Goal: Task Accomplishment & Management: Manage account settings

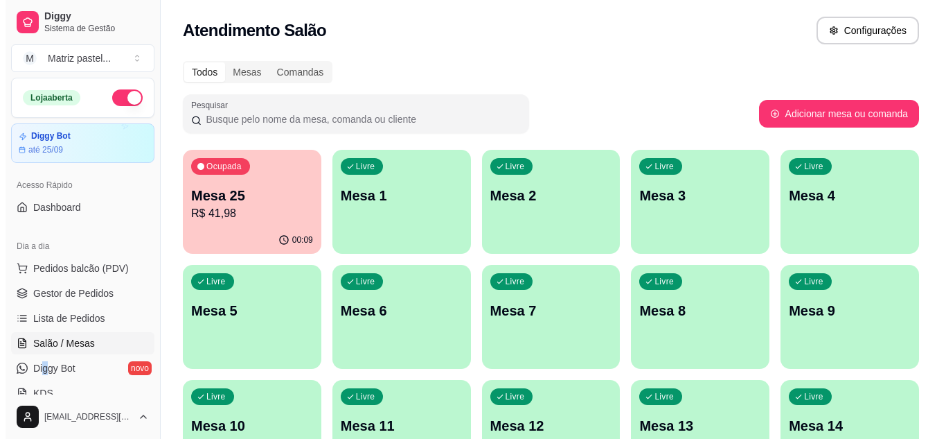
scroll to position [143, 0]
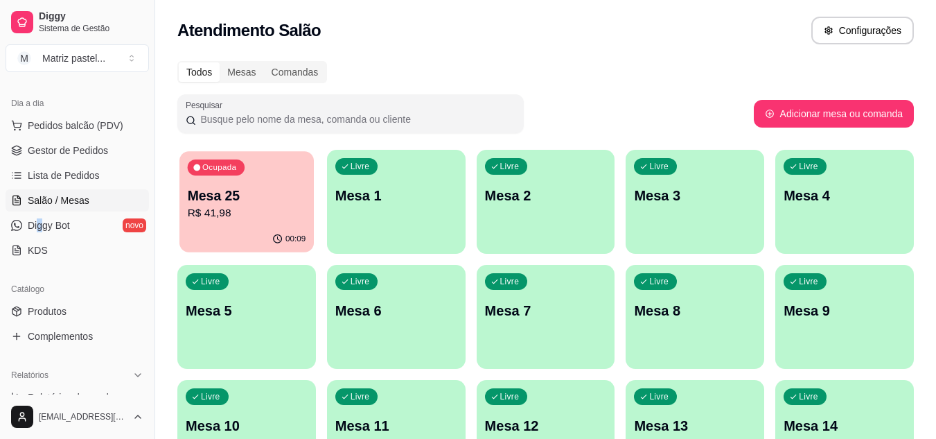
click at [259, 208] on p "R$ 41,98" at bounding box center [247, 213] width 118 height 16
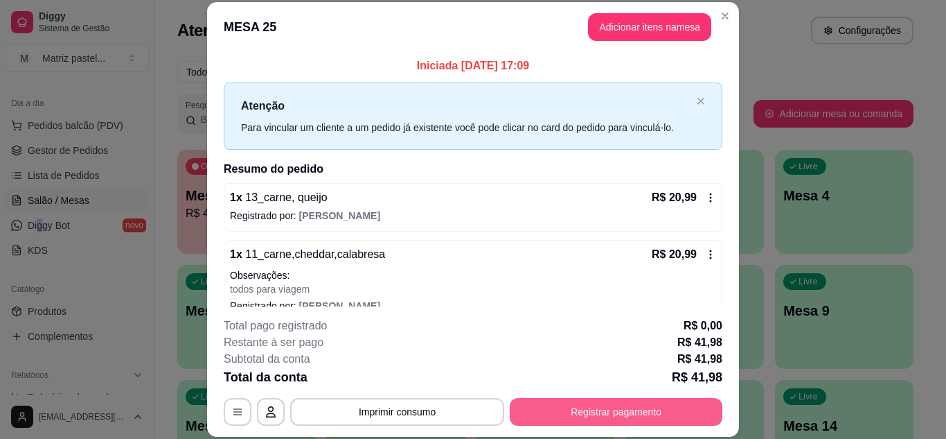
click at [626, 409] on button "Registrar pagamento" at bounding box center [616, 412] width 213 height 28
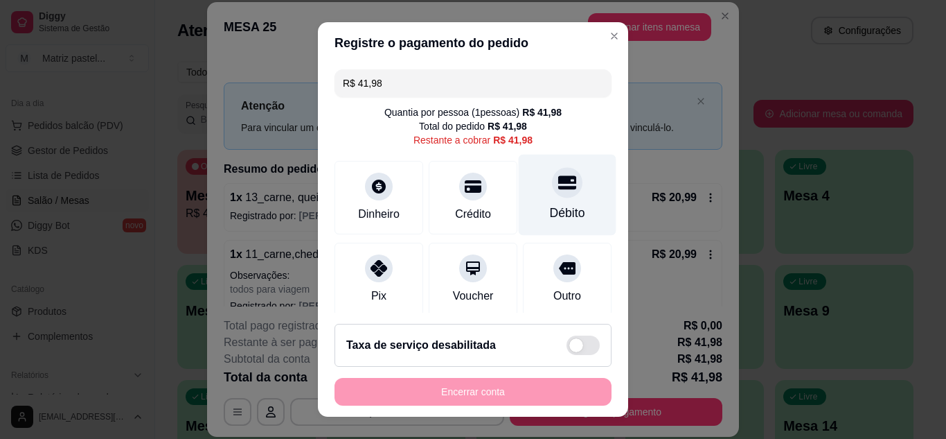
click at [558, 188] on icon at bounding box center [567, 182] width 18 height 14
type input "R$ 0,00"
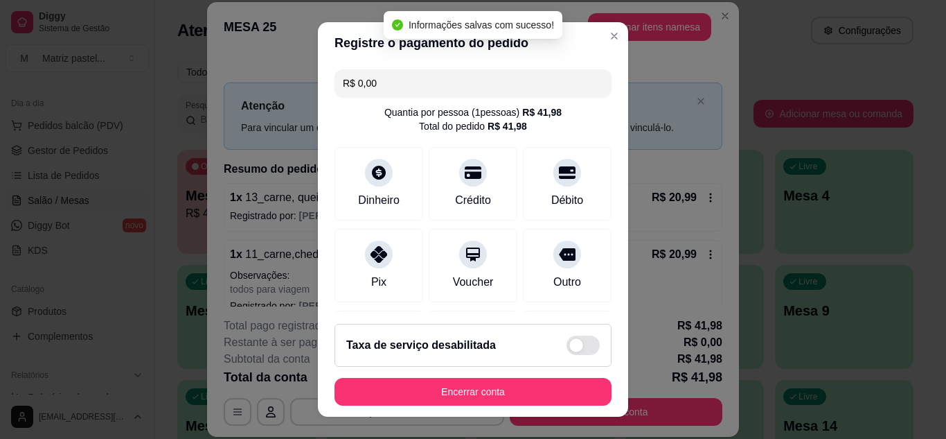
click at [461, 400] on button "Encerrar conta" at bounding box center [473, 392] width 277 height 28
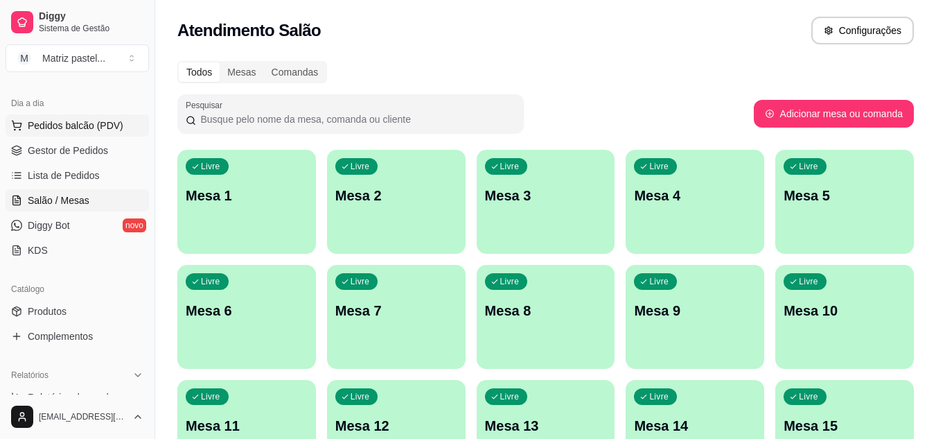
click at [24, 125] on button "Pedidos balcão (PDV)" at bounding box center [77, 125] width 143 height 22
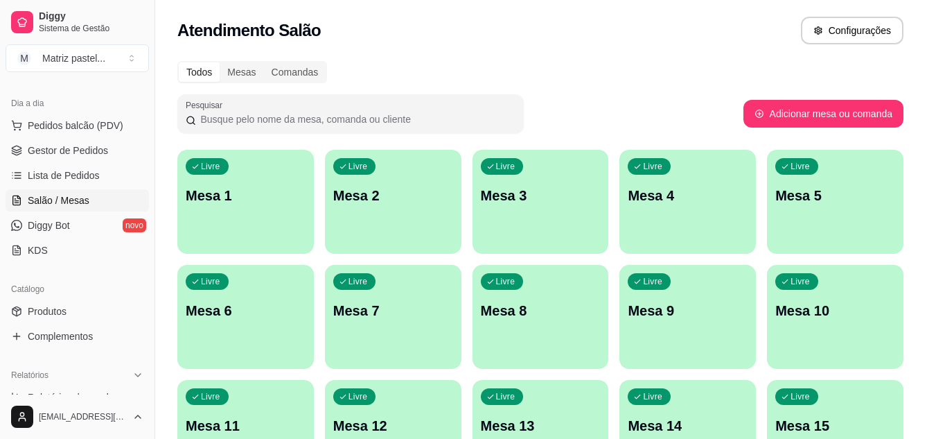
click at [114, 96] on input "Pesquisa" at bounding box center [317, 94] width 560 height 14
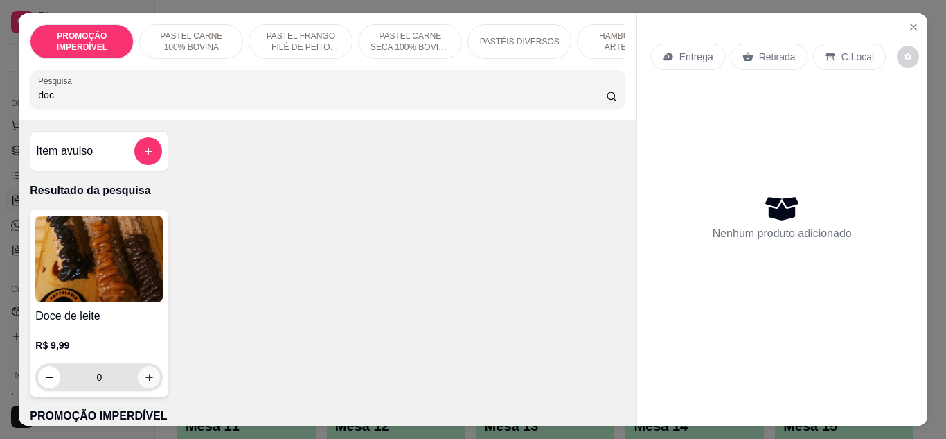
type input "doc"
click at [157, 380] on div "0" at bounding box center [98, 377] width 127 height 28
click at [148, 381] on icon "increase-product-quantity" at bounding box center [149, 377] width 10 height 10
type input "1"
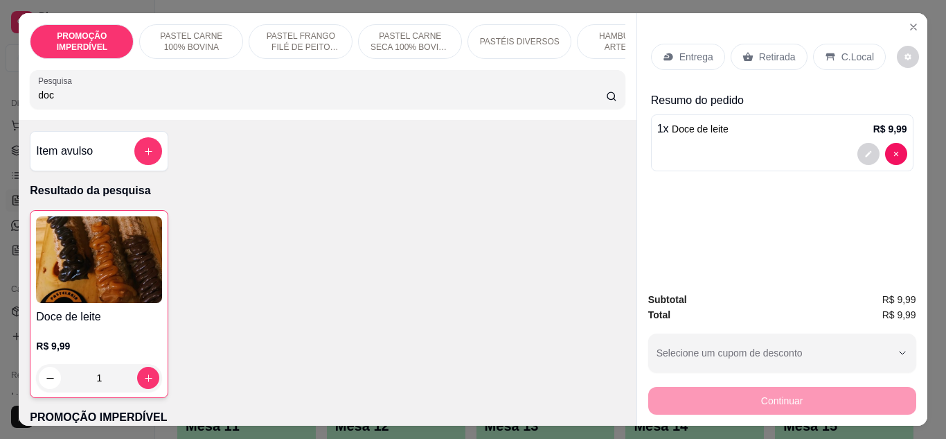
click at [121, 94] on input "doc" at bounding box center [322, 95] width 568 height 14
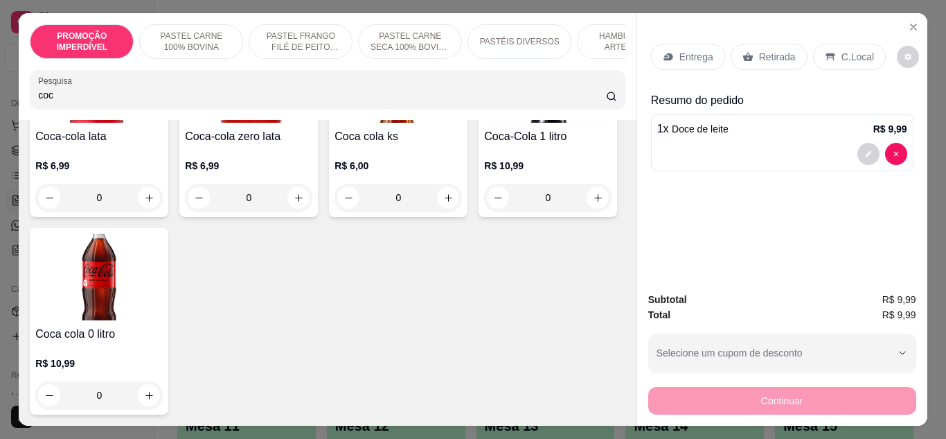
scroll to position [277, 0]
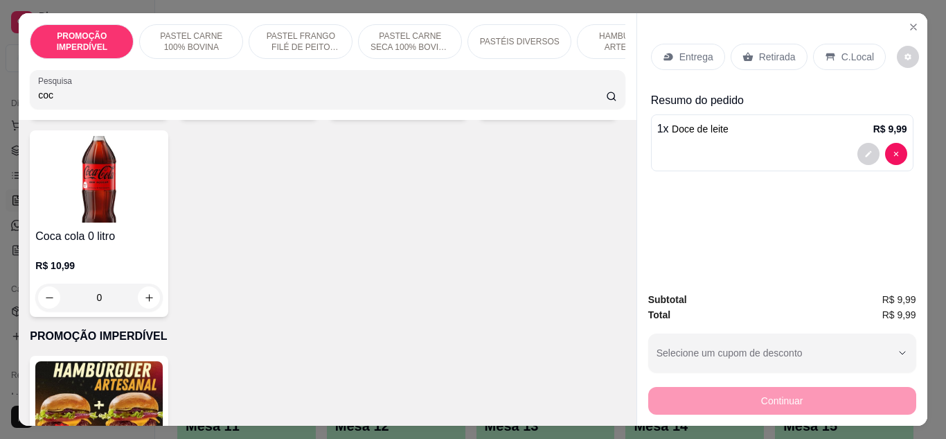
type input "coc"
click at [593, 105] on icon "increase-product-quantity" at bounding box center [598, 100] width 10 height 10
type input "1"
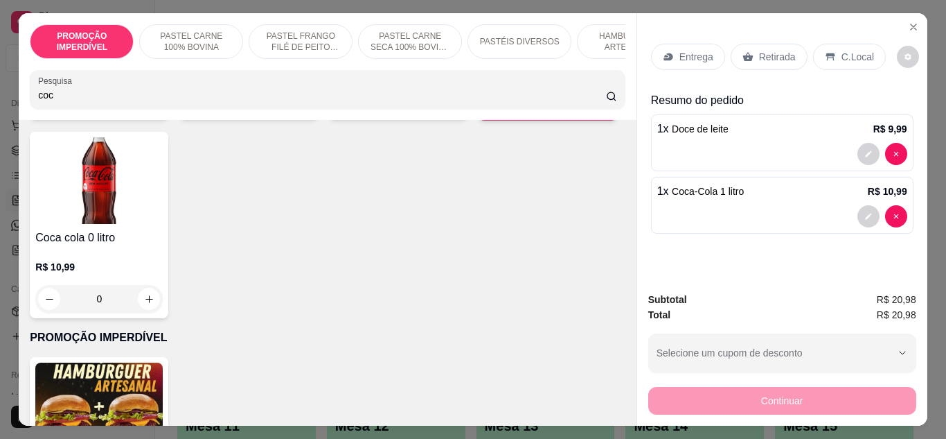
scroll to position [0, 0]
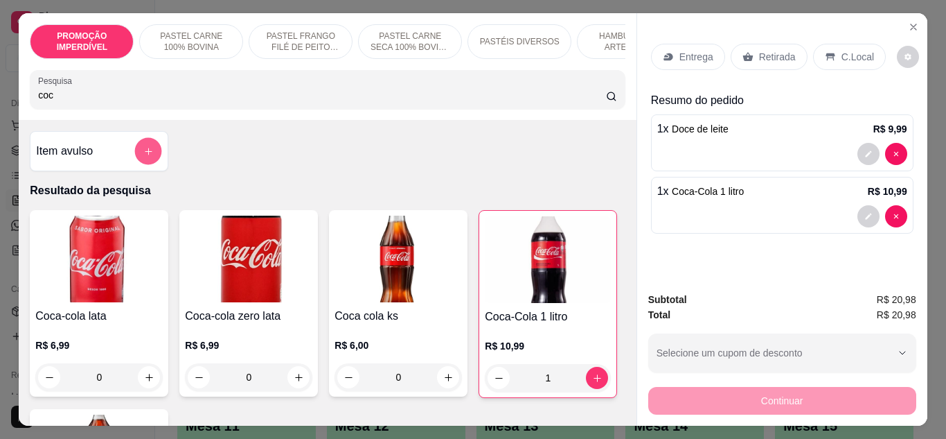
click at [152, 165] on button "add-separate-item" at bounding box center [148, 151] width 27 height 27
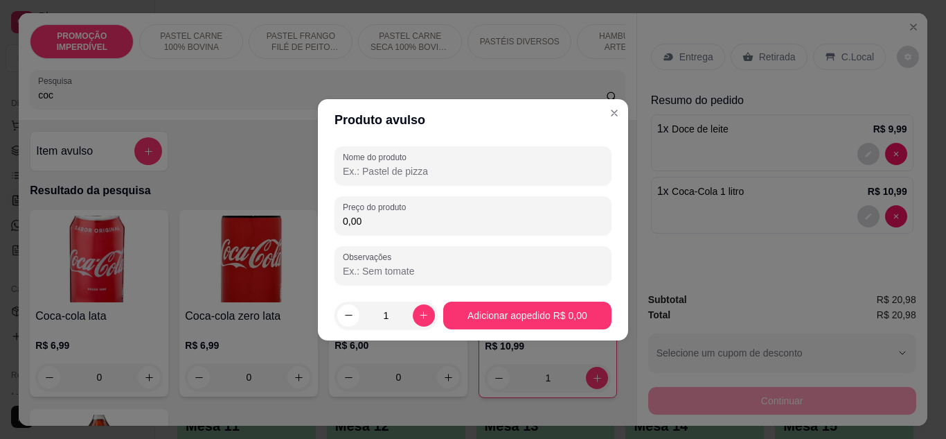
click at [415, 175] on input "Nome do produto" at bounding box center [473, 171] width 260 height 14
paste input "carne queijo presunto , tomate e cebola roxa e catupiry"
type input "carne queijo presunto , tomate e cebola roxa e catupiry"
click at [436, 215] on input "0,00" at bounding box center [473, 221] width 260 height 14
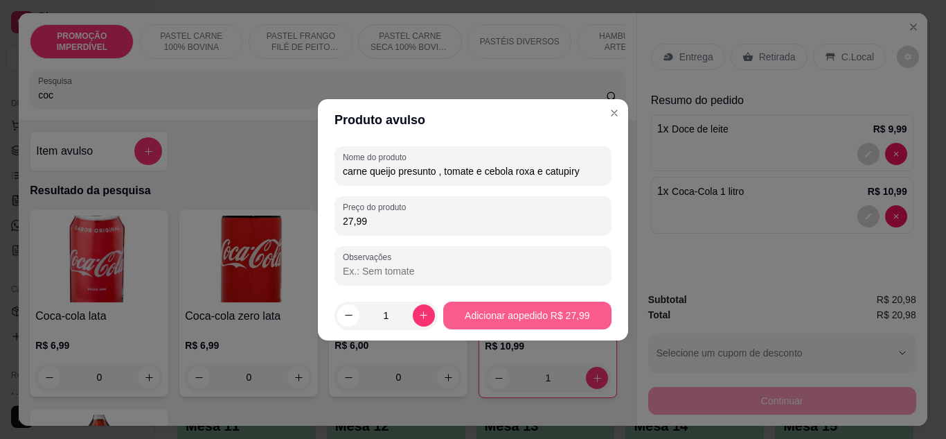
type input "27,99"
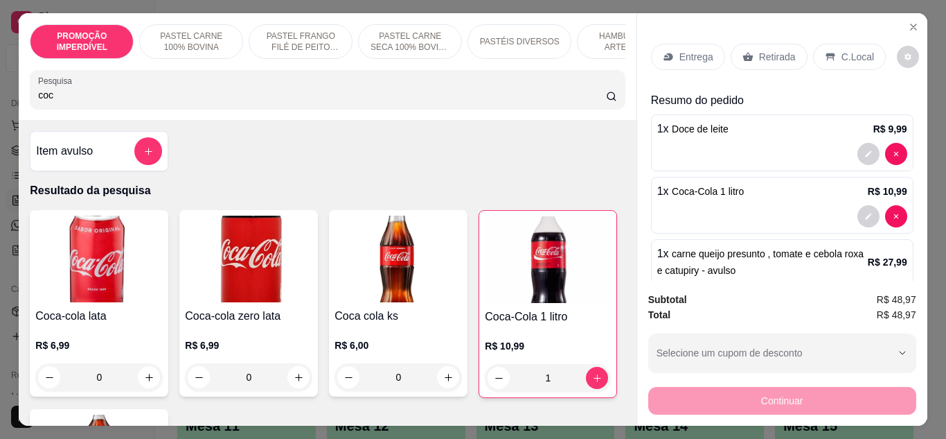
click at [697, 53] on p "Entrega" at bounding box center [697, 57] width 34 height 14
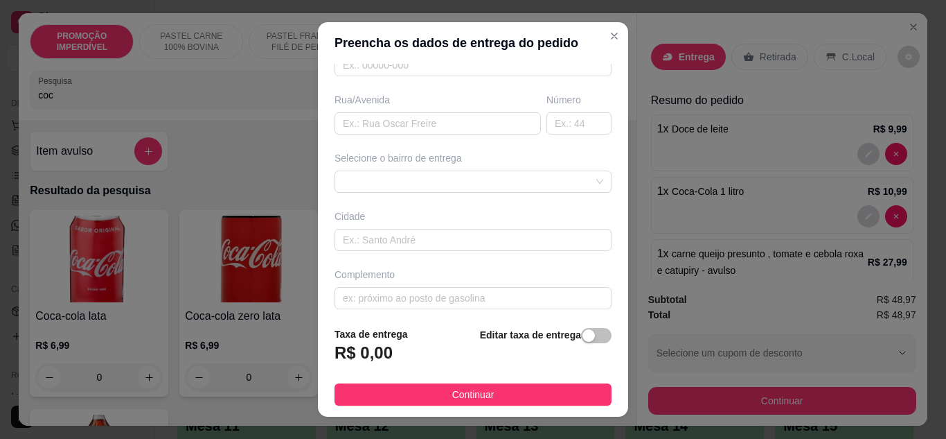
scroll to position [215, 0]
click at [394, 122] on input "text" at bounding box center [438, 116] width 206 height 22
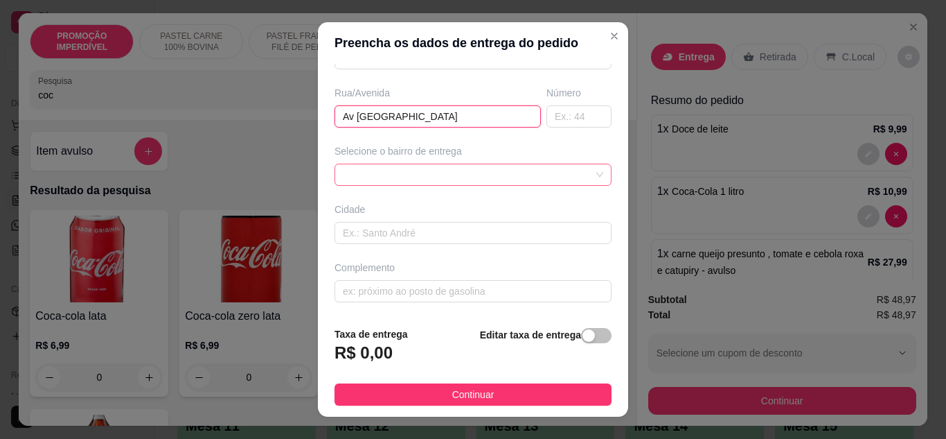
click at [457, 175] on div at bounding box center [473, 174] width 277 height 22
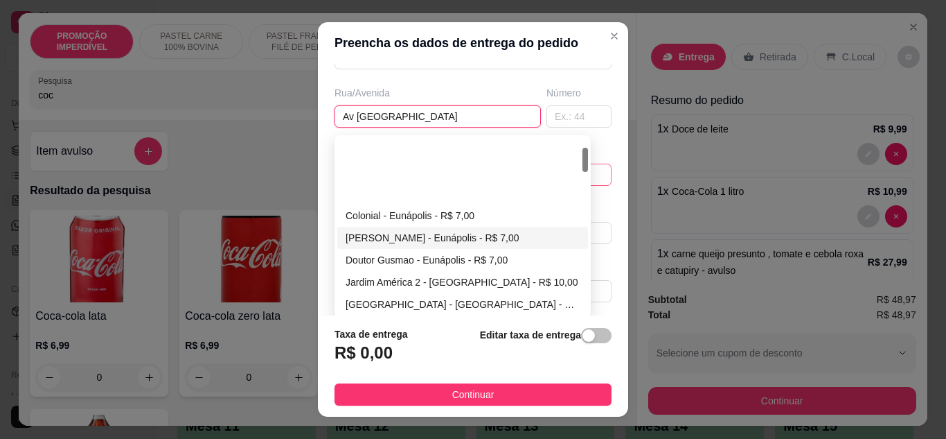
scroll to position [69, 0]
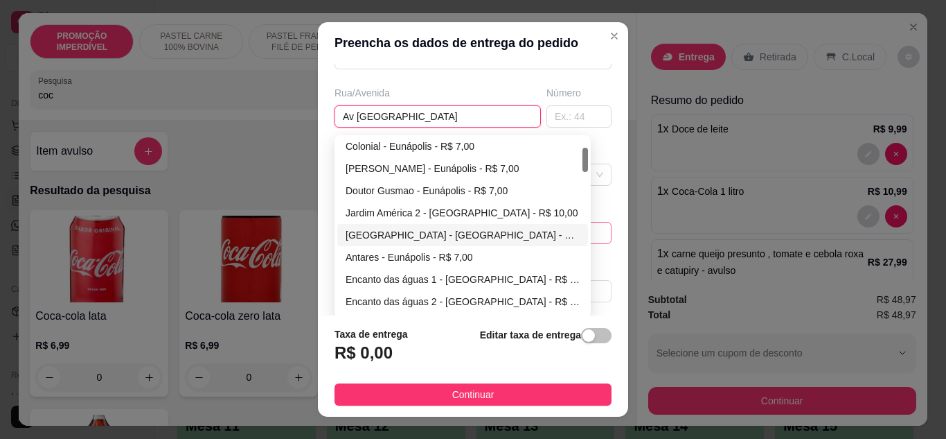
type input "Av [GEOGRAPHIC_DATA]"
click at [398, 233] on div "[GEOGRAPHIC_DATA] - [GEOGRAPHIC_DATA] - R$ 8,00" at bounding box center [463, 234] width 234 height 15
type input "Eunápolis"
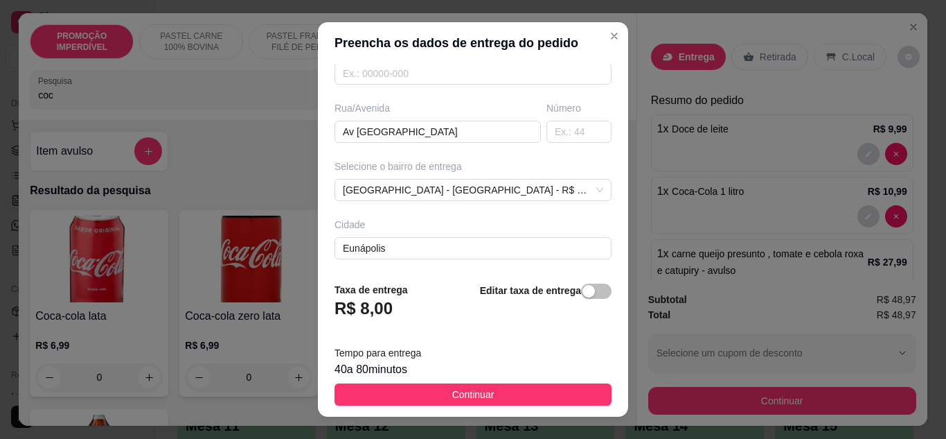
scroll to position [215, 0]
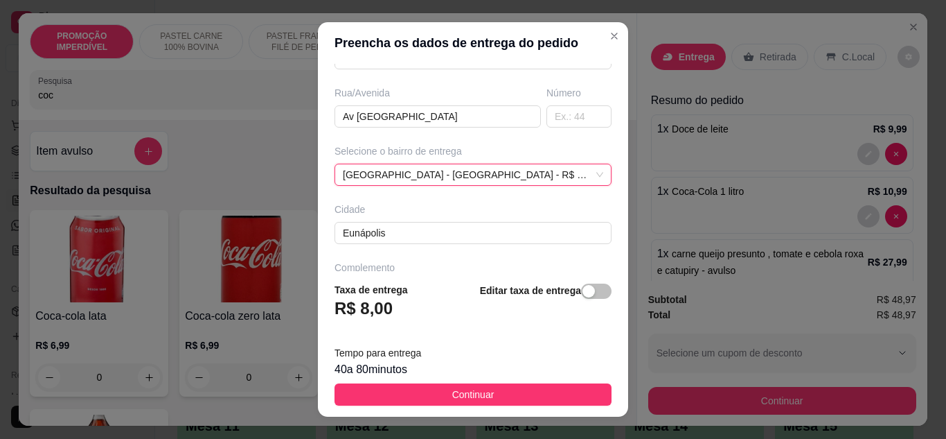
drag, startPoint x: 579, startPoint y: 91, endPoint x: 577, endPoint y: 101, distance: 9.9
click at [579, 94] on div "Número" at bounding box center [579, 93] width 65 height 14
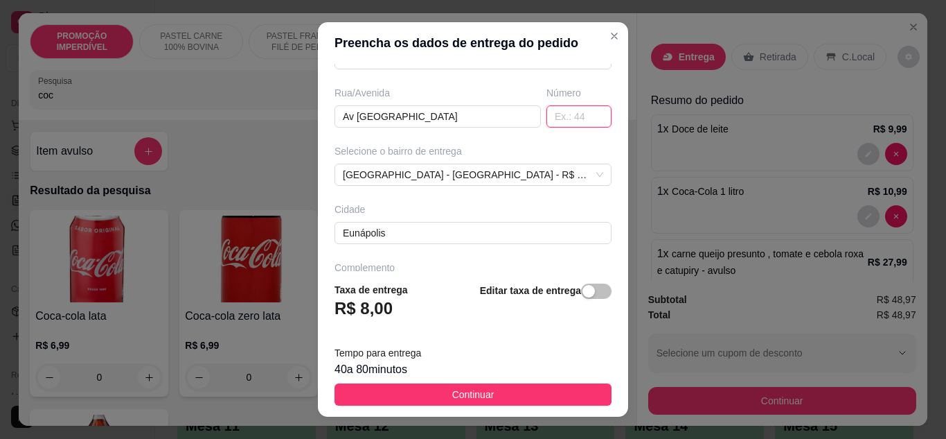
click at [568, 109] on input "text" at bounding box center [579, 116] width 65 height 22
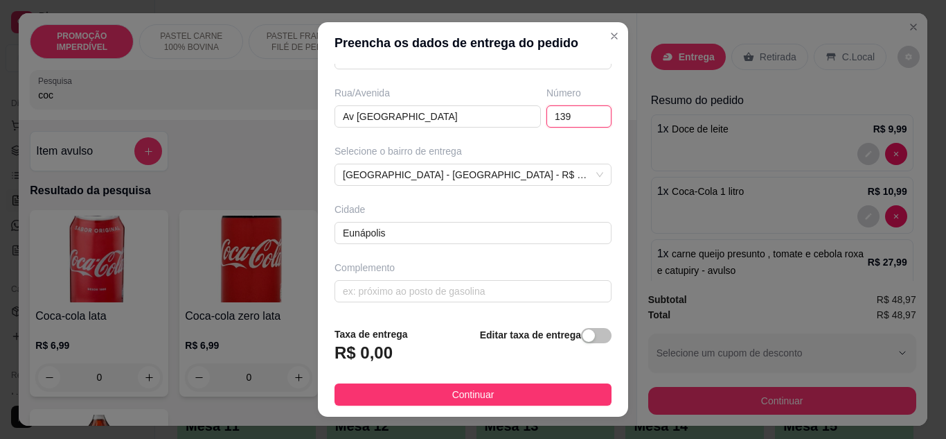
scroll to position [200, 0]
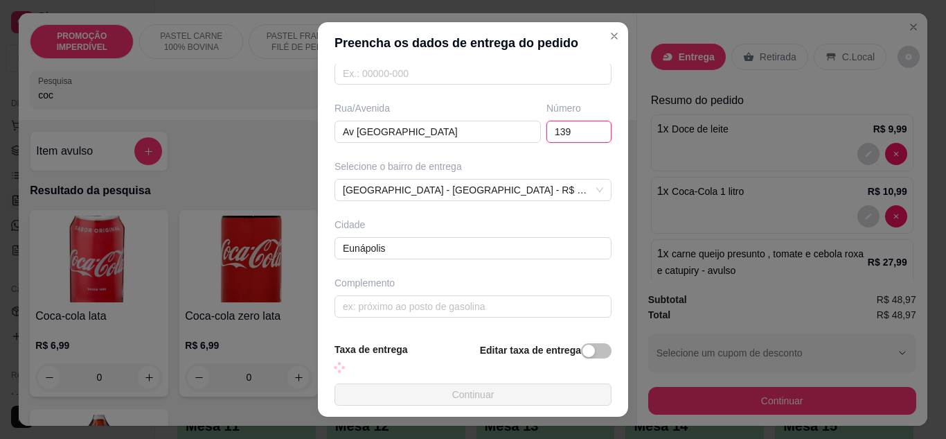
type input "139"
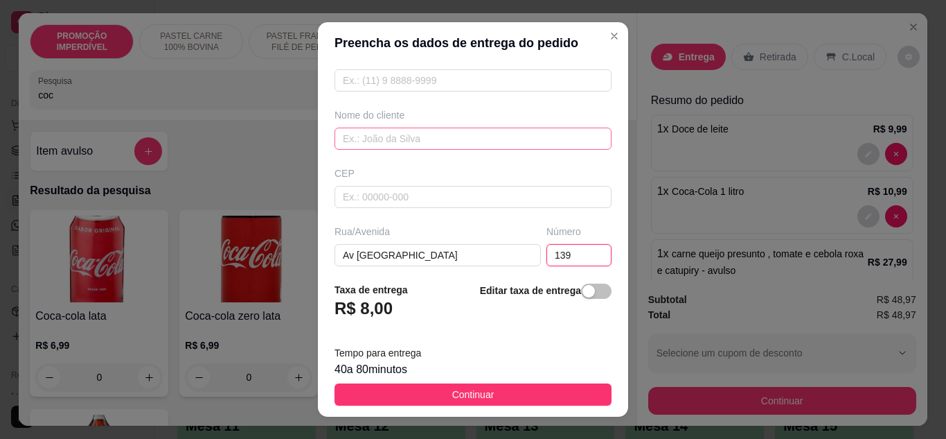
scroll to position [7, 0]
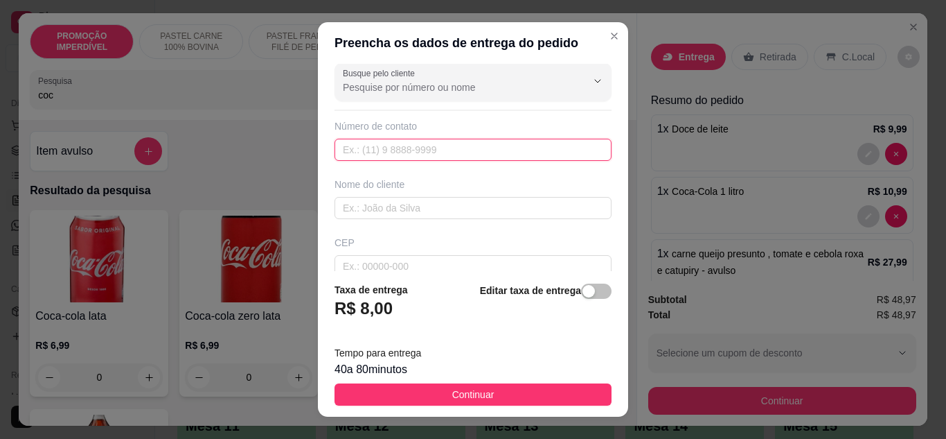
click at [376, 151] on input "text" at bounding box center [473, 150] width 277 height 22
paste input "[PHONE_NUMBER]"
type input "[PHONE_NUMBER]"
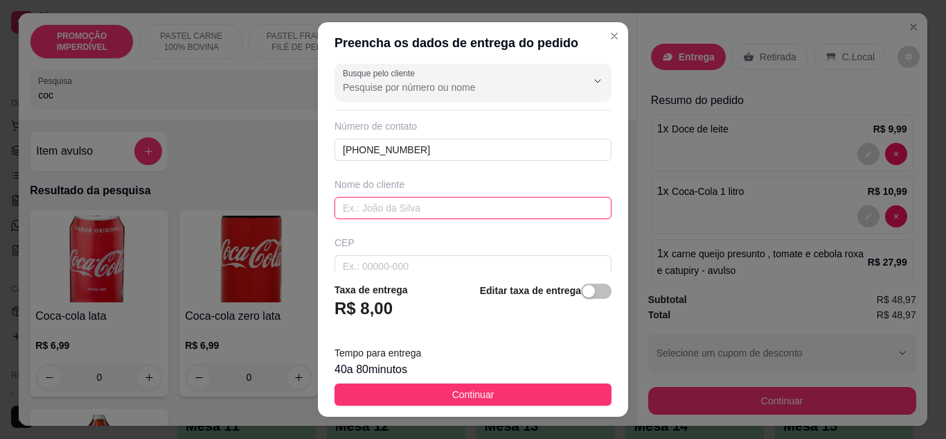
click at [367, 212] on input "text" at bounding box center [473, 208] width 277 height 22
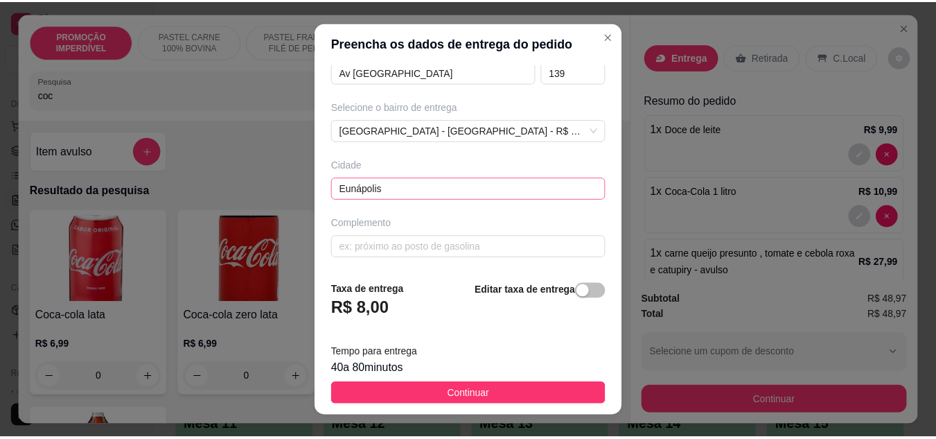
scroll to position [22, 0]
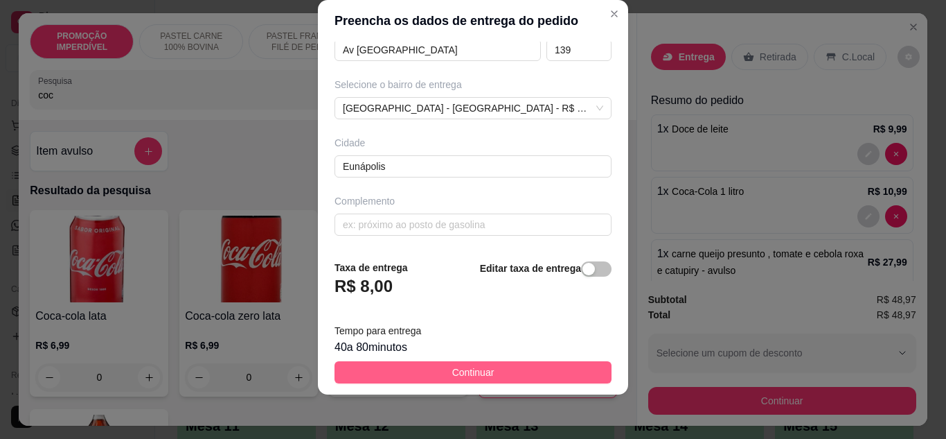
type input "[PERSON_NAME]"
click at [434, 373] on button "Continuar" at bounding box center [473, 372] width 277 height 22
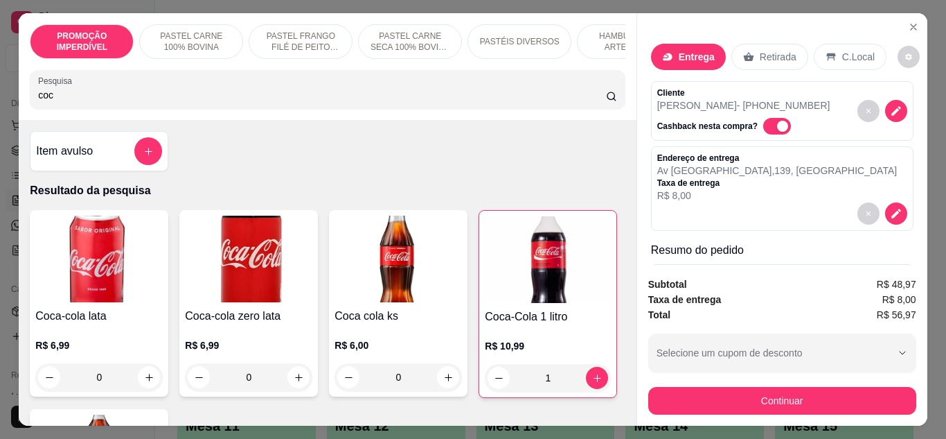
click at [783, 400] on button "Continuar" at bounding box center [782, 401] width 268 height 28
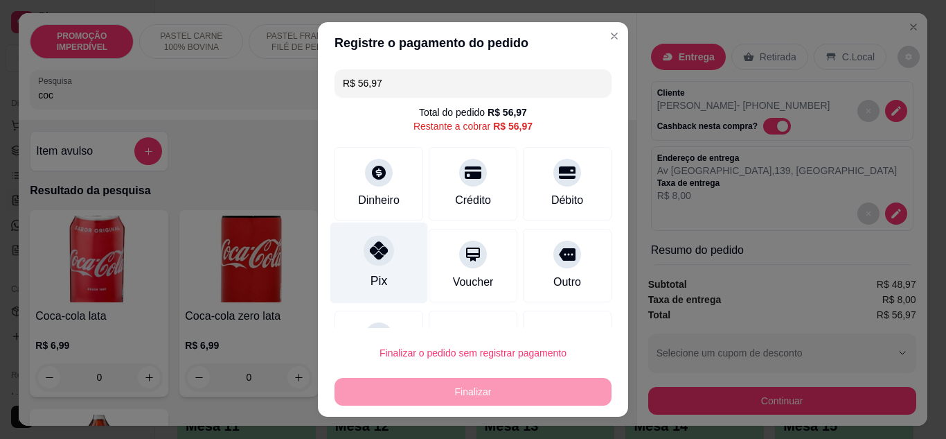
click at [364, 263] on div at bounding box center [379, 250] width 30 height 30
type input "R$ 0,00"
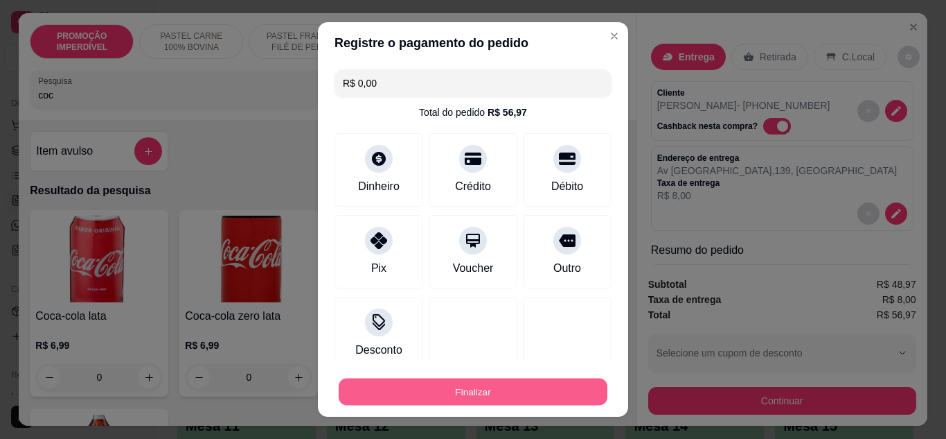
click at [478, 387] on button "Finalizar" at bounding box center [473, 391] width 269 height 27
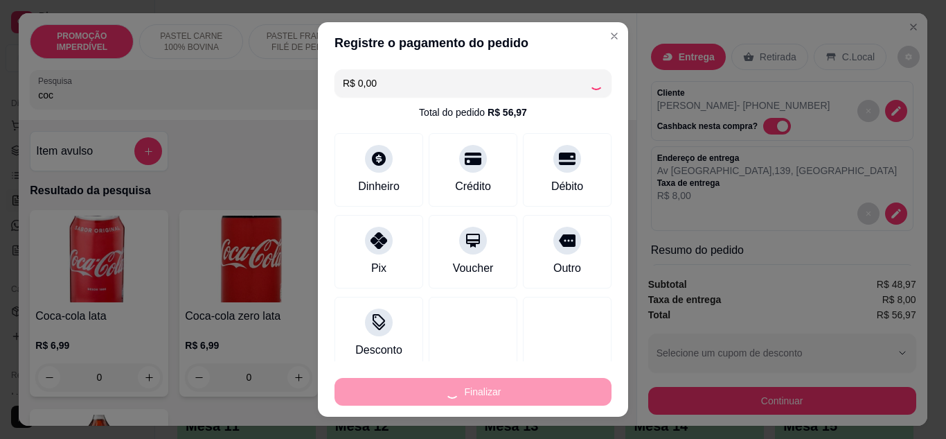
type input "0"
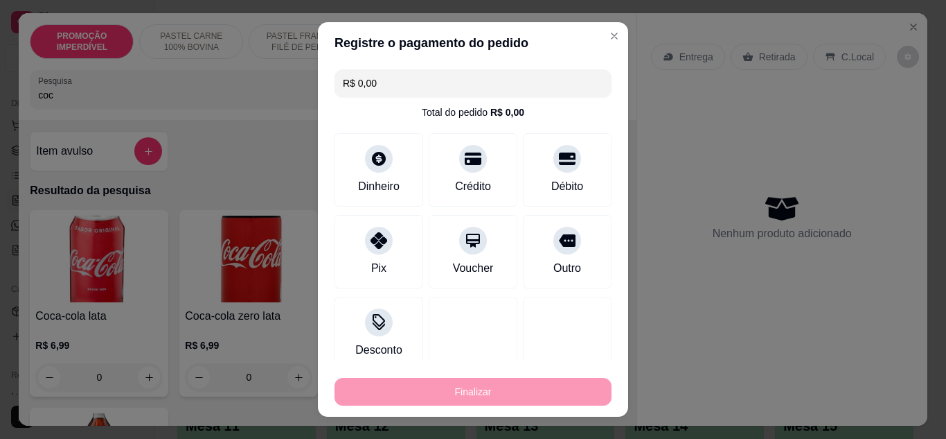
type input "-R$ 56,97"
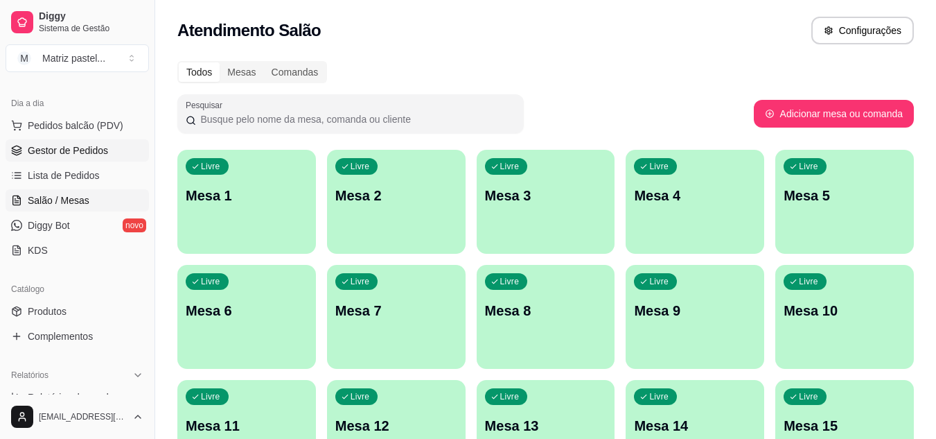
click at [57, 150] on span "Gestor de Pedidos" at bounding box center [68, 150] width 80 height 14
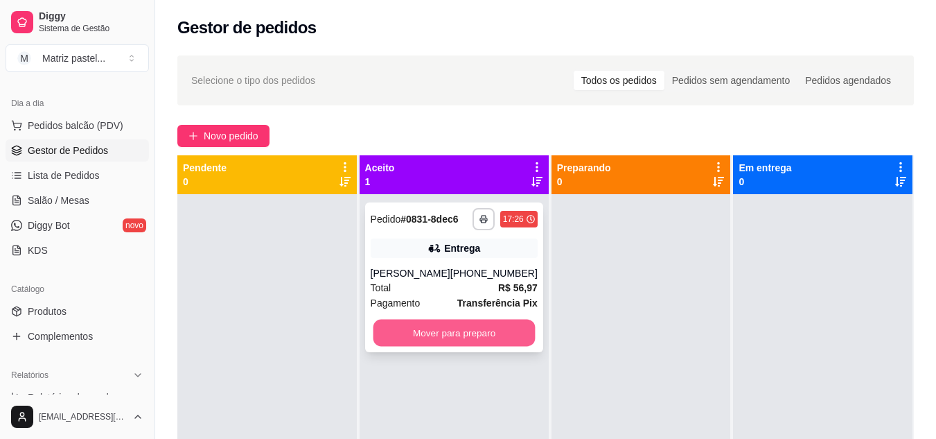
click at [463, 335] on button "Mover para preparo" at bounding box center [454, 332] width 162 height 27
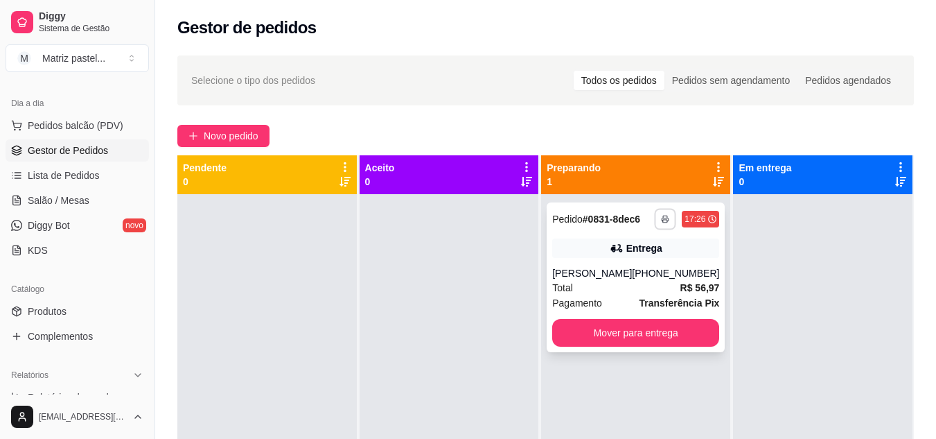
click at [662, 215] on icon "button" at bounding box center [666, 219] width 8 height 8
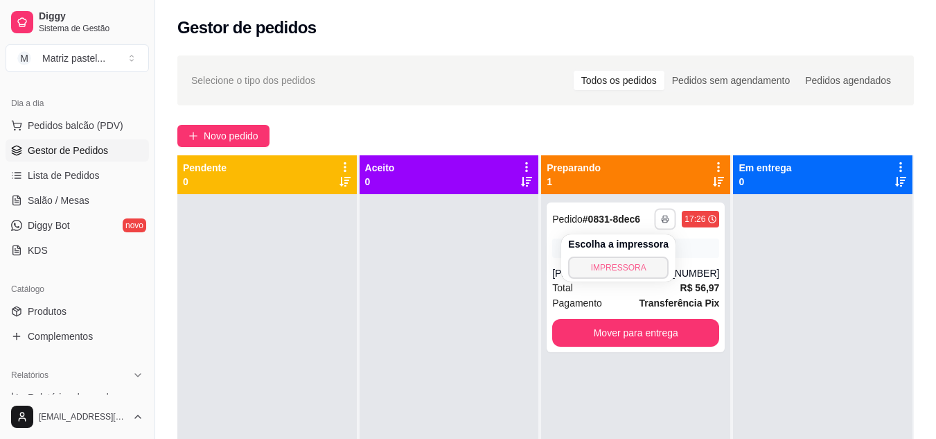
click at [596, 267] on button "IMPRESSORA" at bounding box center [618, 267] width 100 height 22
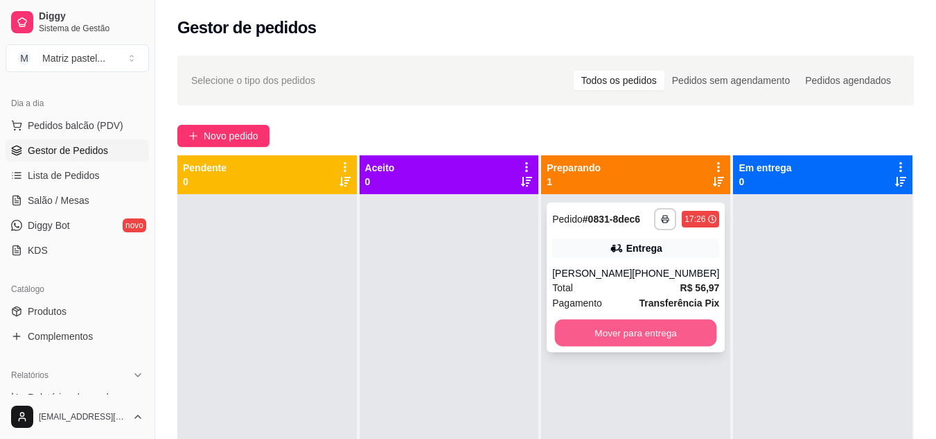
click at [608, 323] on button "Mover para entrega" at bounding box center [636, 332] width 162 height 27
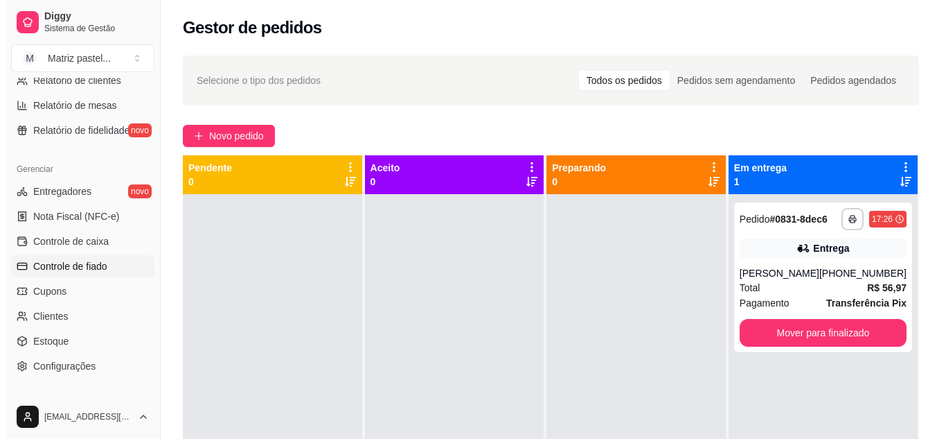
scroll to position [489, 0]
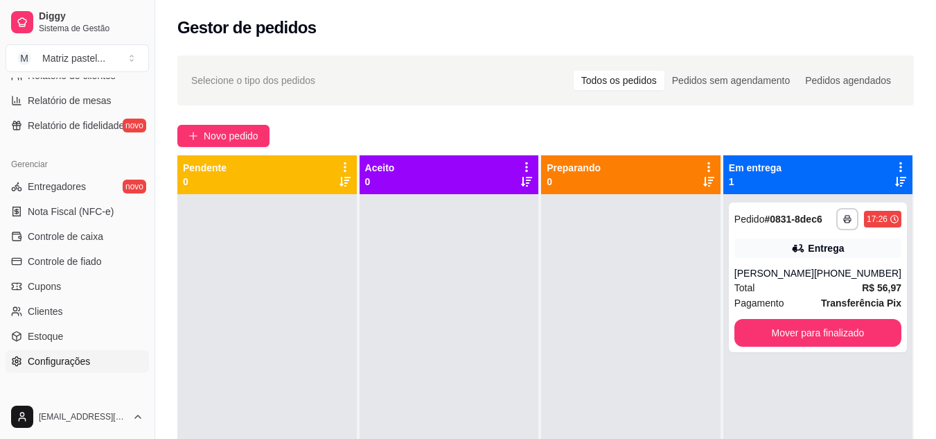
click at [51, 365] on span "Configurações" at bounding box center [59, 361] width 62 height 14
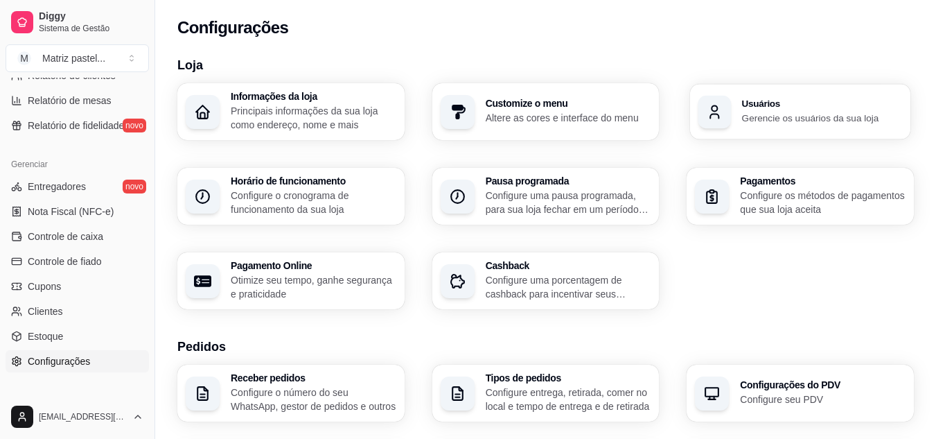
click at [721, 122] on div "button" at bounding box center [714, 111] width 33 height 33
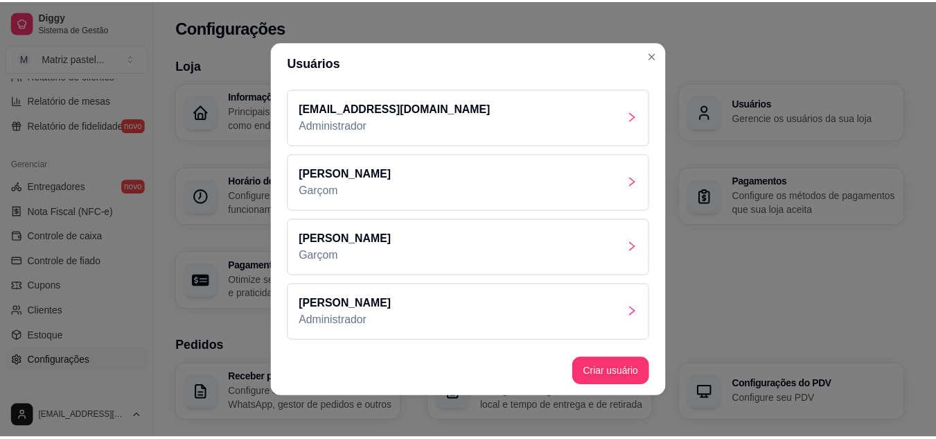
scroll to position [64, 0]
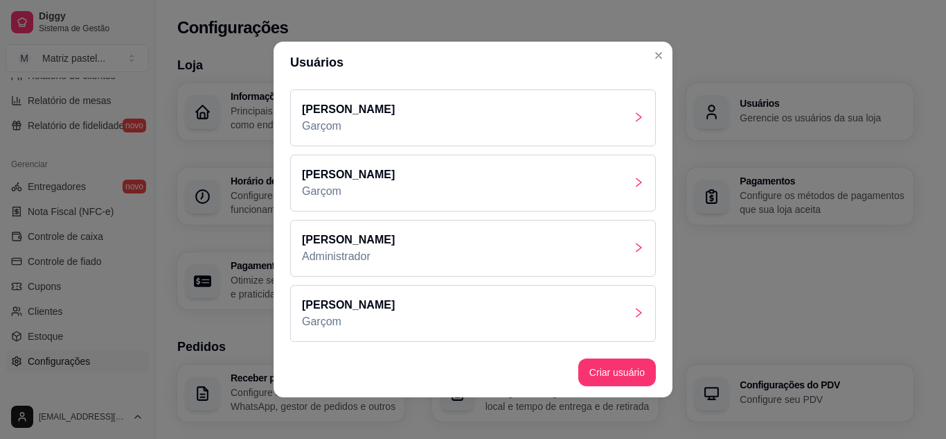
click at [409, 306] on div "[PERSON_NAME]" at bounding box center [473, 313] width 366 height 57
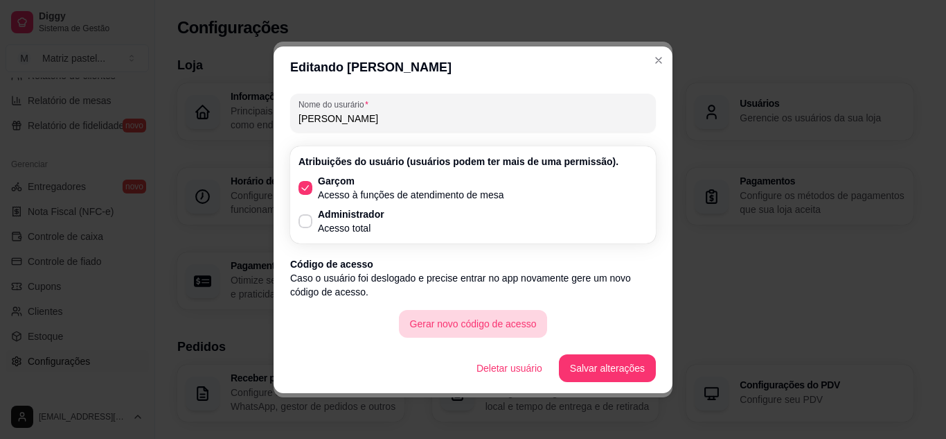
click at [468, 319] on button "Gerar novo código de acesso" at bounding box center [473, 324] width 149 height 28
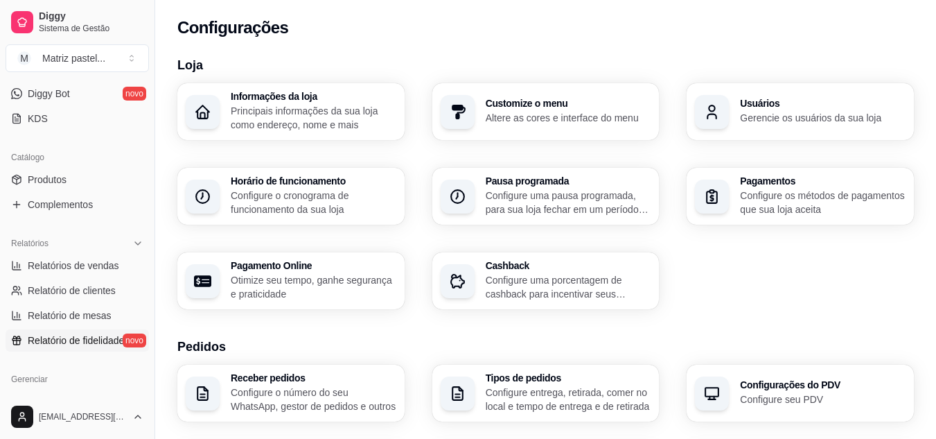
scroll to position [212, 0]
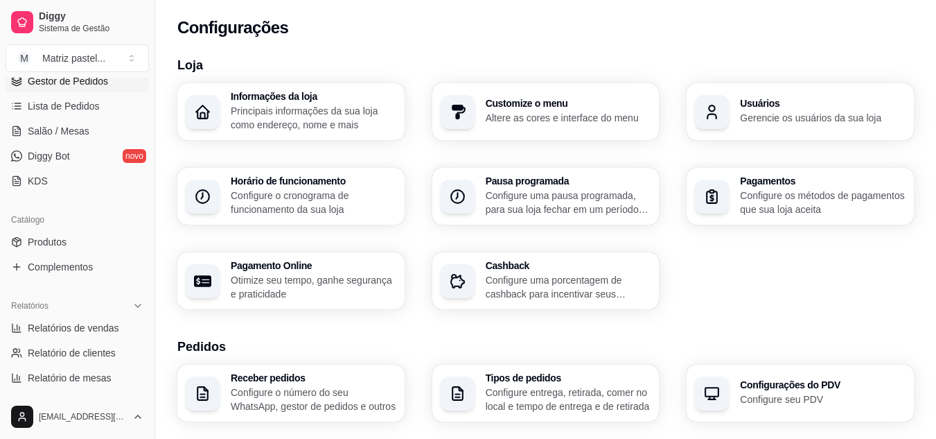
click at [87, 91] on link "Gestor de Pedidos" at bounding box center [77, 81] width 143 height 22
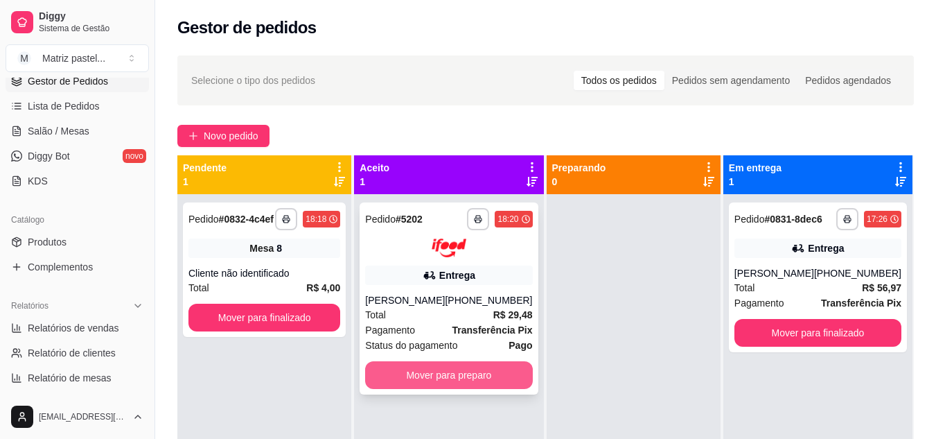
click at [459, 373] on button "Mover para preparo" at bounding box center [448, 375] width 167 height 28
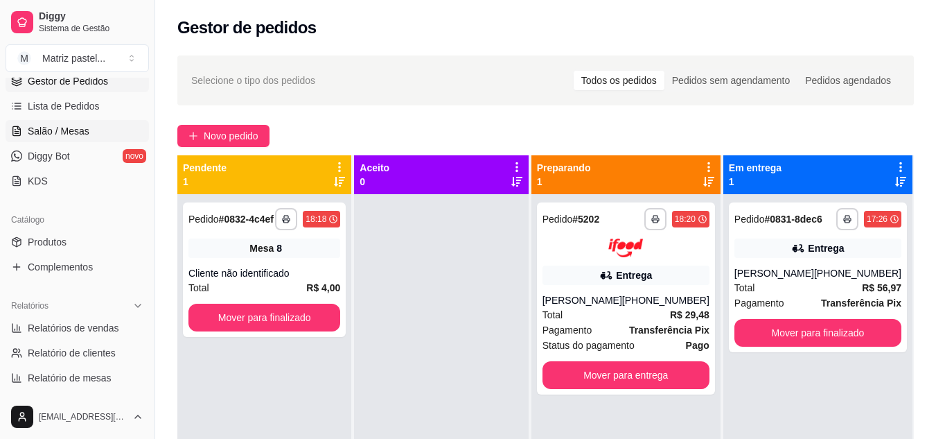
click at [89, 133] on link "Salão / Mesas" at bounding box center [77, 131] width 143 height 22
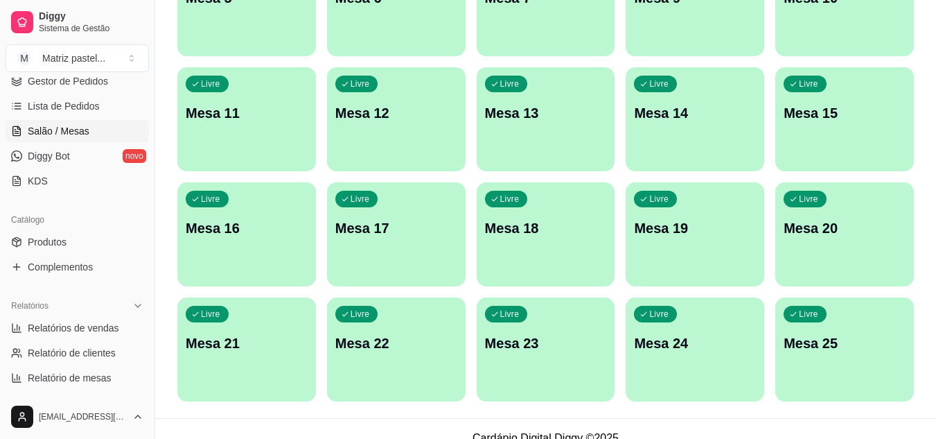
scroll to position [331, 0]
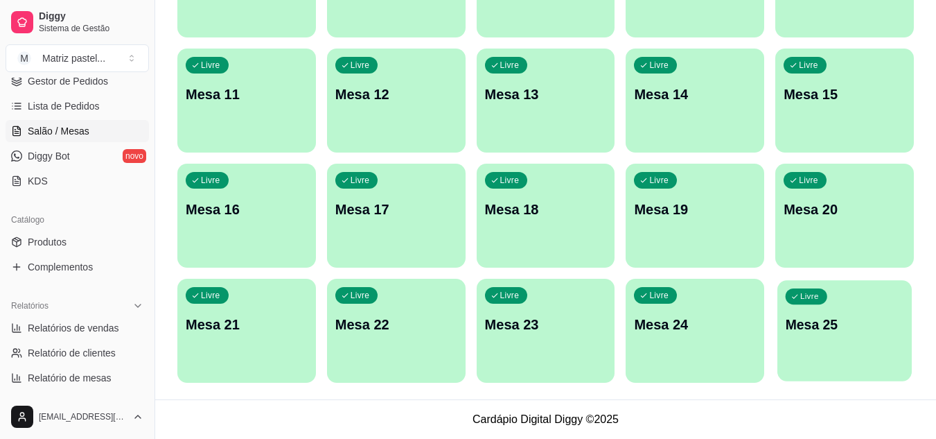
click at [816, 317] on p "Mesa 25" at bounding box center [845, 324] width 118 height 19
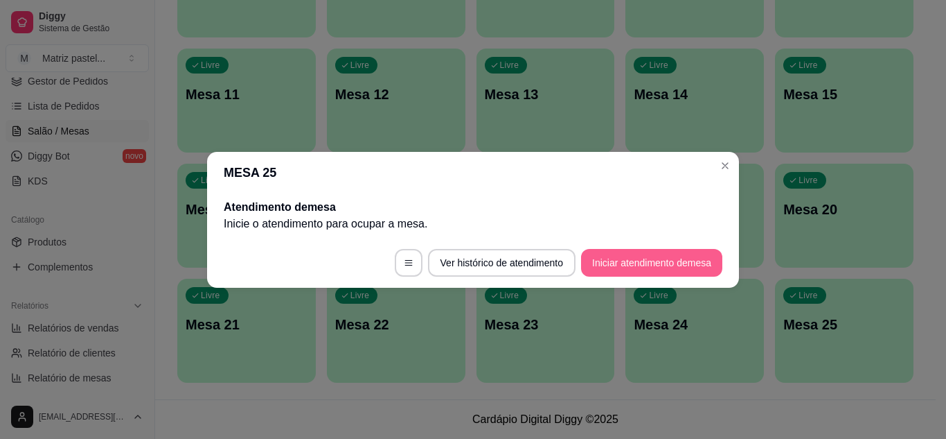
click at [641, 265] on button "Iniciar atendimento de mesa" at bounding box center [651, 263] width 141 height 28
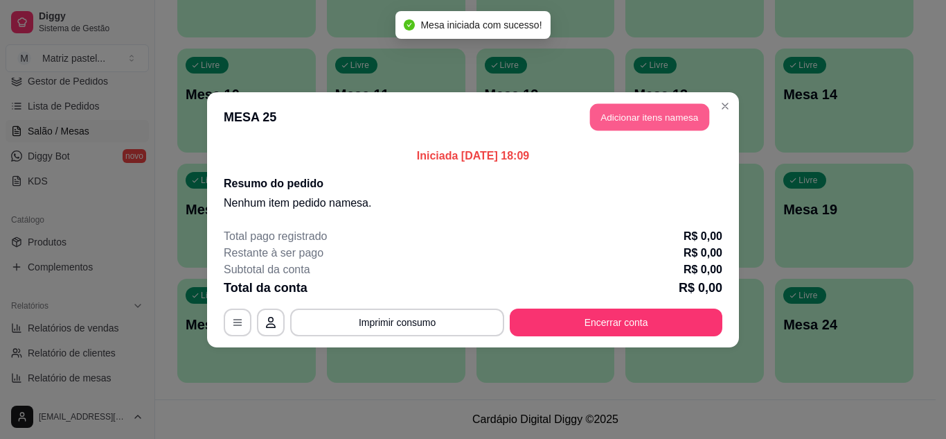
click at [594, 121] on button "Adicionar itens na mesa" at bounding box center [649, 116] width 119 height 27
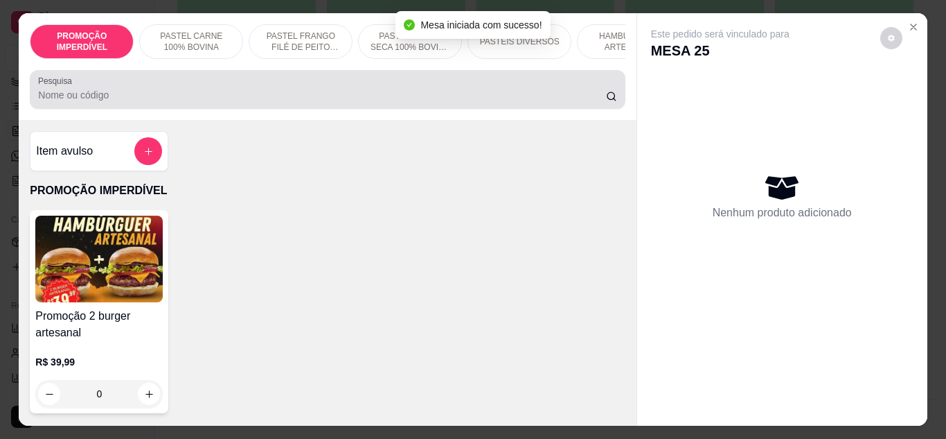
click at [311, 99] on input "Pesquisa" at bounding box center [322, 95] width 568 height 14
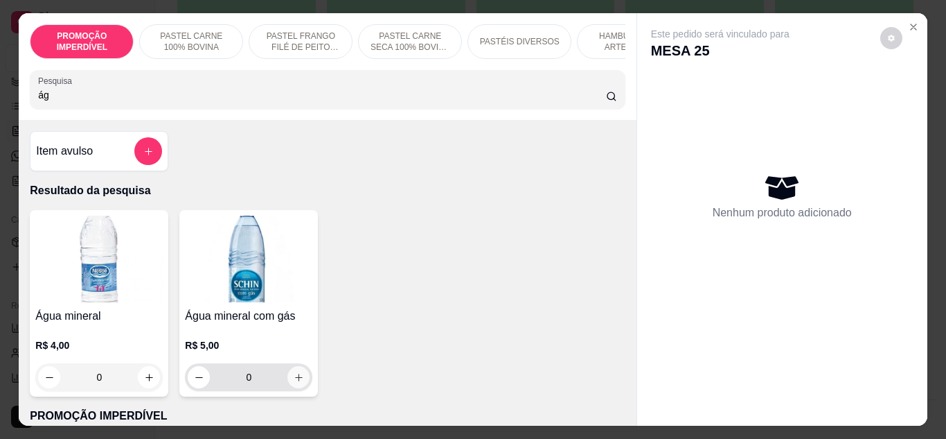
type input "ág"
click at [296, 387] on button "increase-product-quantity" at bounding box center [298, 377] width 22 height 22
type input "1"
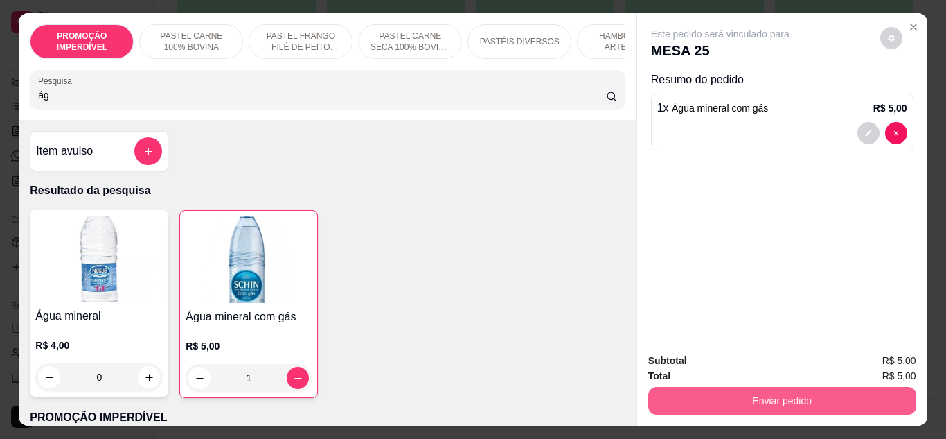
click at [756, 404] on button "Enviar pedido" at bounding box center [782, 401] width 268 height 28
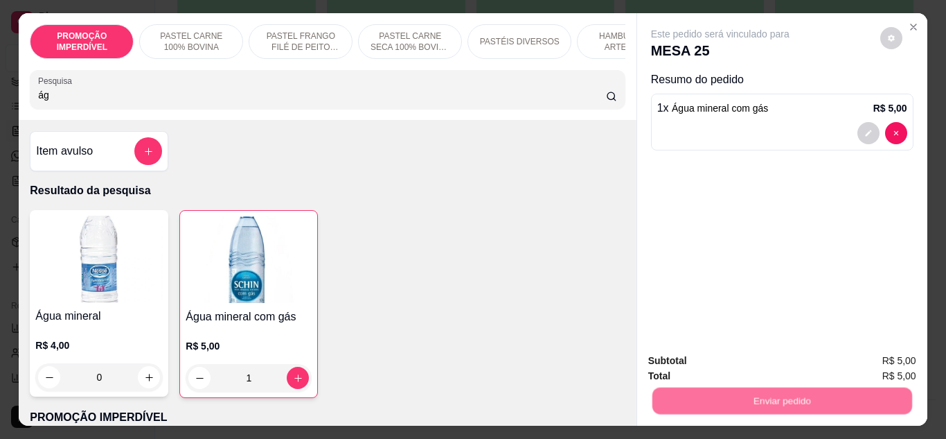
click at [753, 370] on button "Não registrar e enviar pedido" at bounding box center [736, 361] width 144 height 26
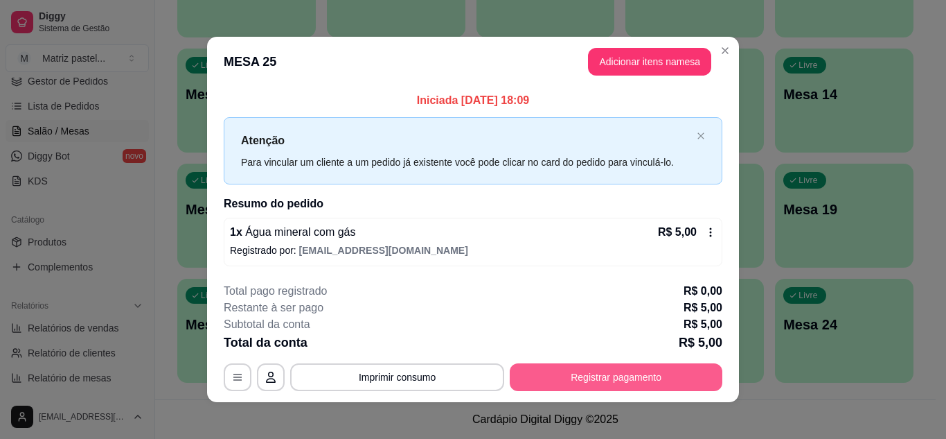
click at [628, 389] on button "Registrar pagamento" at bounding box center [616, 377] width 213 height 28
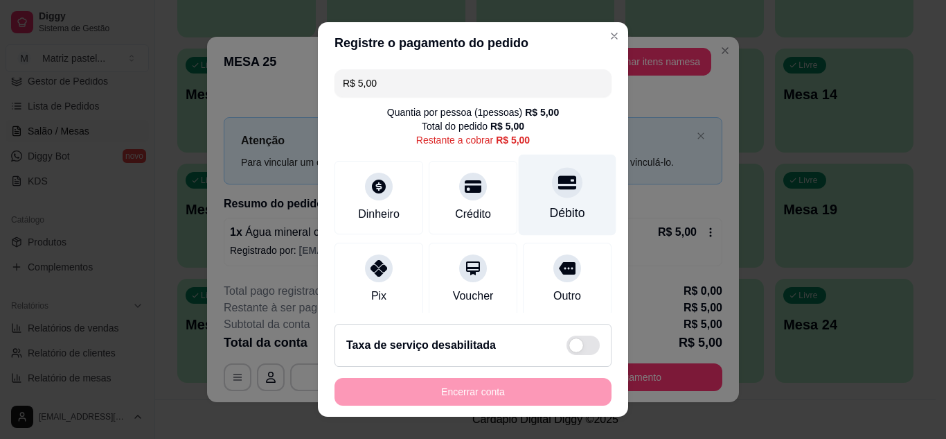
click at [542, 202] on div "Débito" at bounding box center [568, 194] width 98 height 81
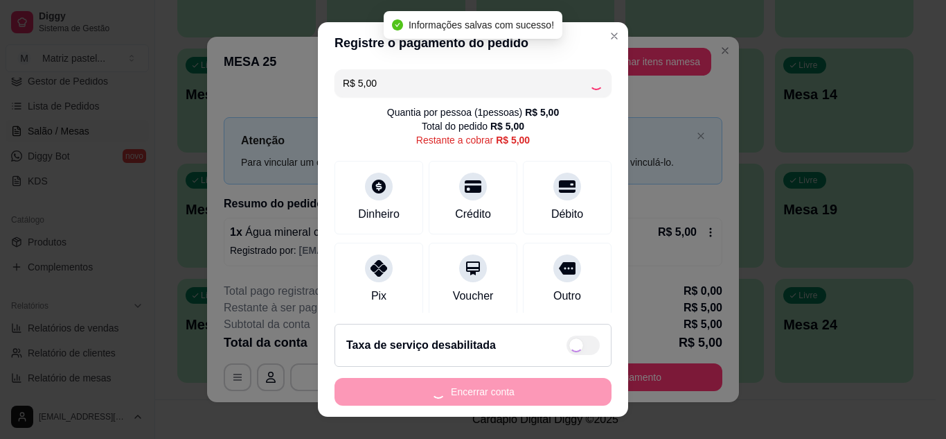
type input "R$ 0,00"
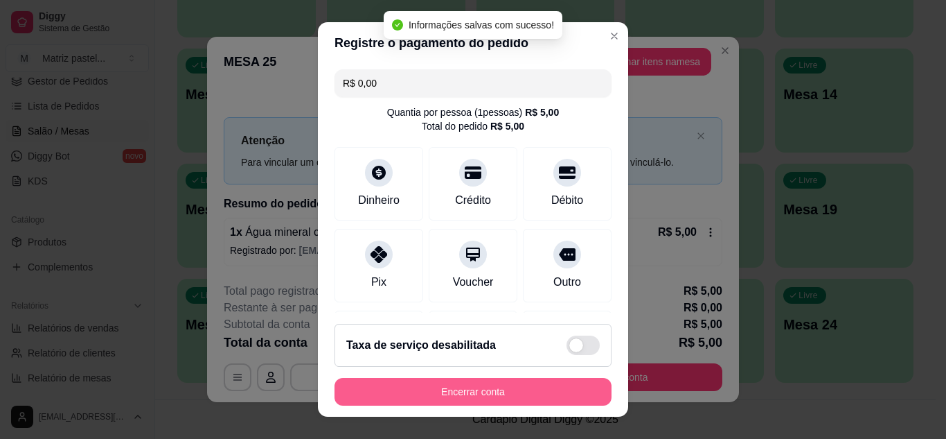
click at [482, 391] on button "Encerrar conta" at bounding box center [473, 392] width 277 height 28
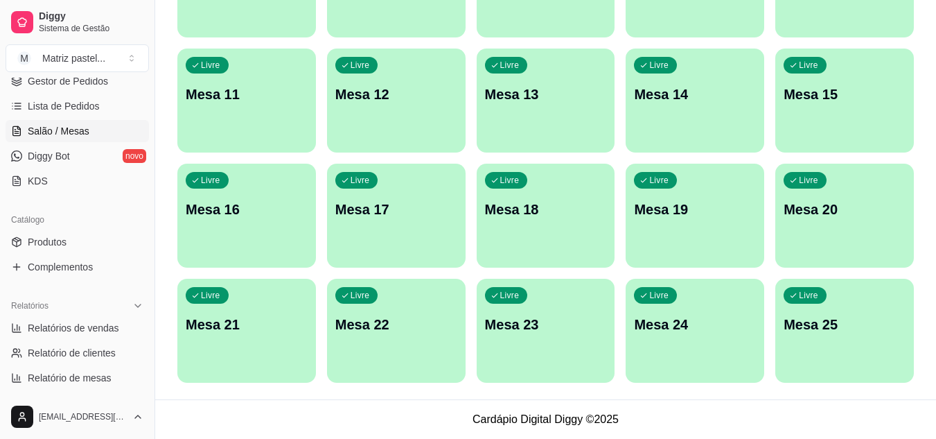
click at [59, 76] on div "Diggy Sistema de Gestão M Matriz pastel ..." at bounding box center [77, 39] width 154 height 78
click at [62, 79] on span "Gestor de Pedidos" at bounding box center [68, 81] width 80 height 14
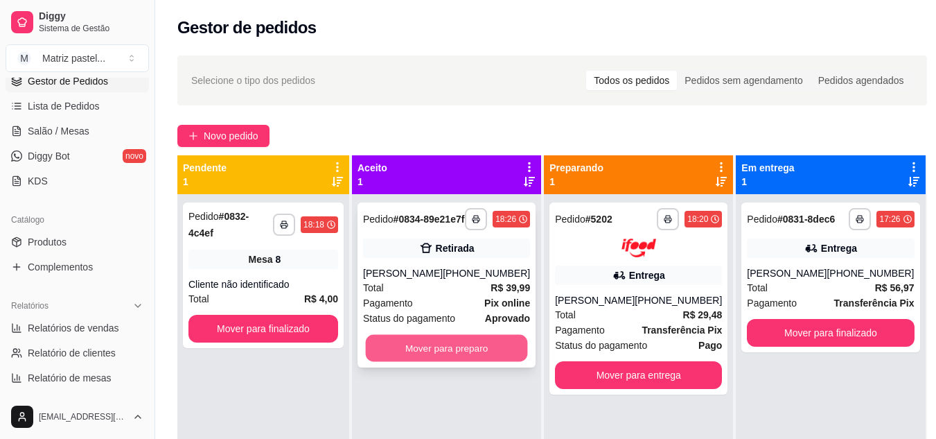
click at [474, 362] on button "Mover para preparo" at bounding box center [447, 348] width 162 height 27
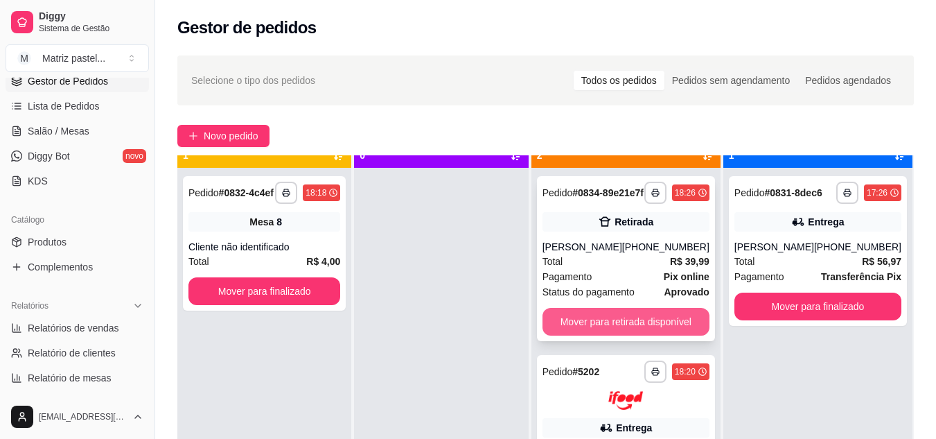
scroll to position [39, 0]
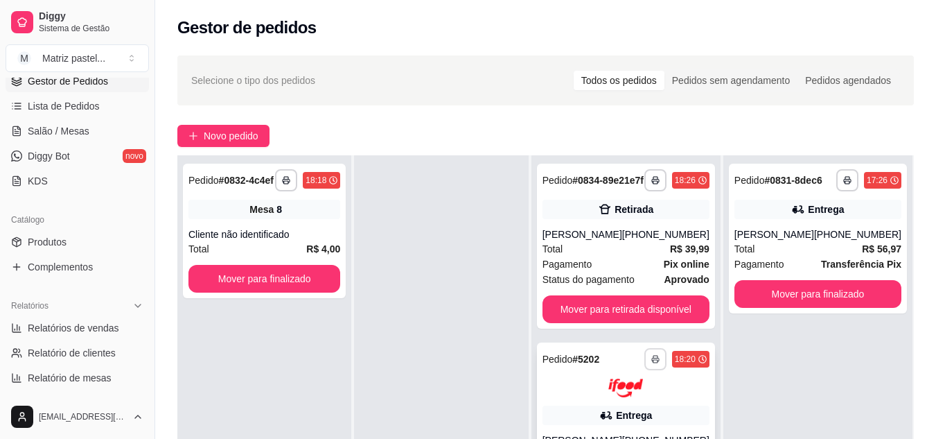
click at [660, 370] on button "button" at bounding box center [655, 359] width 22 height 22
click at [626, 337] on button "IMPRESSORA" at bounding box center [618, 341] width 100 height 22
click at [48, 127] on span "Salão / Mesas" at bounding box center [59, 131] width 62 height 14
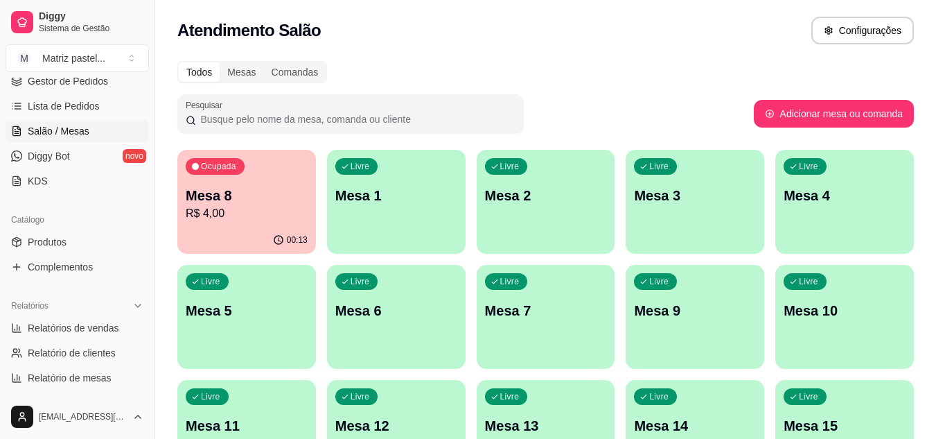
click at [222, 205] on p "R$ 4,00" at bounding box center [247, 213] width 122 height 17
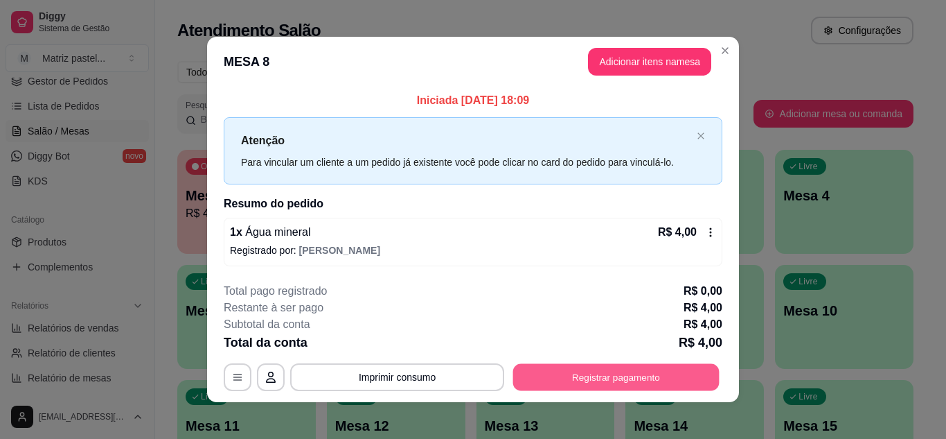
click at [536, 373] on button "Registrar pagamento" at bounding box center [616, 377] width 206 height 27
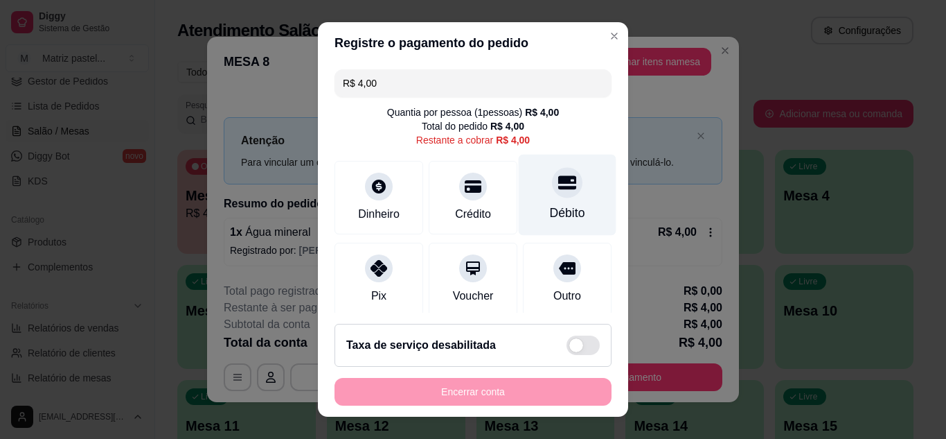
click at [556, 196] on div "Débito" at bounding box center [568, 194] width 98 height 81
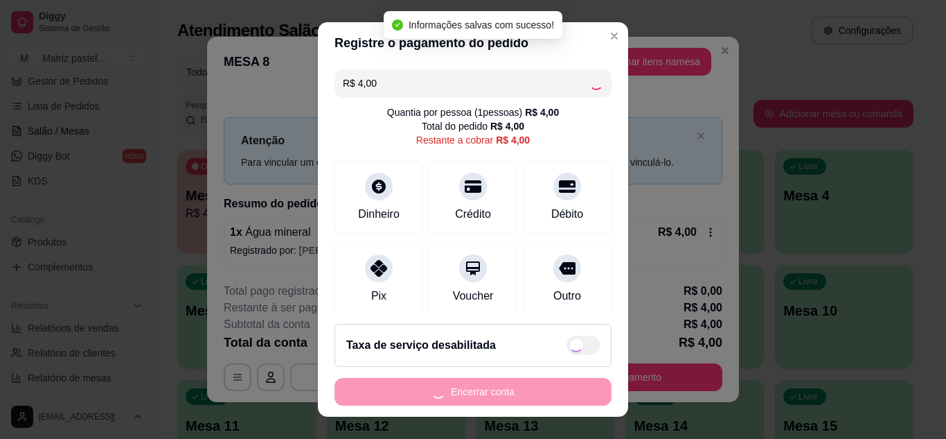
type input "R$ 0,00"
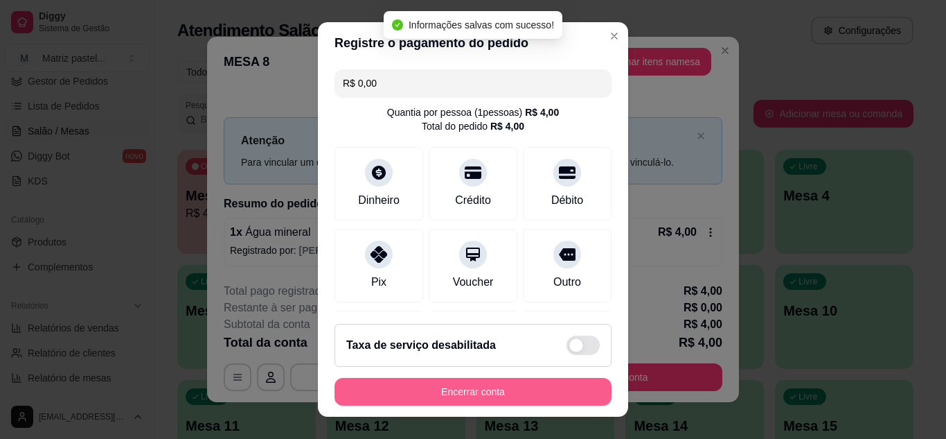
click at [464, 403] on button "Encerrar conta" at bounding box center [473, 392] width 277 height 28
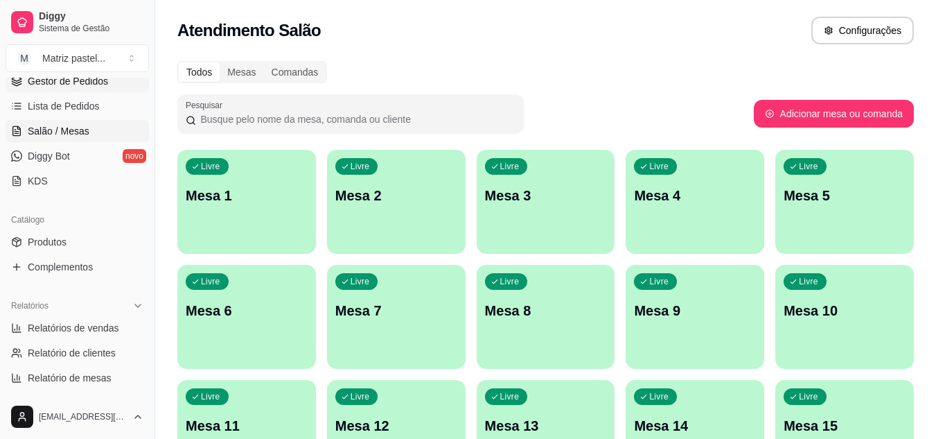
click at [51, 89] on link "Gestor de Pedidos" at bounding box center [77, 81] width 143 height 22
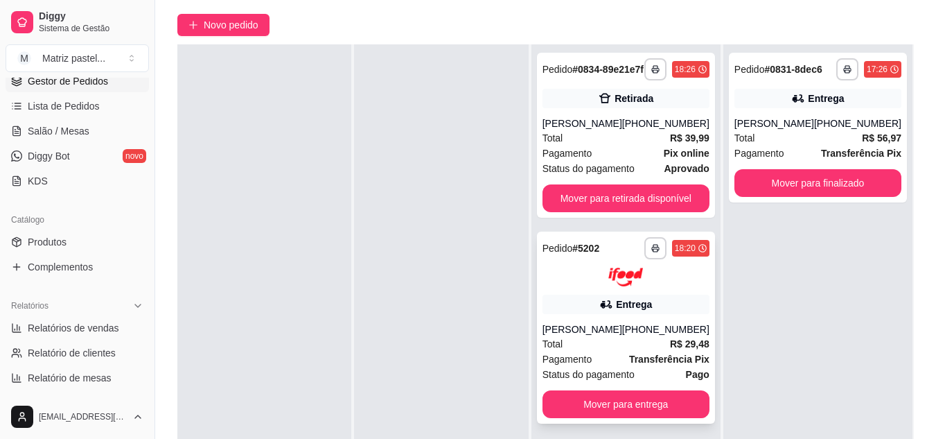
scroll to position [139, 0]
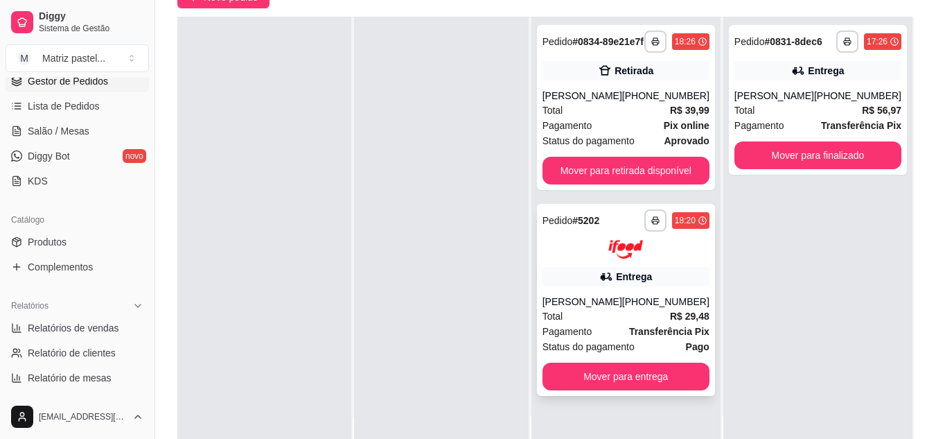
click at [626, 379] on button "Mover para entrega" at bounding box center [625, 376] width 167 height 28
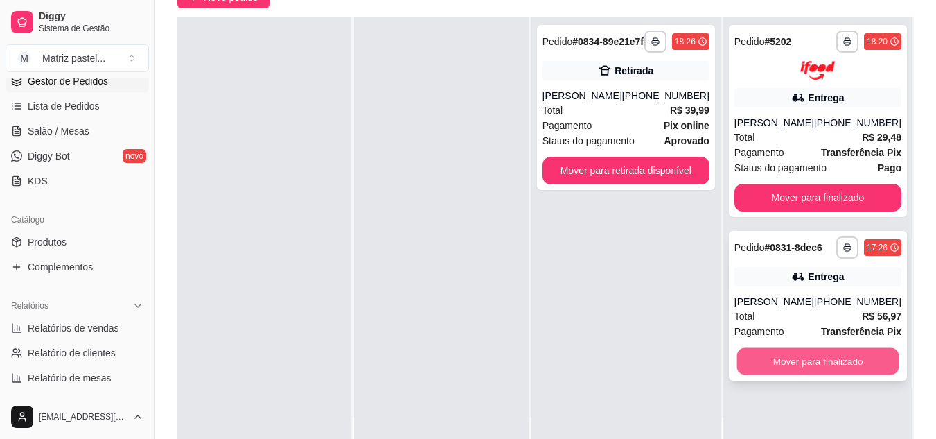
click at [813, 364] on button "Mover para finalizado" at bounding box center [817, 360] width 162 height 27
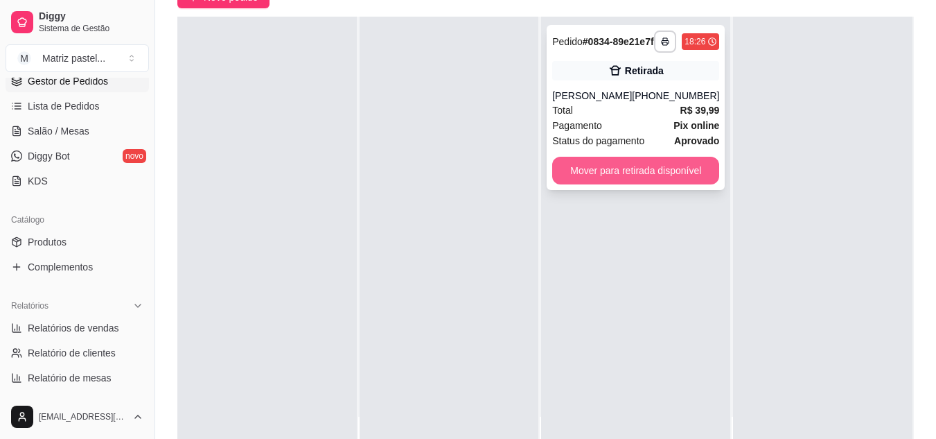
click at [574, 184] on button "Mover para retirada disponível" at bounding box center [635, 171] width 167 height 28
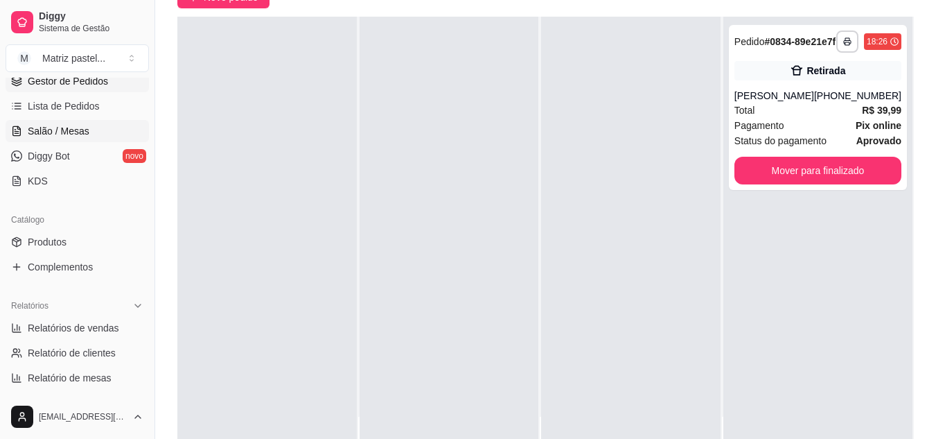
click at [51, 132] on span "Salão / Mesas" at bounding box center [59, 131] width 62 height 14
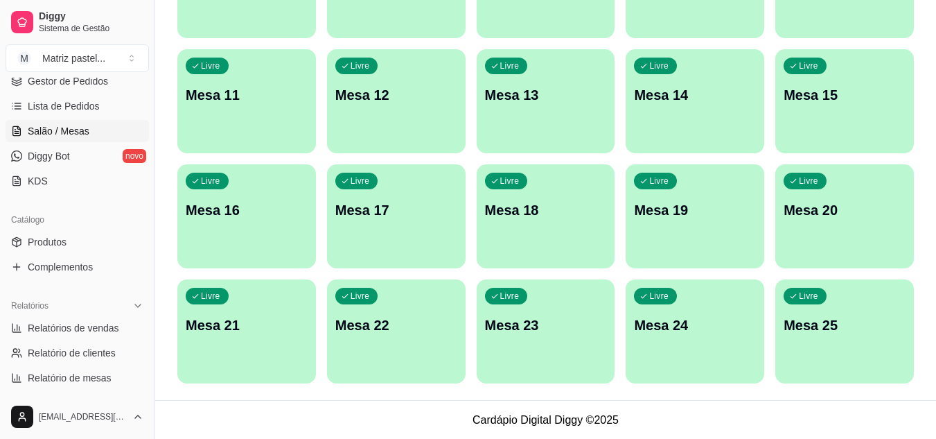
scroll to position [331, 0]
click at [793, 310] on div "Livre Mesa 25" at bounding box center [844, 321] width 139 height 87
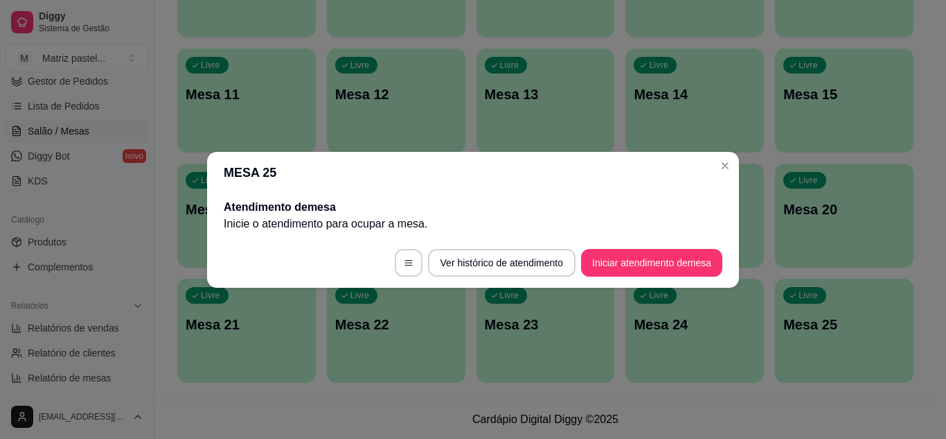
click at [626, 274] on button "Iniciar atendimento de mesa" at bounding box center [651, 263] width 141 height 28
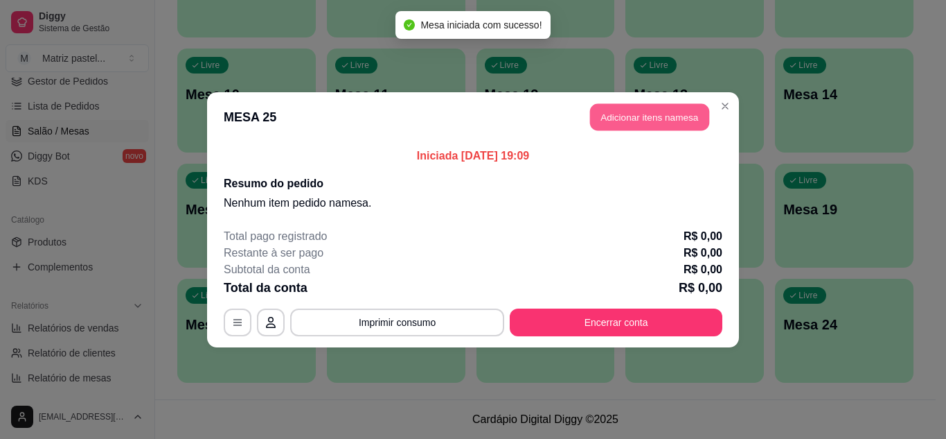
click at [620, 113] on button "Adicionar itens na mesa" at bounding box center [649, 116] width 119 height 27
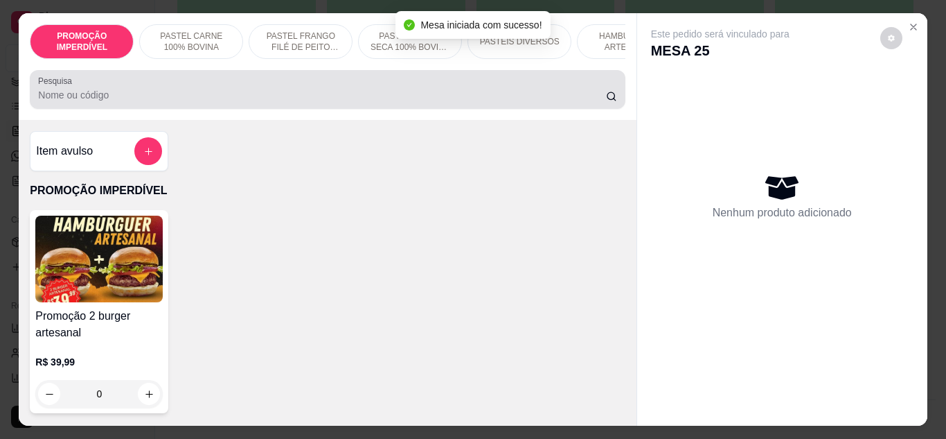
click at [311, 91] on div at bounding box center [327, 90] width 578 height 28
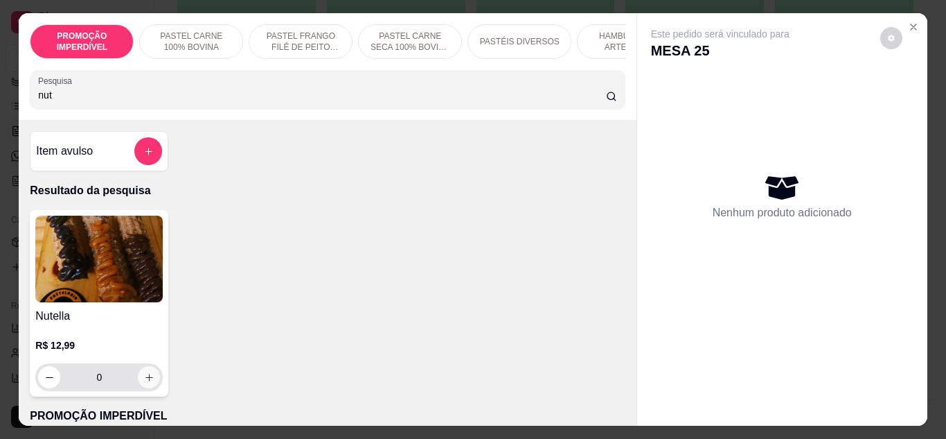
type input "nut"
click at [144, 382] on icon "increase-product-quantity" at bounding box center [149, 377] width 10 height 10
type input "1"
click at [144, 382] on icon "increase-product-quantity" at bounding box center [149, 377] width 10 height 10
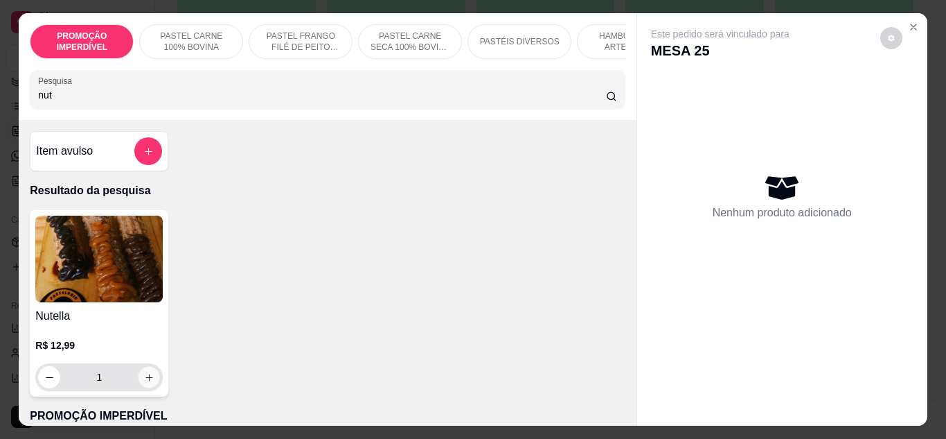
type input "2"
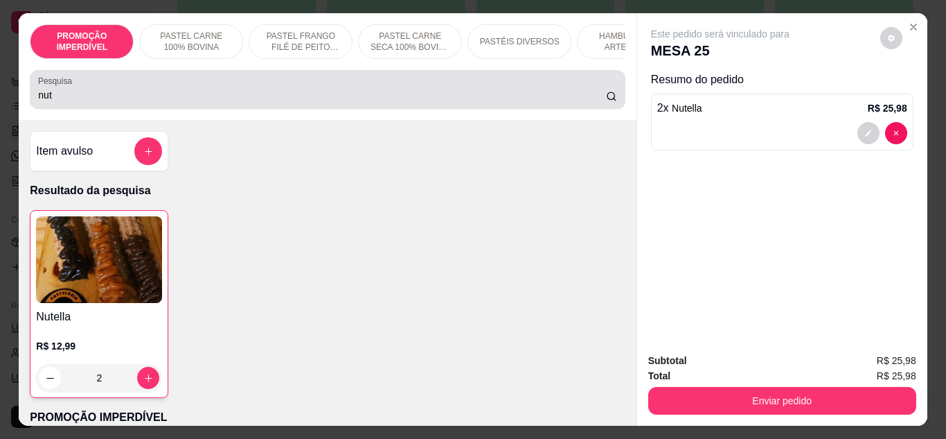
click at [114, 102] on input "nut" at bounding box center [322, 95] width 568 height 14
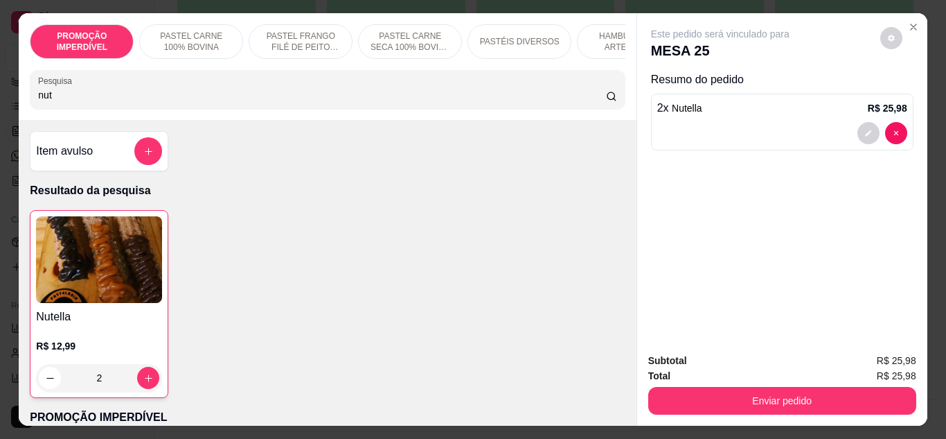
click at [114, 102] on input "nut" at bounding box center [322, 95] width 568 height 14
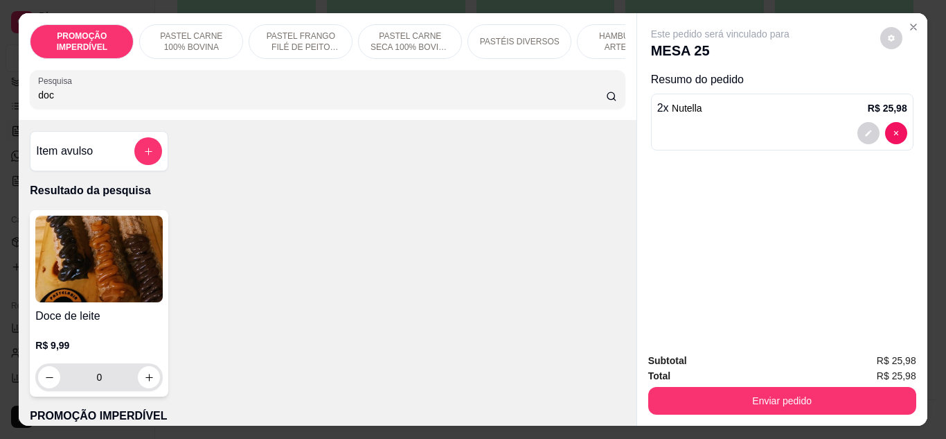
type input "doc"
click at [147, 382] on icon "increase-product-quantity" at bounding box center [149, 377] width 10 height 10
type input "1"
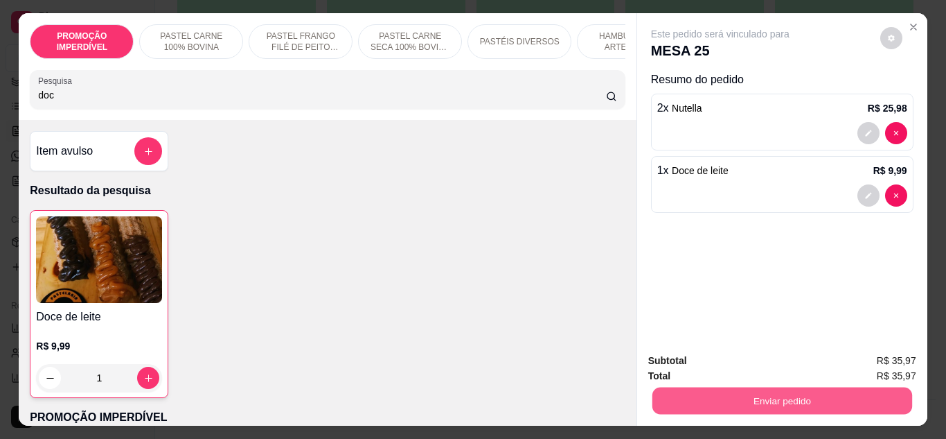
click at [729, 398] on button "Enviar pedido" at bounding box center [782, 400] width 260 height 27
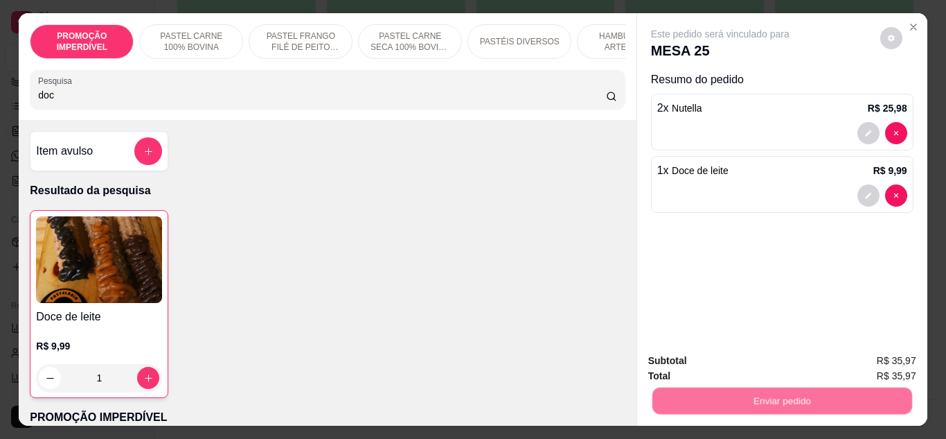
click at [732, 348] on button "Não registrar e enviar pedido" at bounding box center [736, 361] width 140 height 26
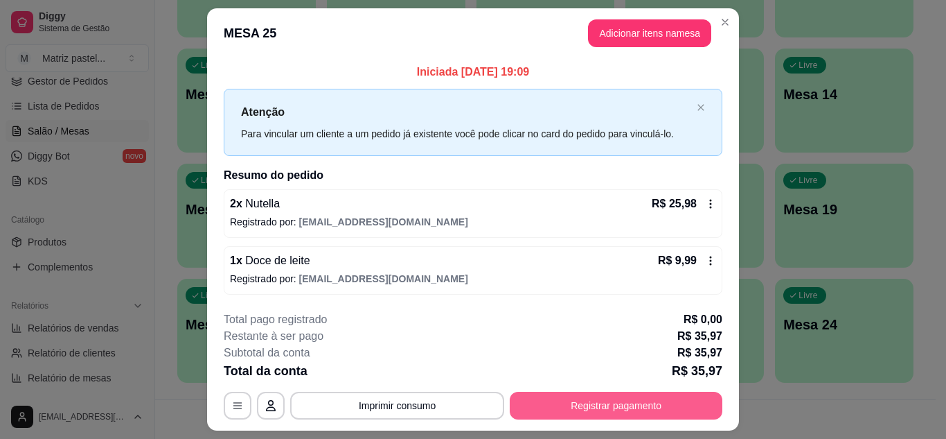
click at [576, 401] on button "Registrar pagamento" at bounding box center [616, 405] width 213 height 28
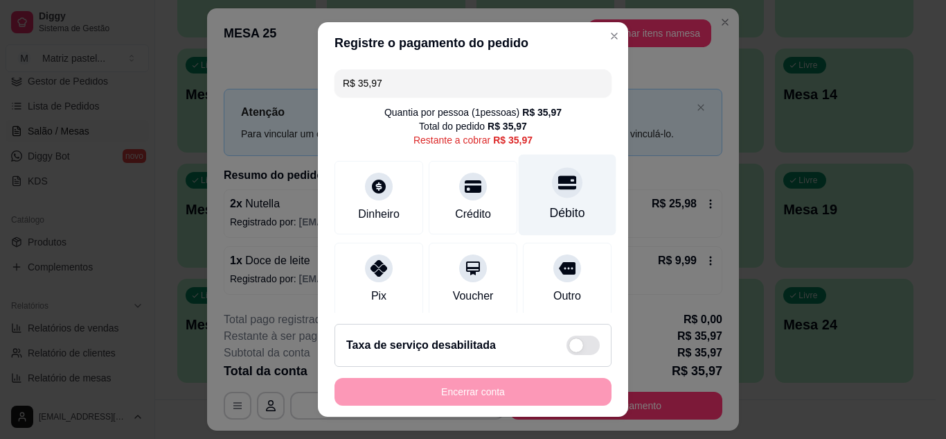
click at [560, 195] on div "Débito" at bounding box center [568, 194] width 98 height 81
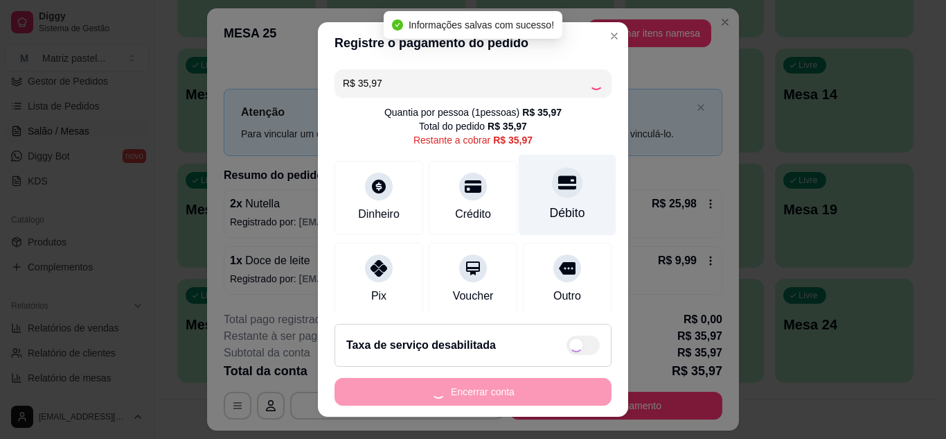
type input "R$ 0,00"
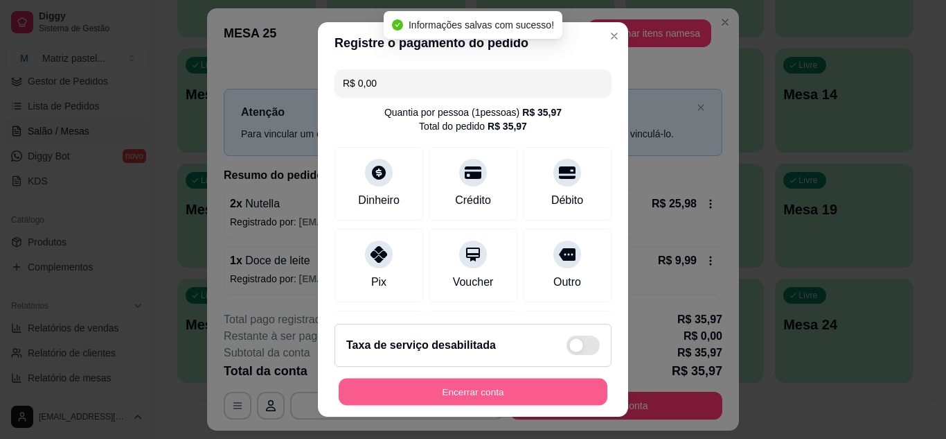
click at [446, 384] on button "Encerrar conta" at bounding box center [473, 391] width 269 height 27
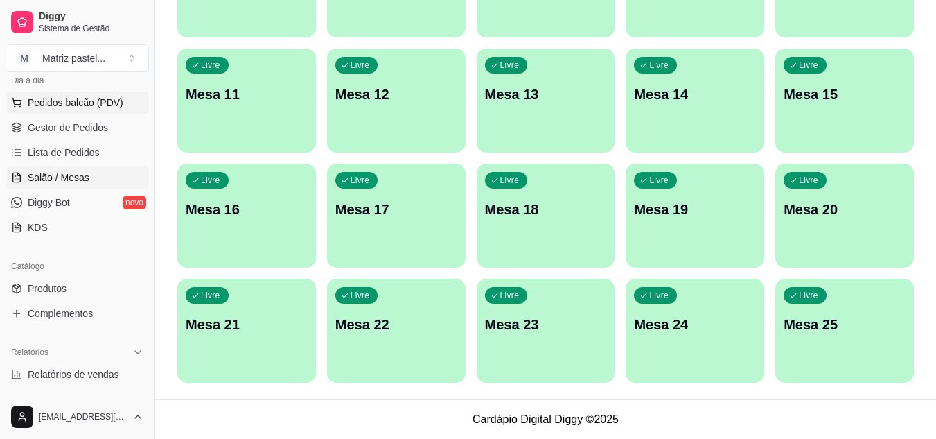
scroll to position [143, 0]
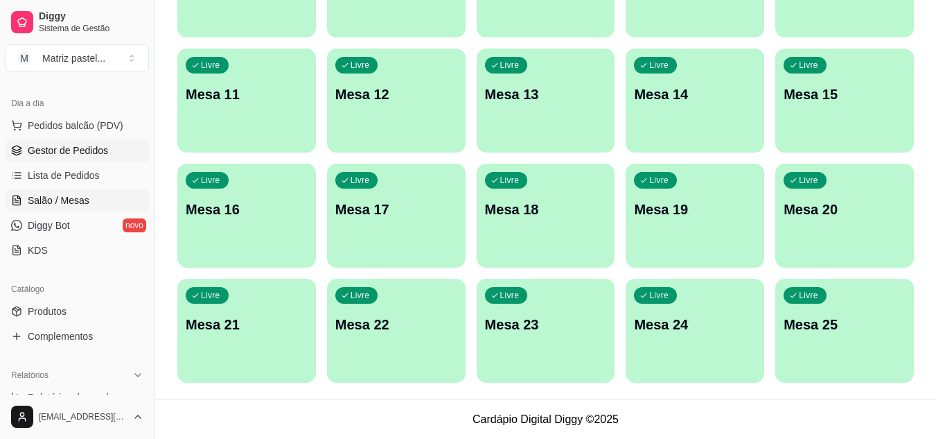
click at [54, 143] on span "Gestor de Pedidos" at bounding box center [68, 150] width 80 height 14
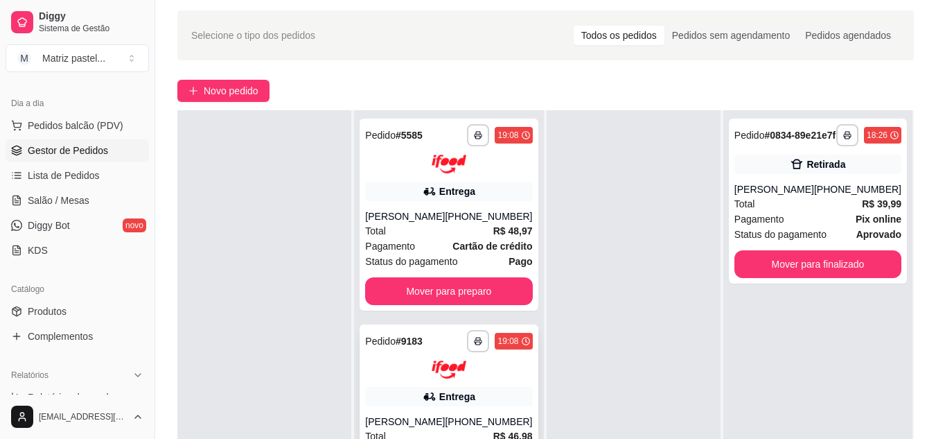
scroll to position [69, 0]
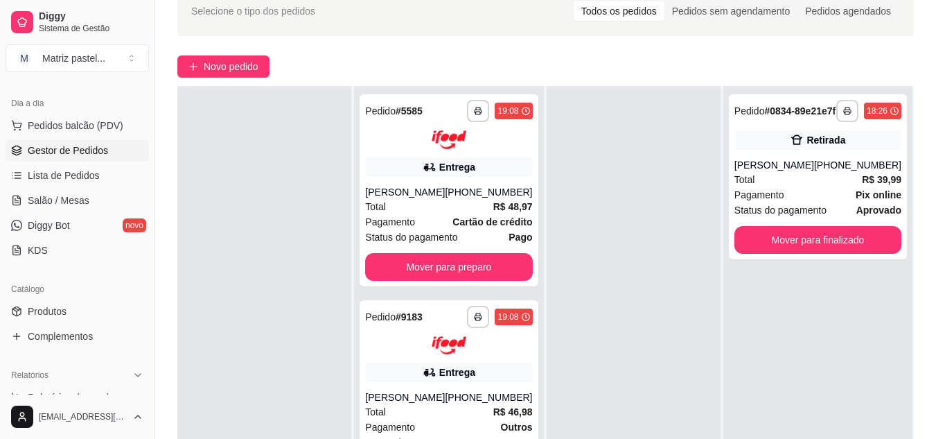
click at [616, 325] on div at bounding box center [634, 305] width 174 height 439
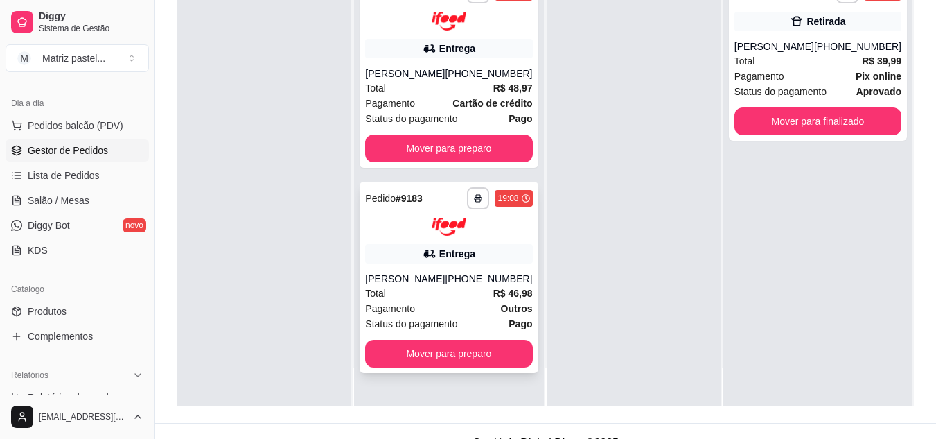
scroll to position [211, 0]
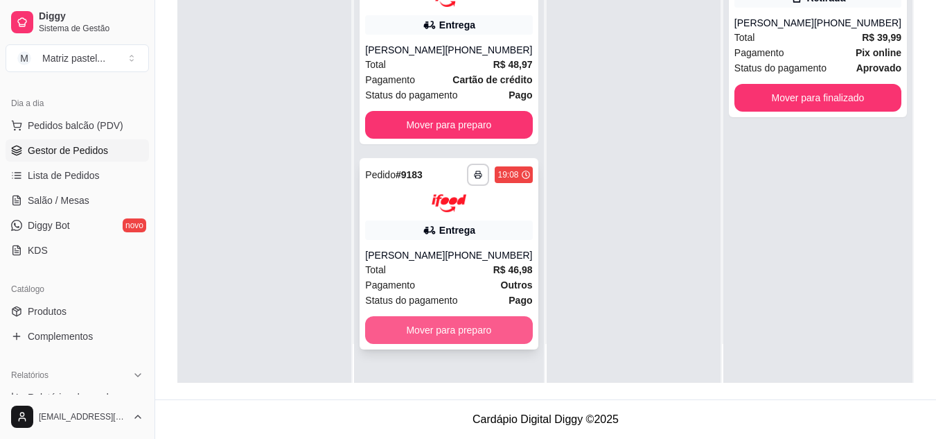
click at [459, 324] on button "Mover para preparo" at bounding box center [448, 330] width 167 height 28
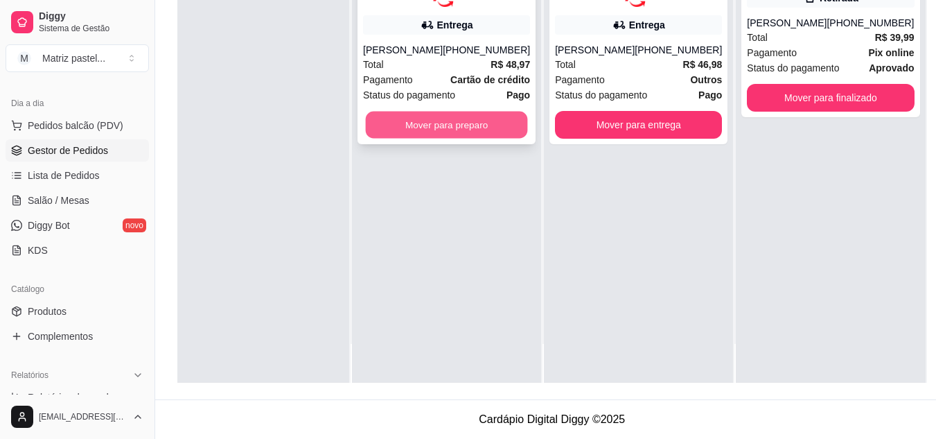
click at [431, 125] on button "Mover para preparo" at bounding box center [447, 124] width 162 height 27
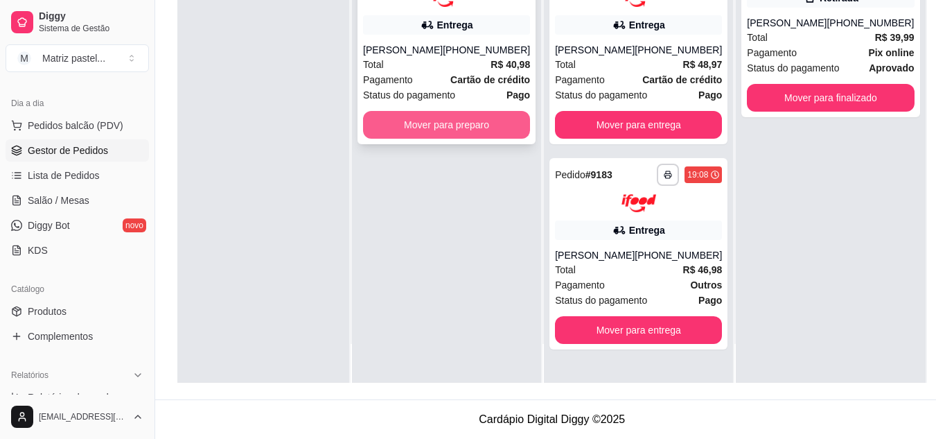
click at [443, 139] on button "Mover para preparo" at bounding box center [446, 125] width 167 height 28
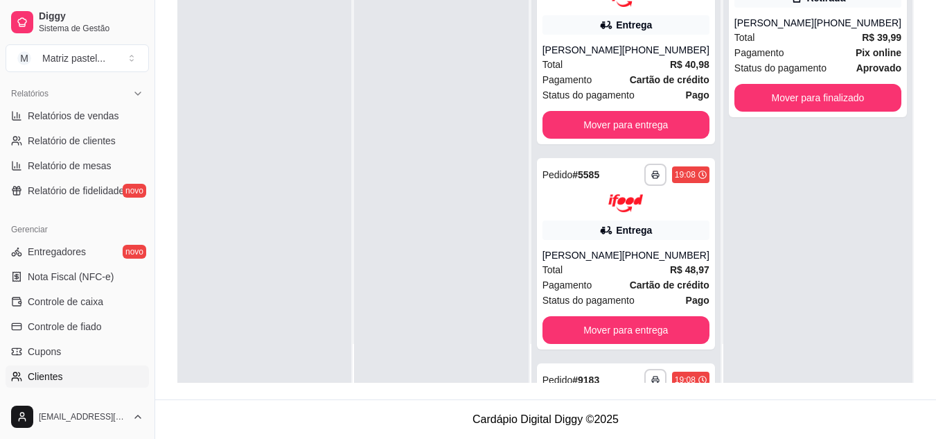
scroll to position [489, 0]
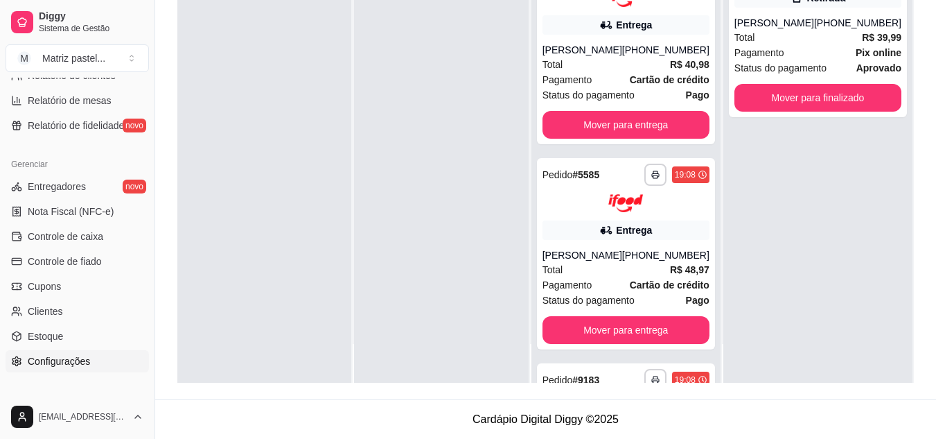
click at [60, 356] on span "Configurações" at bounding box center [59, 361] width 62 height 14
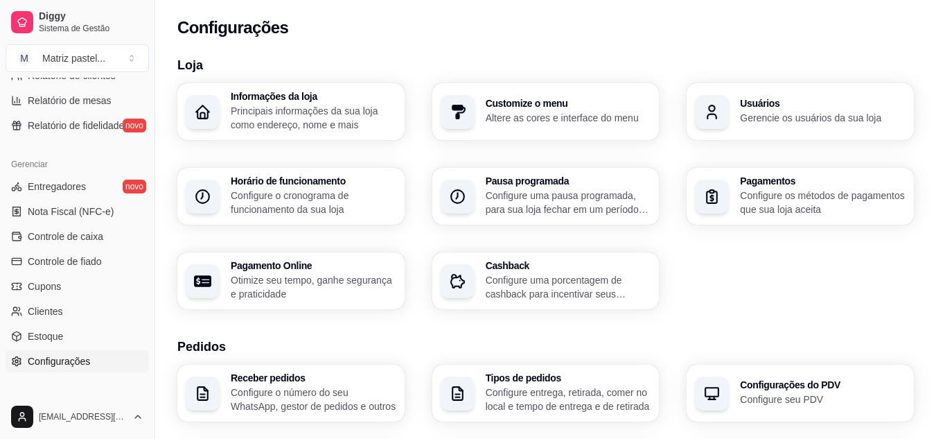
click at [710, 102] on div "button" at bounding box center [712, 112] width 34 height 34
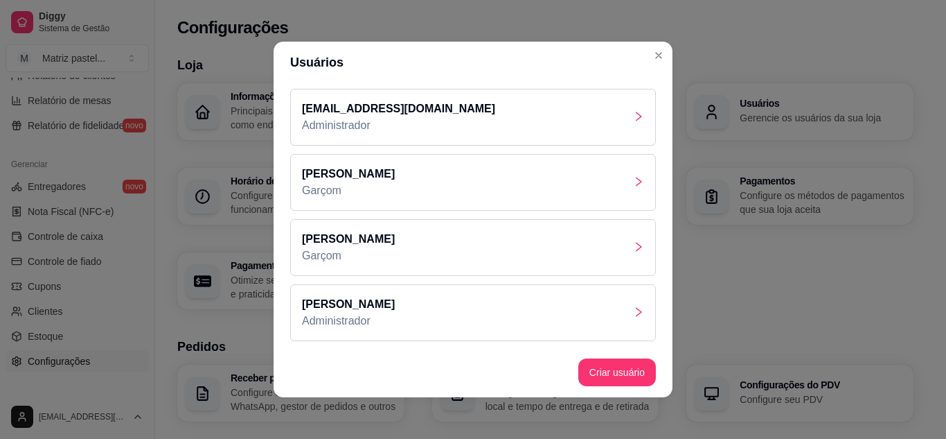
click at [376, 233] on div "[PERSON_NAME]" at bounding box center [473, 247] width 366 height 57
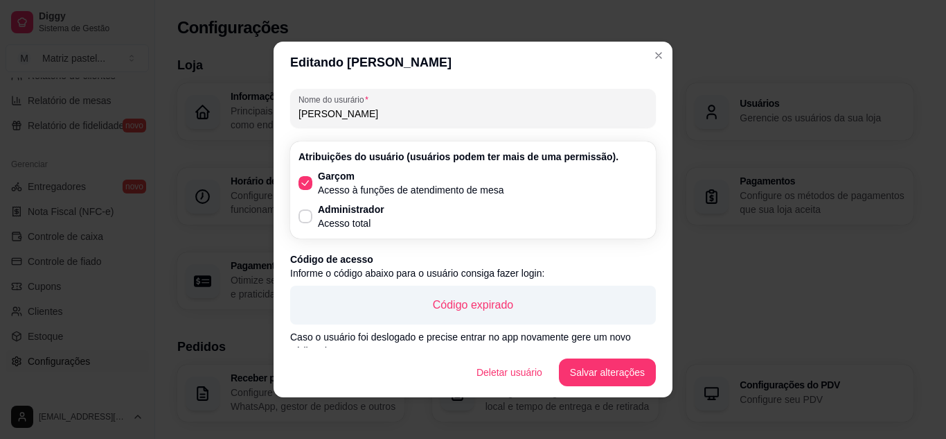
click at [450, 305] on p "Código expirado" at bounding box center [473, 304] width 344 height 17
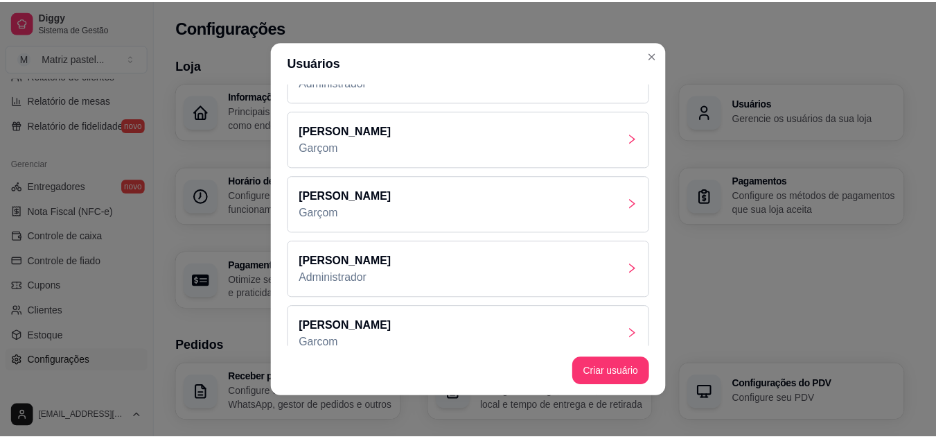
scroll to position [64, 0]
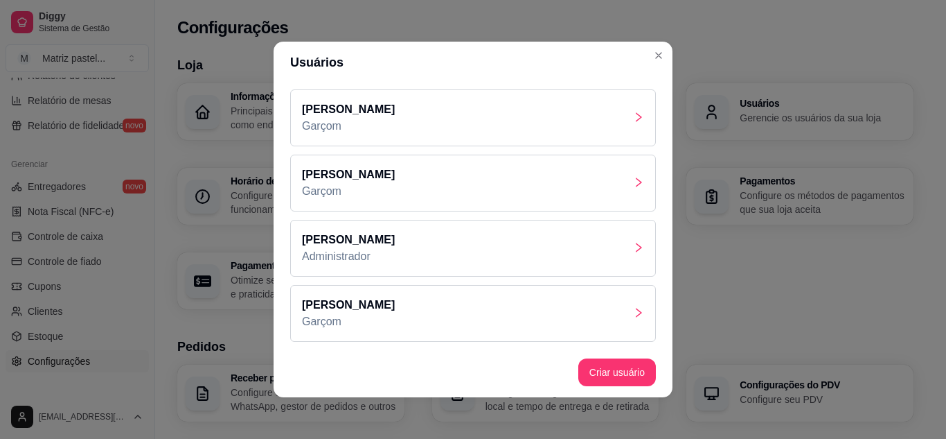
click at [340, 305] on div "[PERSON_NAME]" at bounding box center [473, 313] width 366 height 57
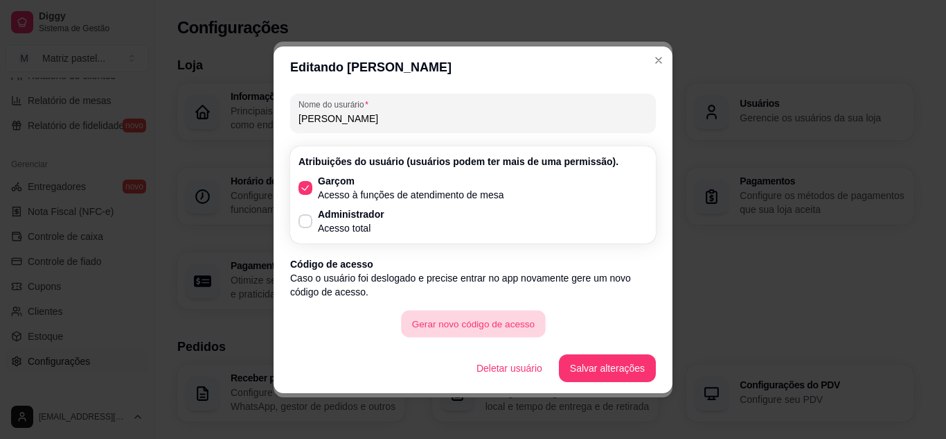
click at [436, 323] on button "Gerar novo código de acesso" at bounding box center [473, 323] width 144 height 27
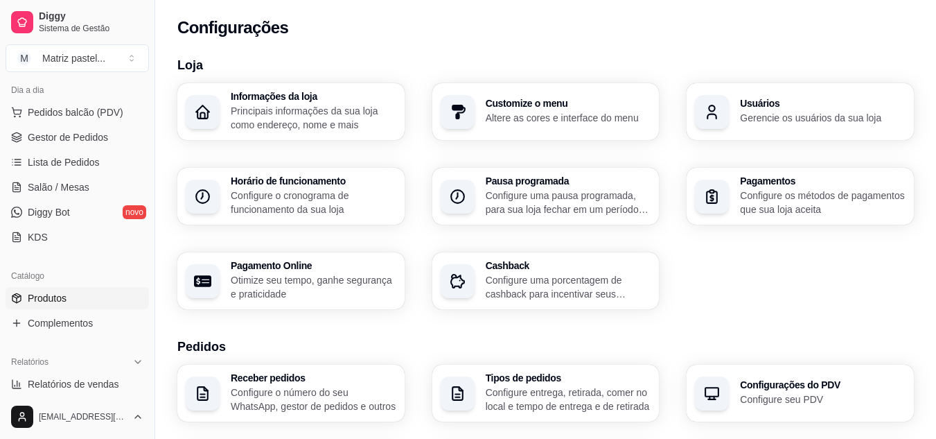
scroll to position [143, 0]
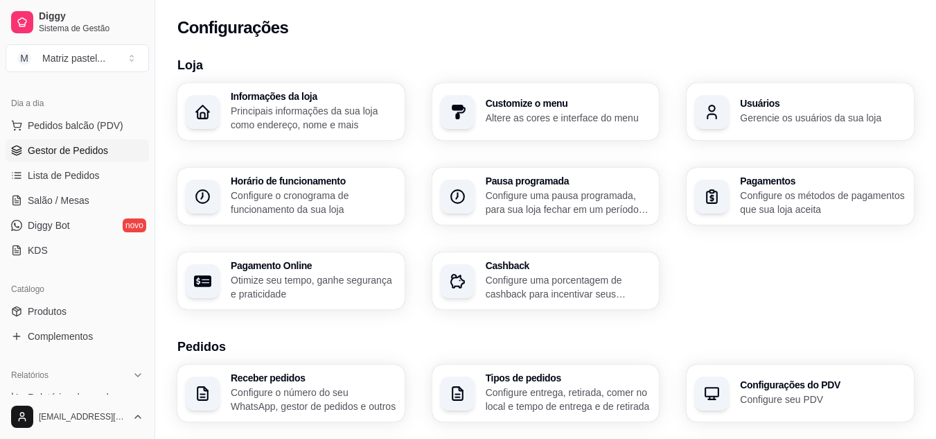
click at [71, 144] on span "Gestor de Pedidos" at bounding box center [68, 150] width 80 height 14
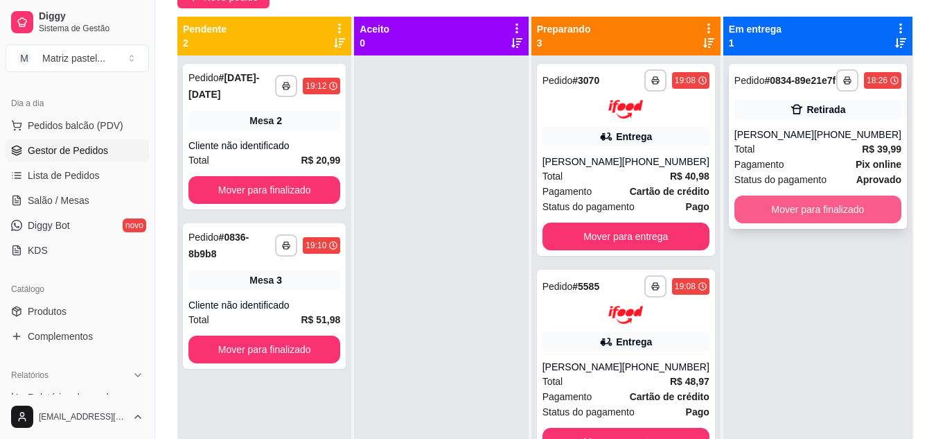
click at [801, 212] on button "Mover para finalizado" at bounding box center [817, 209] width 167 height 28
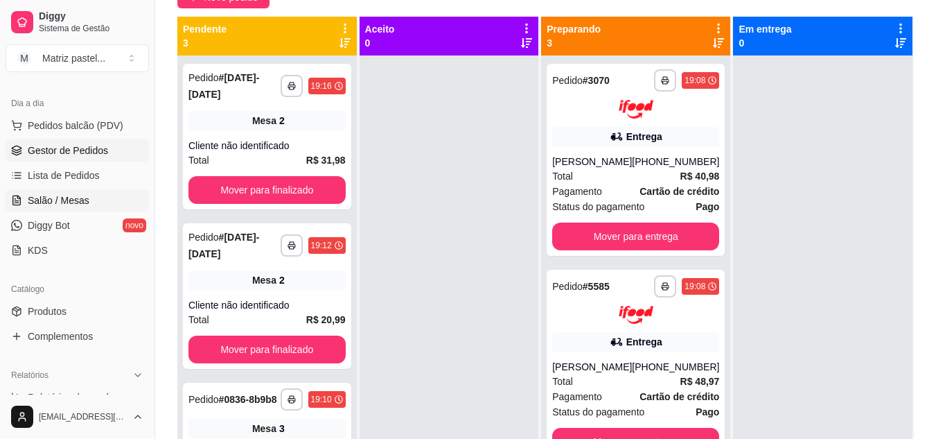
click at [28, 198] on span "Salão / Mesas" at bounding box center [59, 200] width 62 height 14
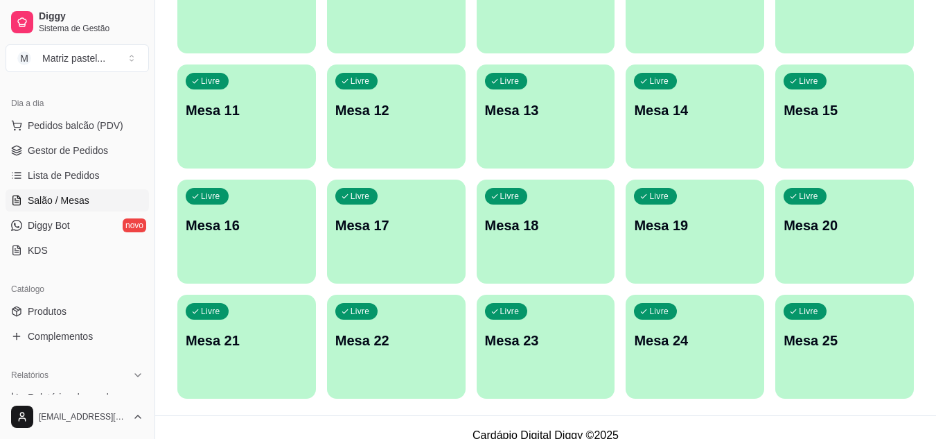
scroll to position [331, 0]
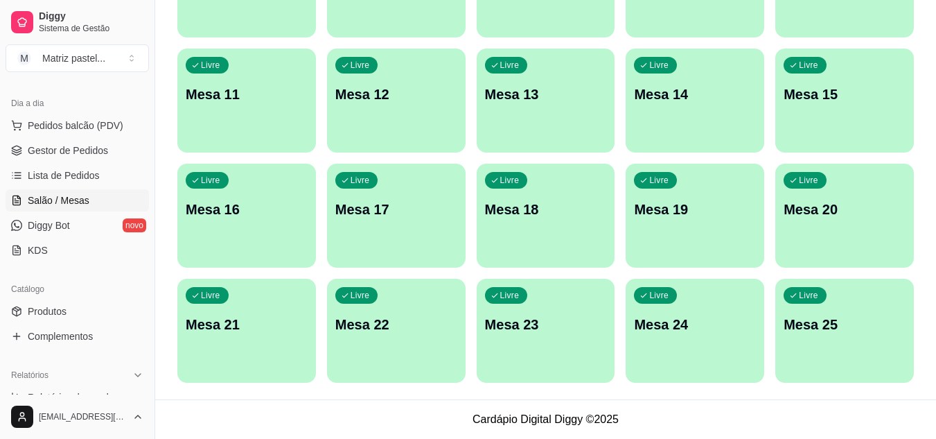
click at [884, 339] on div "Livre Mesa 25" at bounding box center [844, 321] width 139 height 87
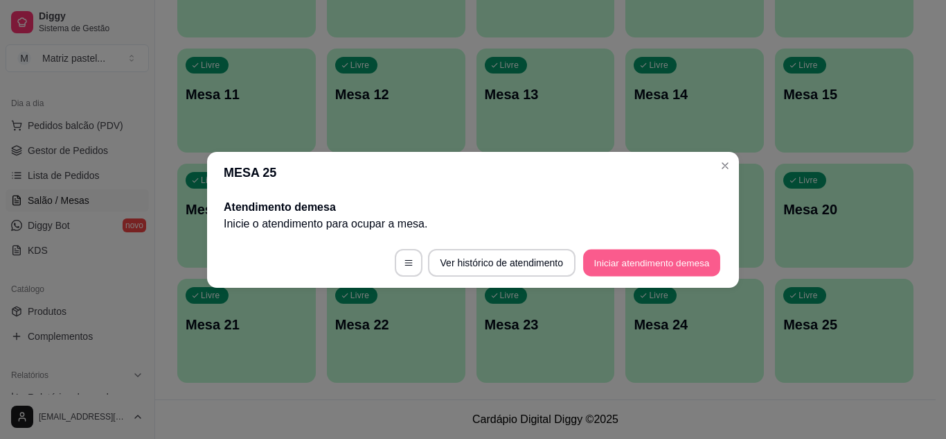
click at [619, 255] on button "Iniciar atendimento de mesa" at bounding box center [651, 262] width 137 height 27
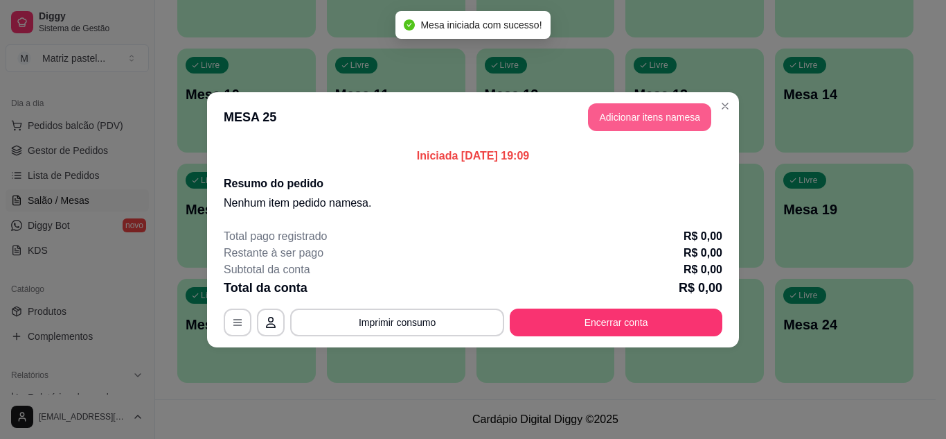
click at [637, 113] on button "Adicionar itens na mesa" at bounding box center [649, 117] width 123 height 28
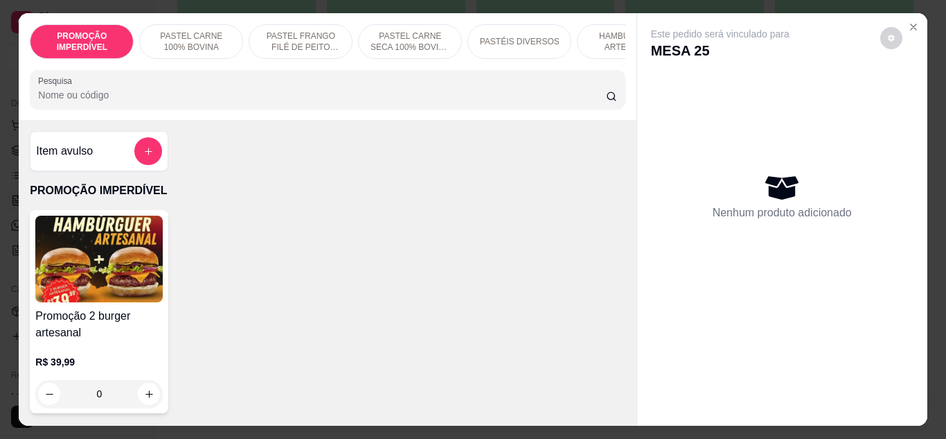
click at [135, 400] on div "0" at bounding box center [98, 394] width 127 height 28
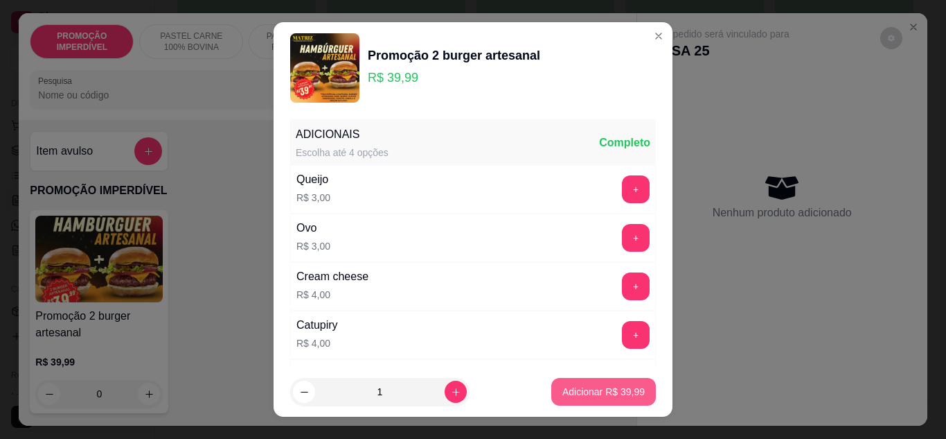
click at [563, 390] on p "Adicionar R$ 39,99" at bounding box center [604, 391] width 82 height 14
type input "1"
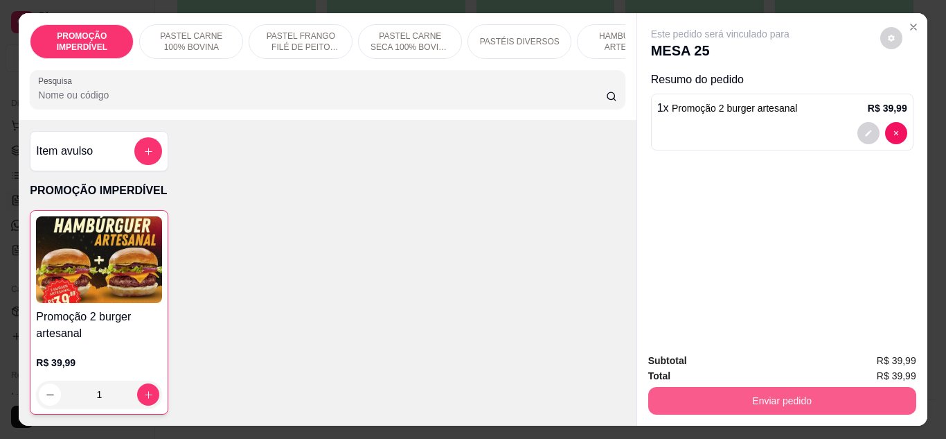
click at [698, 393] on button "Enviar pedido" at bounding box center [782, 401] width 268 height 28
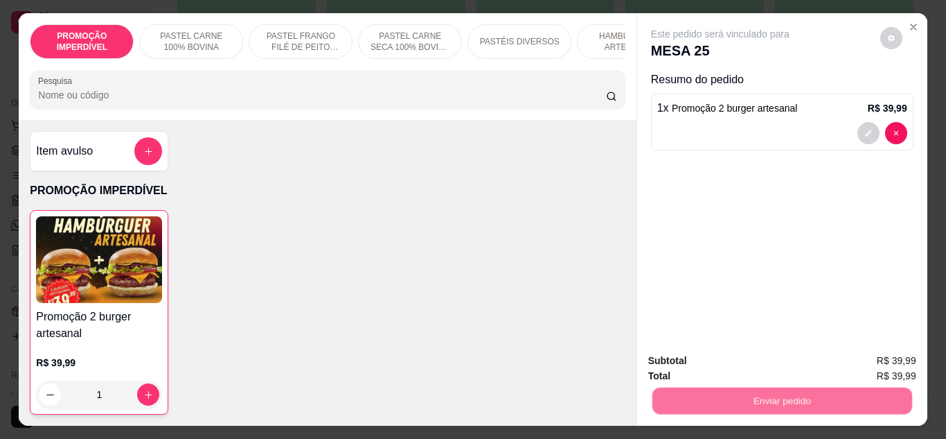
click at [693, 355] on button "Não registrar e enviar pedido" at bounding box center [736, 361] width 140 height 26
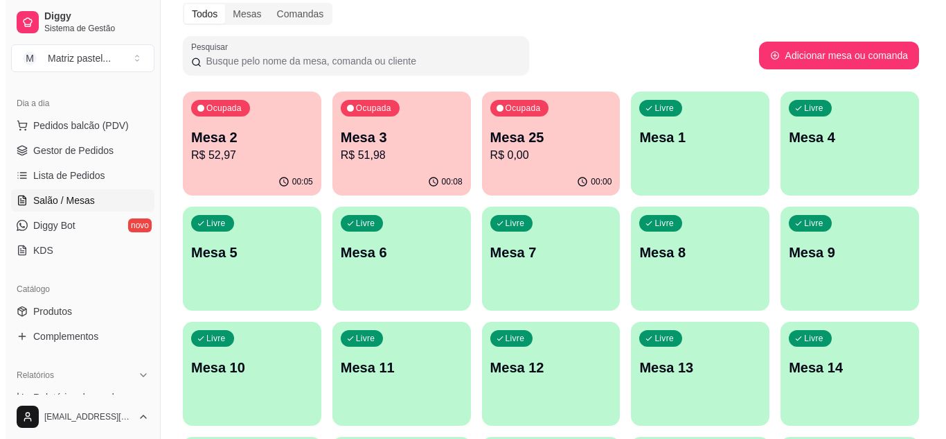
scroll to position [54, 0]
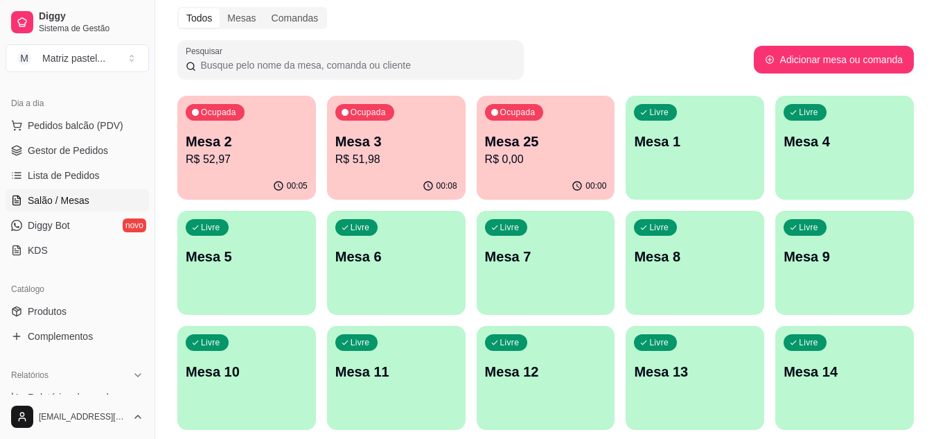
click at [603, 149] on p "Mesa 25" at bounding box center [546, 141] width 122 height 19
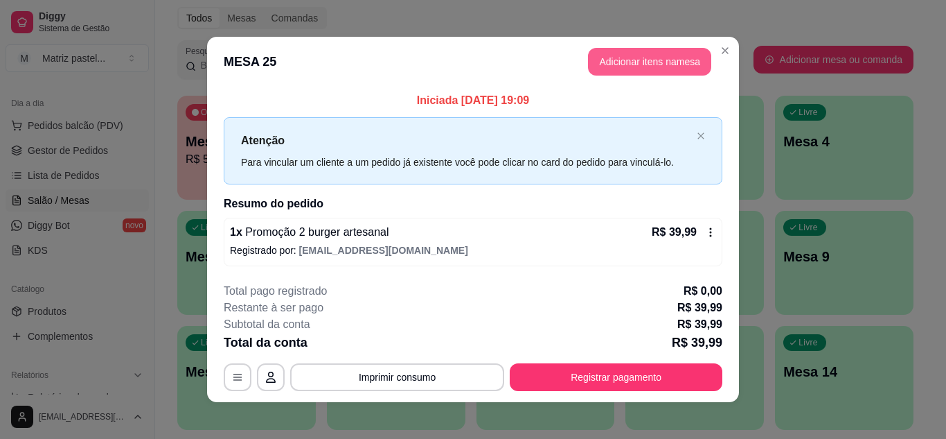
click at [619, 59] on button "Adicionar itens na mesa" at bounding box center [649, 62] width 123 height 28
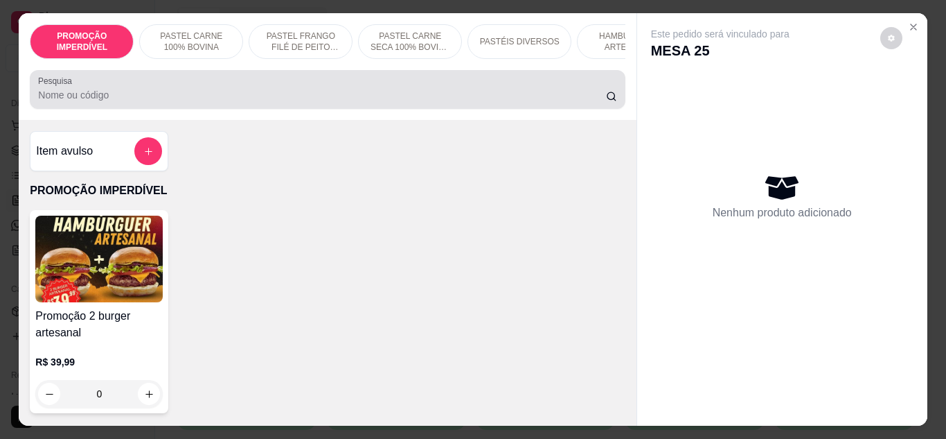
click at [301, 102] on input "Pesquisa" at bounding box center [322, 95] width 568 height 14
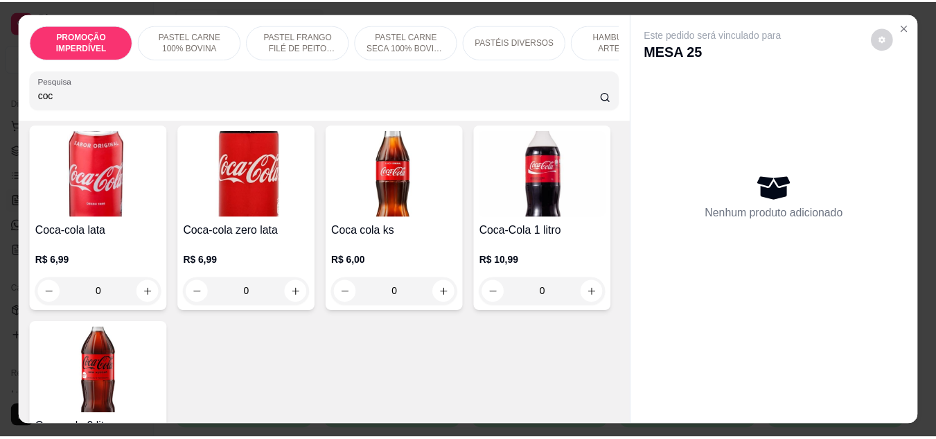
scroll to position [208, 0]
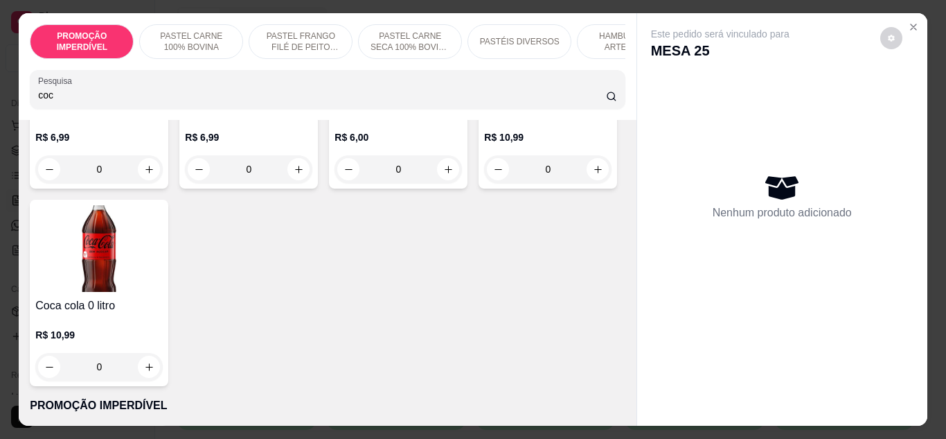
type input "coc"
click at [479, 188] on div "Coca-Cola 1 litro R$ 10,99 0" at bounding box center [548, 95] width 139 height 186
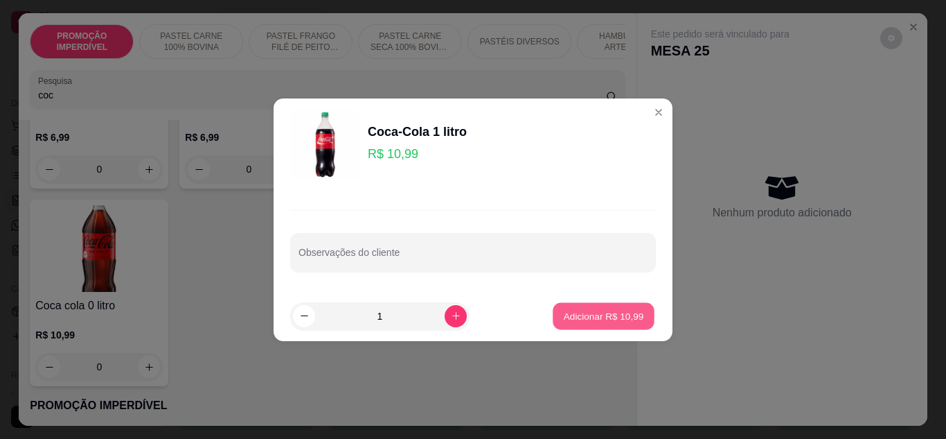
click at [575, 317] on p "Adicionar R$ 10,99" at bounding box center [604, 315] width 80 height 13
type input "1"
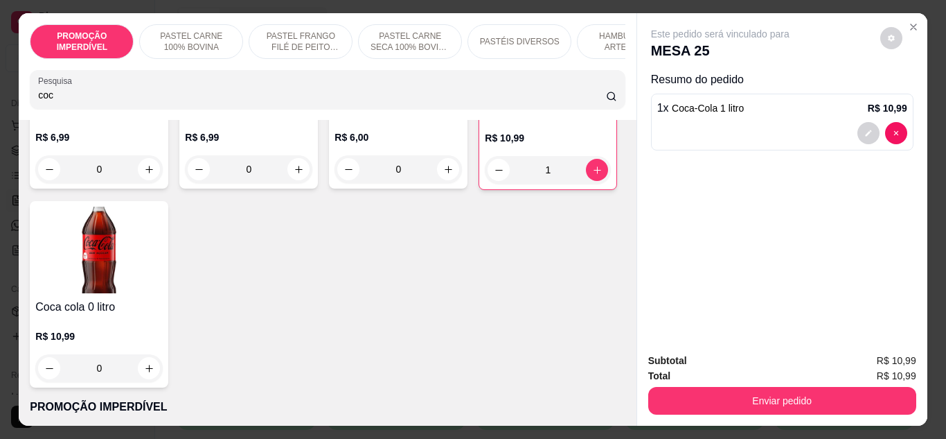
click at [717, 414] on div "Subtotal R$ 10,99 Total R$ 10,99 Enviar pedido" at bounding box center [782, 384] width 290 height 84
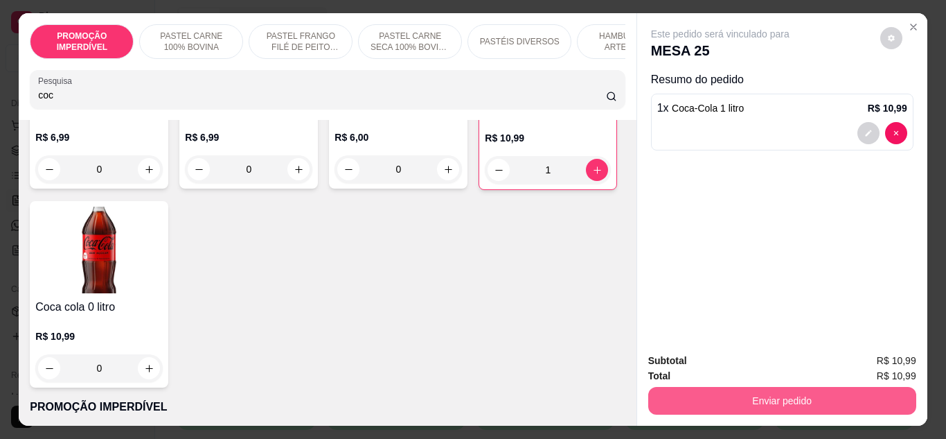
click at [722, 393] on button "Enviar pedido" at bounding box center [782, 401] width 268 height 28
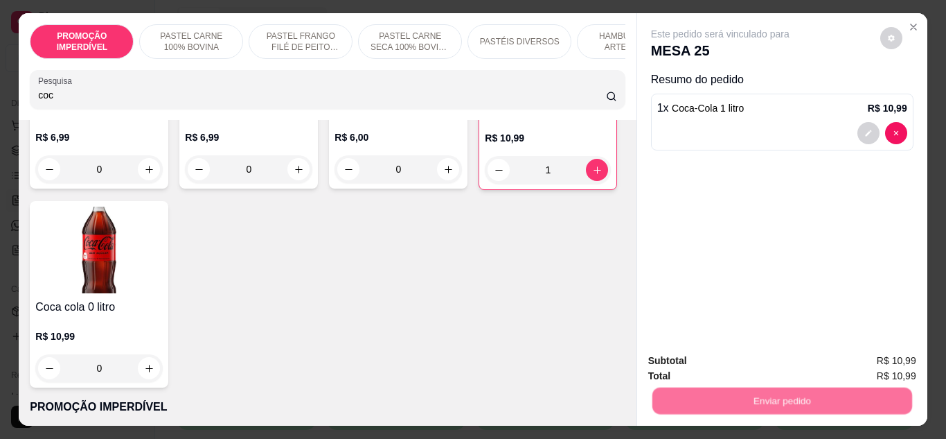
click at [745, 366] on button "Não registrar e enviar pedido" at bounding box center [736, 361] width 140 height 26
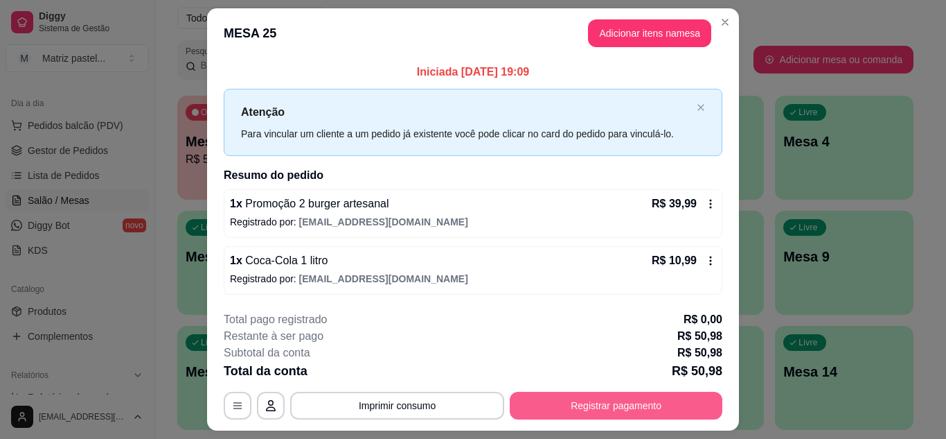
click at [580, 408] on button "Registrar pagamento" at bounding box center [616, 405] width 213 height 28
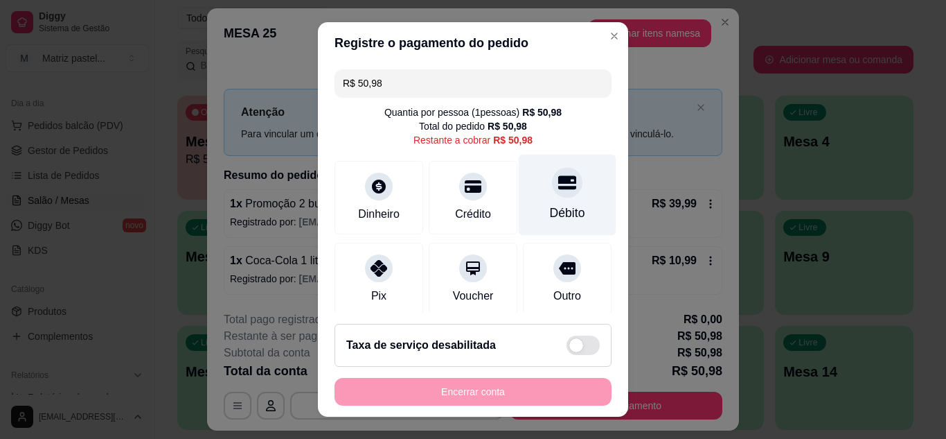
click at [550, 218] on div "Débito" at bounding box center [567, 213] width 35 height 18
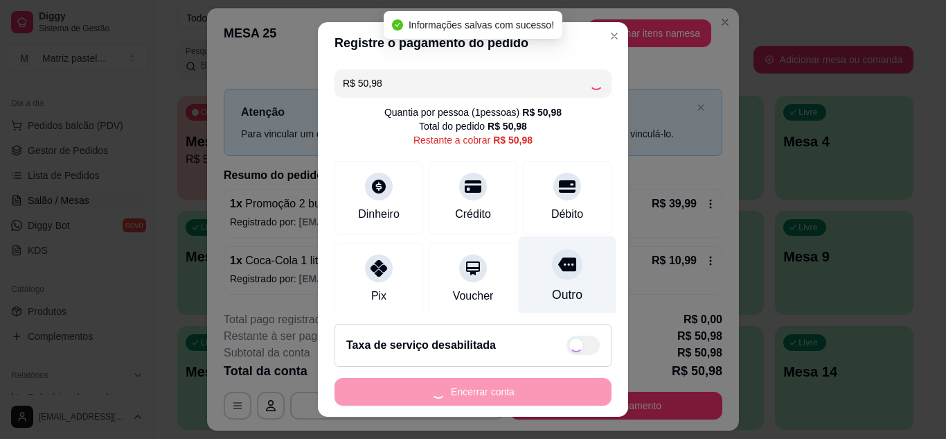
type input "R$ 0,00"
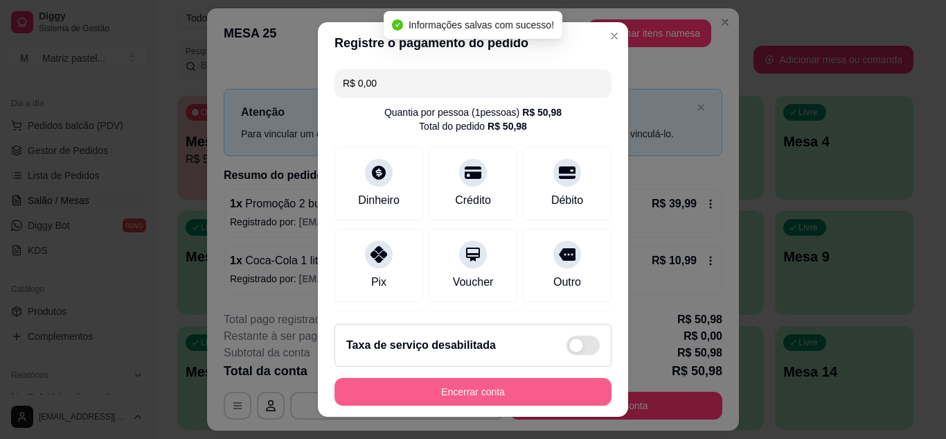
click at [485, 398] on button "Encerrar conta" at bounding box center [473, 392] width 277 height 28
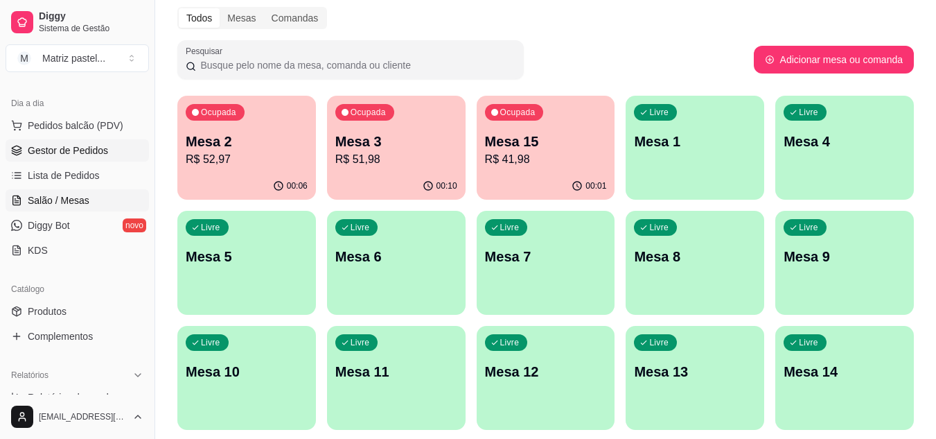
click at [107, 143] on link "Gestor de Pedidos" at bounding box center [77, 150] width 143 height 22
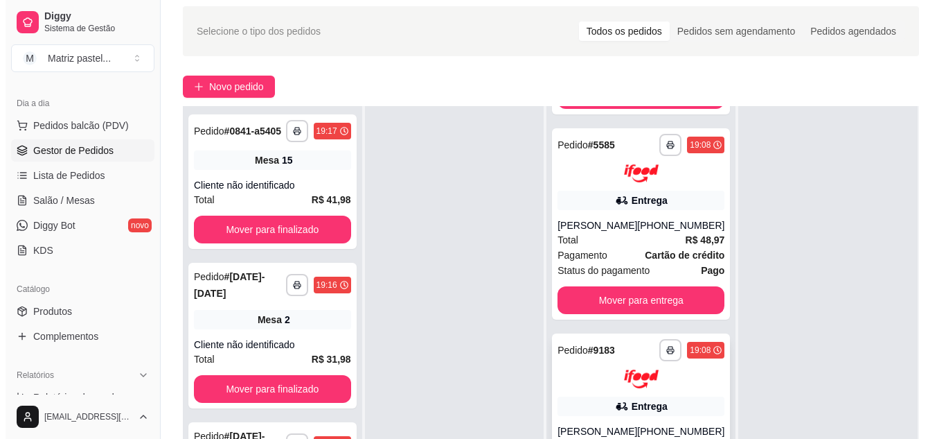
scroll to position [69, 0]
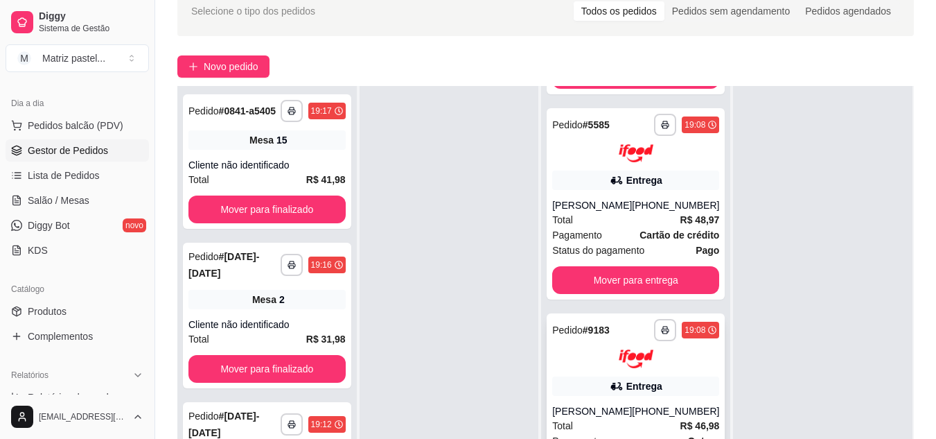
click at [635, 377] on div "Entrega" at bounding box center [635, 385] width 167 height 19
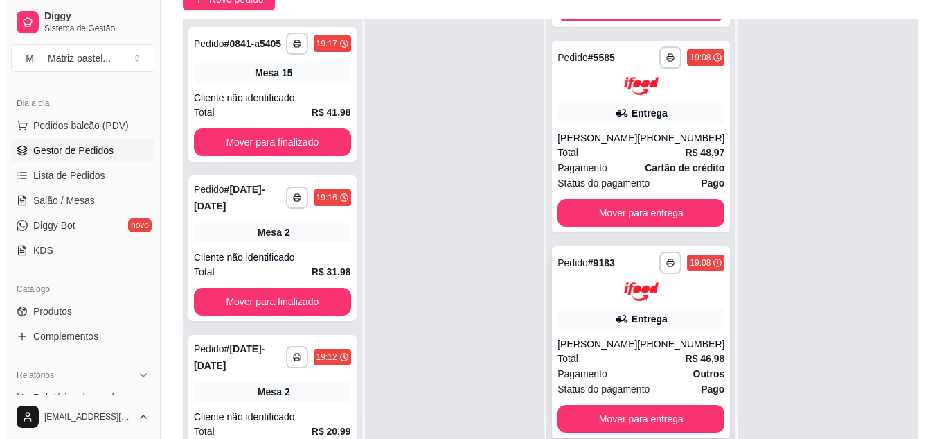
scroll to position [211, 0]
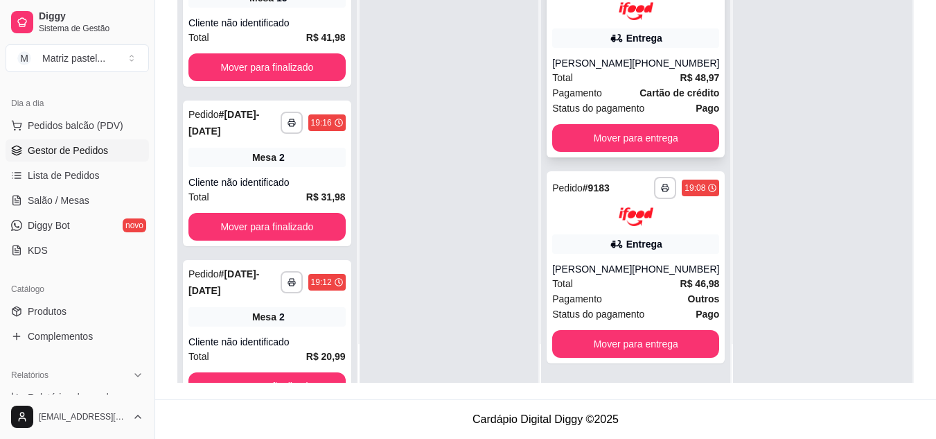
click at [635, 56] on div "[PHONE_NUMBER]" at bounding box center [675, 63] width 87 height 14
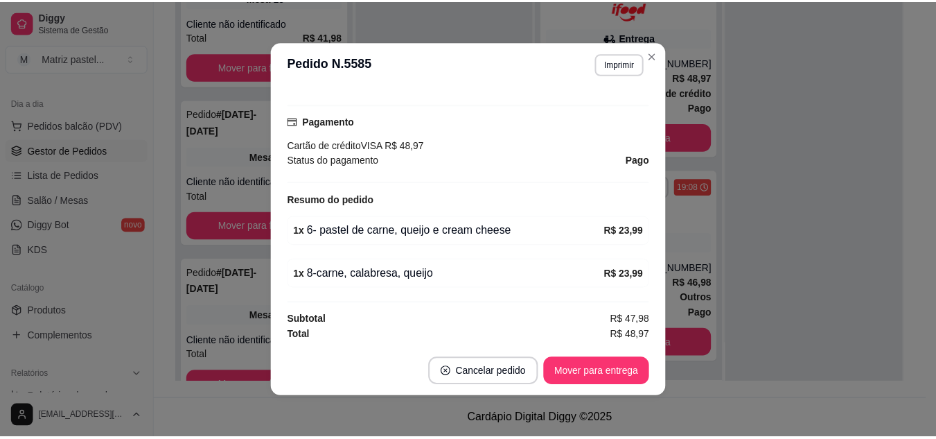
scroll to position [382, 0]
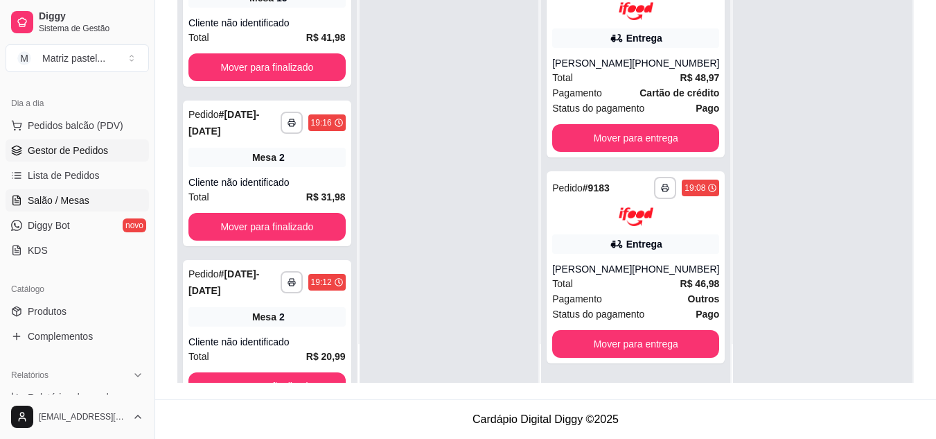
click at [46, 194] on span "Salão / Mesas" at bounding box center [59, 200] width 62 height 14
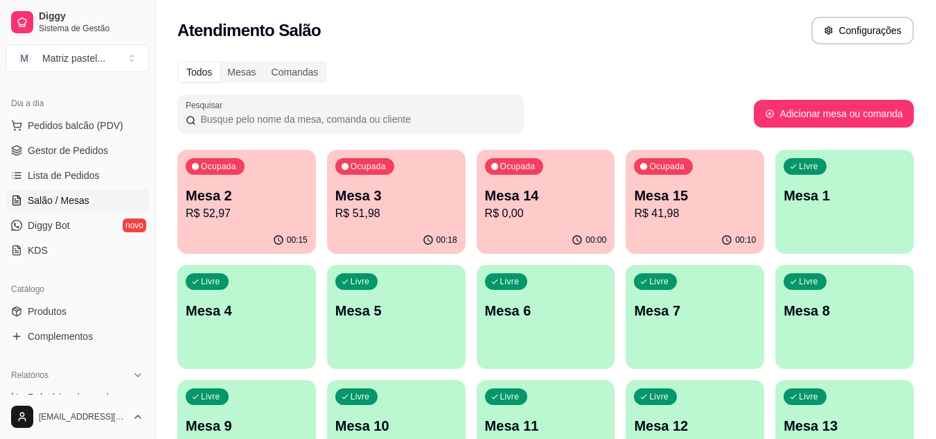
click at [517, 204] on p "Mesa 14" at bounding box center [546, 195] width 122 height 19
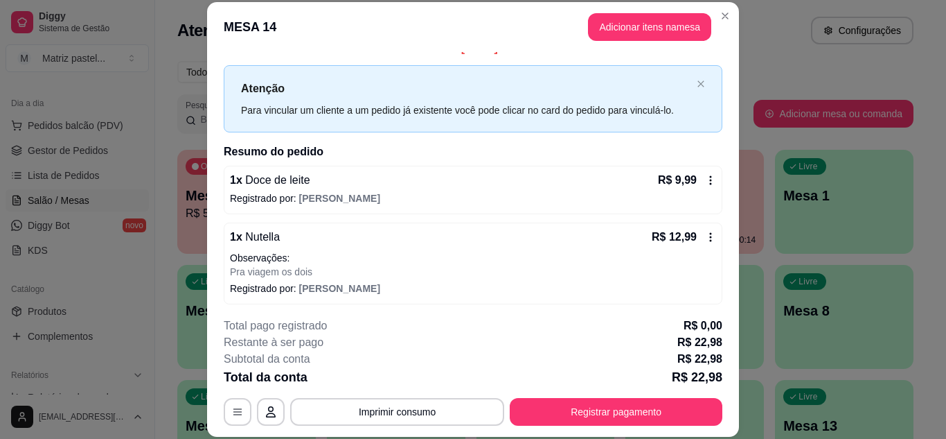
scroll to position [21, 0]
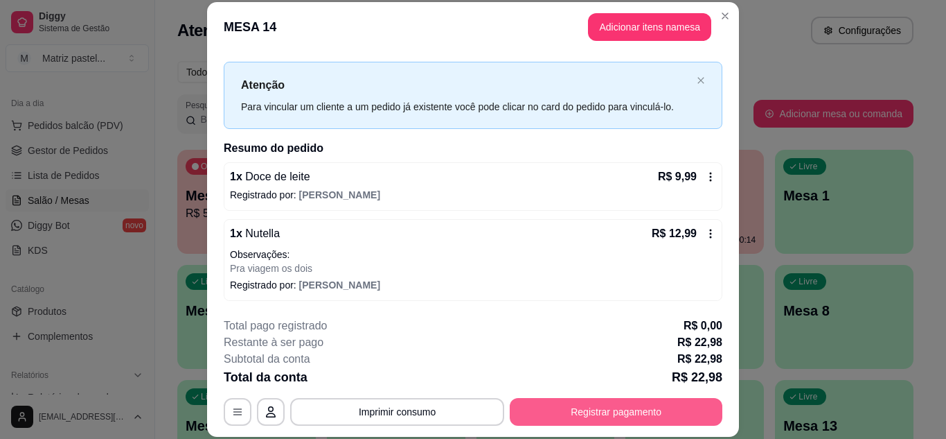
click at [563, 406] on button "Registrar pagamento" at bounding box center [616, 412] width 213 height 28
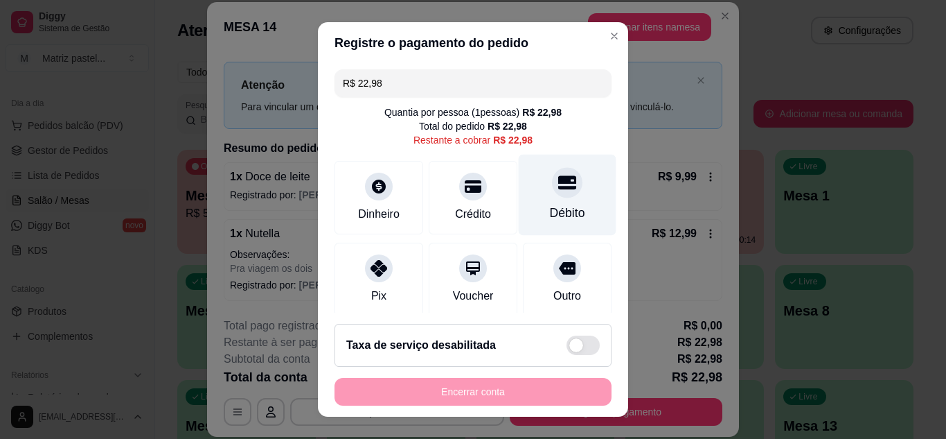
click at [544, 200] on div "Débito" at bounding box center [568, 194] width 98 height 81
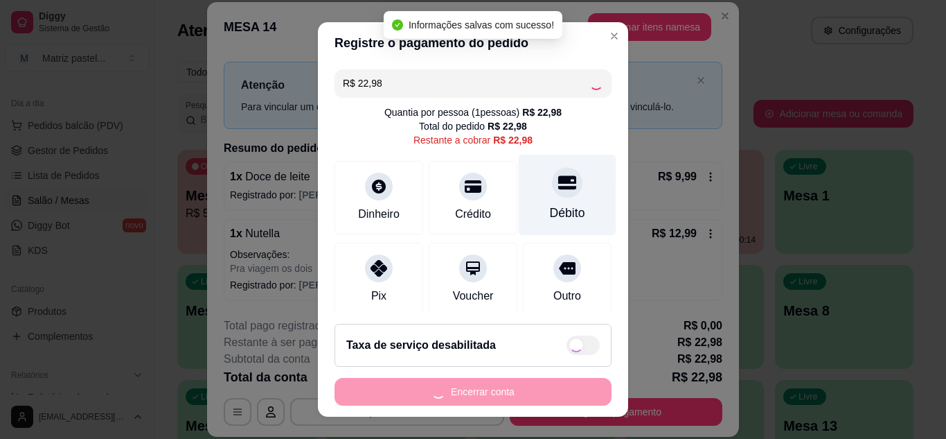
type input "R$ 0,00"
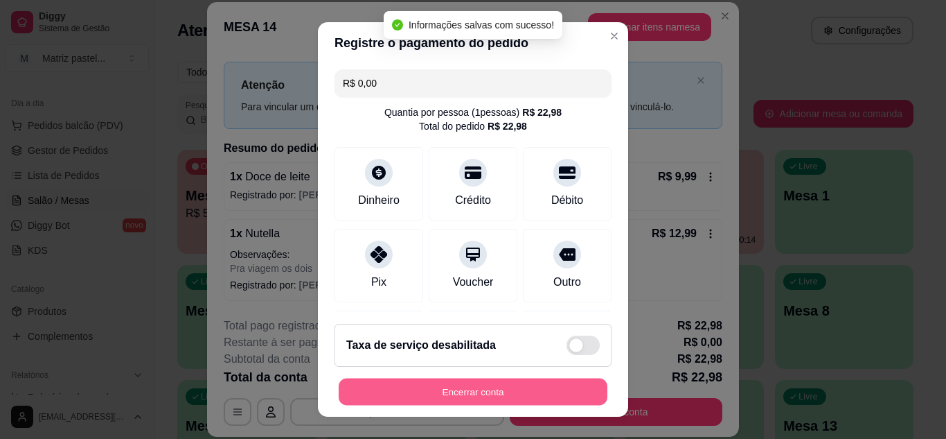
click at [471, 402] on button "Encerrar conta" at bounding box center [473, 391] width 269 height 27
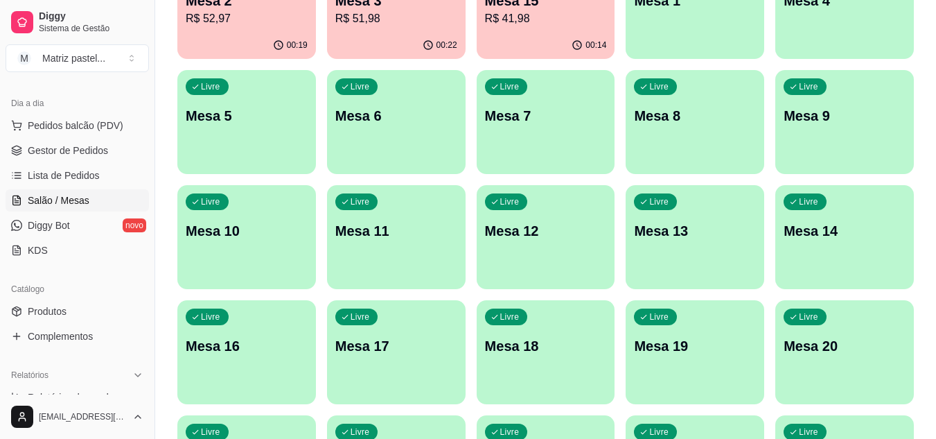
scroll to position [331, 0]
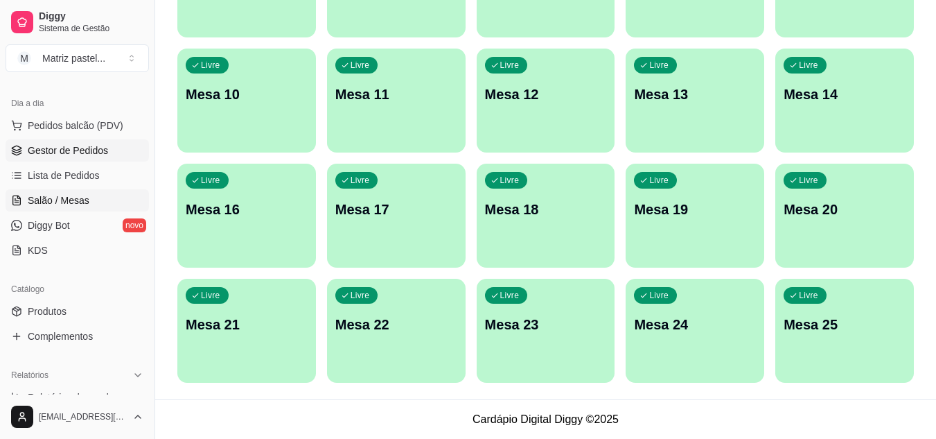
click at [53, 158] on link "Gestor de Pedidos" at bounding box center [77, 150] width 143 height 22
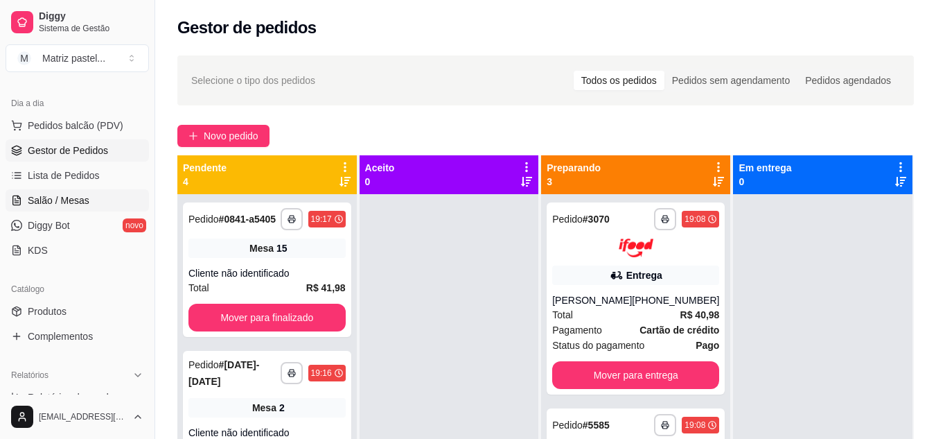
click at [51, 196] on span "Salão / Mesas" at bounding box center [59, 200] width 62 height 14
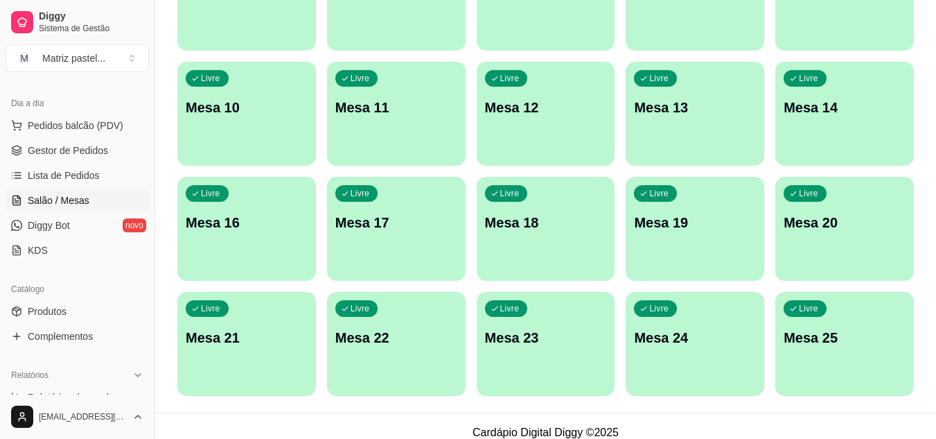
scroll to position [331, 0]
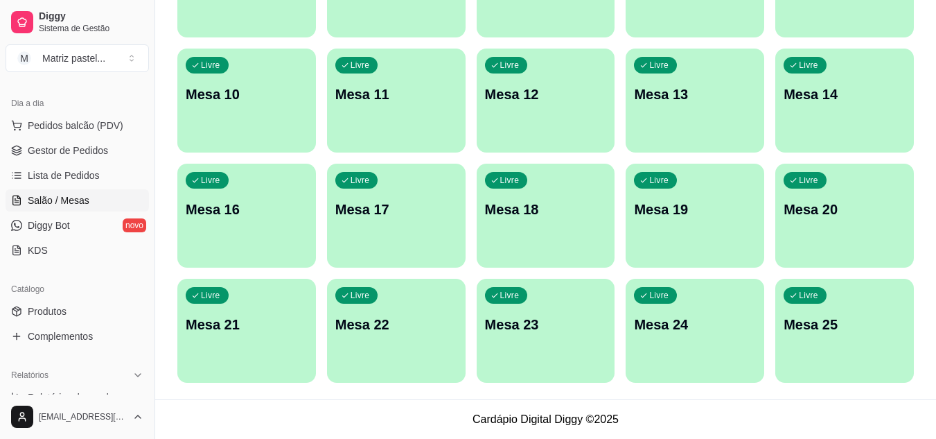
click at [844, 337] on div "Livre Mesa 25" at bounding box center [844, 321] width 139 height 87
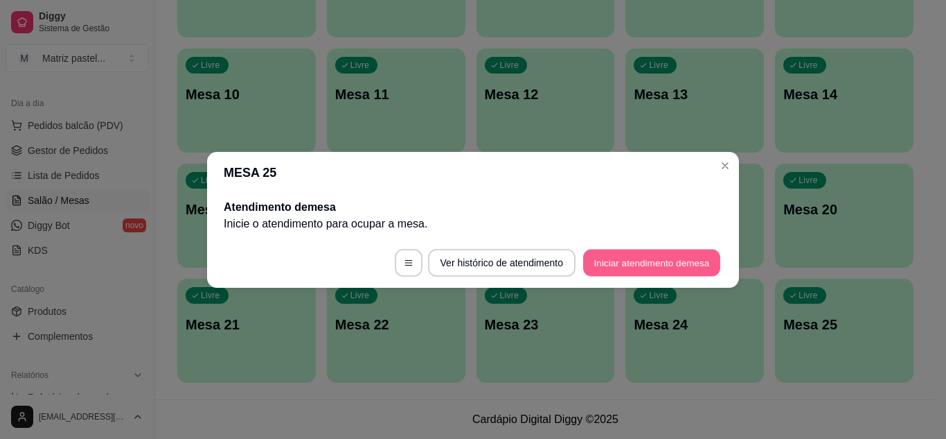
click at [672, 253] on button "Iniciar atendimento de mesa" at bounding box center [651, 262] width 137 height 27
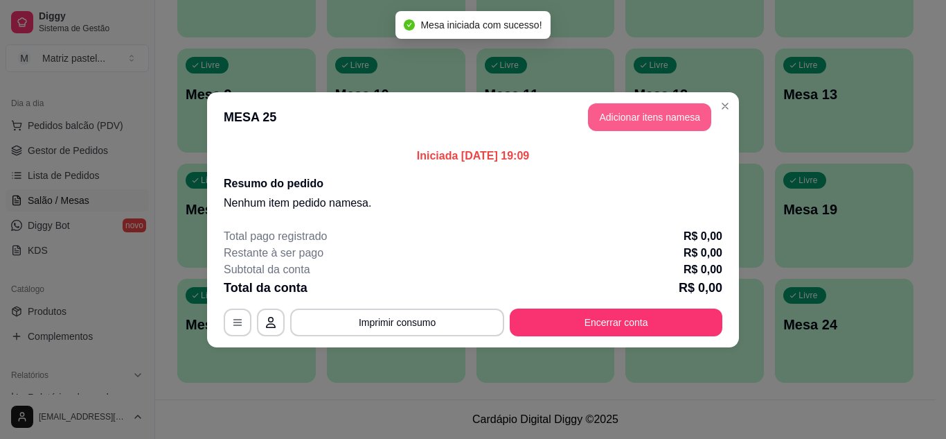
click at [623, 128] on button "Adicionar itens na mesa" at bounding box center [649, 117] width 123 height 28
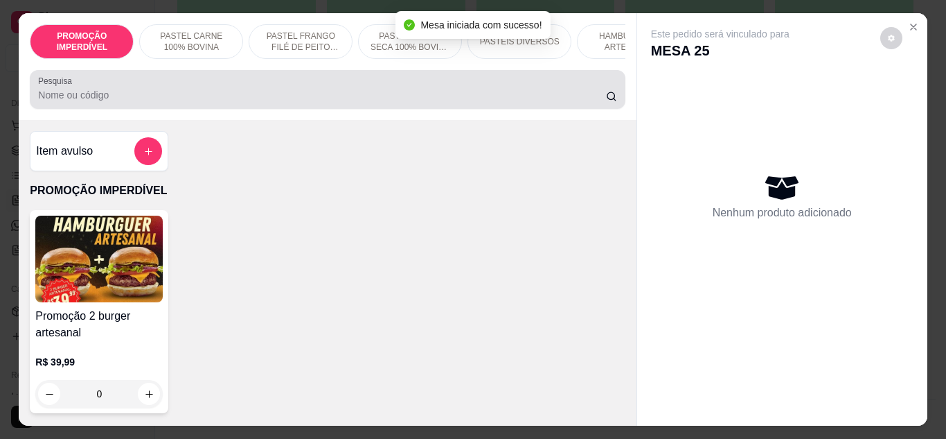
click at [233, 89] on div at bounding box center [327, 90] width 578 height 28
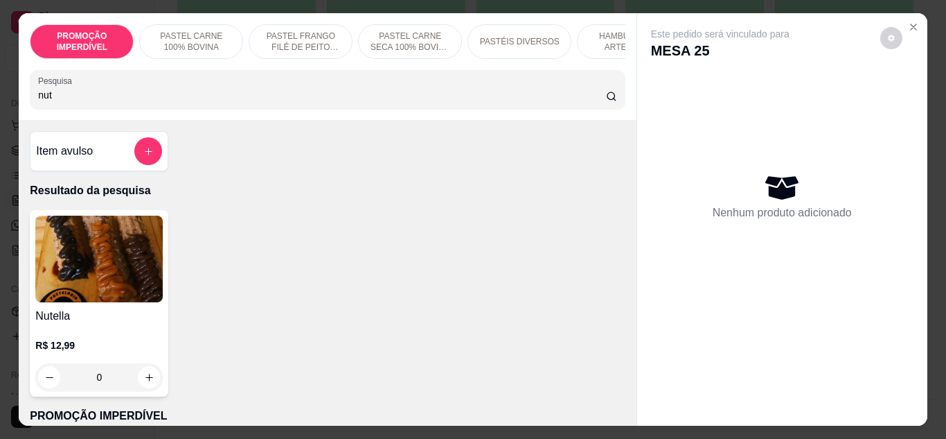
type input "nut"
click at [148, 380] on icon "increase-product-quantity" at bounding box center [149, 377] width 10 height 10
type input "1"
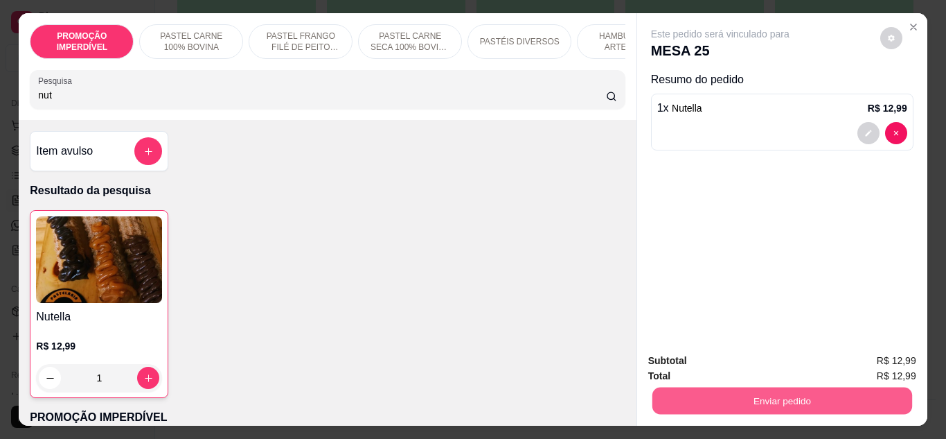
click at [725, 395] on button "Enviar pedido" at bounding box center [782, 400] width 260 height 27
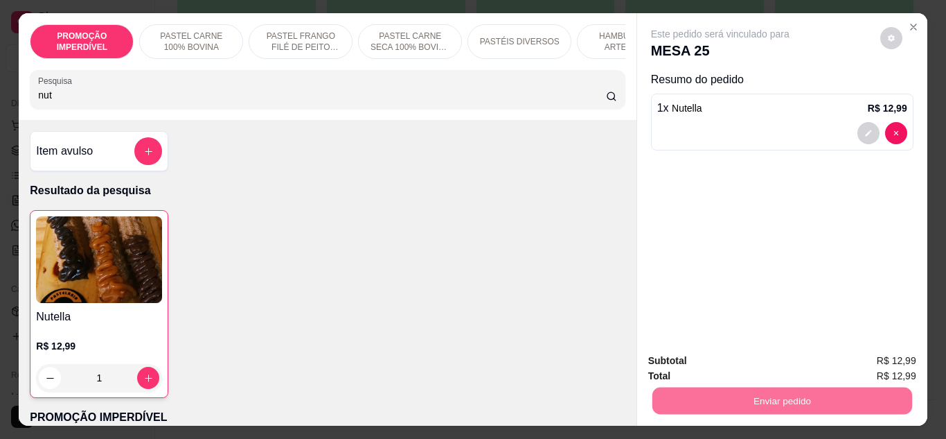
click at [736, 356] on button "Não registrar e enviar pedido" at bounding box center [736, 361] width 140 height 26
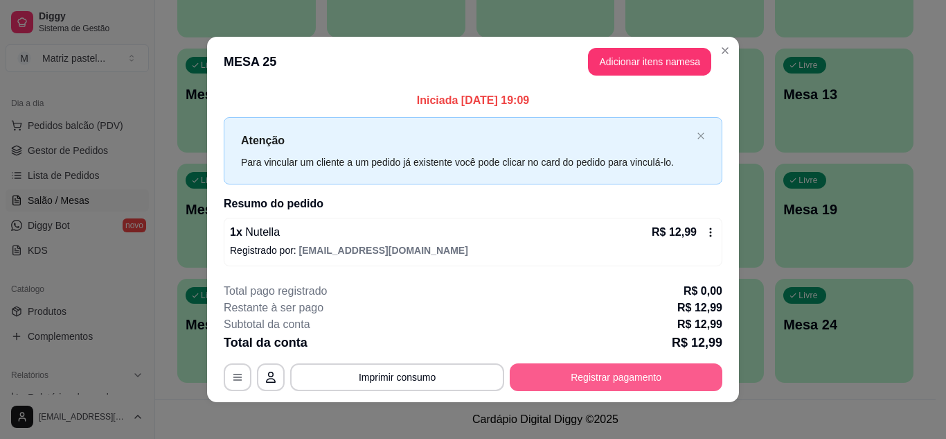
click at [664, 382] on button "Registrar pagamento" at bounding box center [616, 377] width 213 height 28
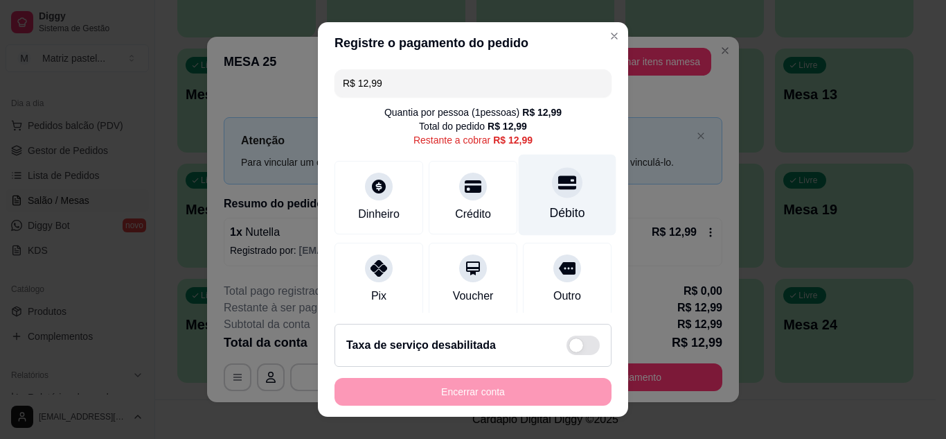
click at [564, 202] on div "Débito" at bounding box center [568, 194] width 98 height 81
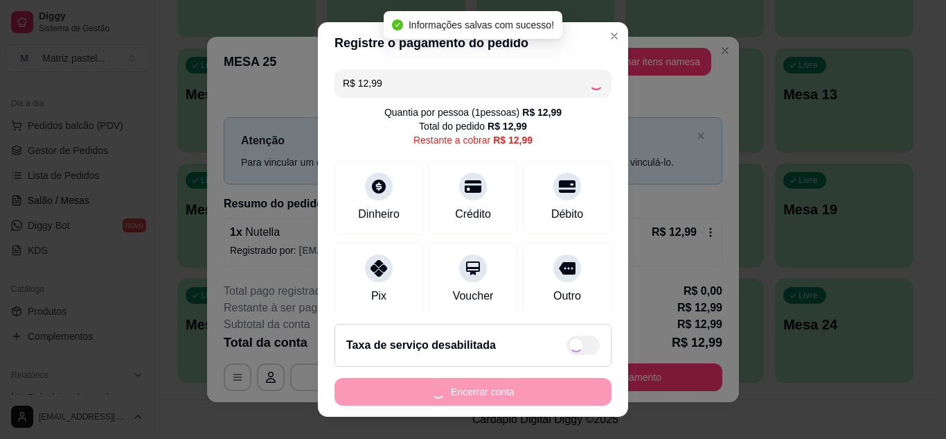
type input "R$ 0,00"
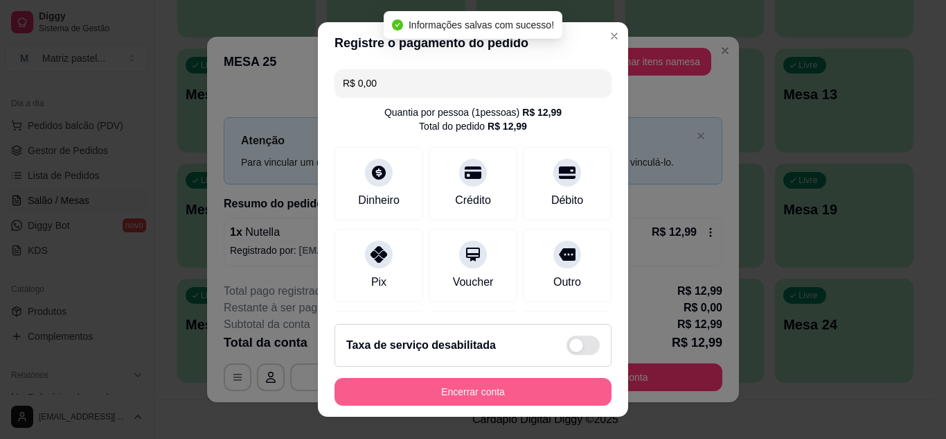
click at [470, 395] on button "Encerrar conta" at bounding box center [473, 392] width 277 height 28
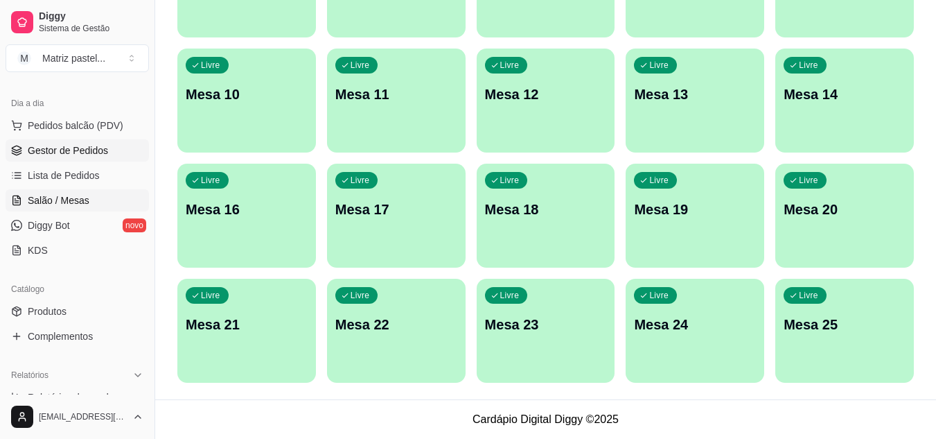
click at [59, 152] on span "Gestor de Pedidos" at bounding box center [68, 150] width 80 height 14
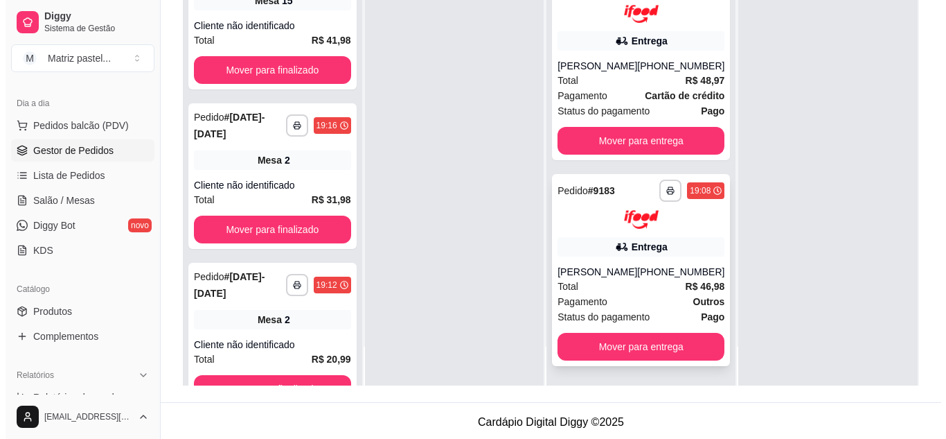
scroll to position [211, 0]
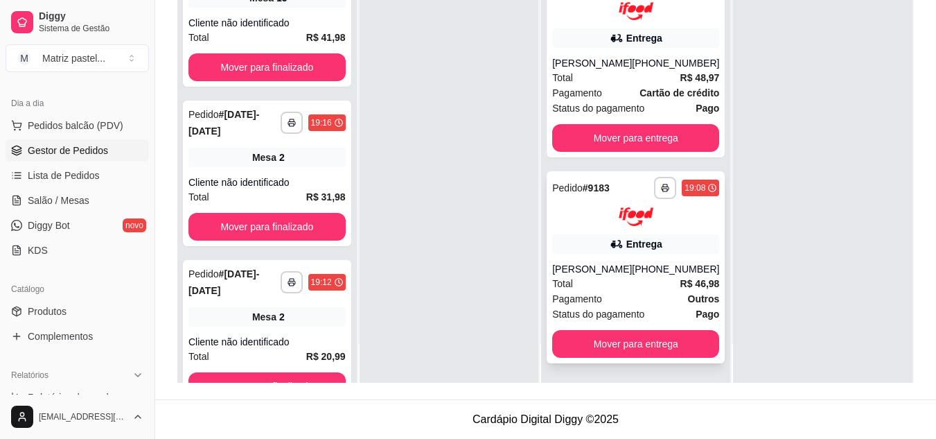
click at [594, 288] on div "Total R$ 46,98" at bounding box center [635, 283] width 167 height 15
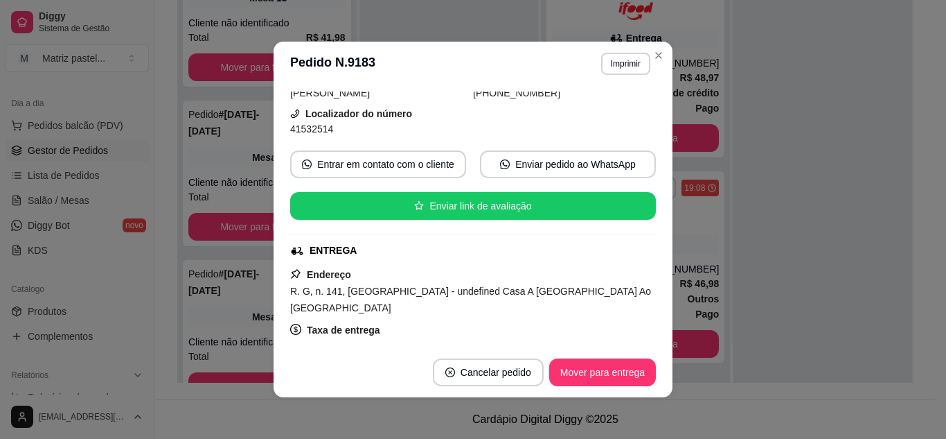
scroll to position [139, 0]
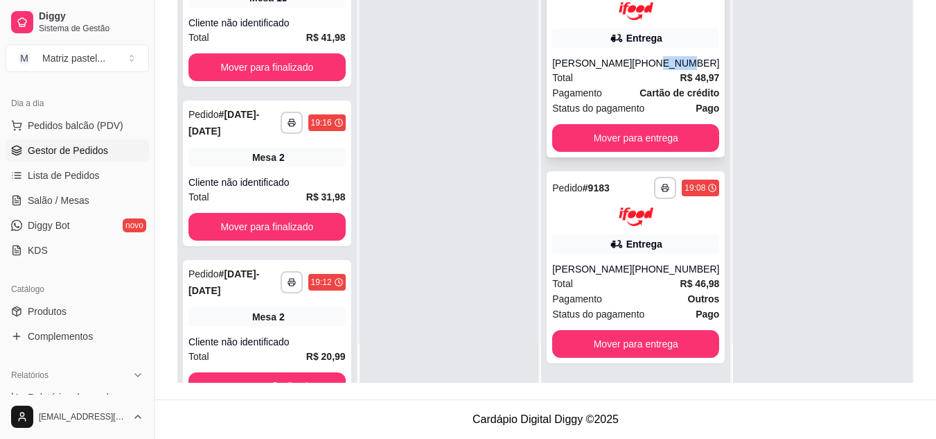
click at [657, 64] on div "[PHONE_NUMBER]" at bounding box center [675, 63] width 87 height 14
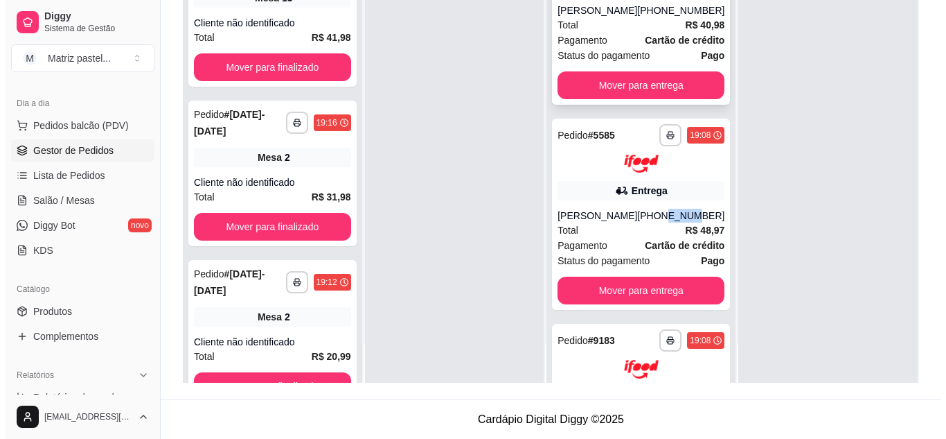
scroll to position [0, 0]
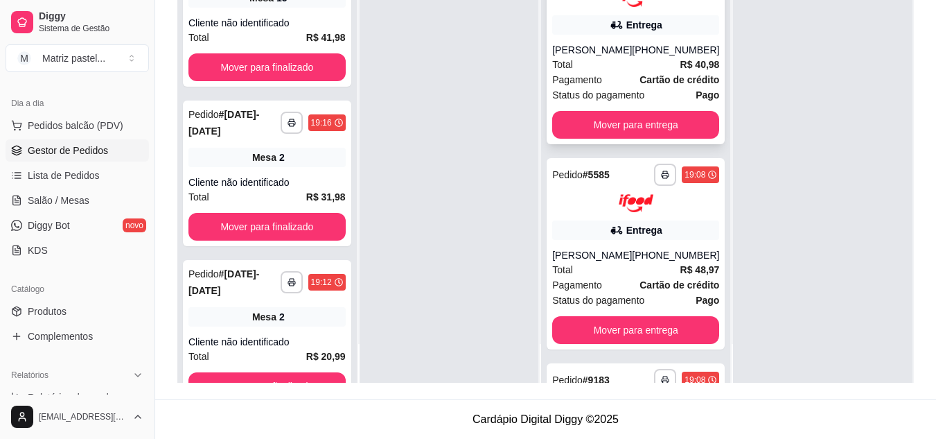
click at [594, 72] on div "Total R$ 40,98" at bounding box center [635, 64] width 167 height 15
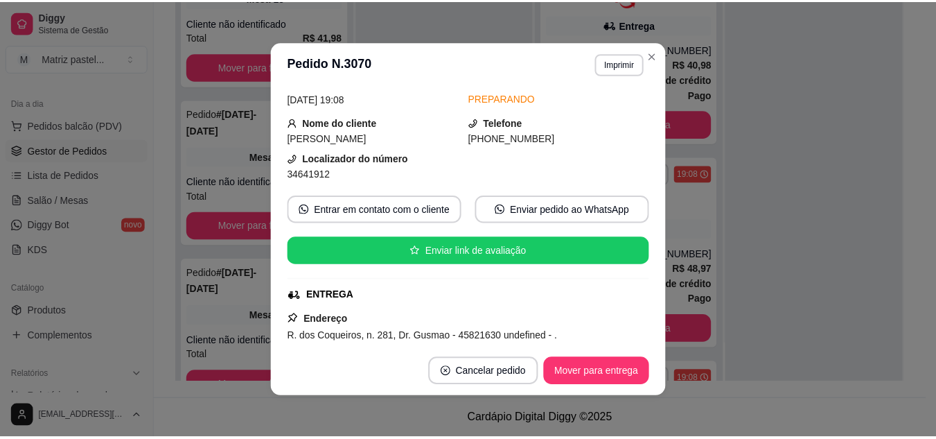
scroll to position [139, 0]
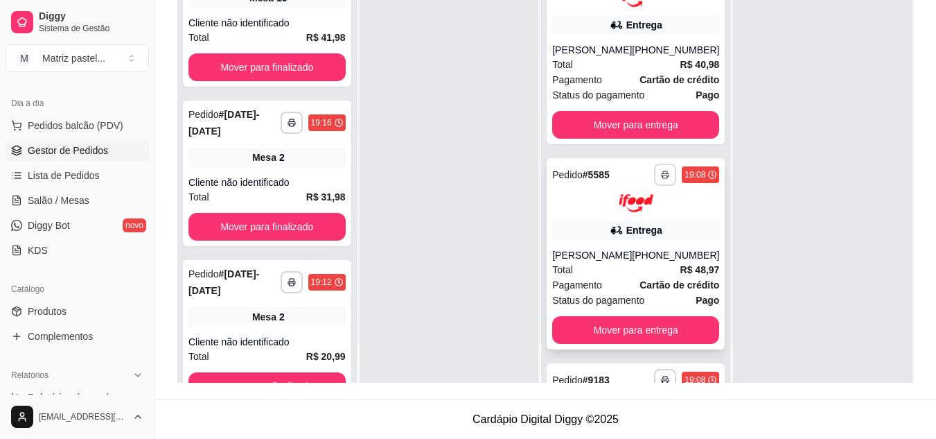
click at [654, 180] on button "button" at bounding box center [665, 174] width 22 height 22
click at [603, 240] on button "IMPRESSORA" at bounding box center [608, 236] width 97 height 21
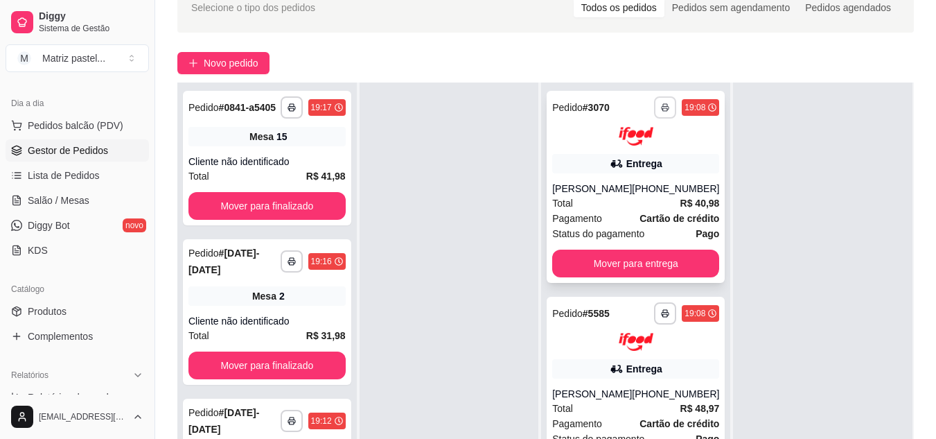
click at [654, 112] on button "button" at bounding box center [665, 107] width 22 height 22
click at [626, 165] on button "IMPRESSORA" at bounding box center [608, 156] width 100 height 22
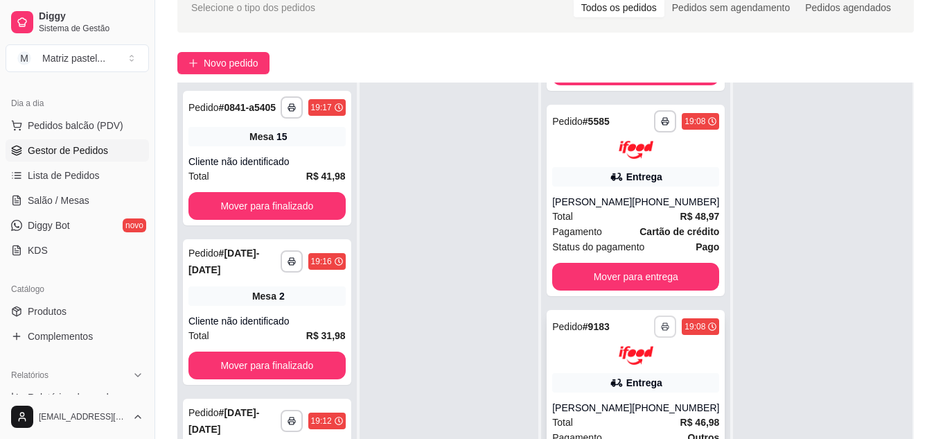
click at [663, 324] on polyline "button" at bounding box center [665, 324] width 4 height 3
click at [614, 371] on button "IMPRESSORA" at bounding box center [608, 374] width 97 height 21
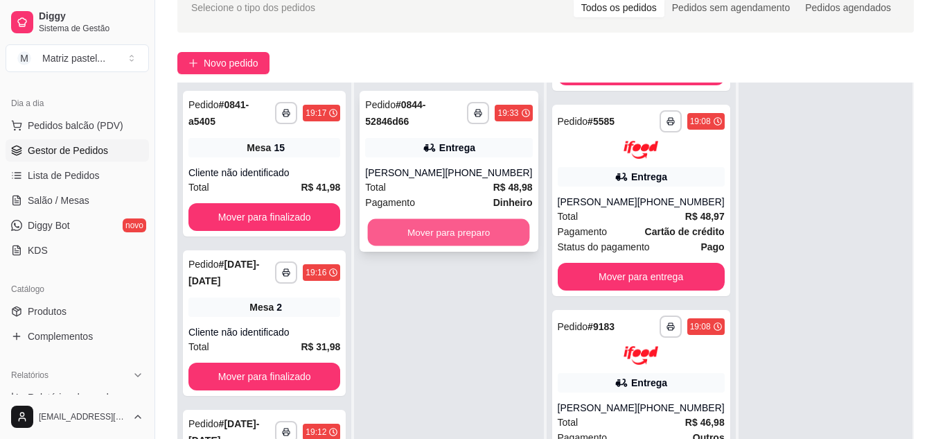
click at [469, 219] on button "Mover para preparo" at bounding box center [449, 232] width 162 height 27
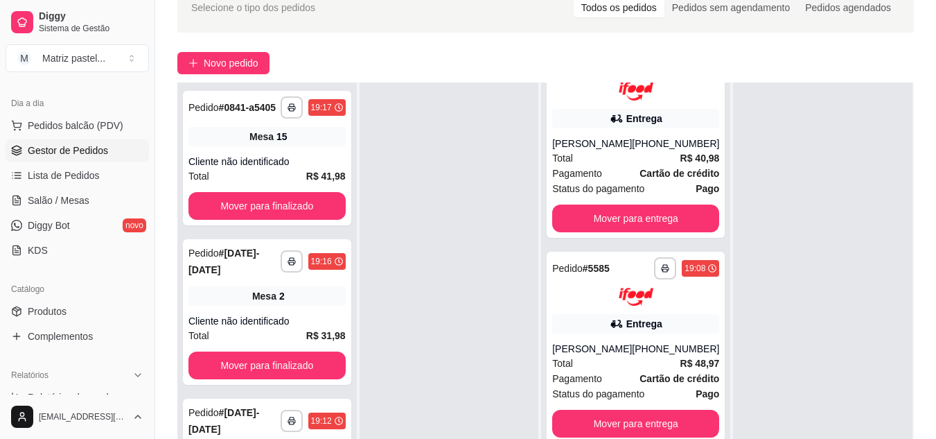
scroll to position [394, 0]
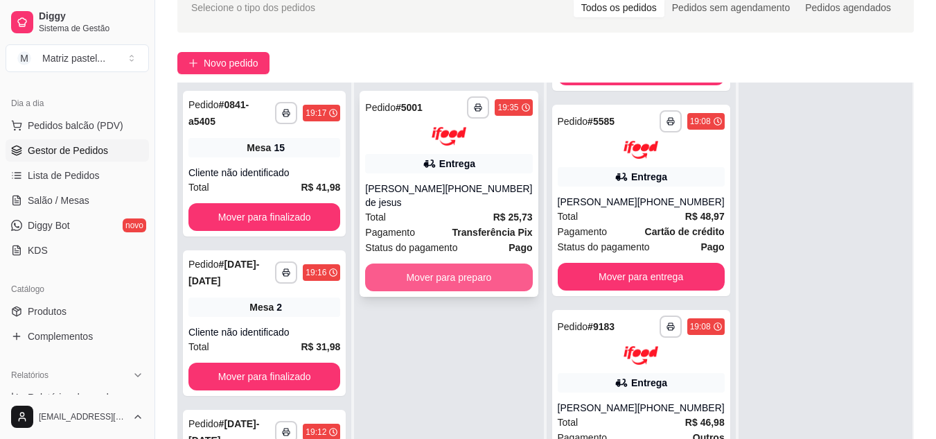
click at [510, 272] on button "Mover para preparo" at bounding box center [448, 277] width 167 height 28
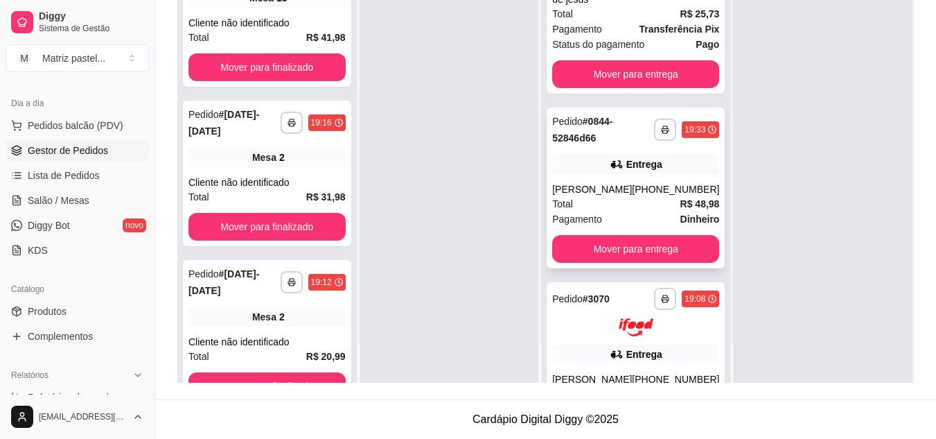
scroll to position [59, 0]
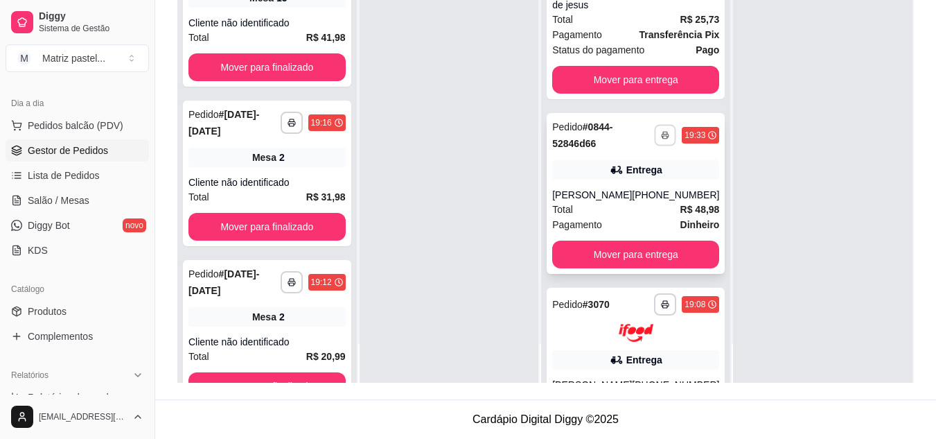
click at [663, 139] on rect "button" at bounding box center [665, 137] width 4 height 3
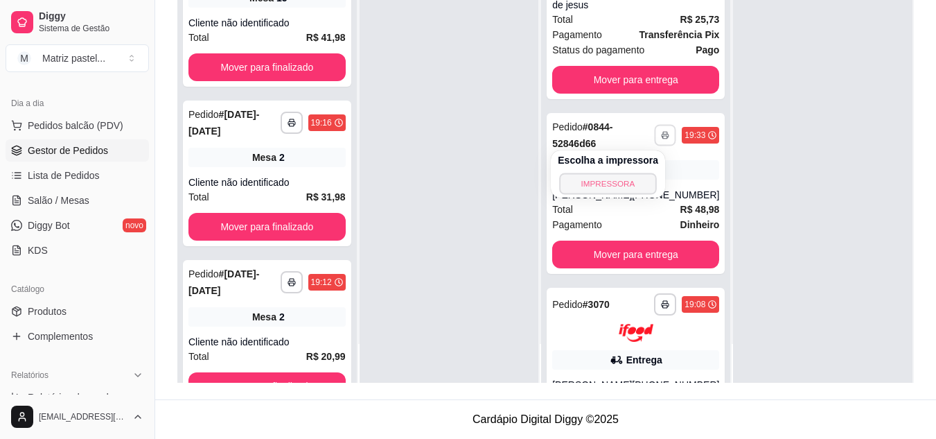
click at [583, 193] on button "IMPRESSORA" at bounding box center [607, 182] width 97 height 21
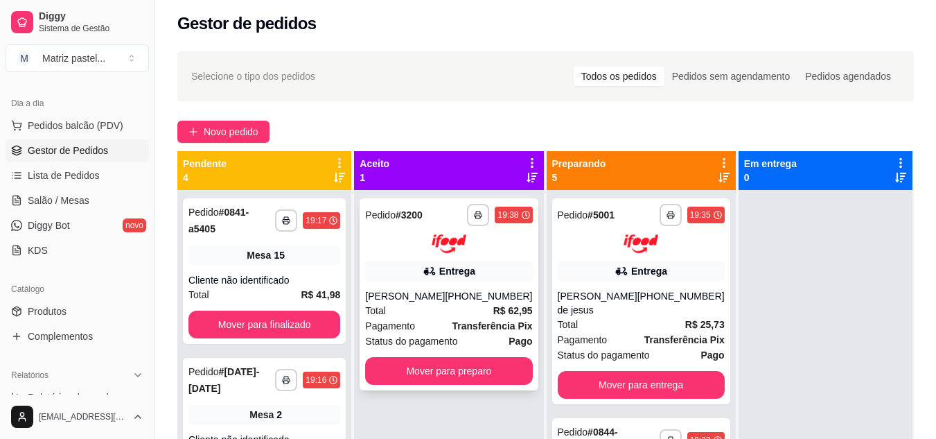
scroll to position [3, 0]
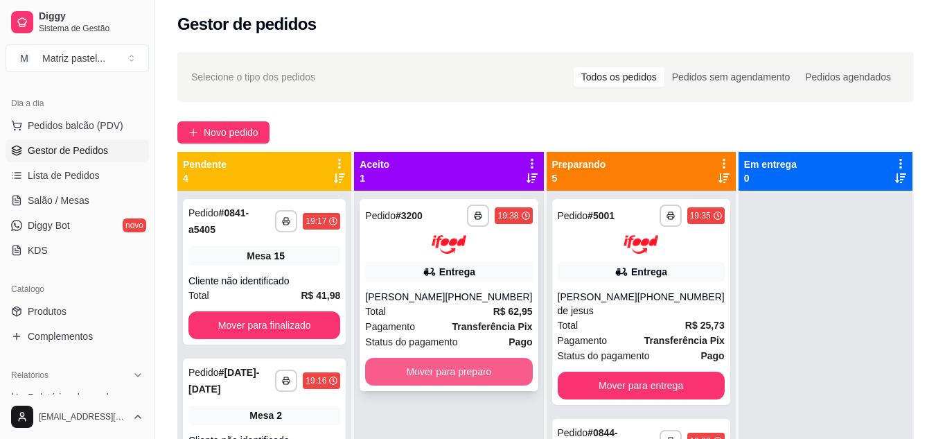
click at [439, 382] on button "Mover para preparo" at bounding box center [448, 371] width 167 height 28
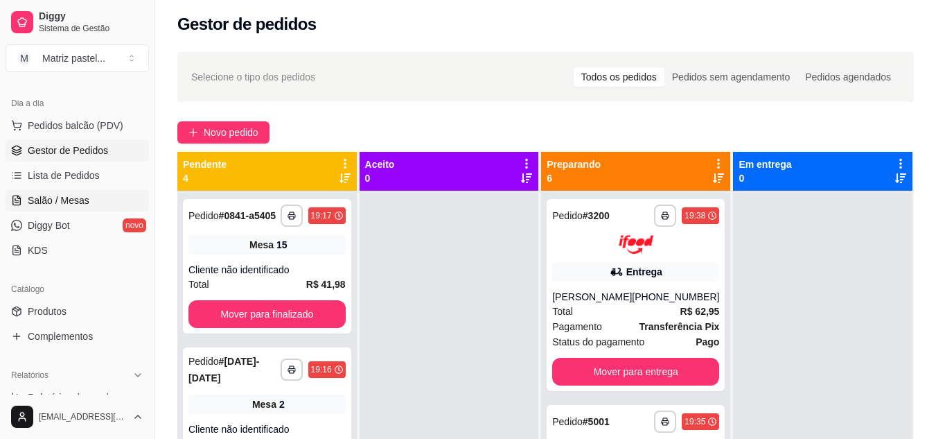
click at [57, 195] on span "Salão / Mesas" at bounding box center [59, 200] width 62 height 14
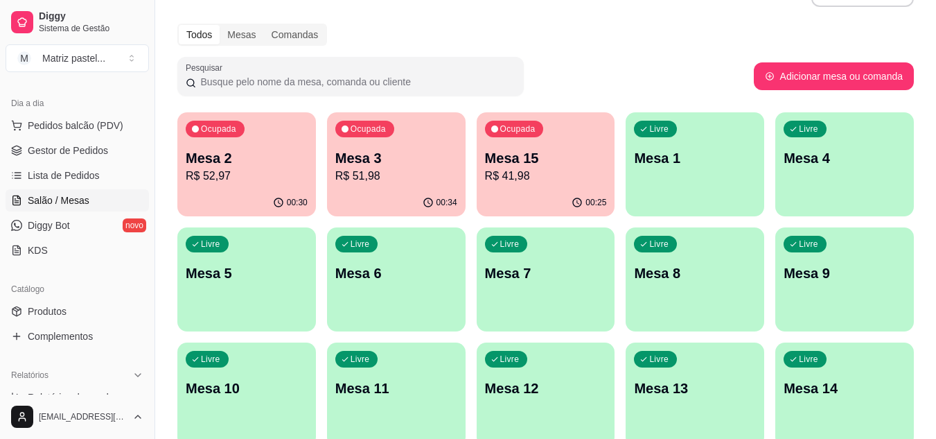
scroll to position [69, 0]
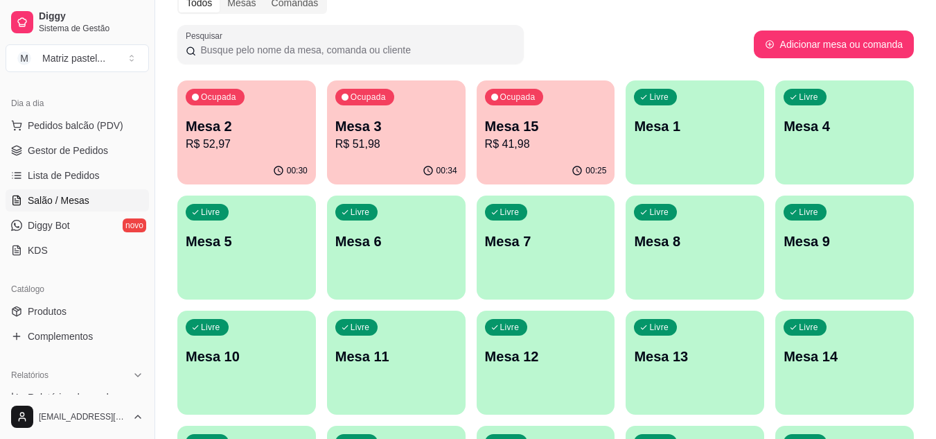
click at [347, 170] on div "00:34" at bounding box center [396, 170] width 139 height 27
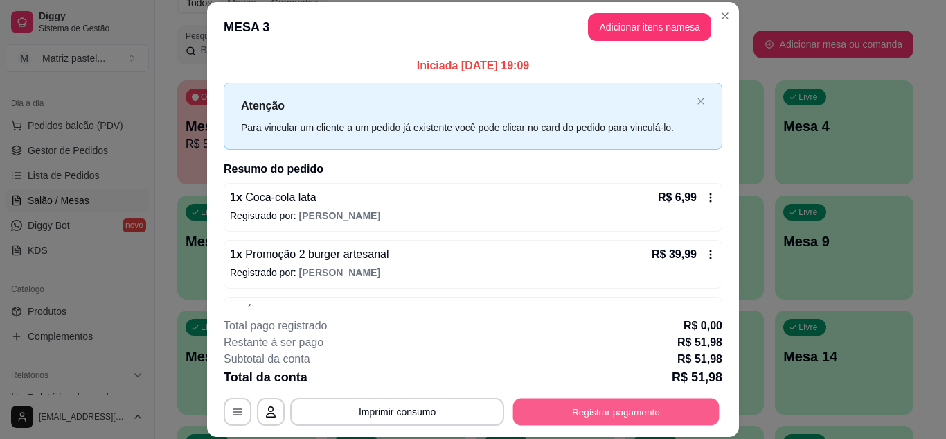
click at [578, 407] on button "Registrar pagamento" at bounding box center [616, 411] width 206 height 27
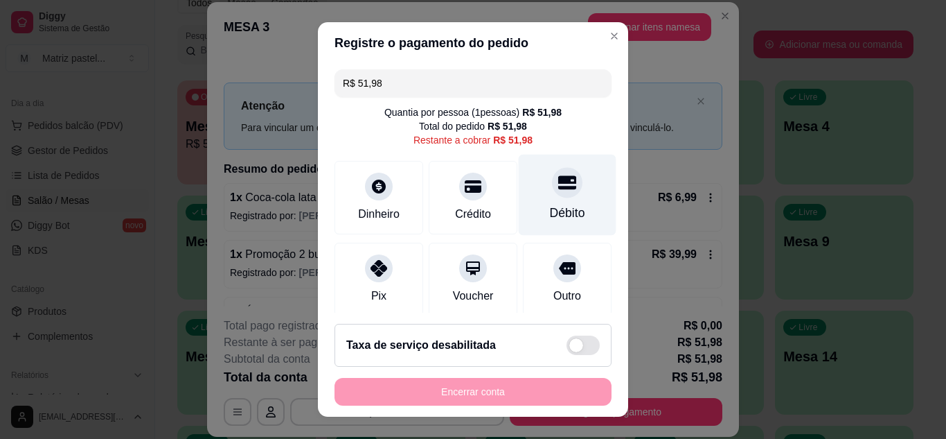
click at [561, 191] on div "Débito" at bounding box center [568, 194] width 98 height 81
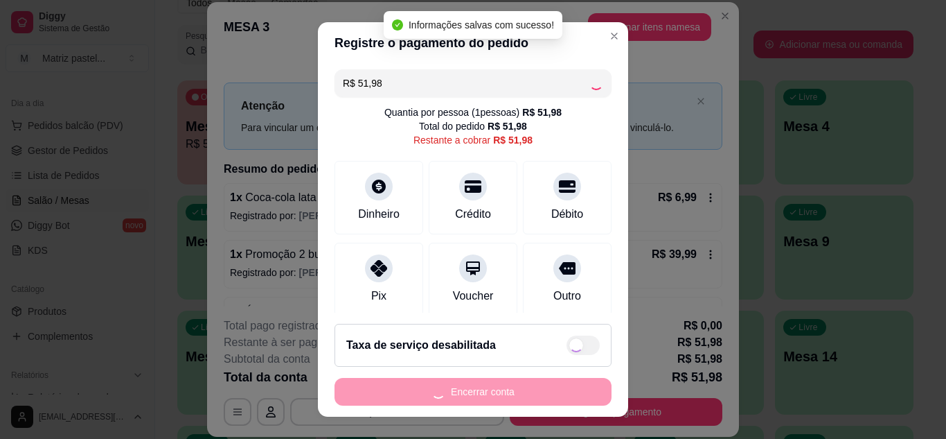
type input "R$ 0,00"
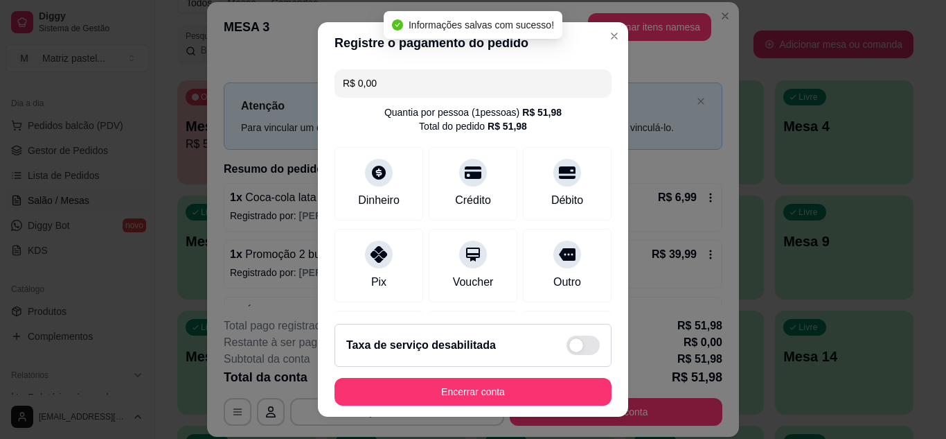
click at [515, 373] on footer "Taxa de serviço desabilitada Encerrar conta" at bounding box center [473, 364] width 310 height 104
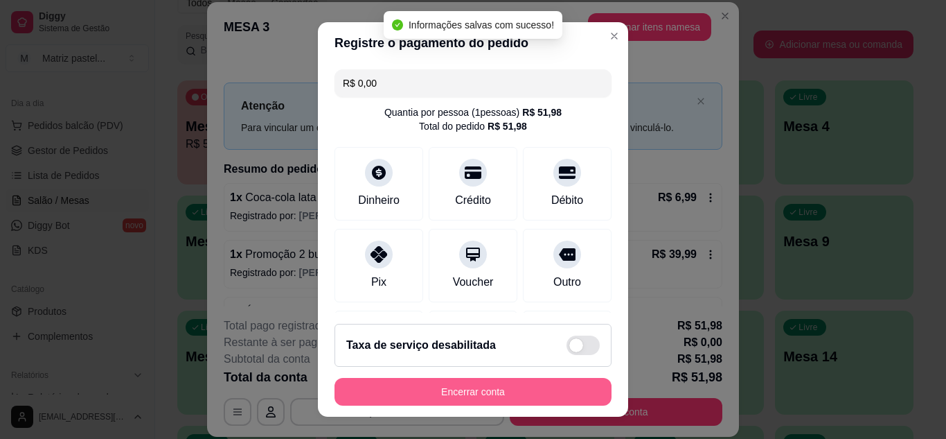
click at [516, 378] on button "Encerrar conta" at bounding box center [473, 392] width 277 height 28
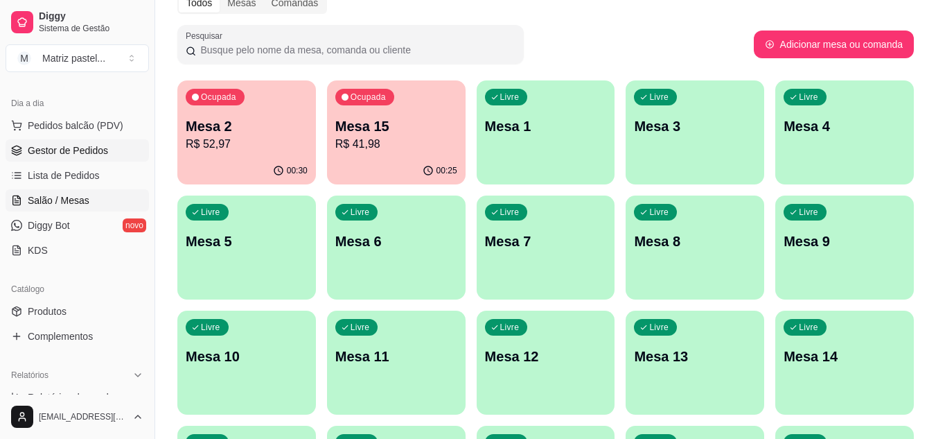
click at [84, 147] on span "Gestor de Pedidos" at bounding box center [68, 150] width 80 height 14
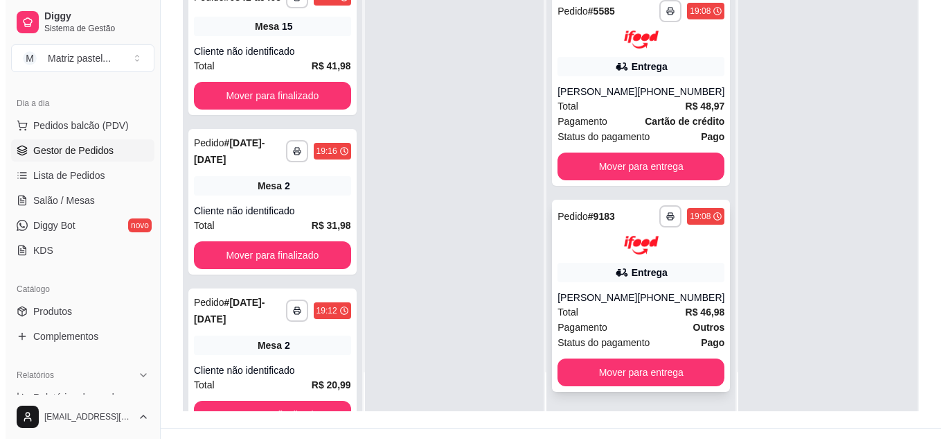
scroll to position [208, 0]
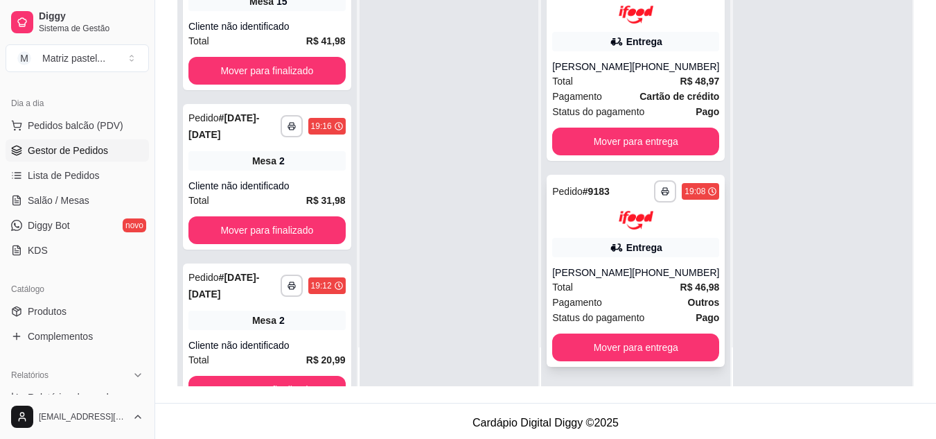
click at [589, 282] on div "Total R$ 46,98" at bounding box center [635, 286] width 167 height 15
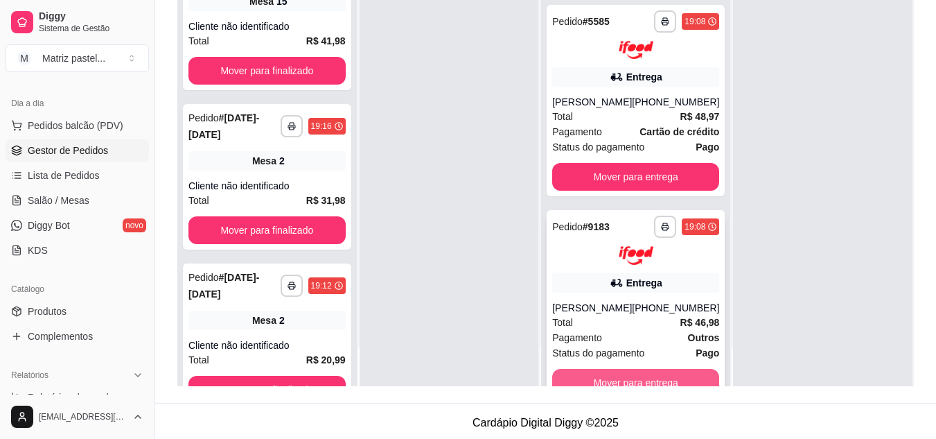
scroll to position [680, 0]
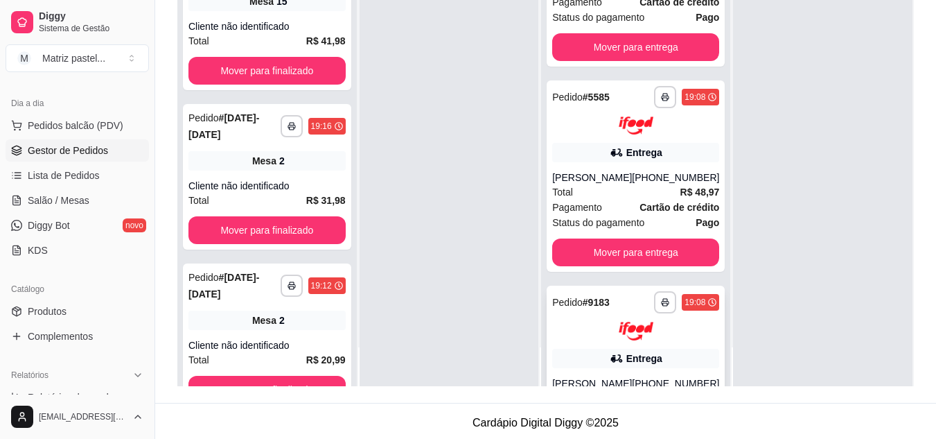
click at [614, 340] on div "**********" at bounding box center [635, 315] width 167 height 49
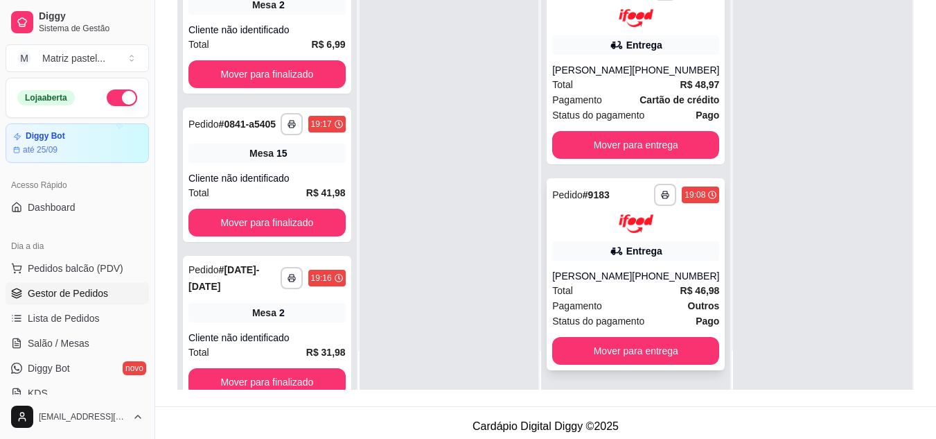
scroll to position [208, 0]
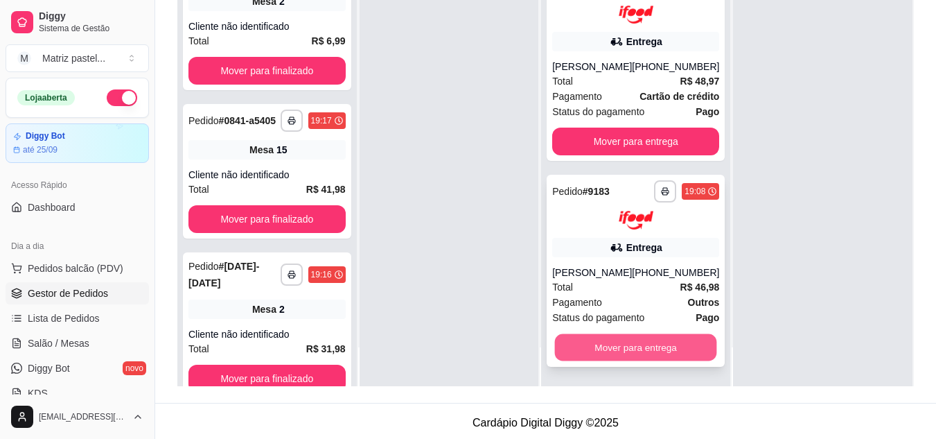
click at [611, 334] on button "Mover para entrega" at bounding box center [636, 347] width 162 height 27
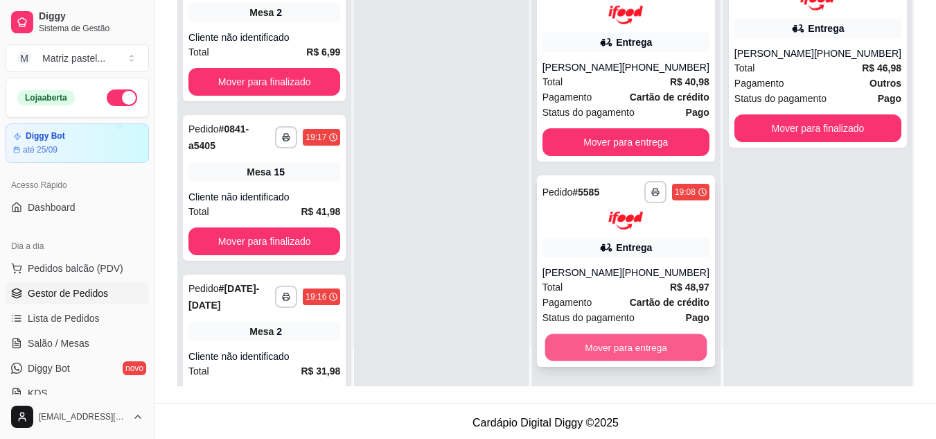
click at [610, 346] on button "Mover para entrega" at bounding box center [625, 347] width 162 height 27
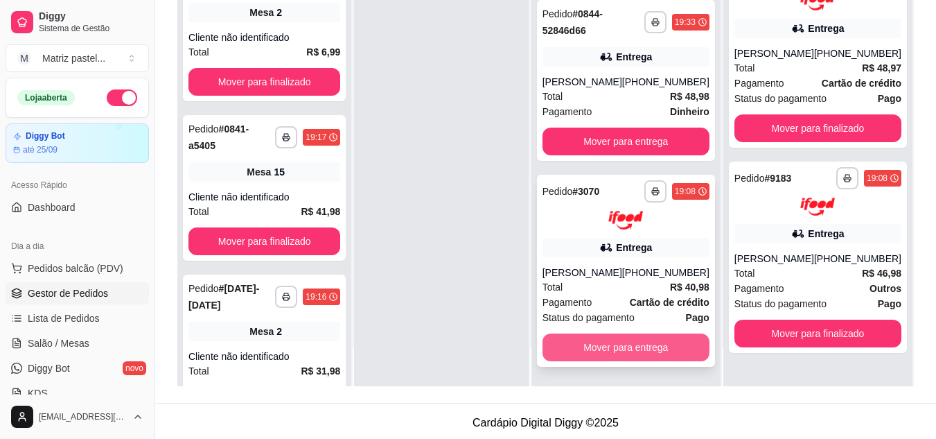
click at [659, 339] on button "Mover para entrega" at bounding box center [625, 347] width 167 height 28
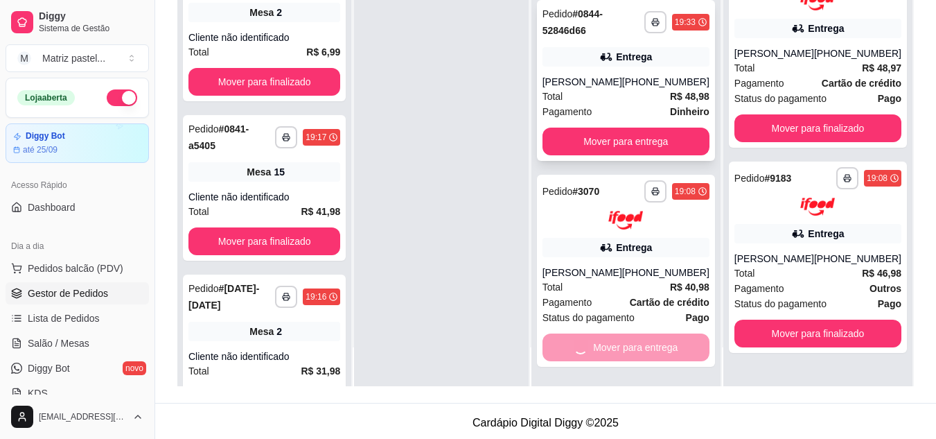
scroll to position [175, 0]
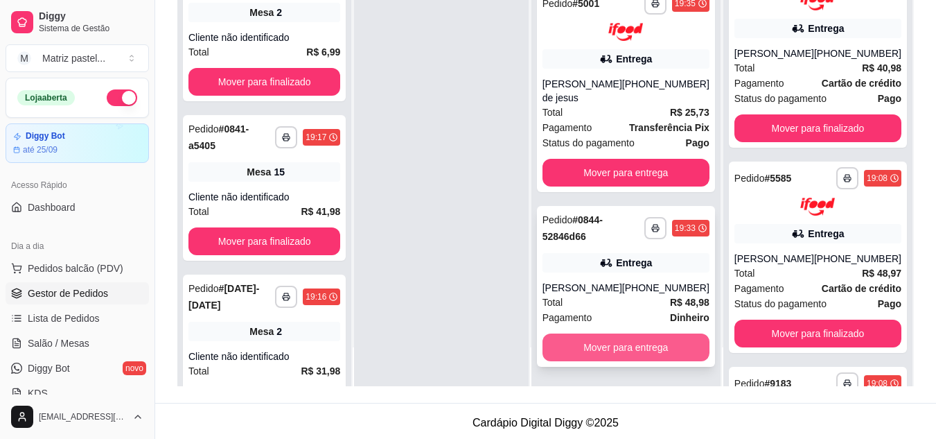
click at [653, 347] on button "Mover para entrega" at bounding box center [625, 347] width 167 height 28
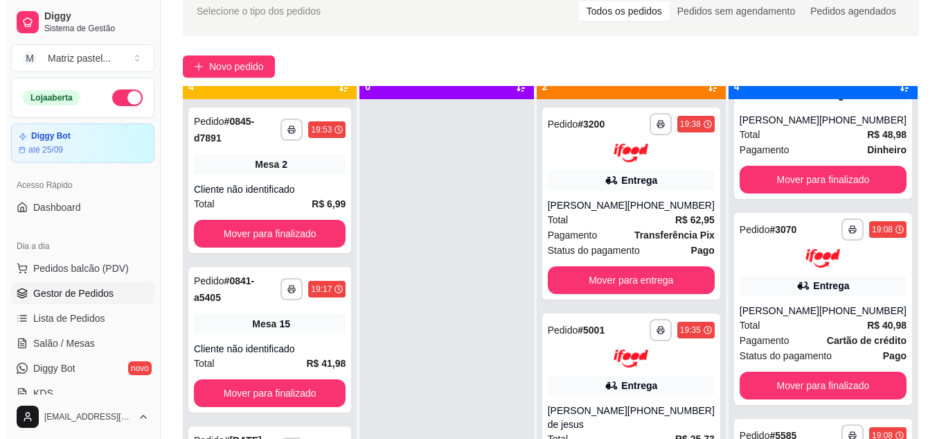
scroll to position [39, 0]
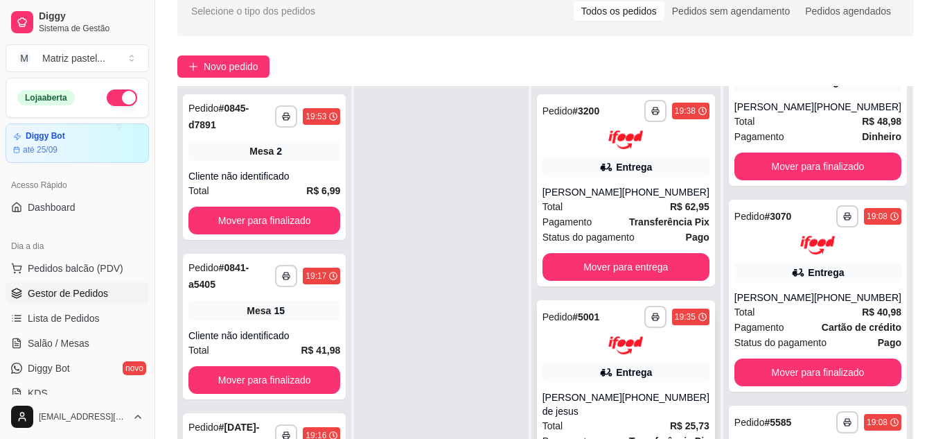
click at [583, 348] on div at bounding box center [625, 345] width 167 height 19
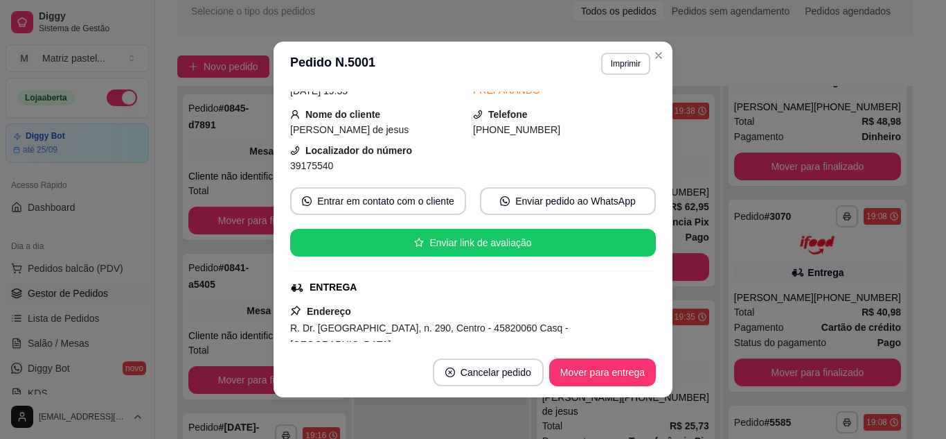
scroll to position [139, 0]
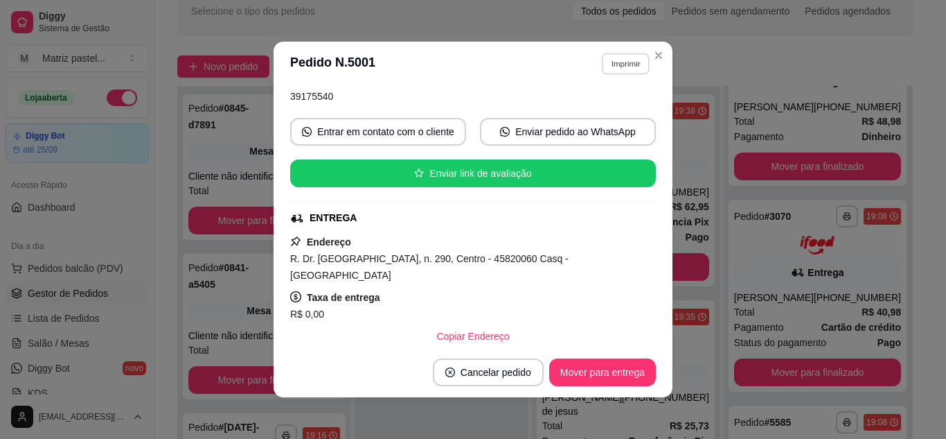
click at [614, 65] on button "Imprimir" at bounding box center [626, 63] width 48 height 21
click at [601, 112] on button "IMPRESSORA" at bounding box center [596, 112] width 100 height 22
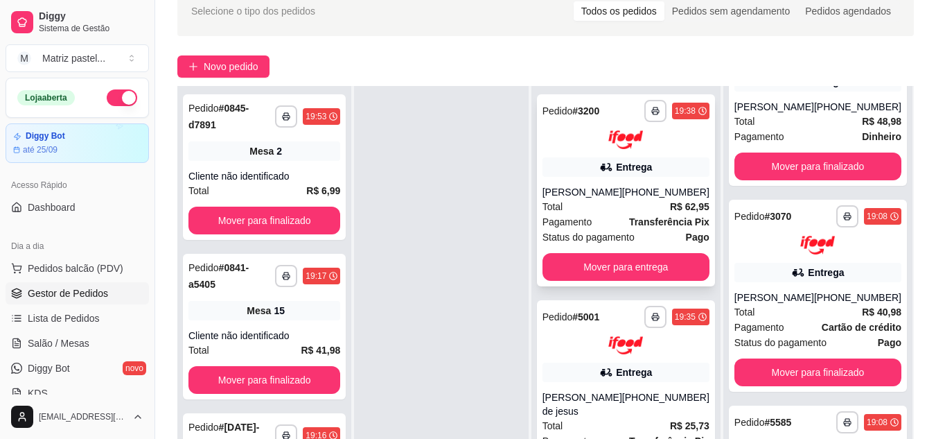
click at [630, 157] on div "Entrega" at bounding box center [625, 166] width 167 height 19
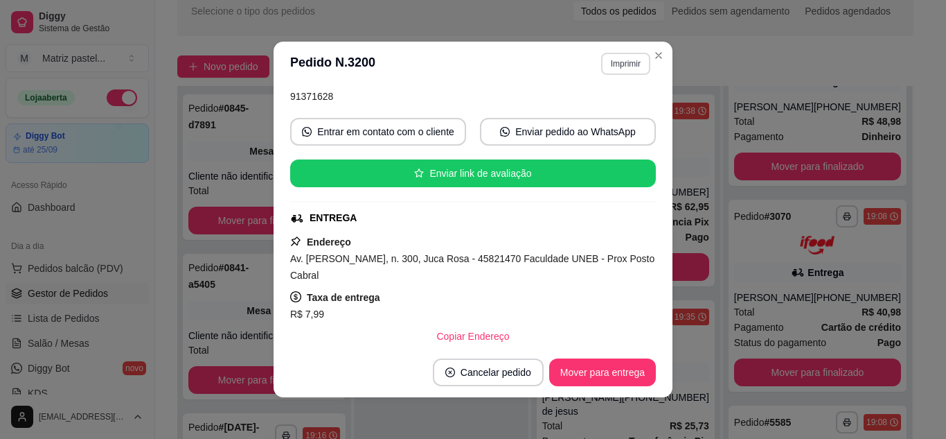
click at [619, 70] on button "Imprimir" at bounding box center [625, 64] width 49 height 22
click at [608, 109] on button "IMPRESSORA" at bounding box center [597, 112] width 100 height 22
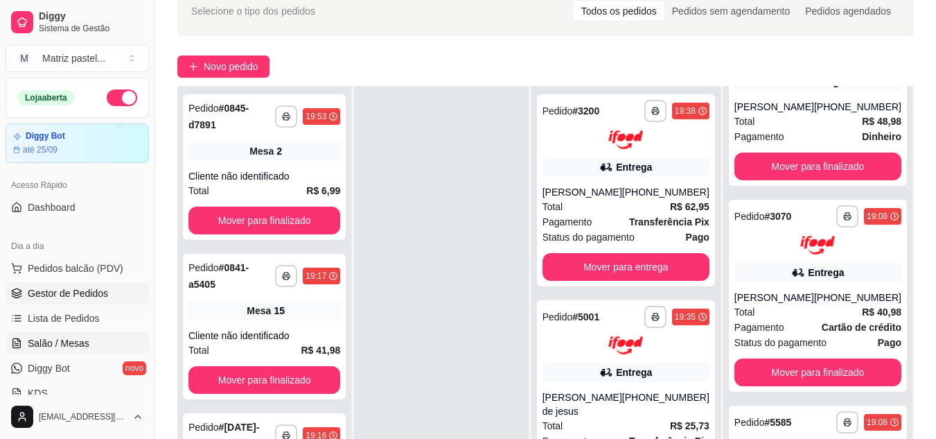
click at [42, 352] on link "Salão / Mesas" at bounding box center [77, 343] width 143 height 22
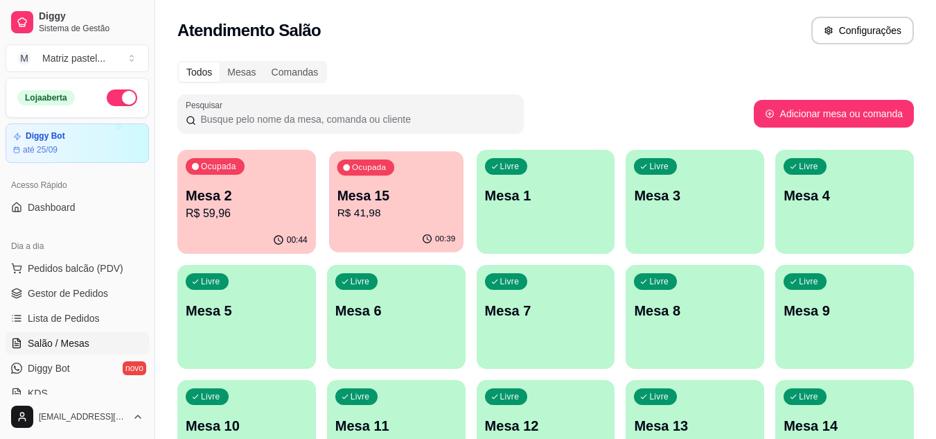
click at [357, 195] on p "Mesa 15" at bounding box center [396, 195] width 118 height 19
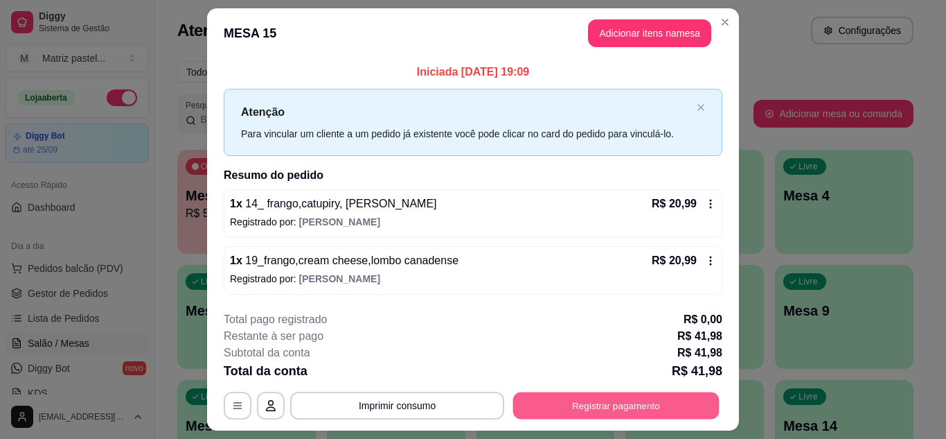
click at [641, 407] on button "Registrar pagamento" at bounding box center [616, 405] width 206 height 27
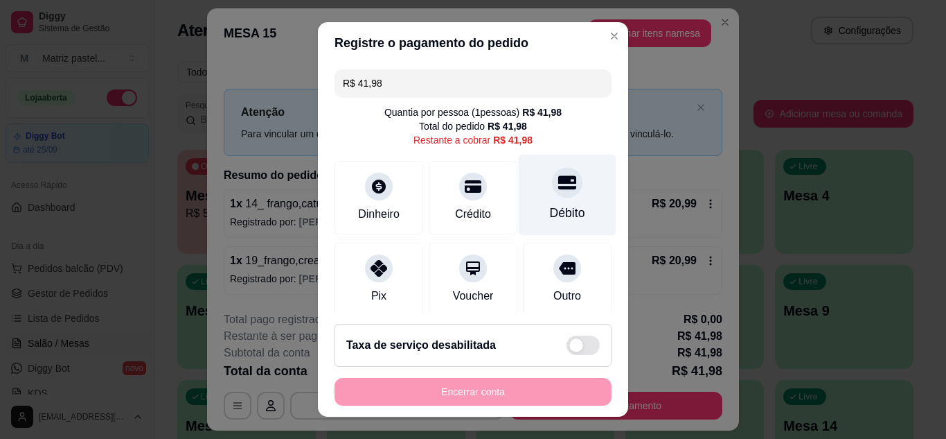
click at [547, 227] on div "Débito" at bounding box center [568, 194] width 98 height 81
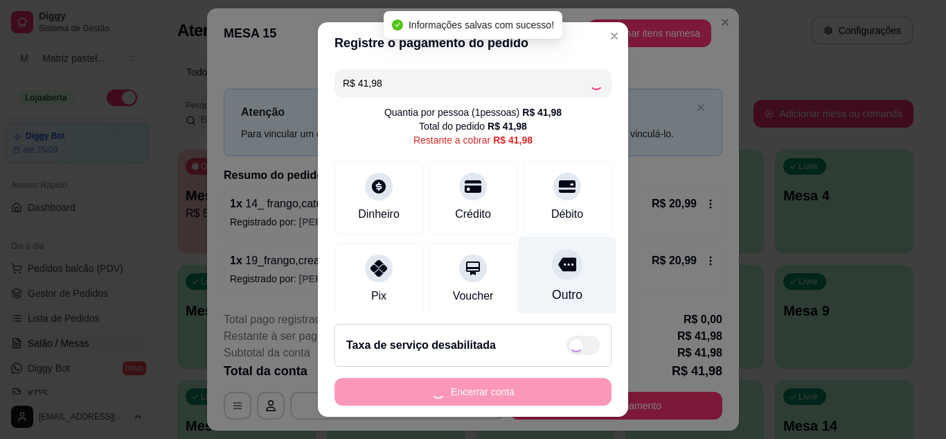
type input "R$ 0,00"
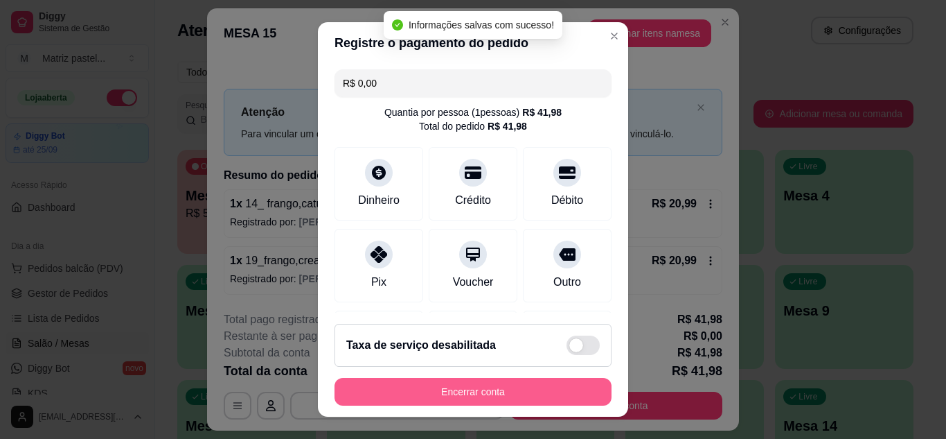
click at [517, 389] on button "Encerrar conta" at bounding box center [473, 392] width 277 height 28
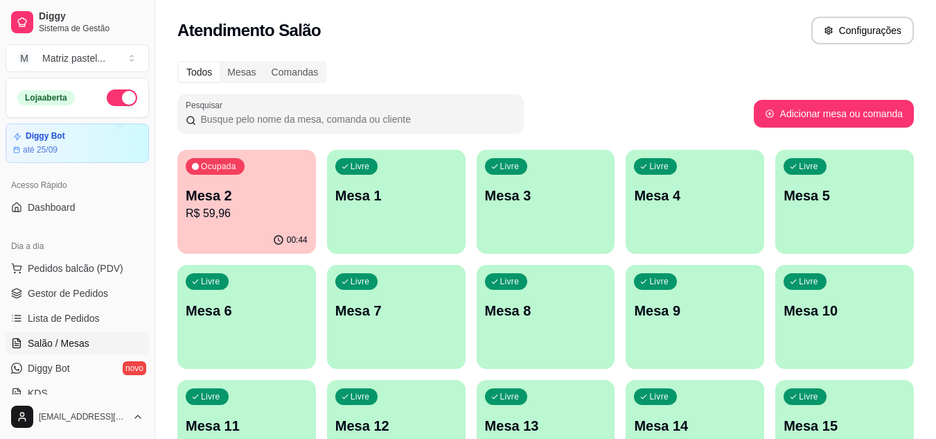
click at [242, 212] on p "R$ 59,96" at bounding box center [247, 213] width 122 height 17
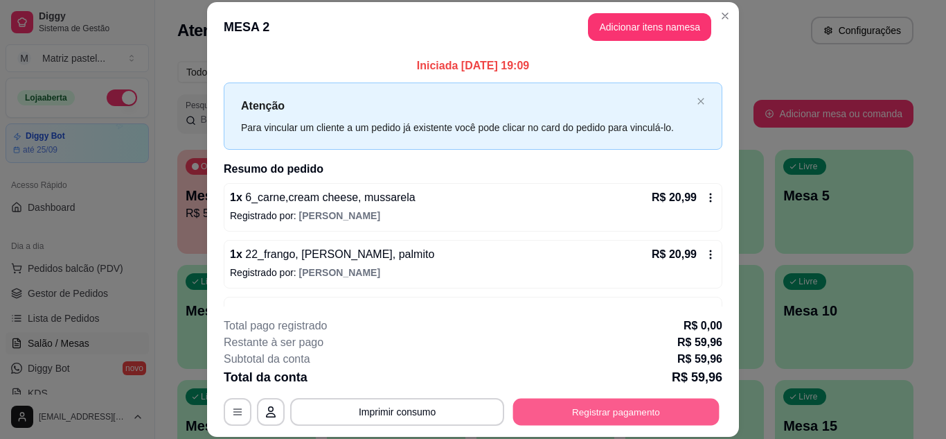
click at [548, 407] on button "Registrar pagamento" at bounding box center [616, 411] width 206 height 27
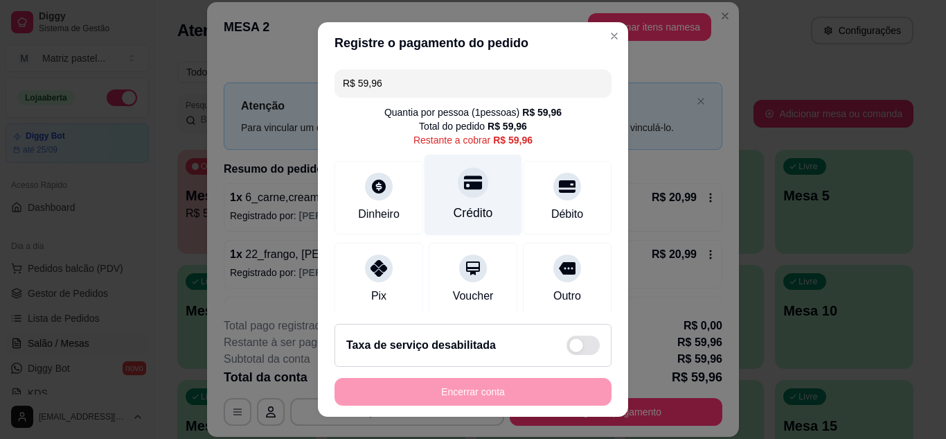
click at [469, 193] on div at bounding box center [473, 182] width 30 height 30
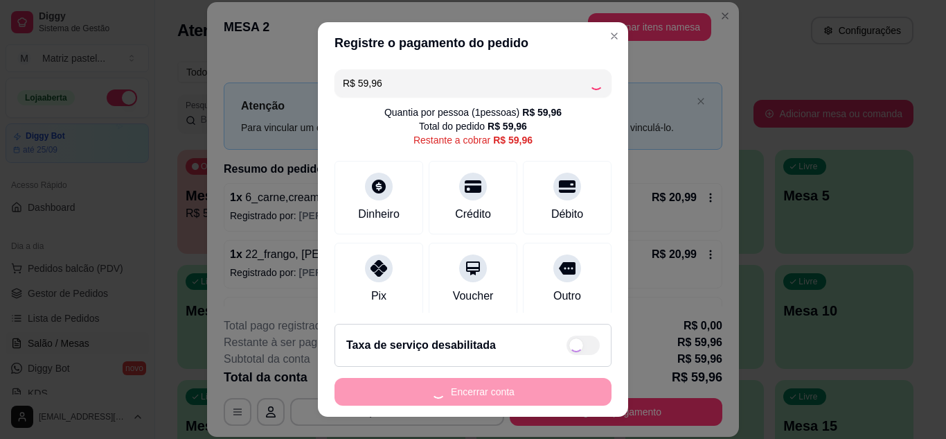
type input "R$ 0,00"
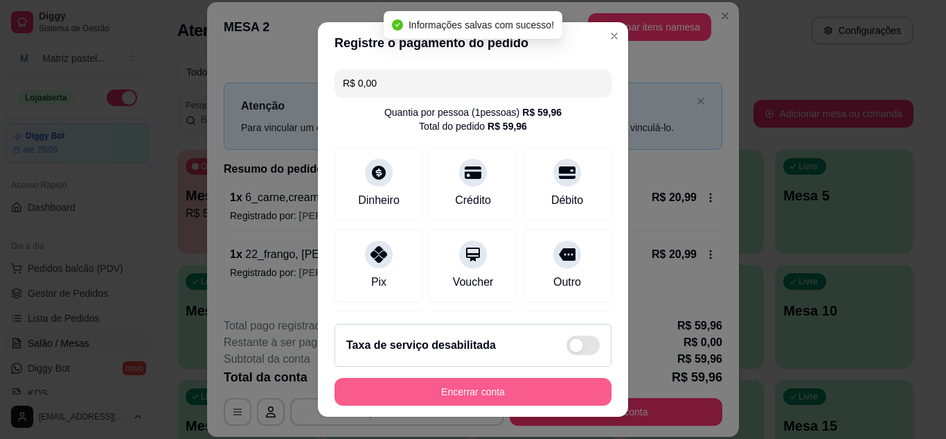
click at [498, 380] on button "Encerrar conta" at bounding box center [473, 392] width 277 height 28
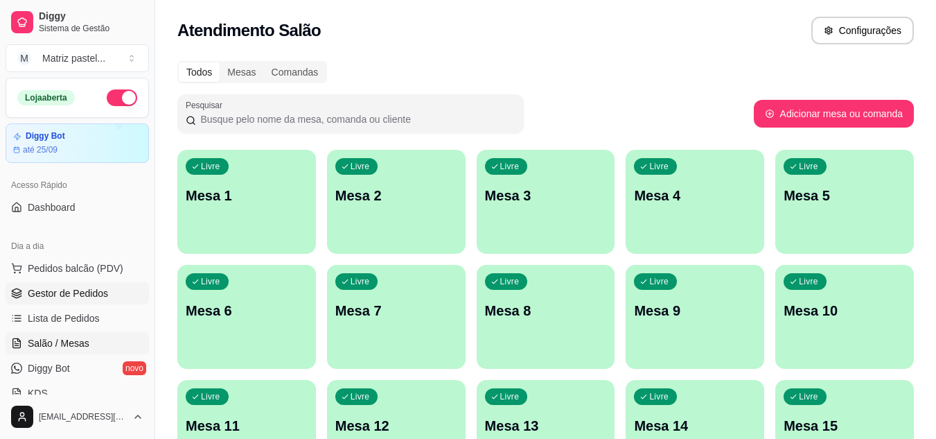
click at [60, 292] on span "Gestor de Pedidos" at bounding box center [68, 293] width 80 height 14
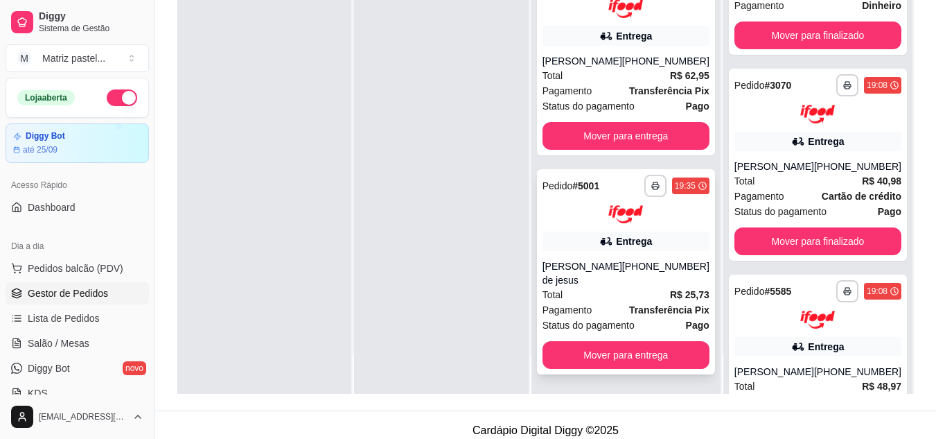
scroll to position [208, 0]
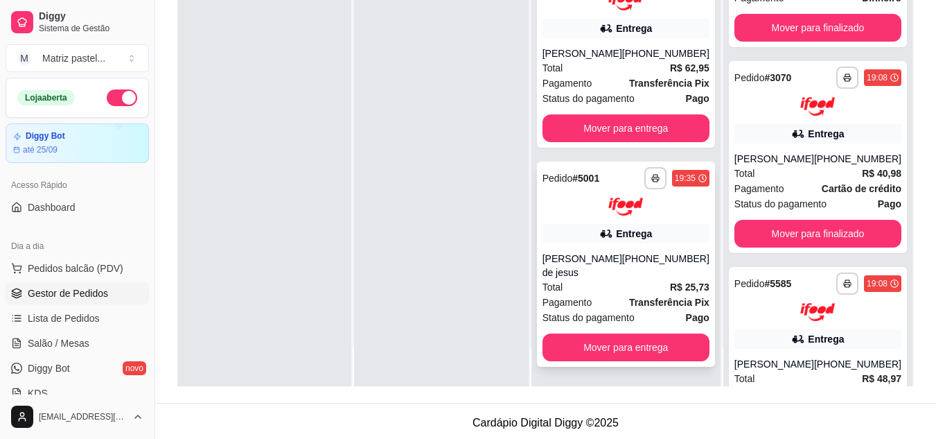
click at [580, 214] on div at bounding box center [625, 206] width 167 height 19
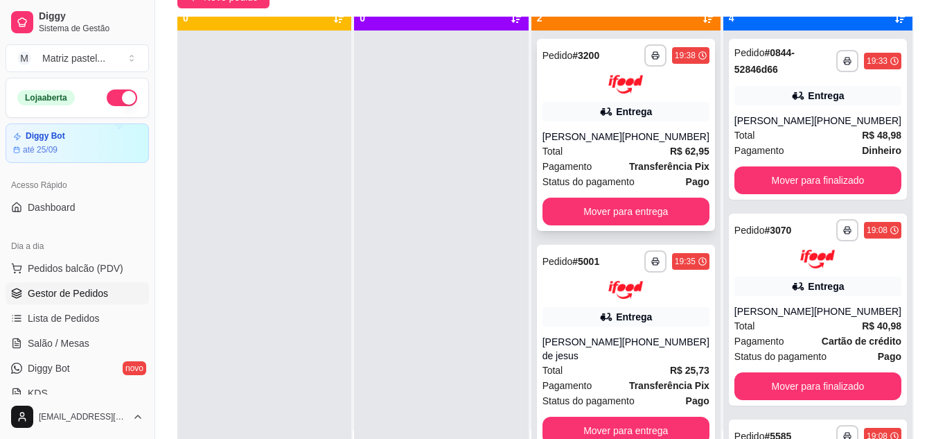
scroll to position [39, 0]
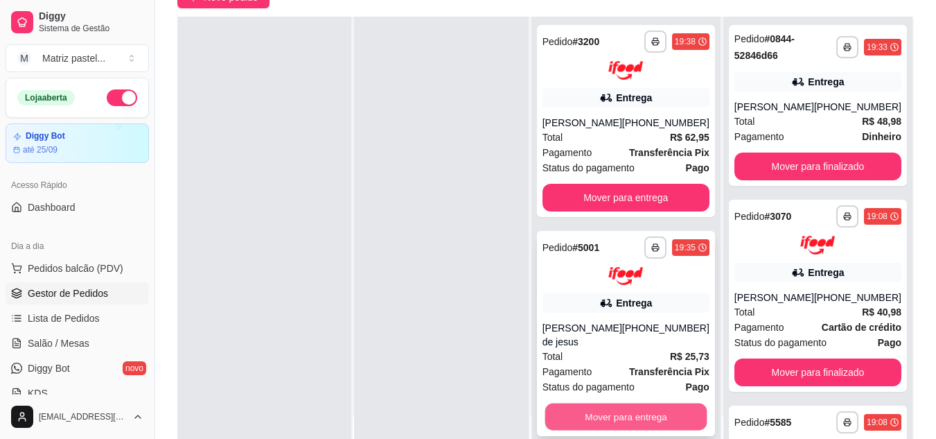
click at [585, 409] on button "Mover para entrega" at bounding box center [625, 416] width 162 height 27
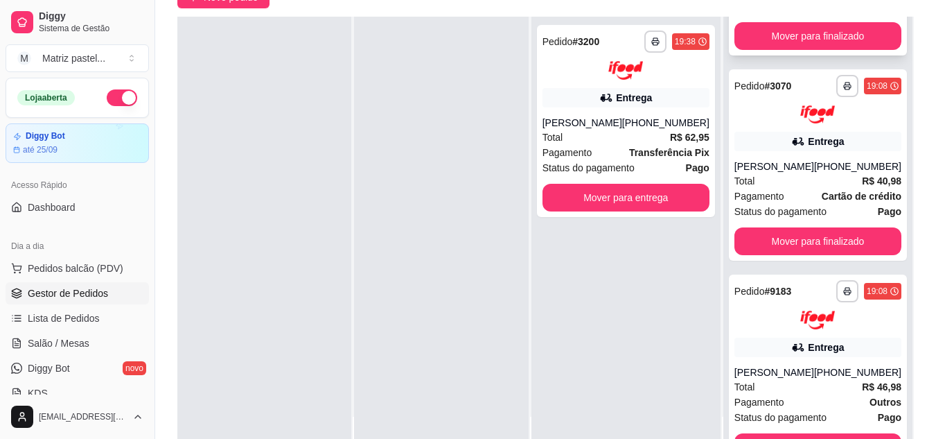
scroll to position [394, 0]
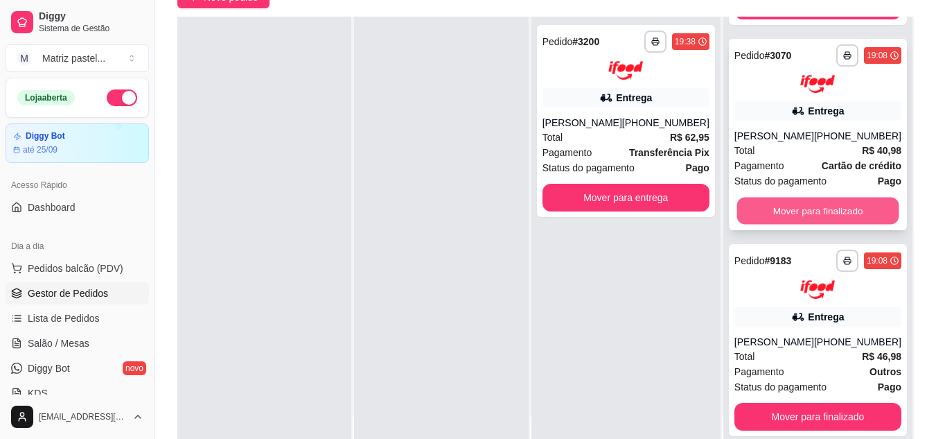
click at [769, 213] on button "Mover para finalizado" at bounding box center [817, 210] width 162 height 27
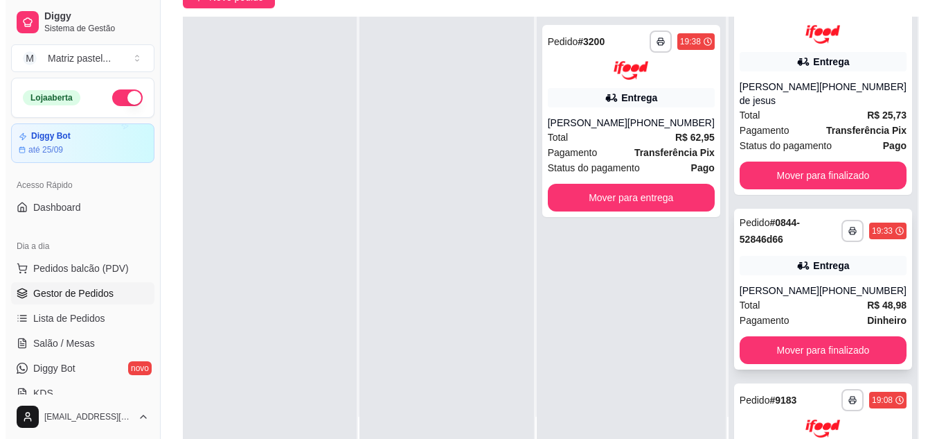
scroll to position [175, 0]
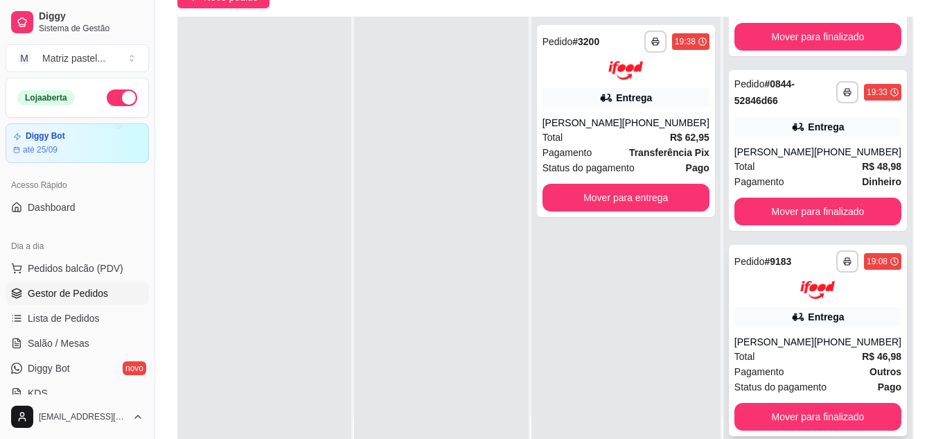
click at [750, 346] on div "[PERSON_NAME]" at bounding box center [774, 342] width 80 height 14
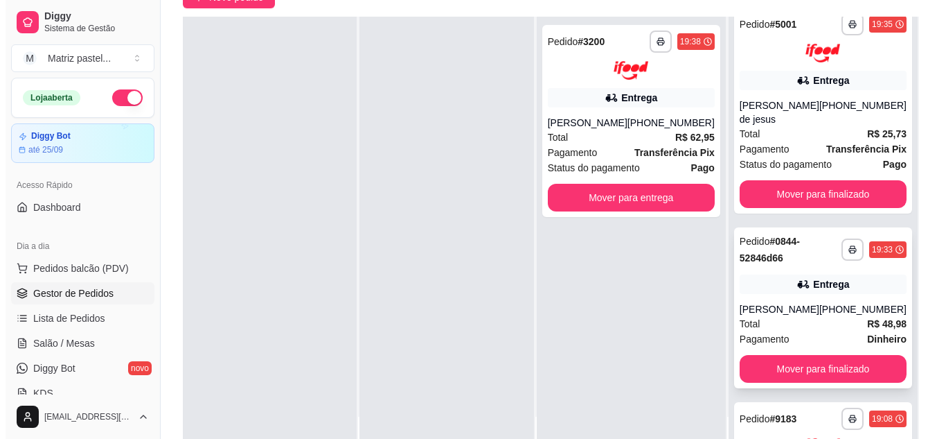
scroll to position [0, 0]
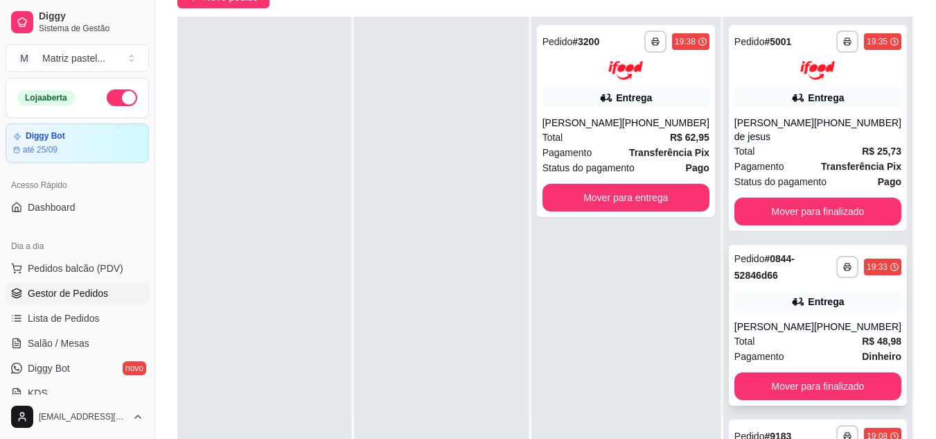
click at [774, 294] on div "Entrega" at bounding box center [817, 301] width 167 height 19
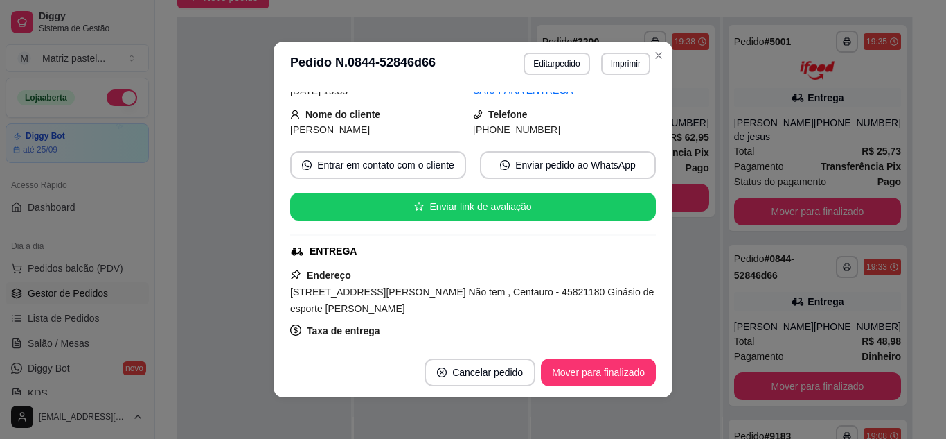
scroll to position [137, 0]
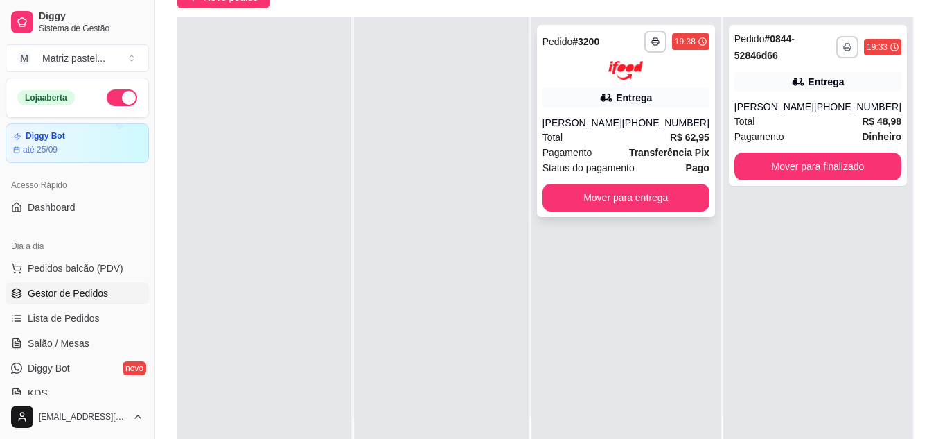
click at [633, 97] on div "Entrega" at bounding box center [634, 98] width 36 height 14
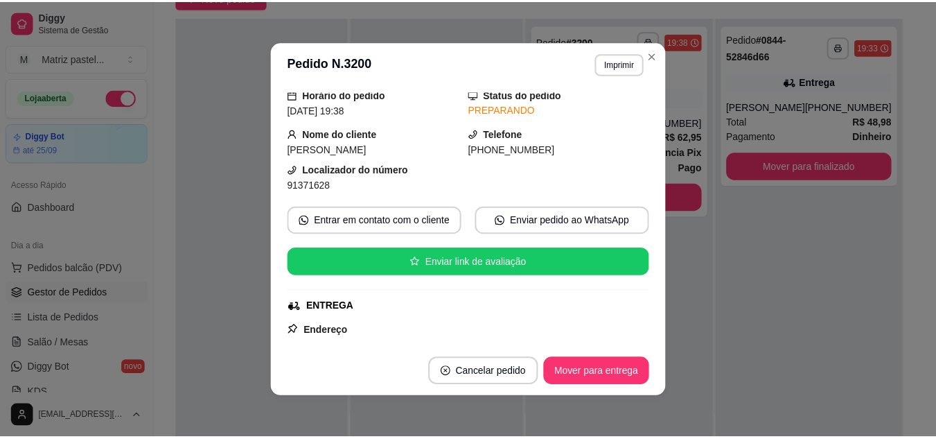
scroll to position [69, 0]
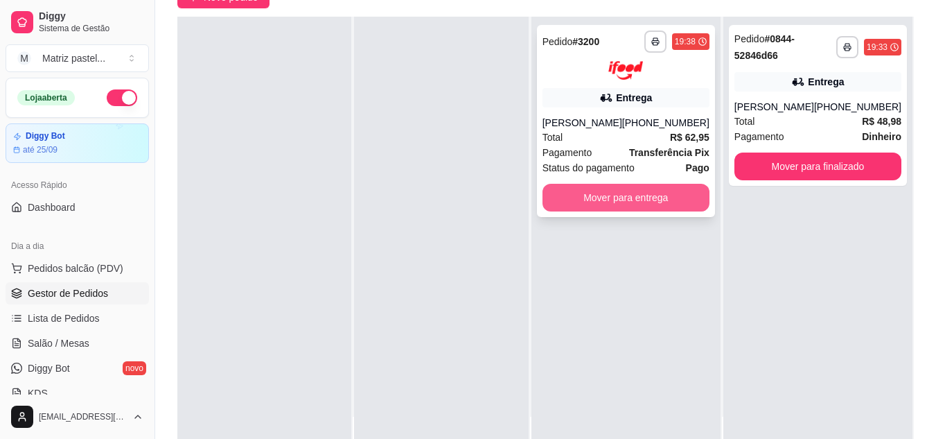
click at [615, 193] on button "Mover para entrega" at bounding box center [625, 198] width 167 height 28
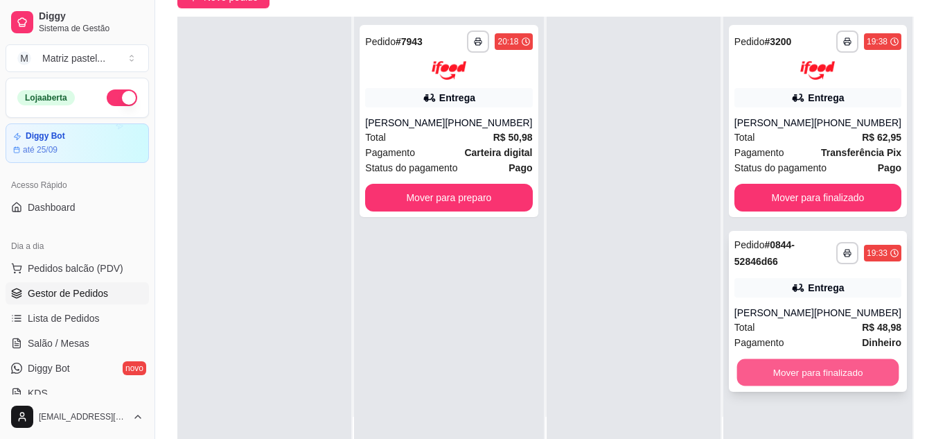
click at [778, 380] on button "Mover para finalizado" at bounding box center [817, 371] width 162 height 27
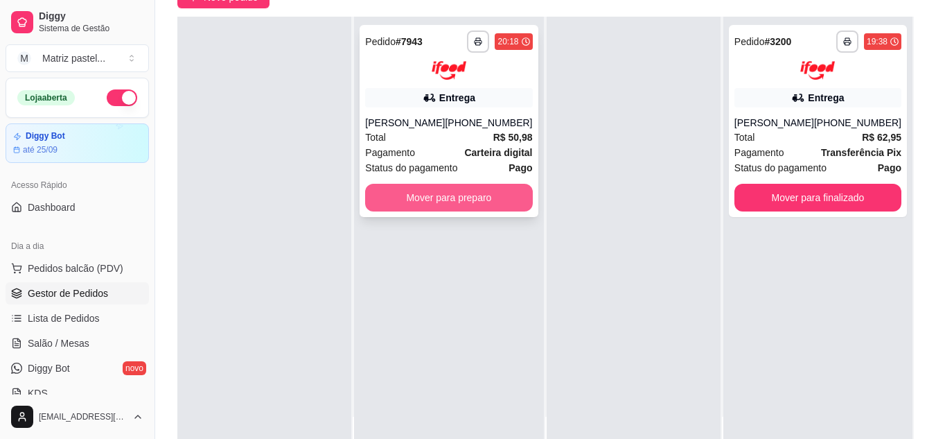
click at [506, 204] on button "Mover para preparo" at bounding box center [448, 198] width 167 height 28
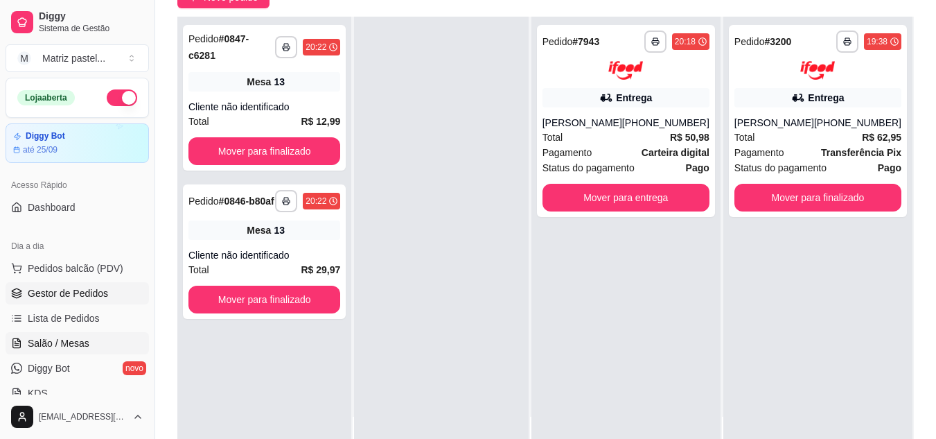
click at [59, 346] on span "Salão / Mesas" at bounding box center [59, 343] width 62 height 14
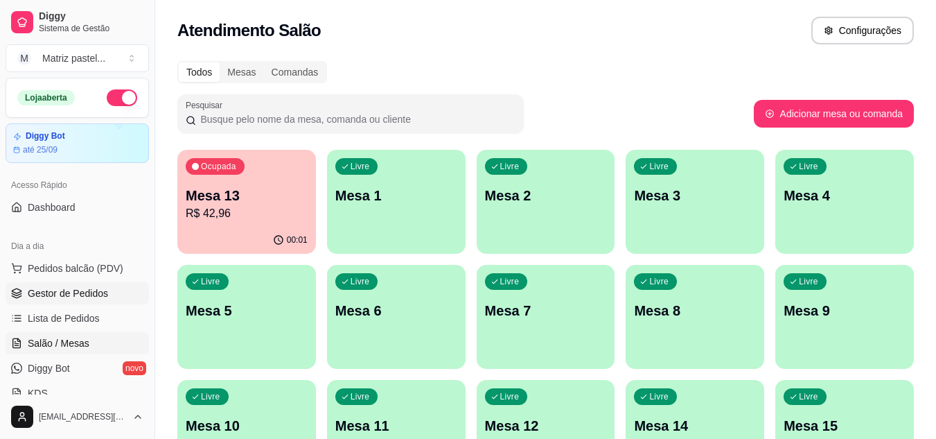
click at [42, 298] on span "Gestor de Pedidos" at bounding box center [68, 293] width 80 height 14
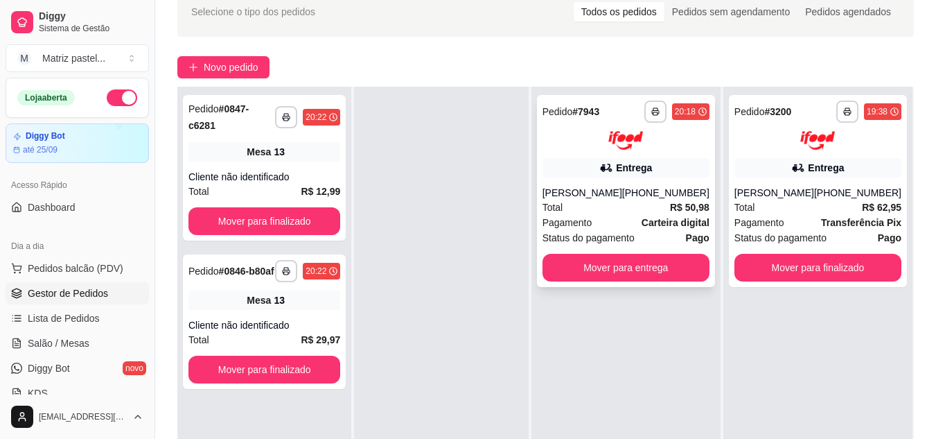
scroll to position [69, 0]
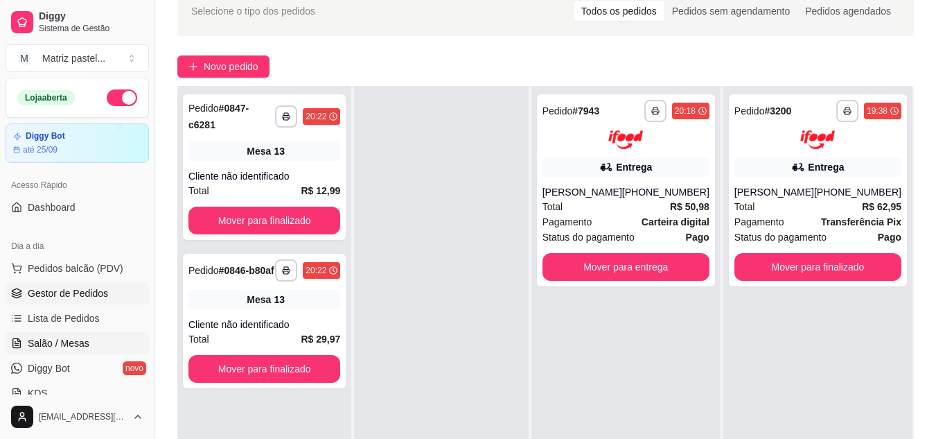
click at [52, 350] on link "Salão / Mesas" at bounding box center [77, 343] width 143 height 22
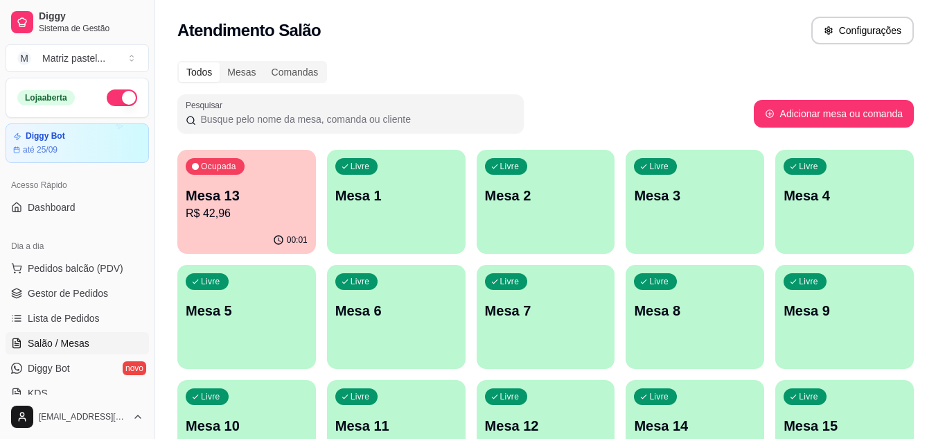
click at [242, 193] on p "Mesa 13" at bounding box center [247, 195] width 122 height 19
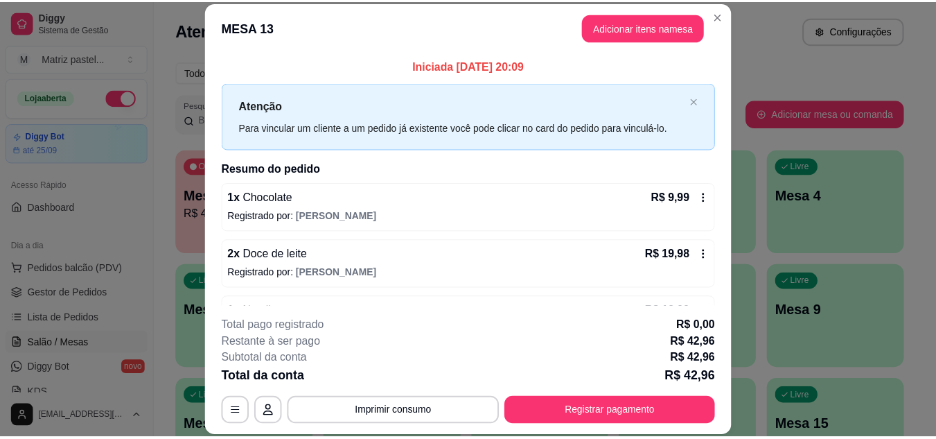
scroll to position [44, 0]
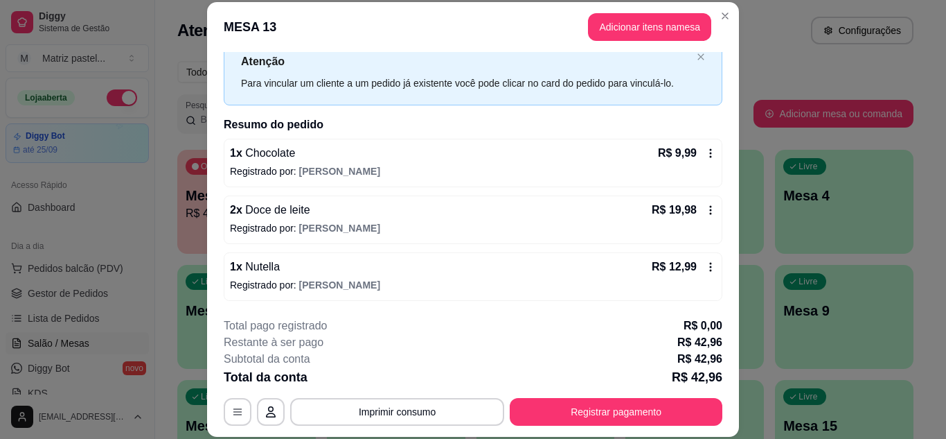
click at [686, 152] on div "R$ 9,99" at bounding box center [687, 153] width 58 height 17
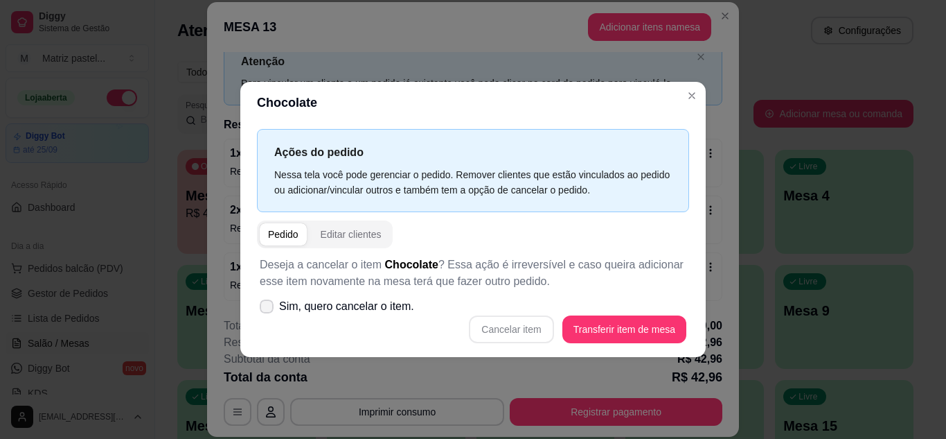
click at [364, 315] on label "Sim, quero cancelar o item." at bounding box center [337, 306] width 166 height 28
click at [308, 311] on span "Sim, quero cancelar o item." at bounding box center [346, 306] width 135 height 17
click at [268, 311] on input "Sim, quero cancelar o item." at bounding box center [263, 312] width 9 height 9
checkbox input "true"
click at [488, 335] on button "Cancelar item" at bounding box center [511, 329] width 85 height 28
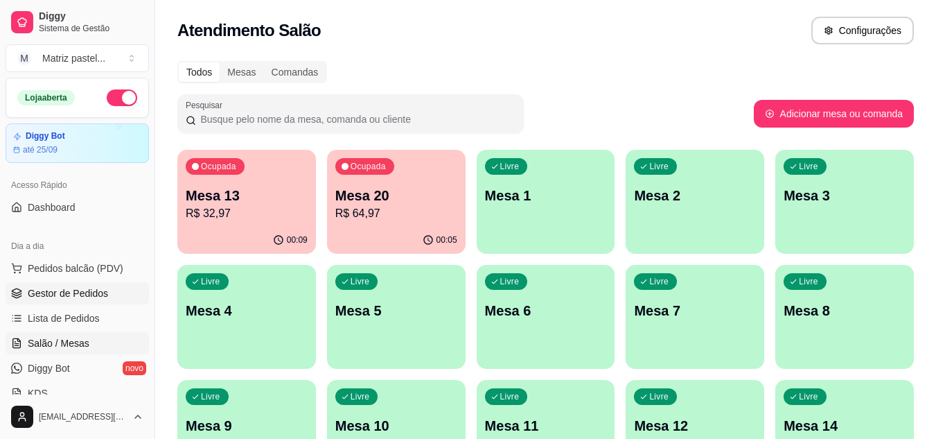
click at [42, 295] on span "Gestor de Pedidos" at bounding box center [68, 293] width 80 height 14
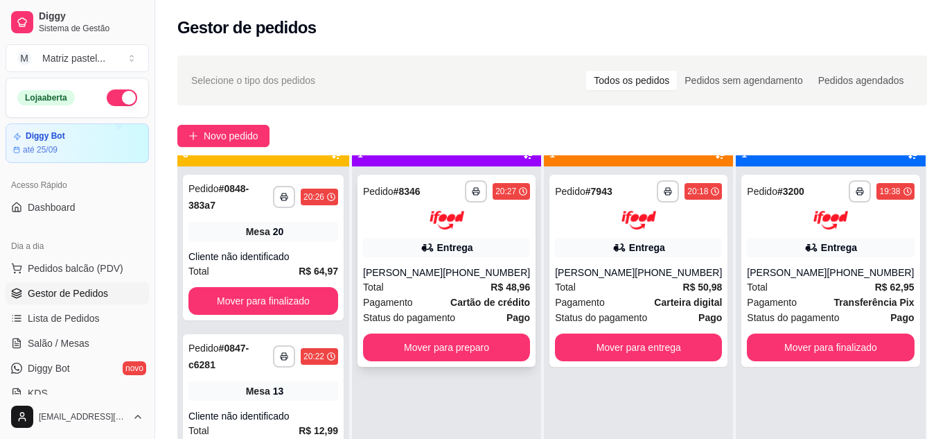
scroll to position [39, 0]
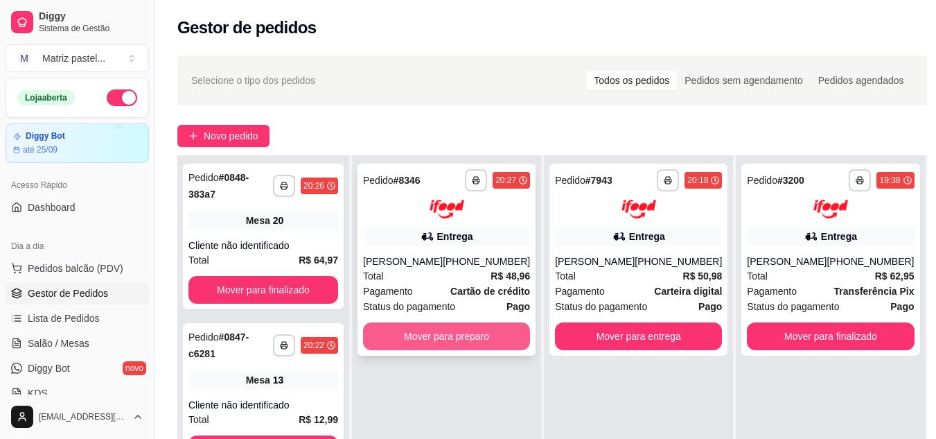
click at [454, 346] on button "Mover para preparo" at bounding box center [446, 336] width 167 height 28
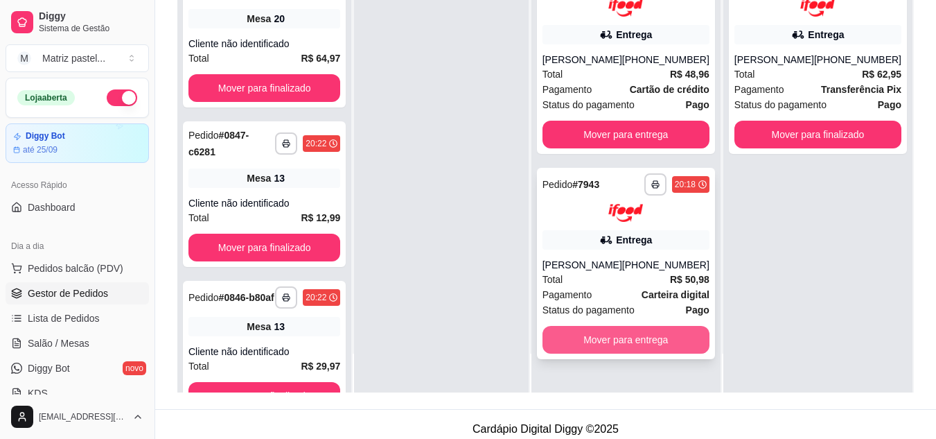
scroll to position [208, 0]
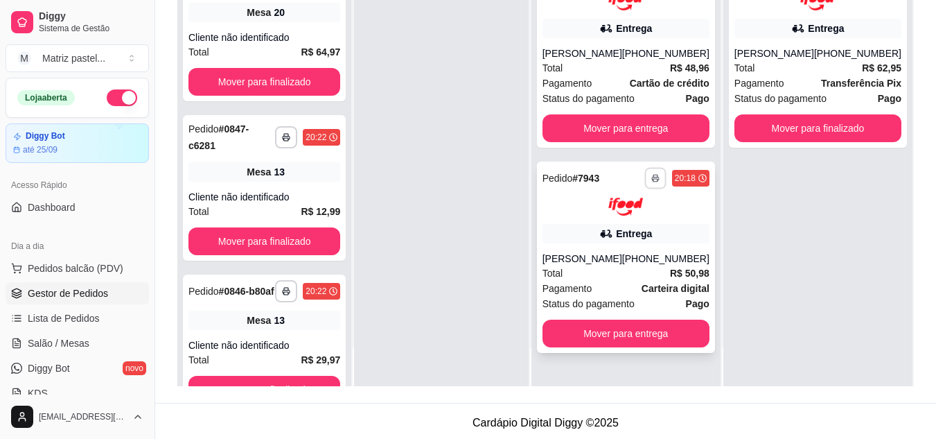
click at [656, 188] on button "button" at bounding box center [654, 177] width 21 height 21
click at [612, 241] on button "IMPRESSORA" at bounding box center [618, 240] width 100 height 22
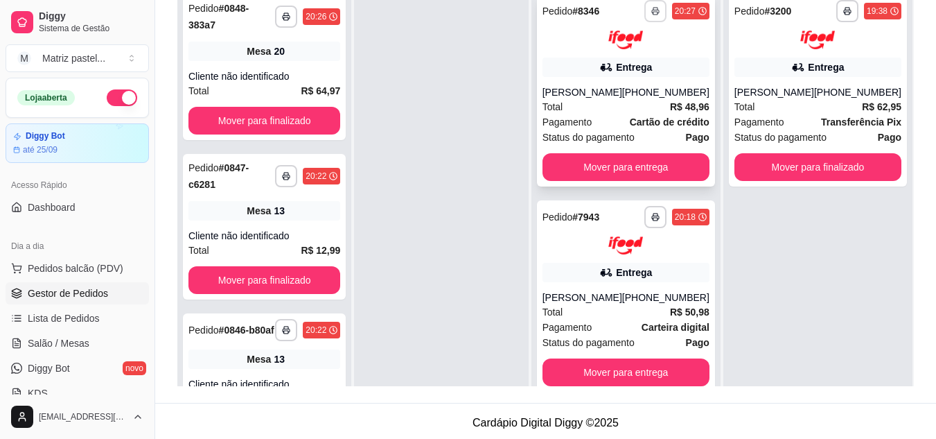
click at [659, 14] on icon "button" at bounding box center [655, 11] width 8 height 8
click at [650, 68] on button "IMPRESSORA" at bounding box center [618, 58] width 97 height 21
click at [68, 336] on span "Salão / Mesas" at bounding box center [59, 343] width 62 height 14
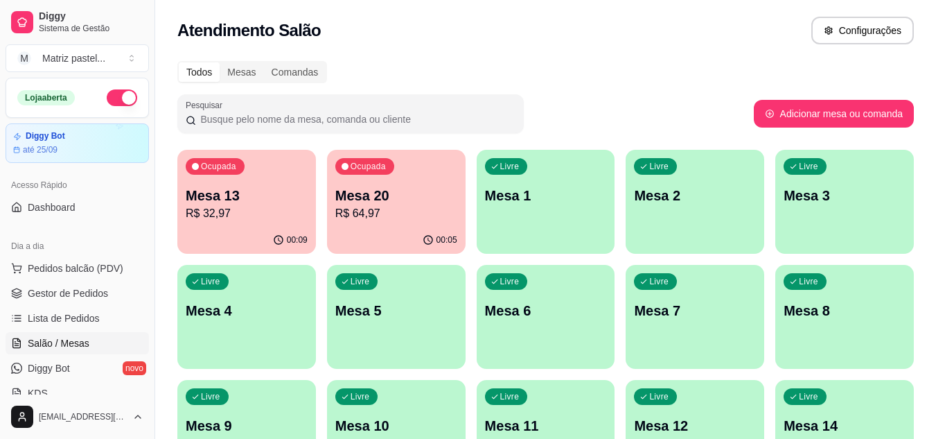
click at [254, 221] on p "R$ 32,97" at bounding box center [247, 213] width 122 height 17
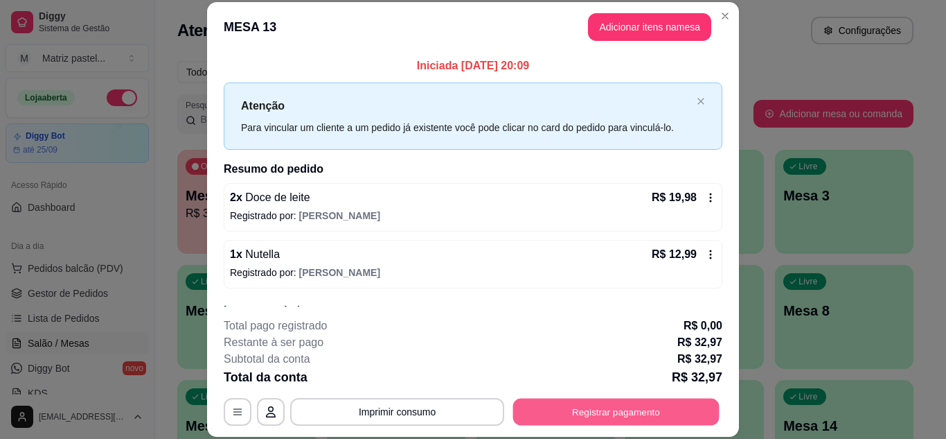
click at [539, 413] on button "Registrar pagamento" at bounding box center [616, 411] width 206 height 27
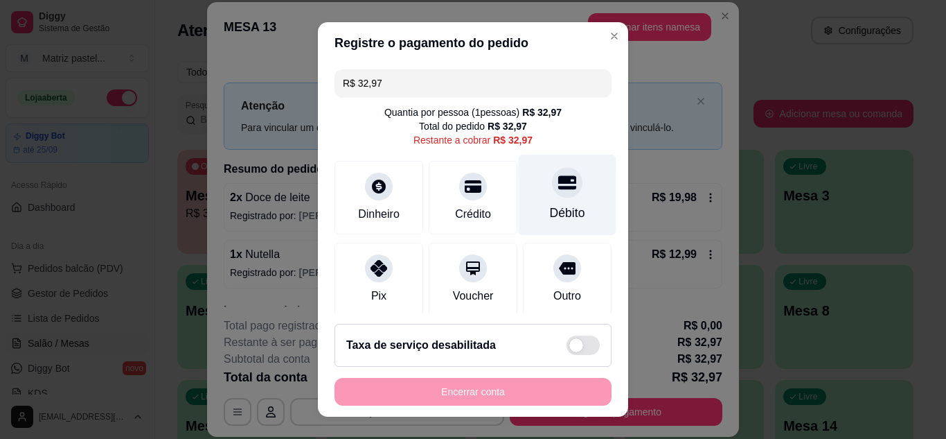
click at [558, 185] on icon at bounding box center [567, 182] width 18 height 18
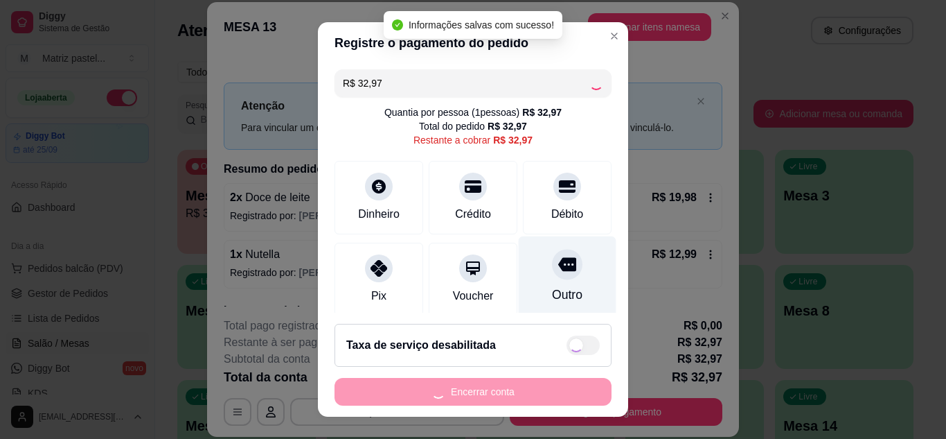
type input "R$ 0,00"
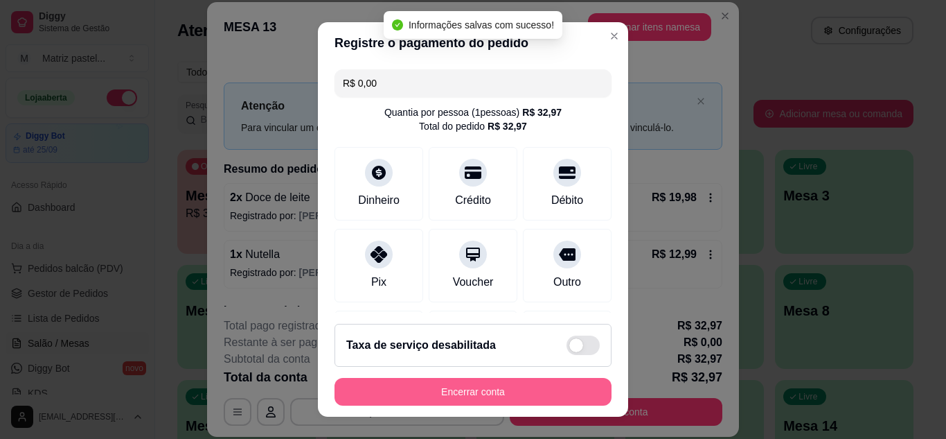
click at [485, 393] on button "Encerrar conta" at bounding box center [473, 392] width 277 height 28
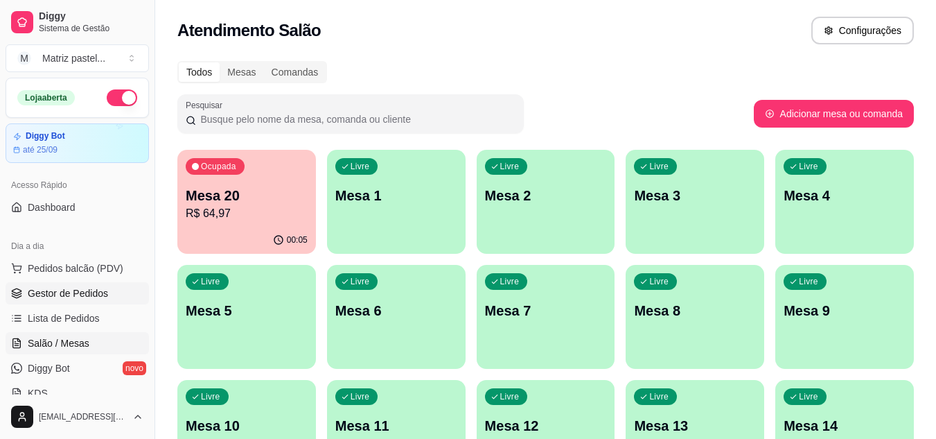
click at [48, 299] on span "Gestor de Pedidos" at bounding box center [68, 293] width 80 height 14
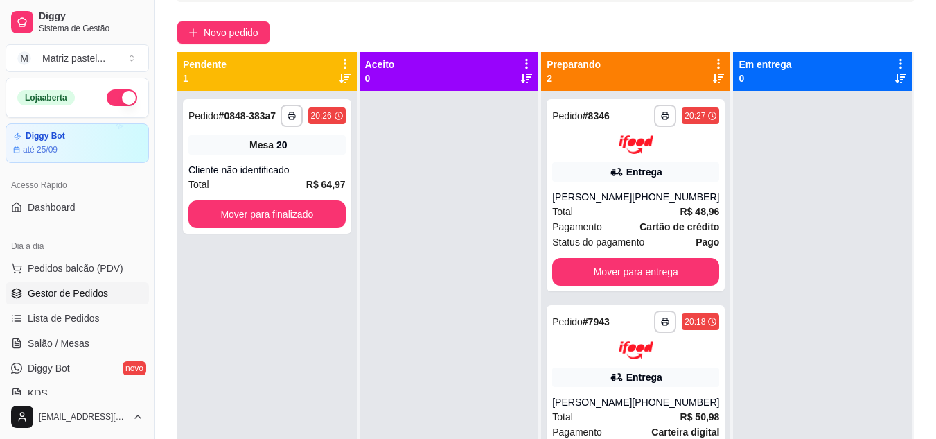
scroll to position [73, 0]
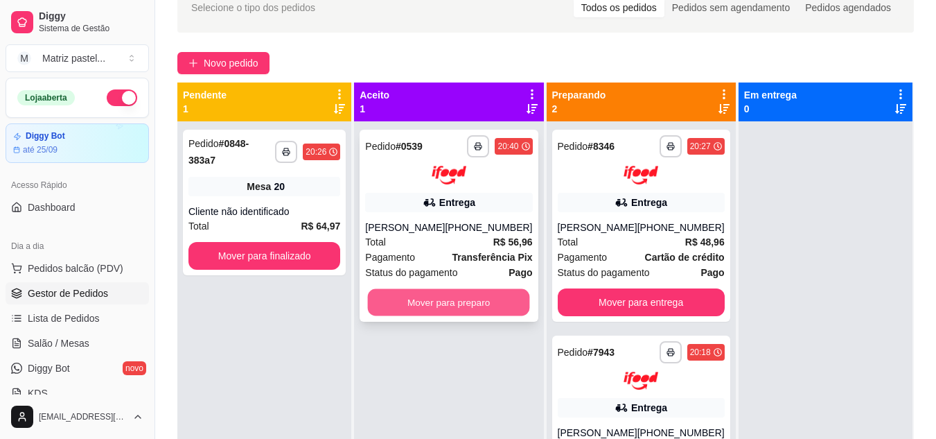
click at [445, 299] on button "Mover para preparo" at bounding box center [449, 301] width 162 height 27
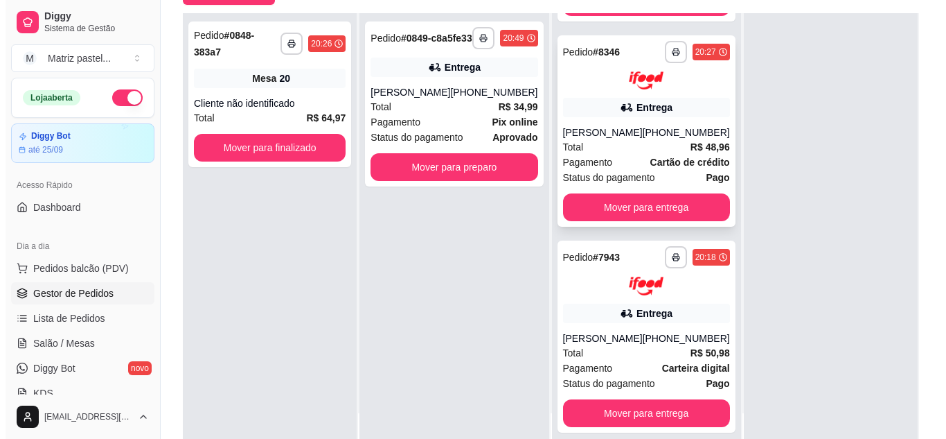
scroll to position [211, 0]
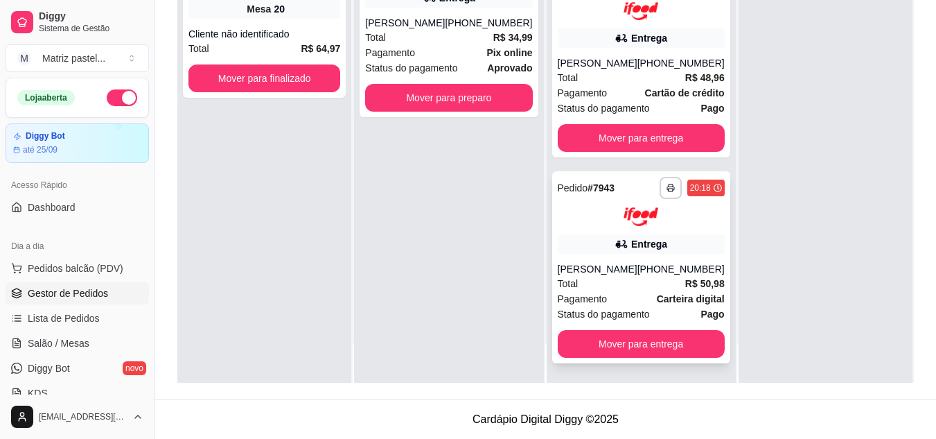
click at [612, 262] on div "[PERSON_NAME]" at bounding box center [598, 269] width 80 height 14
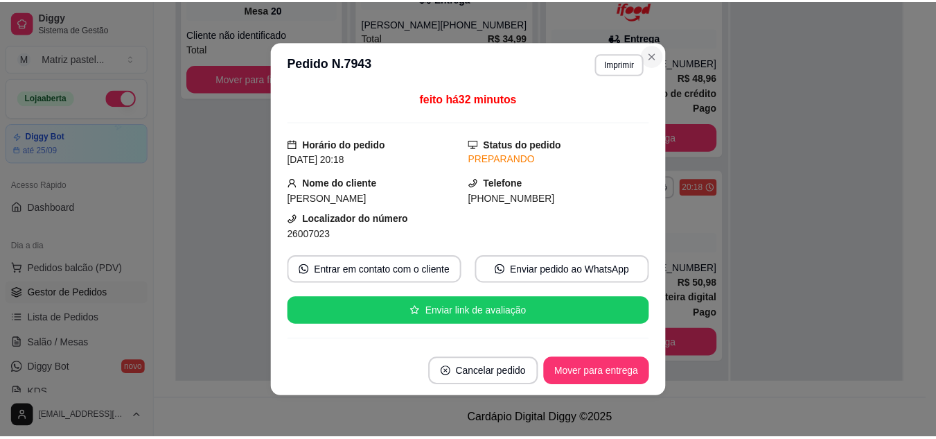
scroll to position [0, 0]
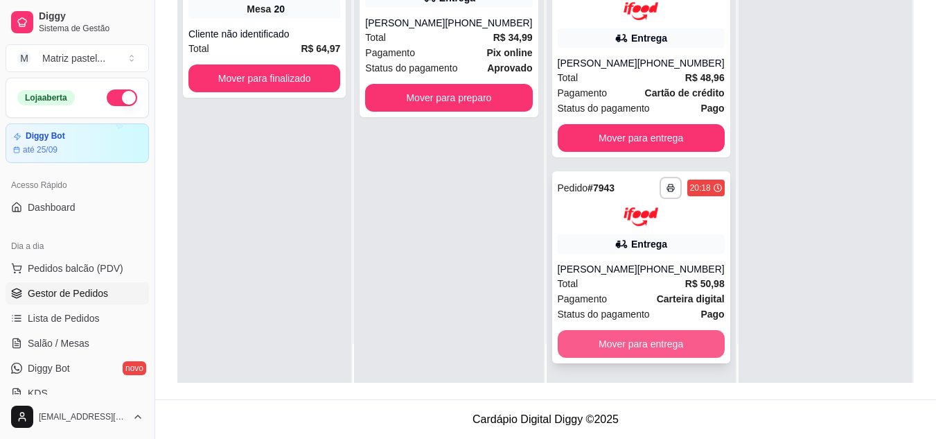
click at [611, 346] on button "Mover para entrega" at bounding box center [641, 344] width 167 height 28
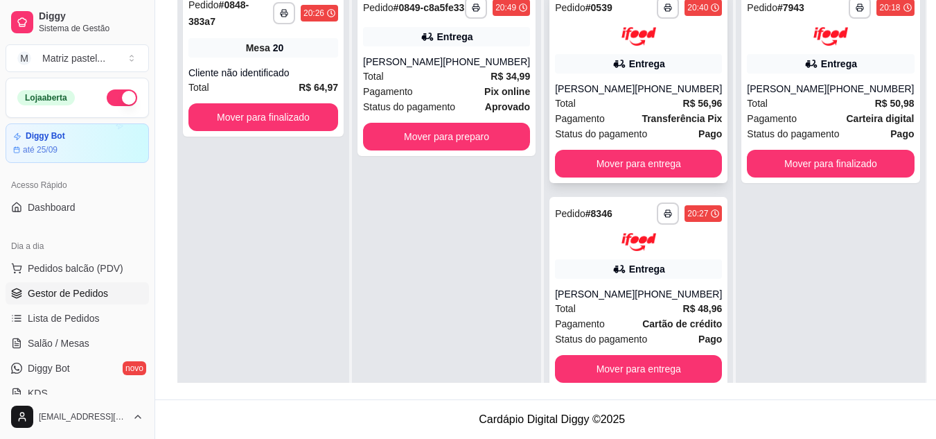
click at [612, 112] on div "Pagamento Transferência Pix" at bounding box center [638, 118] width 167 height 15
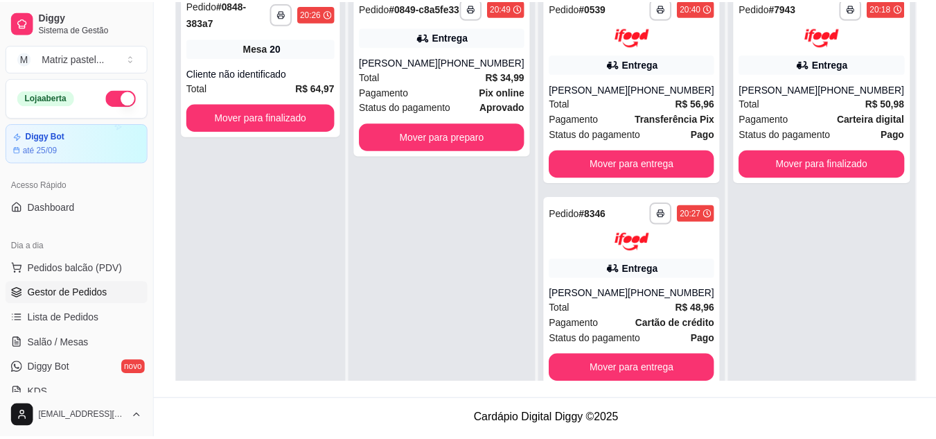
scroll to position [69, 0]
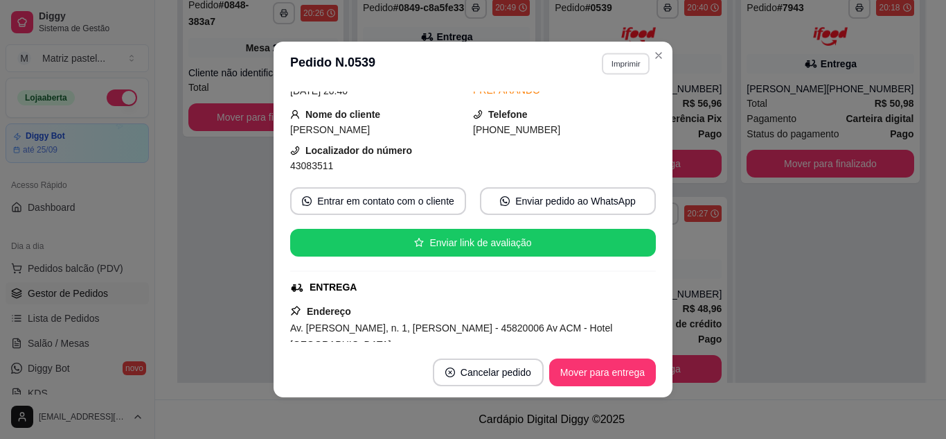
click at [621, 55] on button "Imprimir" at bounding box center [626, 63] width 48 height 21
click at [613, 104] on button "IMPRESSORA" at bounding box center [595, 111] width 97 height 21
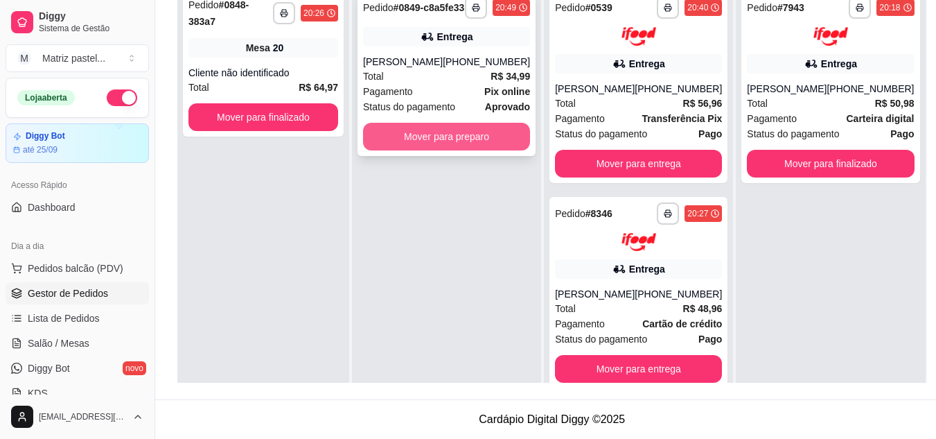
click at [506, 144] on button "Mover para preparo" at bounding box center [446, 137] width 167 height 28
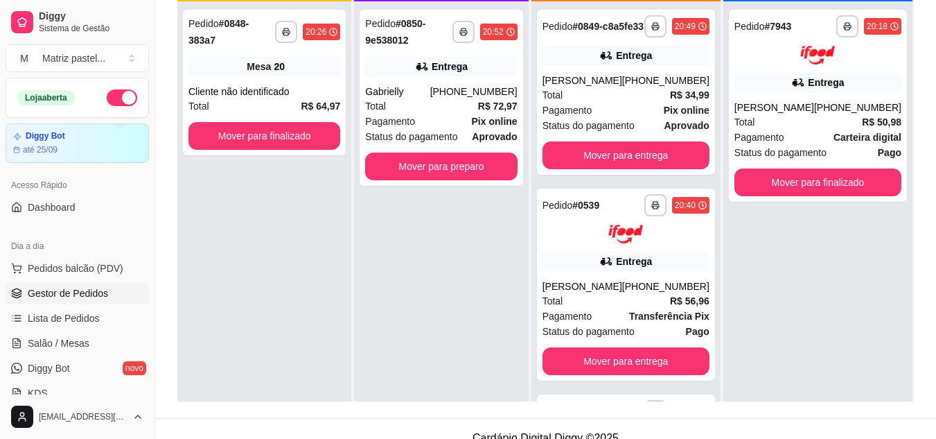
scroll to position [142, 0]
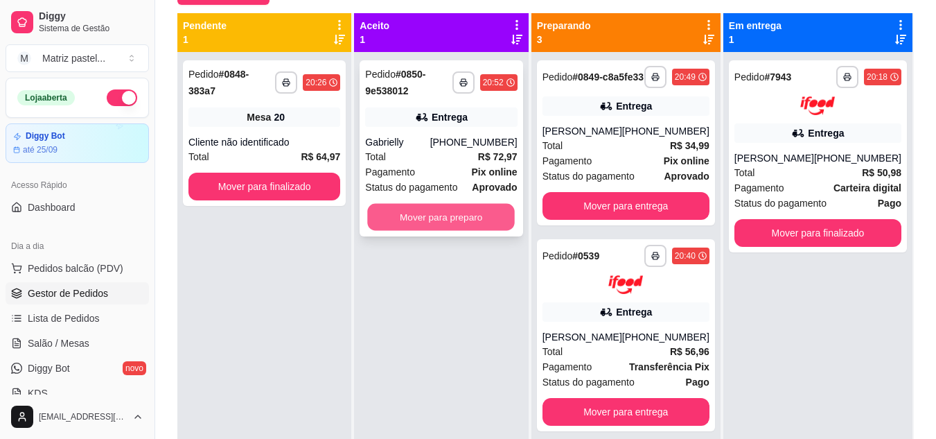
click at [461, 215] on button "Mover para preparo" at bounding box center [442, 217] width 148 height 27
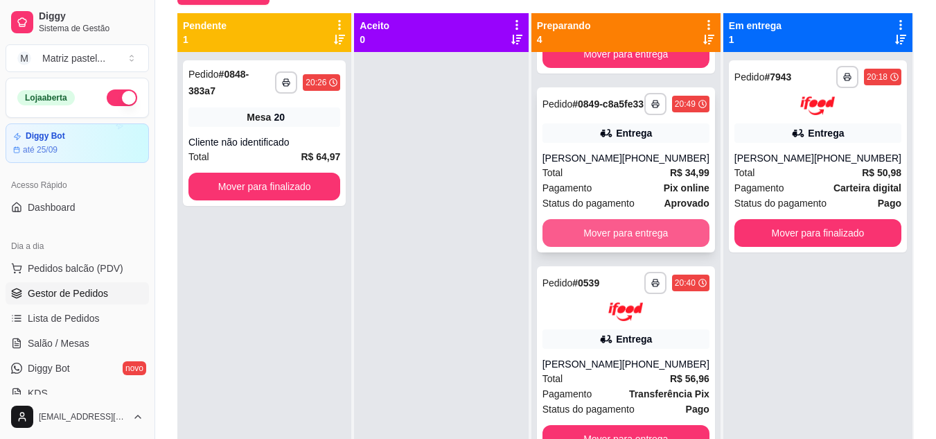
scroll to position [139, 0]
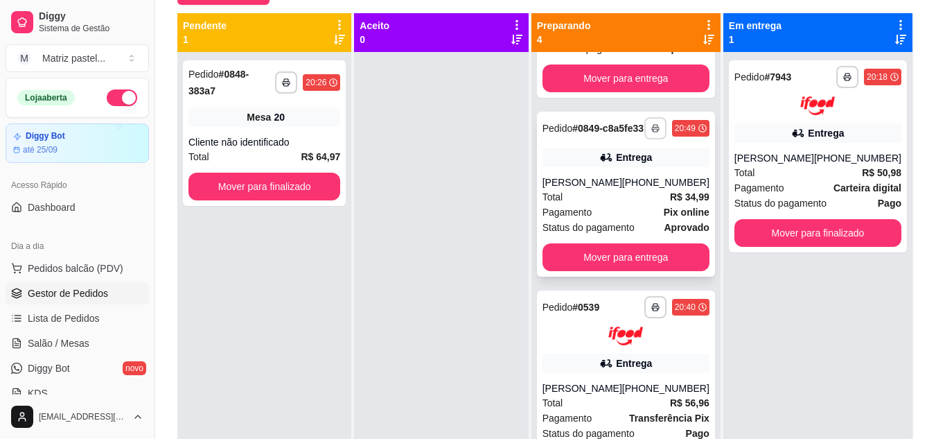
click at [651, 132] on icon "button" at bounding box center [655, 128] width 8 height 8
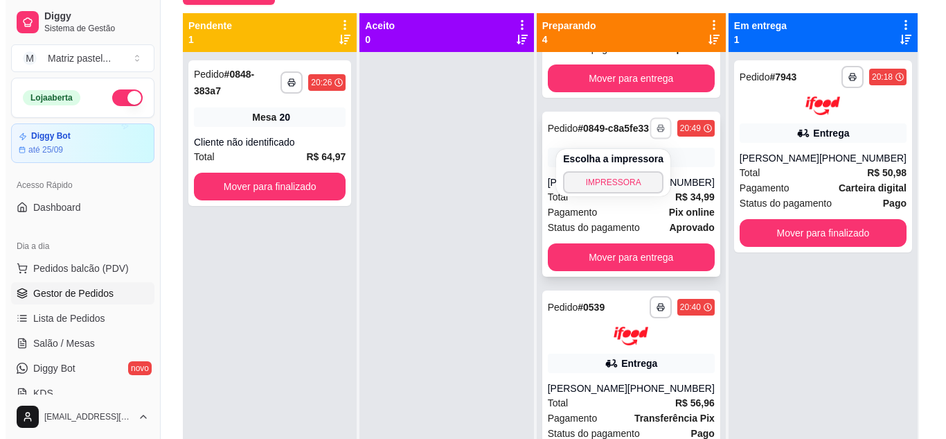
scroll to position [208, 0]
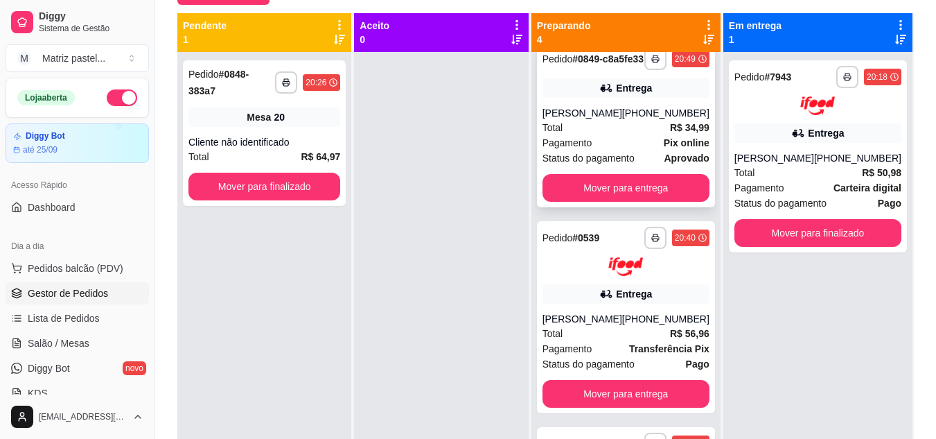
click at [608, 120] on div "[PERSON_NAME]" at bounding box center [582, 113] width 80 height 14
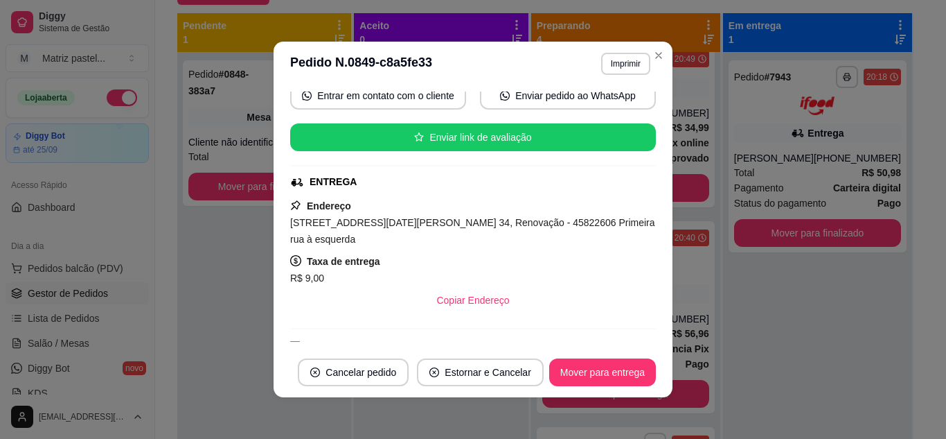
scroll to position [206, 0]
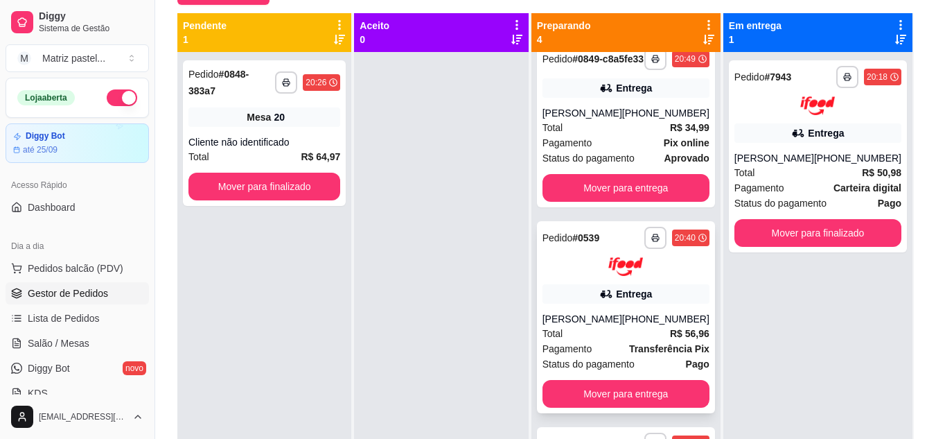
click at [646, 295] on div "Entrega" at bounding box center [625, 293] width 167 height 19
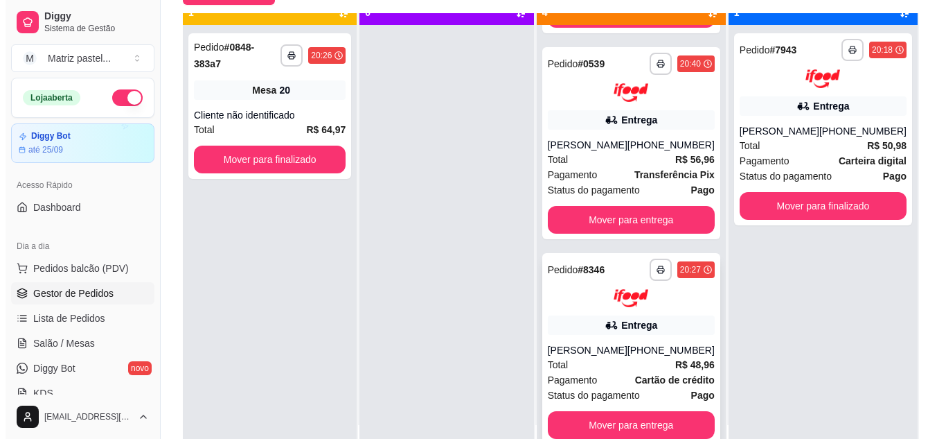
scroll to position [39, 0]
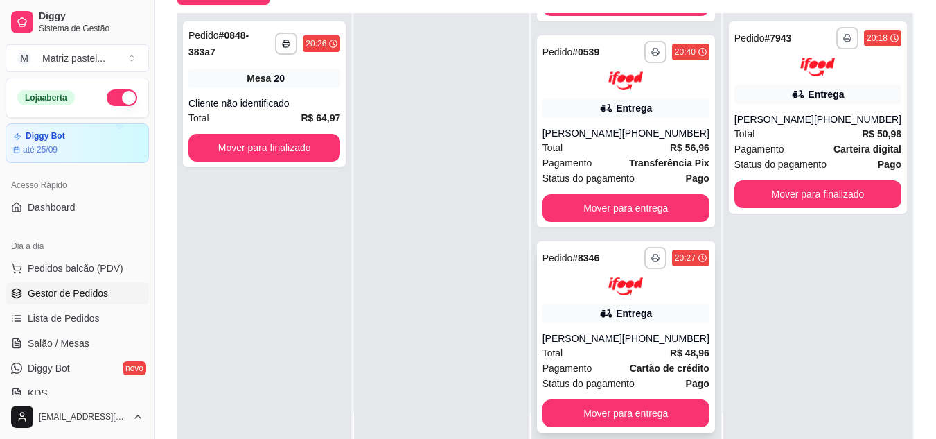
click at [593, 303] on div "Entrega" at bounding box center [625, 312] width 167 height 19
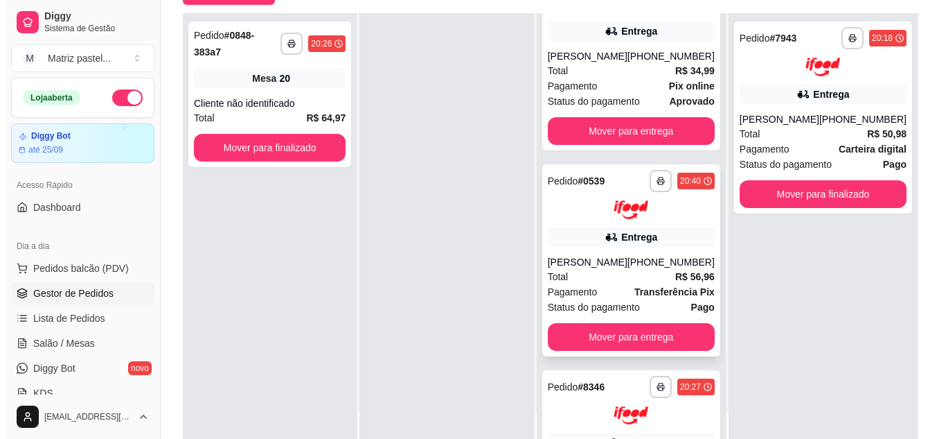
scroll to position [380, 0]
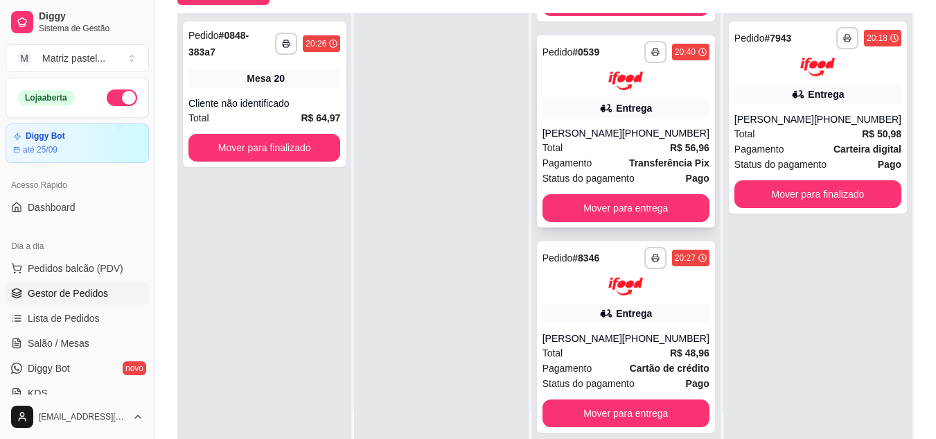
click at [585, 155] on span "Pagamento" at bounding box center [567, 162] width 50 height 15
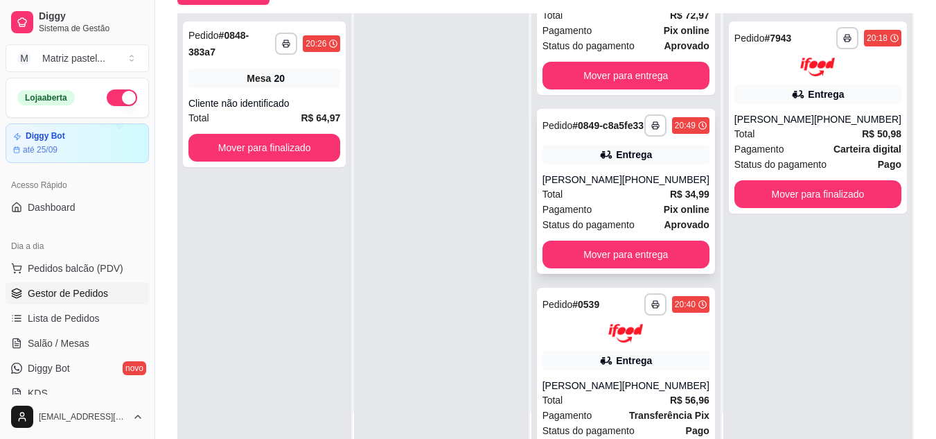
scroll to position [33, 0]
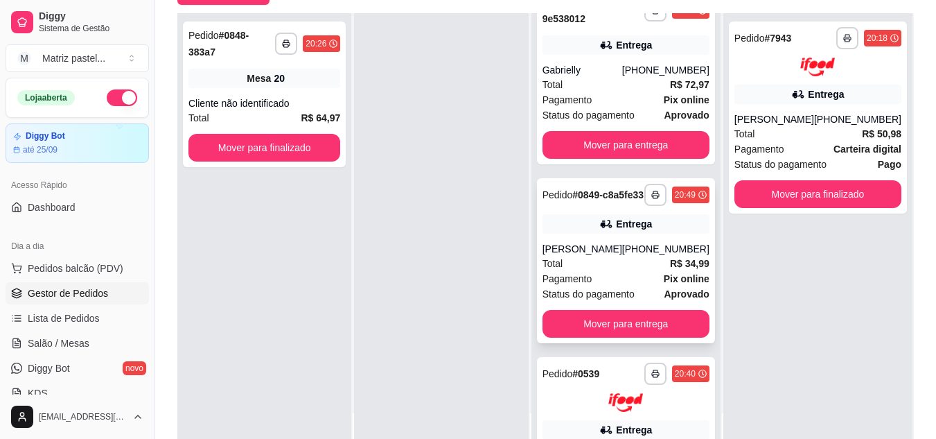
click at [644, 200] on button "button" at bounding box center [655, 195] width 22 height 22
click at [593, 238] on button "IMPRESSORA" at bounding box center [608, 248] width 97 height 21
click at [648, 17] on button "button" at bounding box center [655, 10] width 22 height 22
click at [638, 58] on button "IMPRESSORA" at bounding box center [608, 58] width 97 height 21
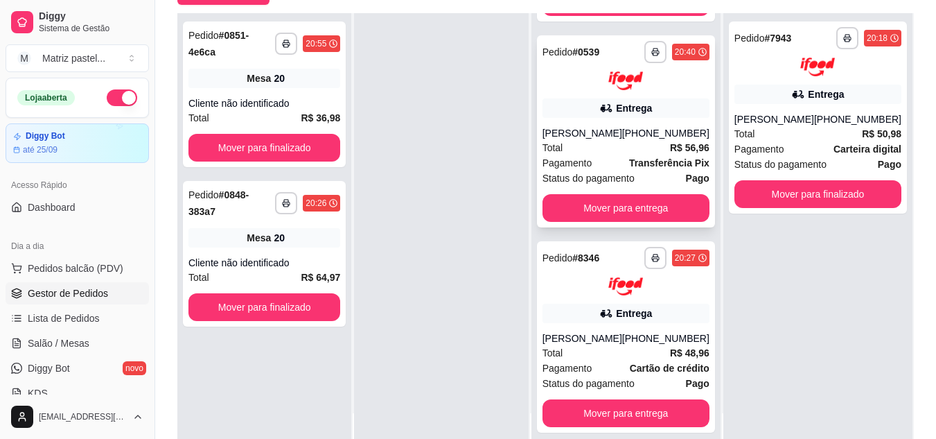
scroll to position [380, 0]
click at [579, 277] on div at bounding box center [625, 286] width 167 height 19
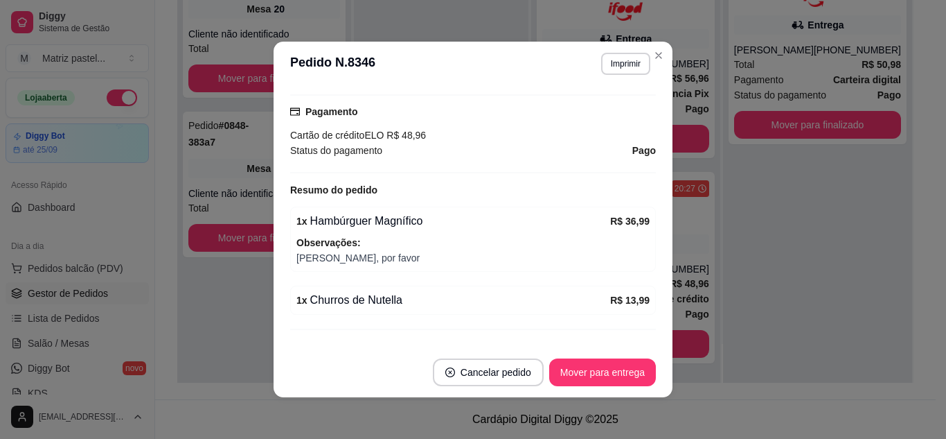
scroll to position [416, 0]
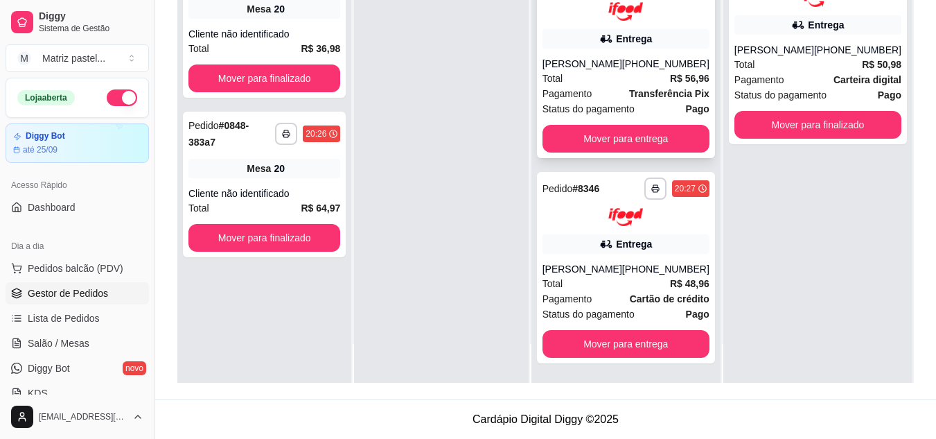
click at [655, 71] on div "Total R$ 56,96" at bounding box center [625, 78] width 167 height 15
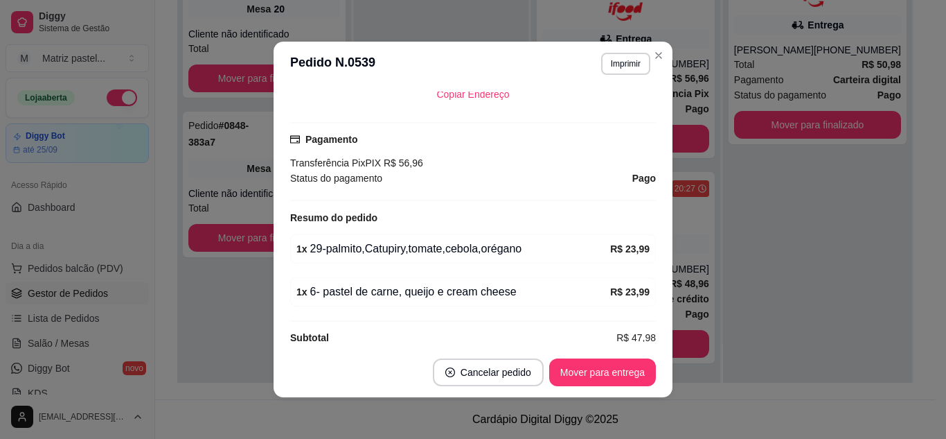
scroll to position [399, 0]
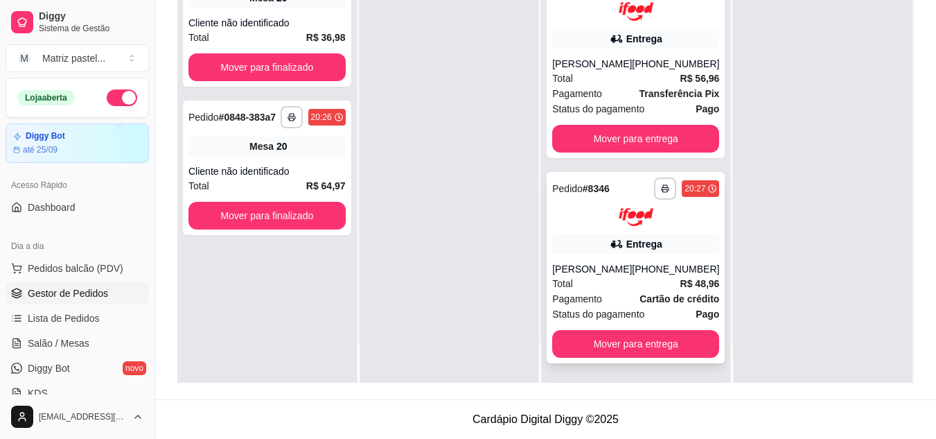
click at [613, 272] on div "[PERSON_NAME]" at bounding box center [592, 269] width 80 height 14
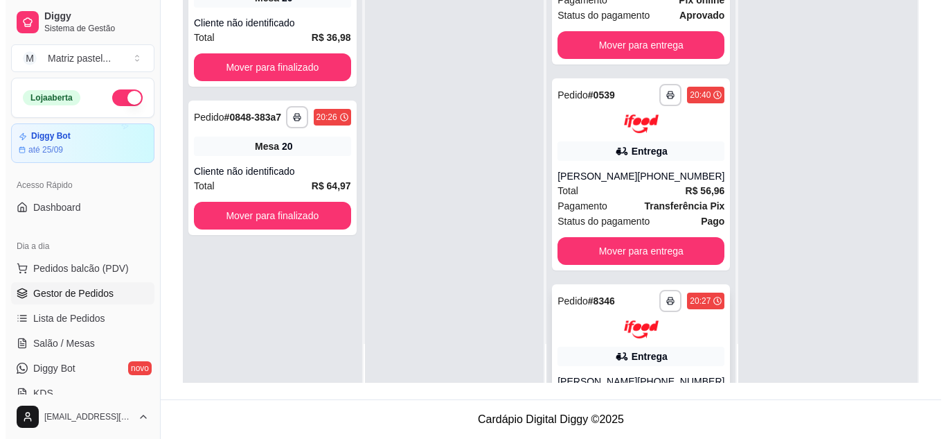
scroll to position [241, 0]
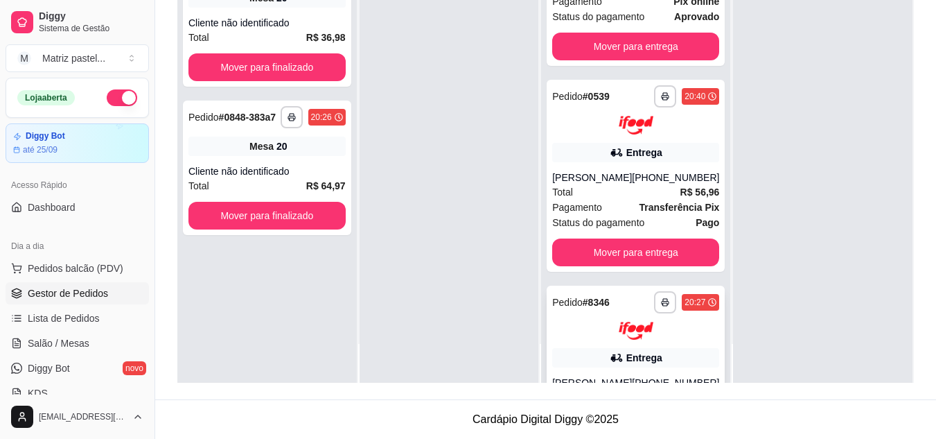
click at [616, 358] on div "**********" at bounding box center [636, 381] width 178 height 192
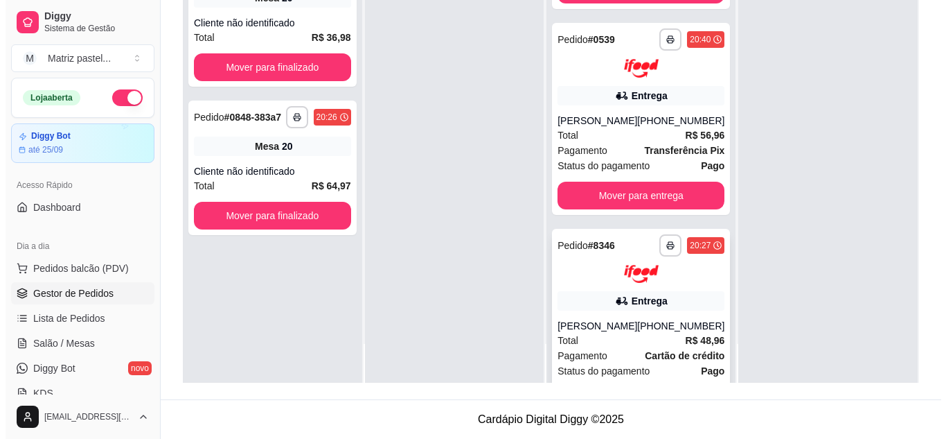
scroll to position [380, 0]
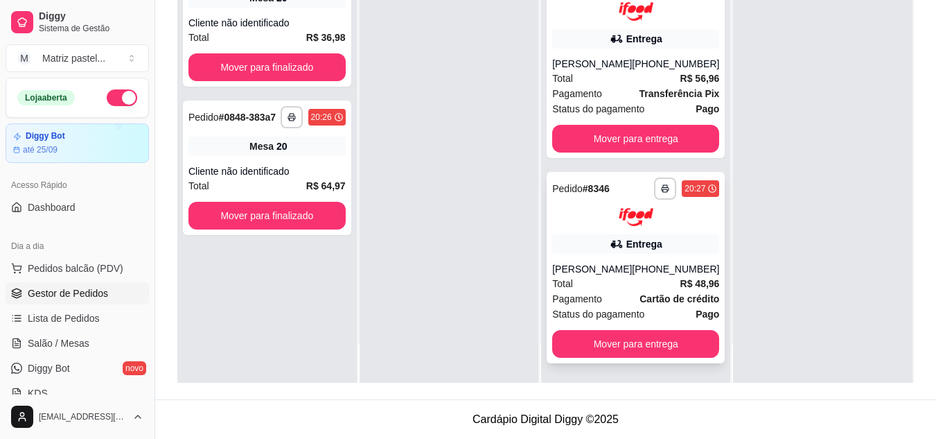
click at [629, 282] on div "Total R$ 48,96" at bounding box center [635, 283] width 167 height 15
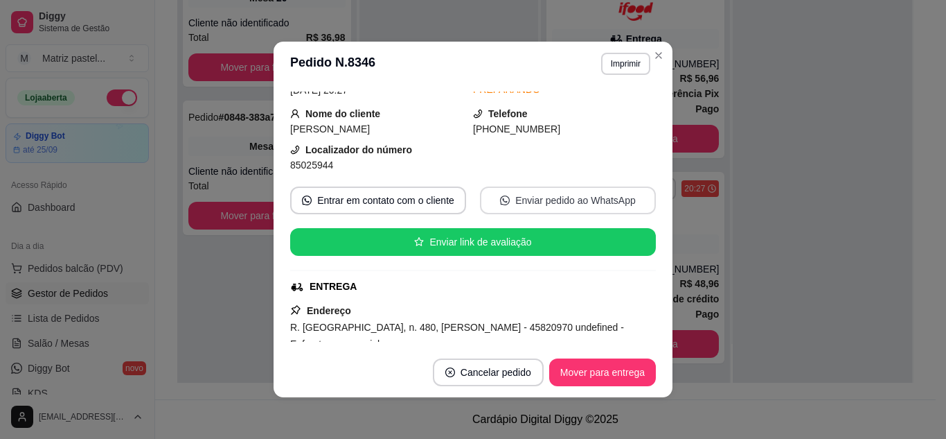
scroll to position [139, 0]
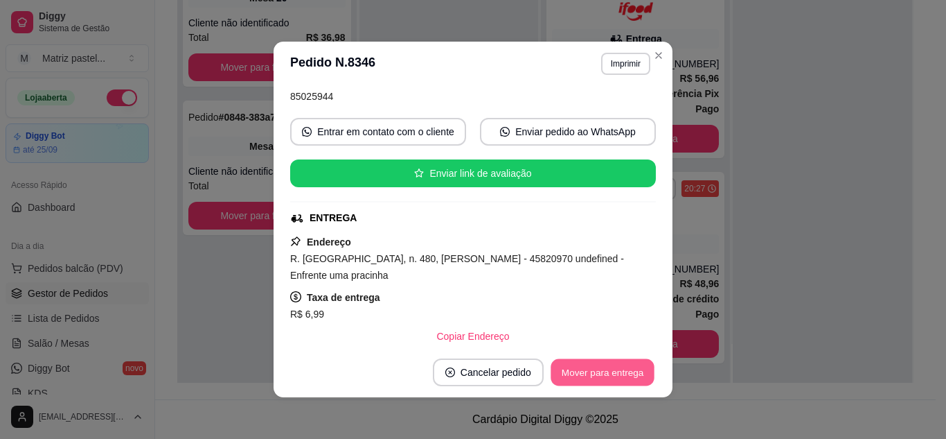
click at [621, 371] on button "Mover para entrega" at bounding box center [603, 372] width 104 height 27
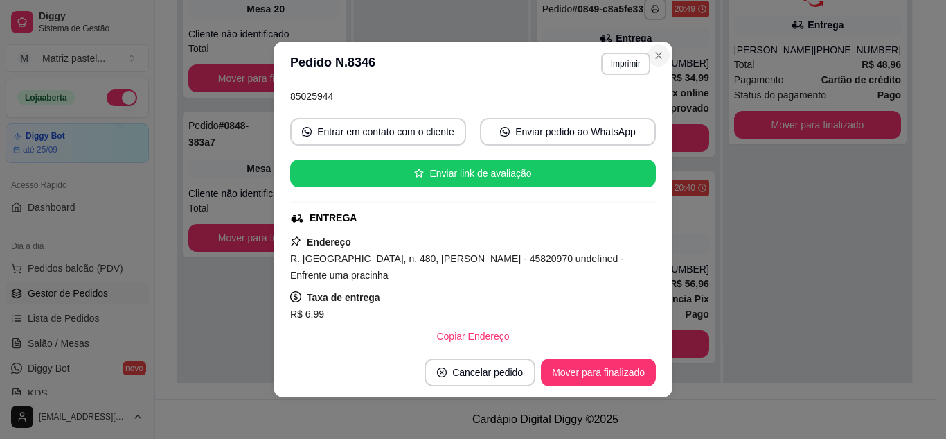
scroll to position [161, 0]
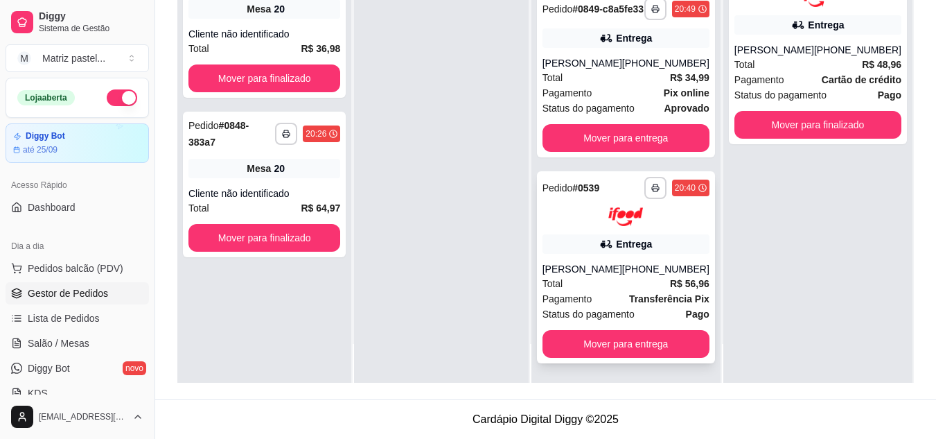
click at [644, 237] on div "Entrega" at bounding box center [634, 244] width 36 height 14
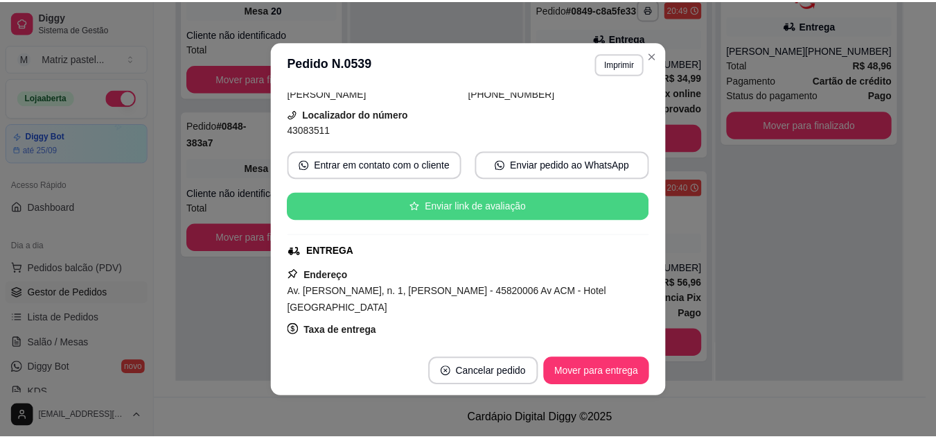
scroll to position [139, 0]
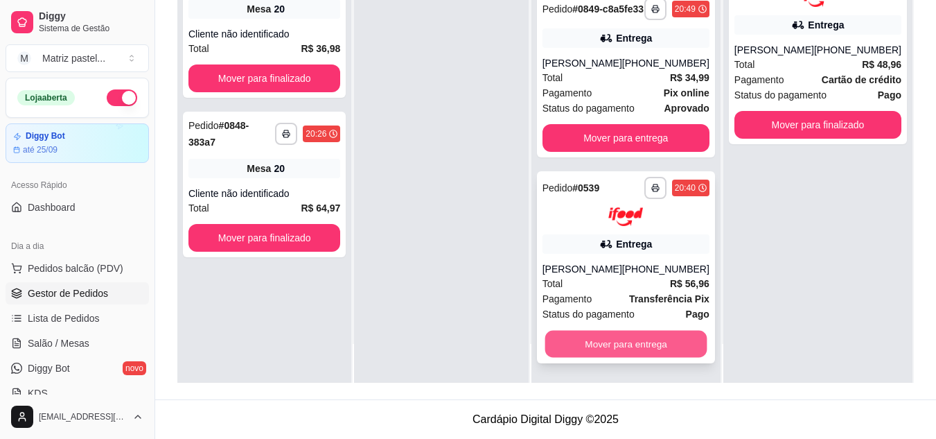
click at [627, 355] on button "Mover para entrega" at bounding box center [625, 343] width 162 height 27
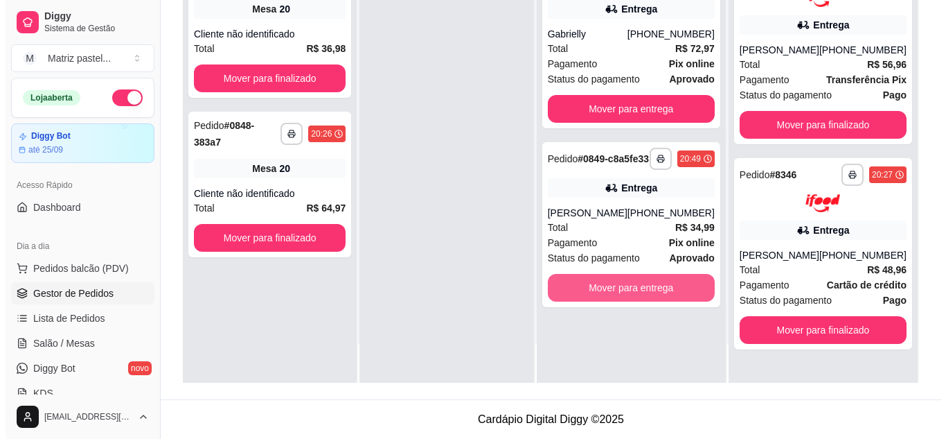
scroll to position [0, 0]
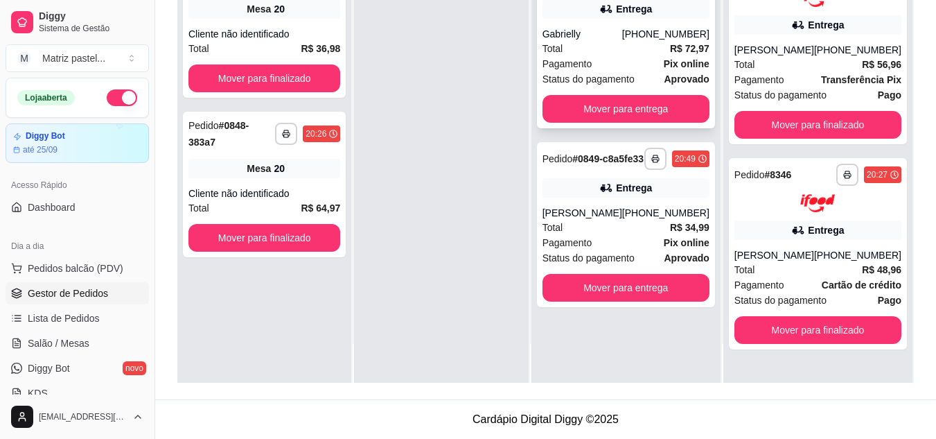
click at [579, 42] on div "Total R$ 72,97" at bounding box center [625, 48] width 167 height 15
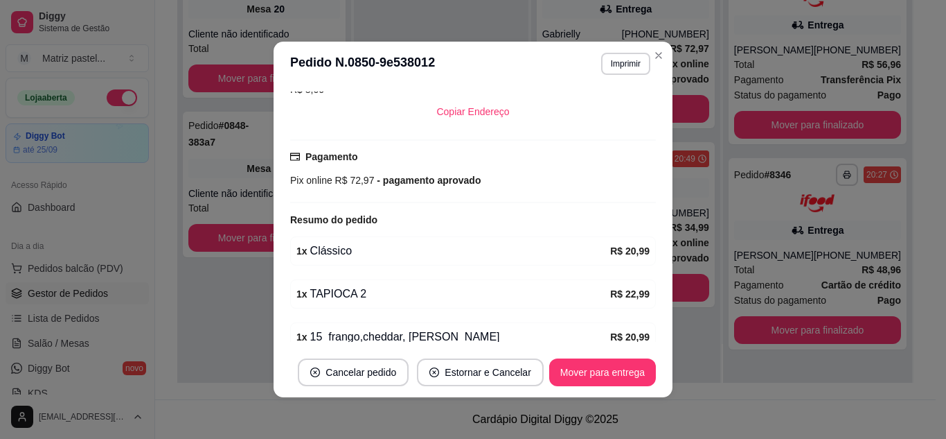
scroll to position [459, 0]
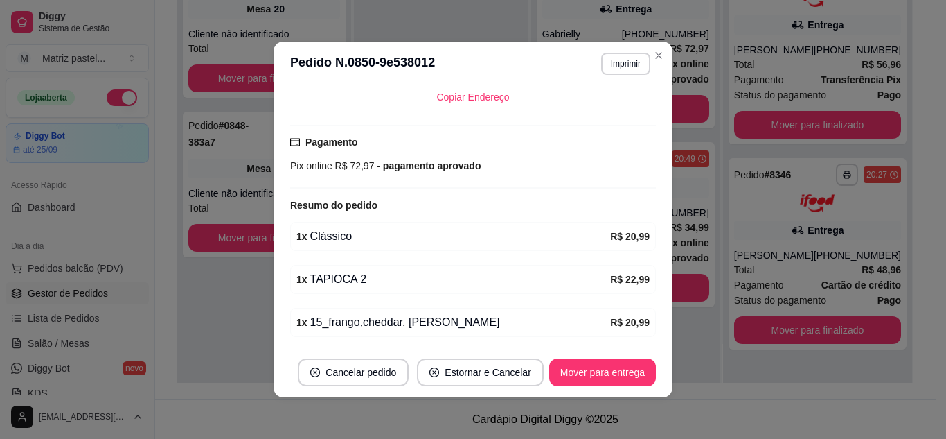
click at [590, 362] on button "Mover para entrega" at bounding box center [602, 372] width 107 height 28
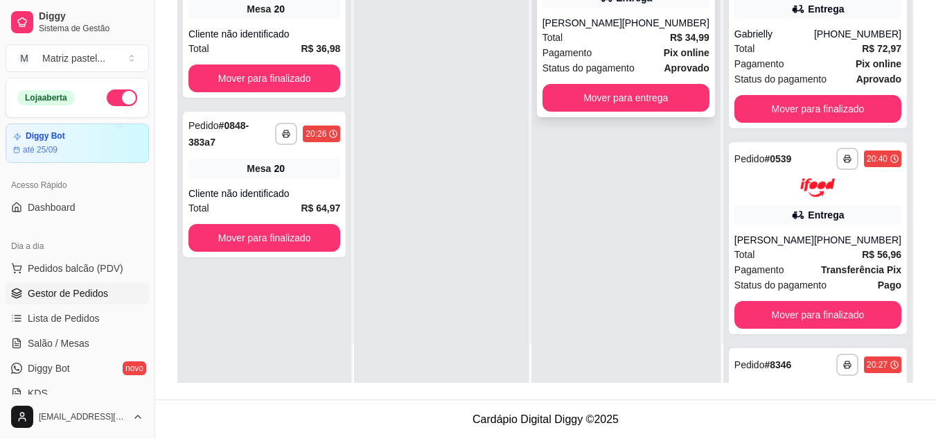
click at [646, 56] on div "Pagamento Pix online" at bounding box center [625, 52] width 167 height 15
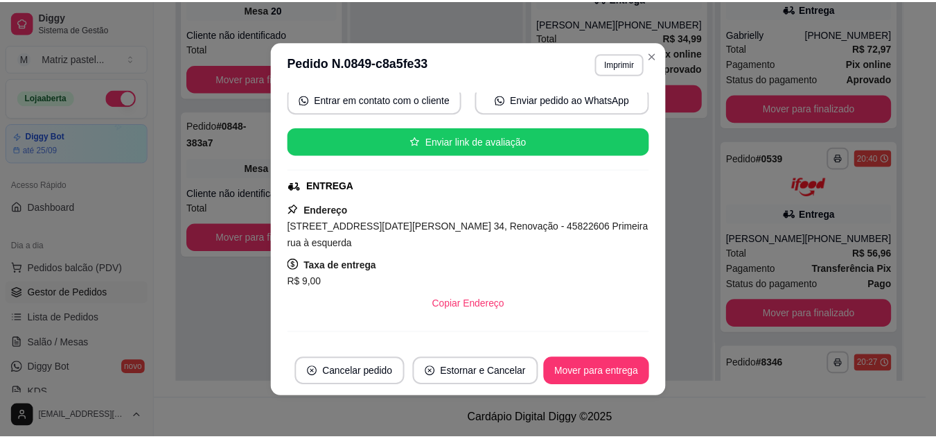
scroll to position [208, 0]
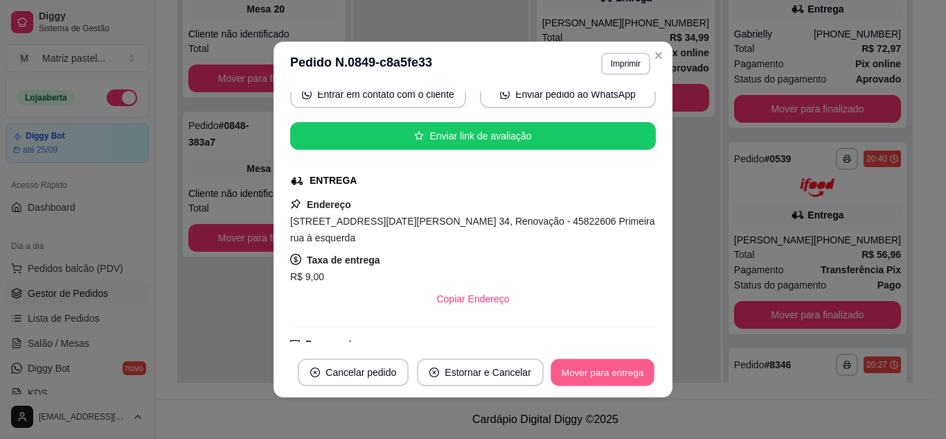
click at [581, 375] on button "Mover para entrega" at bounding box center [603, 372] width 104 height 27
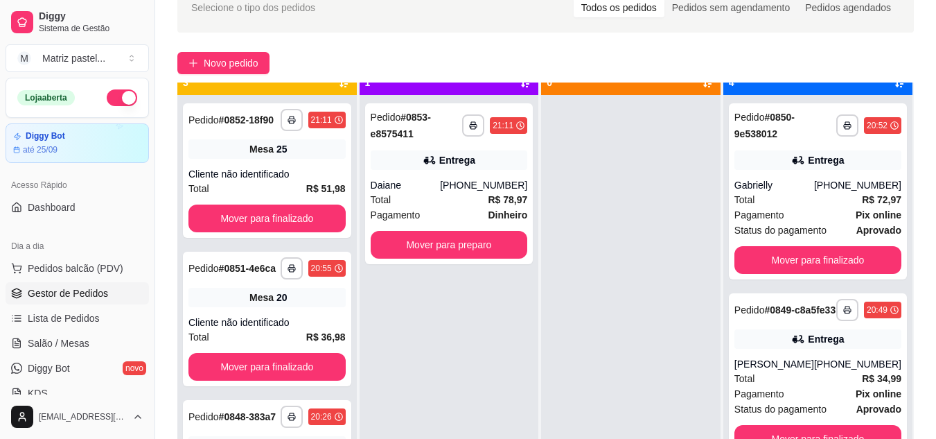
scroll to position [39, 0]
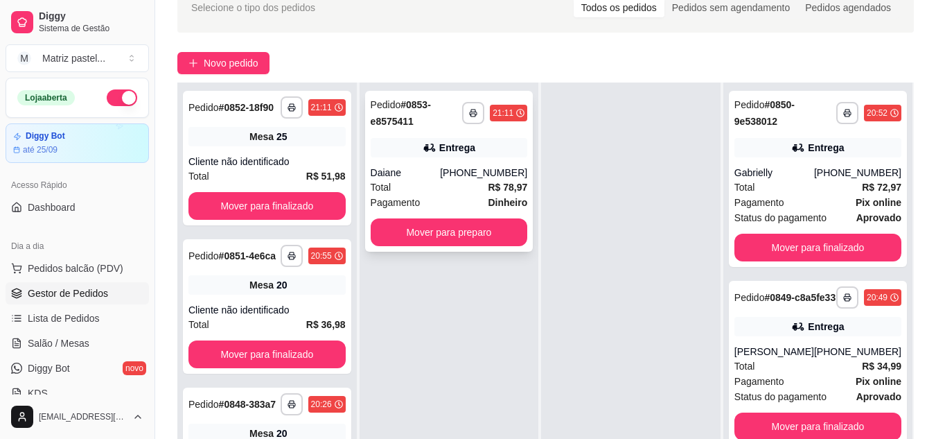
click at [484, 216] on div "**********" at bounding box center [449, 171] width 168 height 161
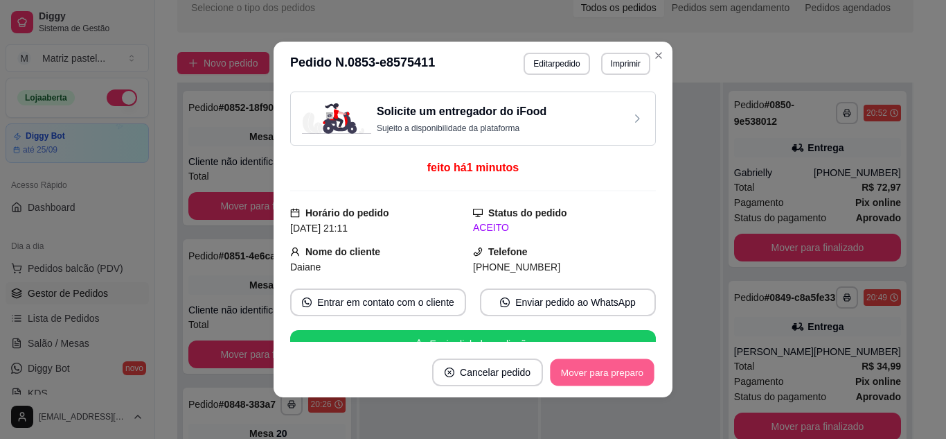
click at [595, 372] on button "Mover para preparo" at bounding box center [602, 372] width 104 height 27
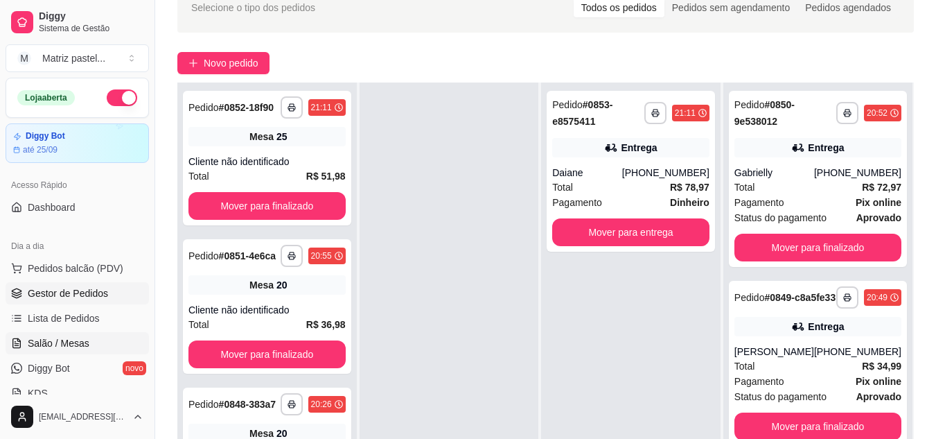
click at [63, 339] on span "Salão / Mesas" at bounding box center [59, 343] width 62 height 14
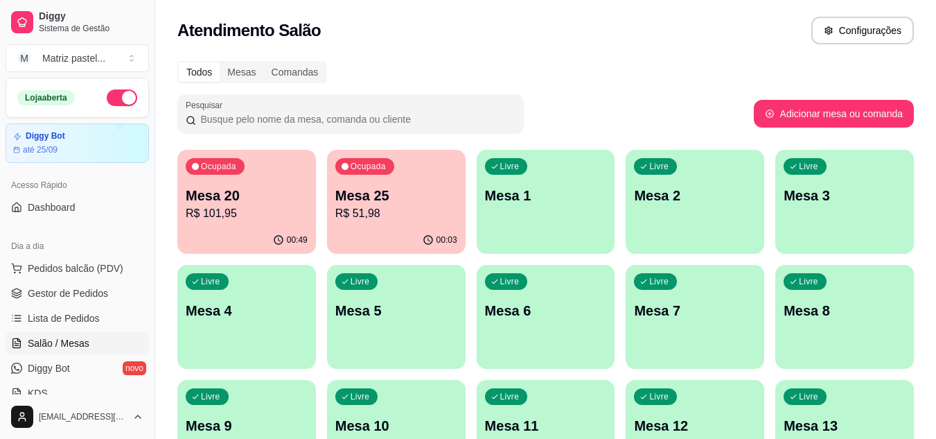
click at [367, 212] on p "R$ 51,98" at bounding box center [396, 213] width 122 height 17
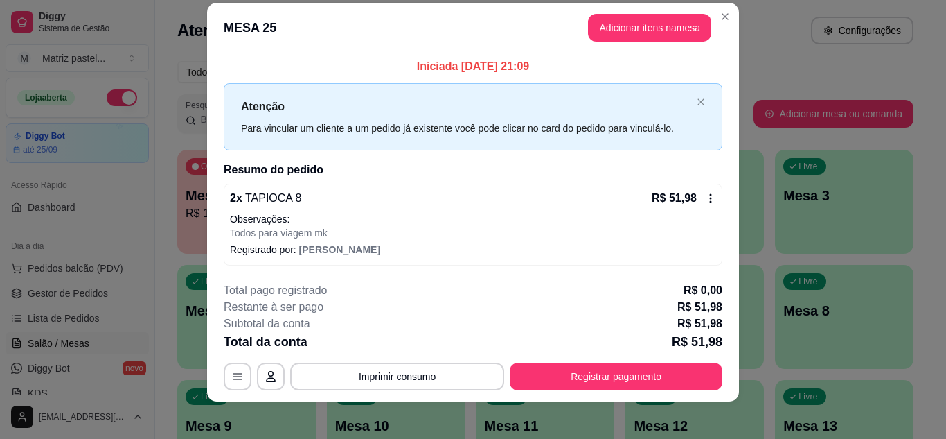
scroll to position [24, 0]
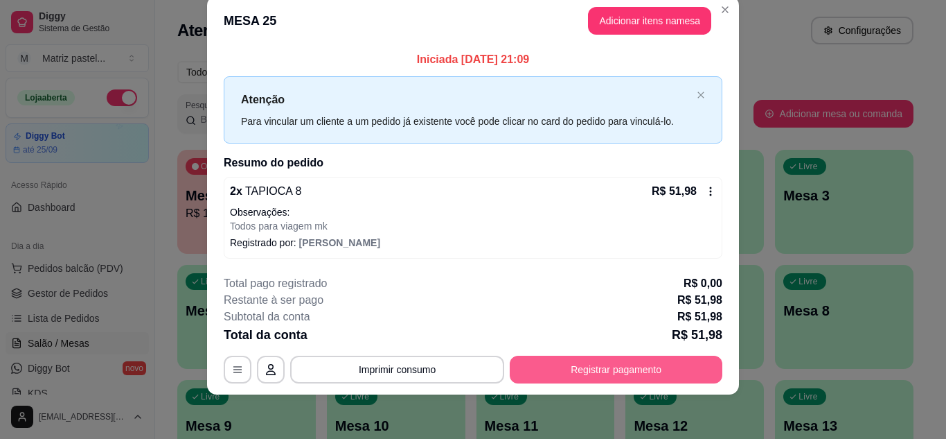
click at [541, 373] on button "Registrar pagamento" at bounding box center [616, 369] width 213 height 28
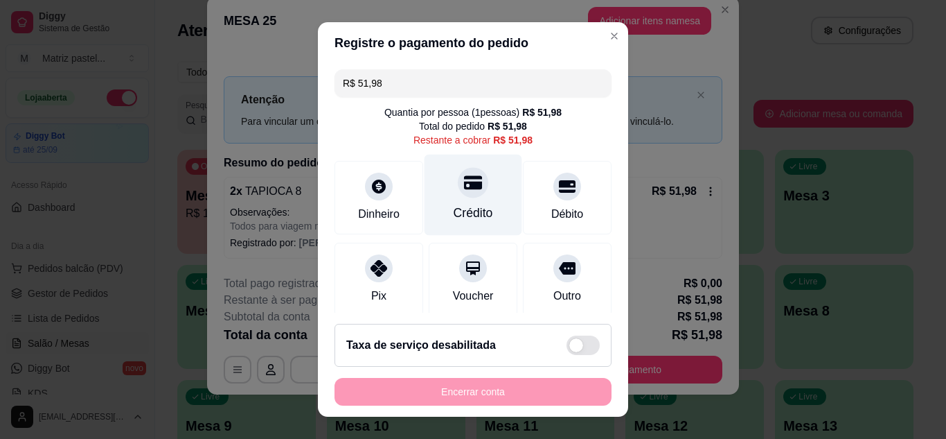
click at [477, 197] on div "Crédito" at bounding box center [474, 194] width 98 height 81
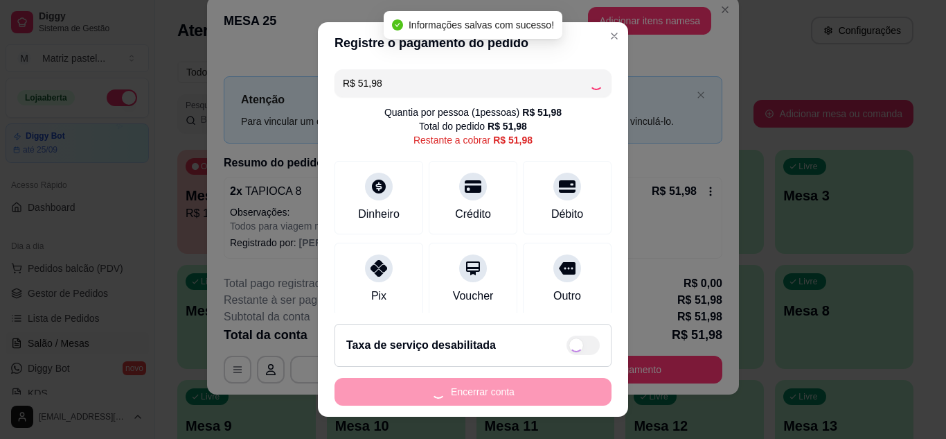
type input "R$ 0,00"
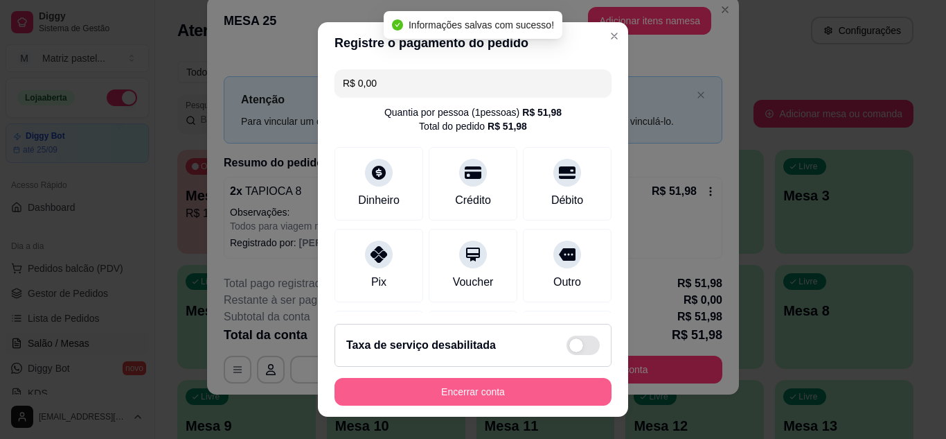
click at [473, 387] on button "Encerrar conta" at bounding box center [473, 392] width 277 height 28
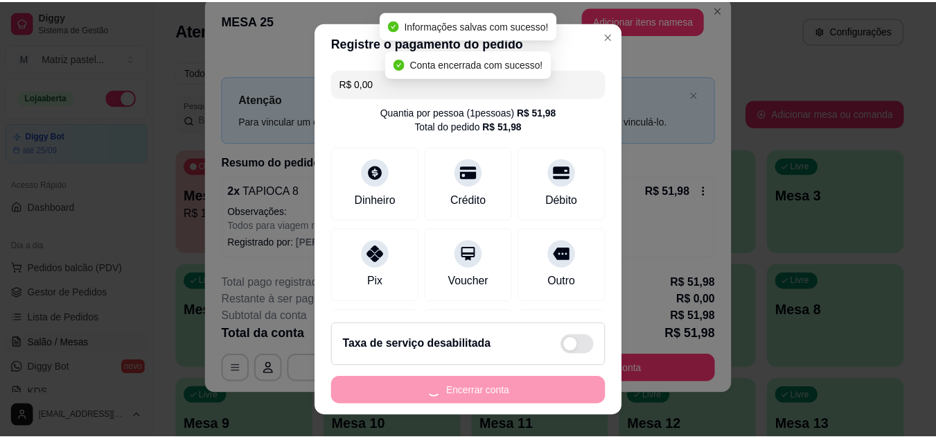
scroll to position [0, 0]
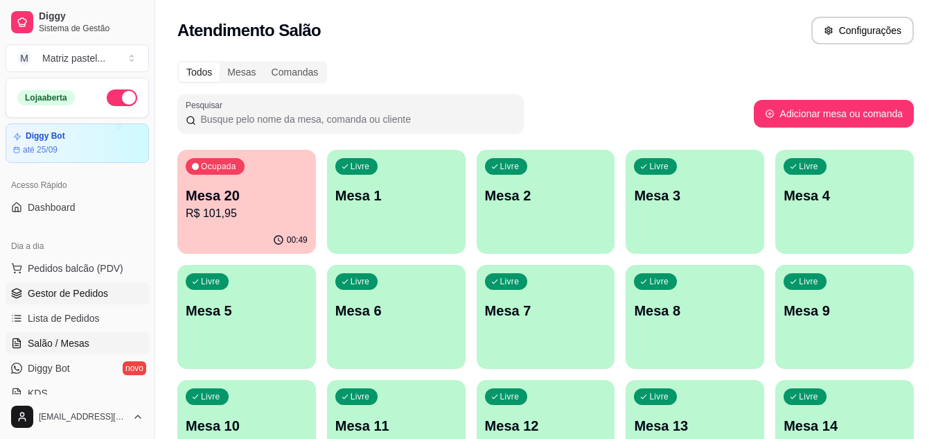
click at [80, 292] on span "Gestor de Pedidos" at bounding box center [68, 293] width 80 height 14
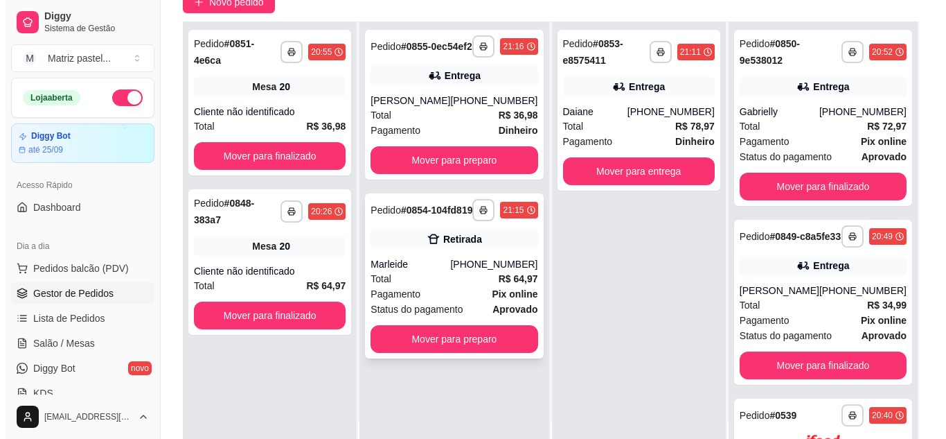
scroll to position [139, 0]
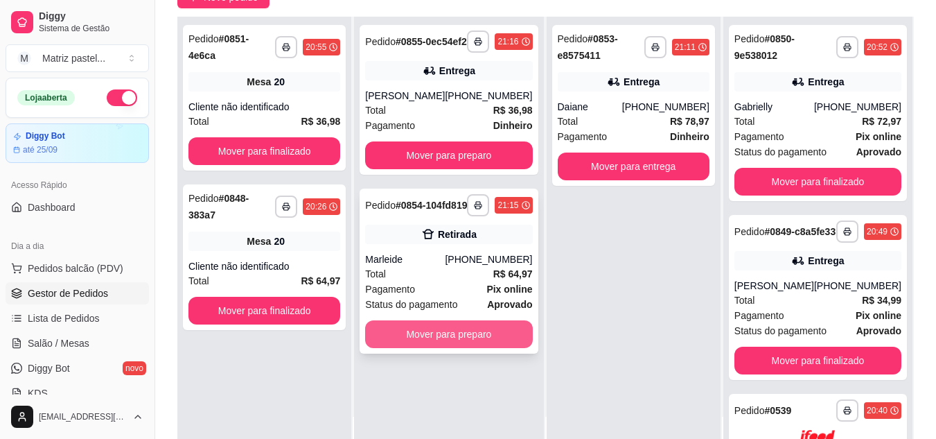
click at [435, 348] on button "Mover para preparo" at bounding box center [448, 334] width 167 height 28
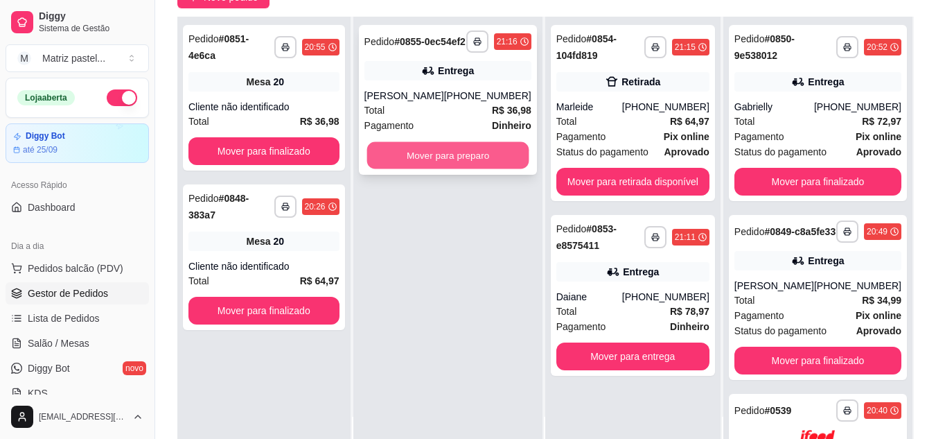
click at [499, 153] on button "Mover para preparo" at bounding box center [447, 155] width 162 height 27
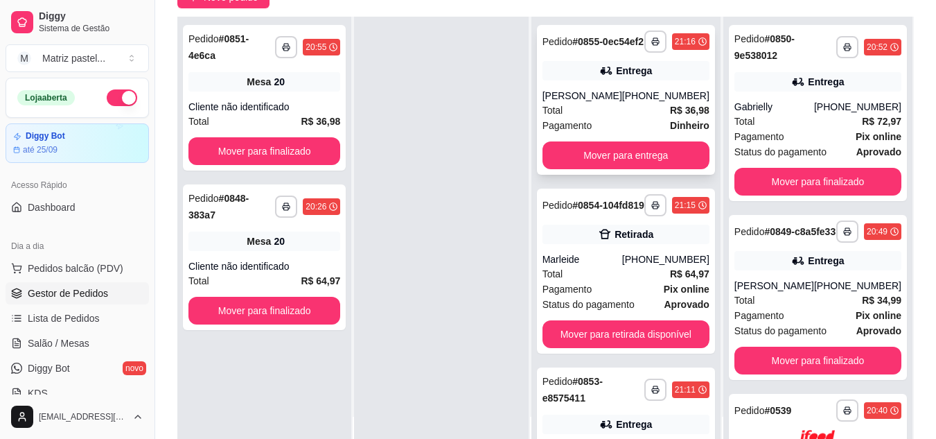
click at [616, 103] on div "[PERSON_NAME]" at bounding box center [582, 96] width 80 height 14
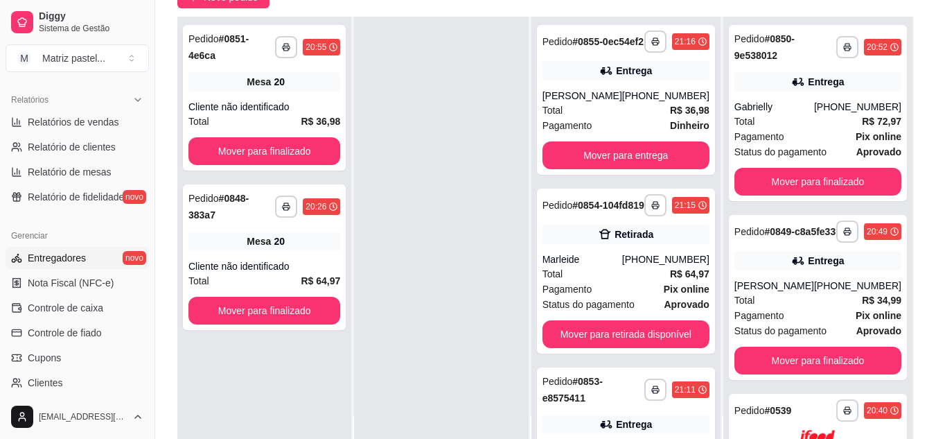
scroll to position [485, 0]
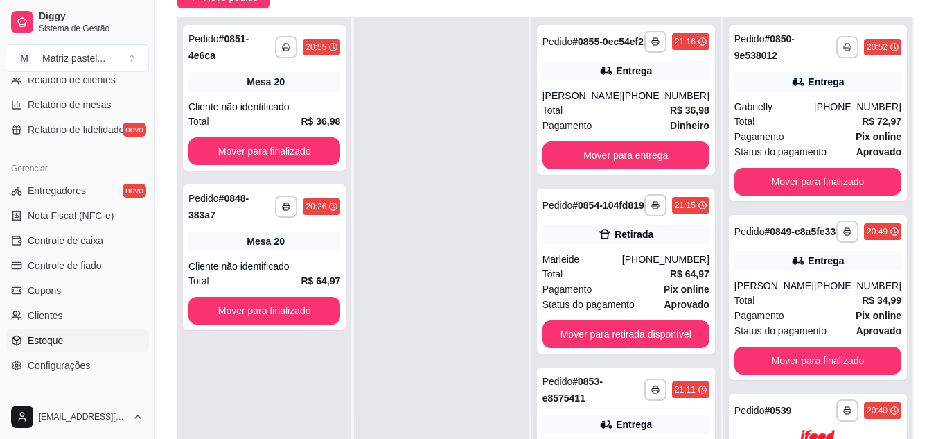
click at [55, 339] on span "Estoque" at bounding box center [45, 340] width 35 height 14
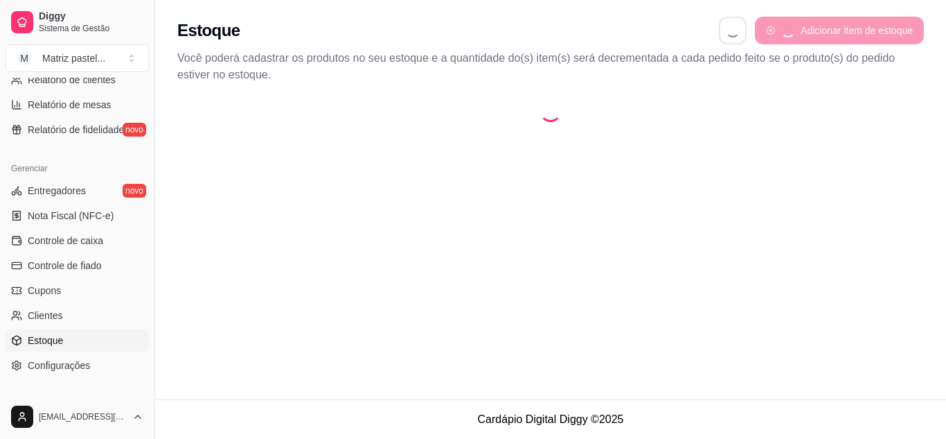
select select "QUANTITY_ORDER"
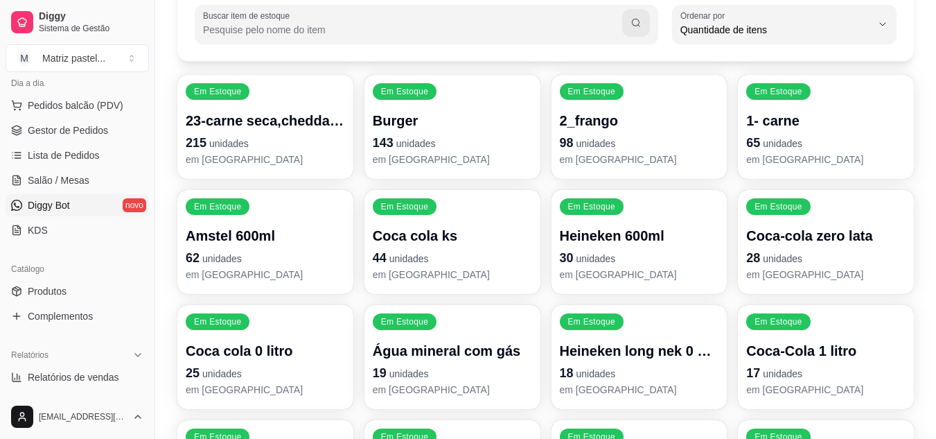
scroll to position [139, 0]
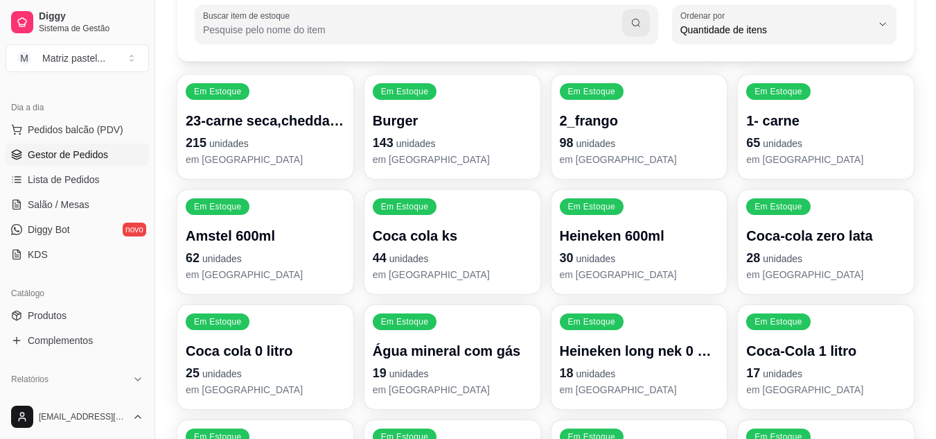
click at [54, 152] on span "Gestor de Pedidos" at bounding box center [68, 155] width 80 height 14
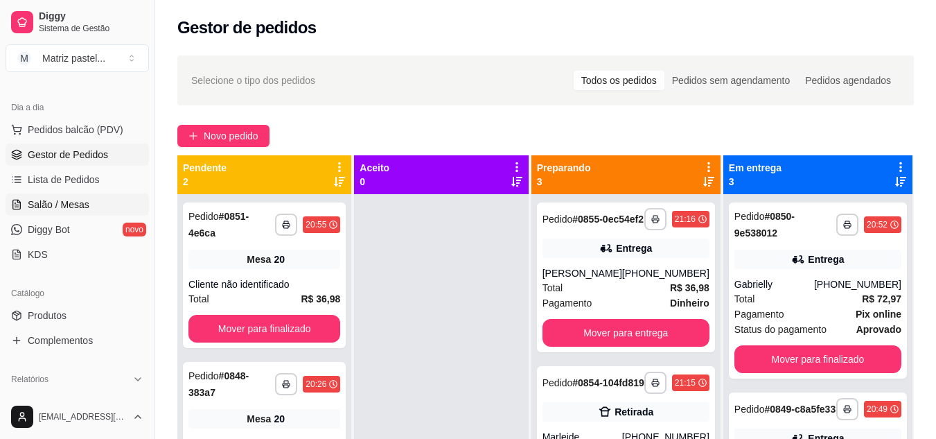
click at [74, 210] on span "Salão / Mesas" at bounding box center [59, 204] width 62 height 14
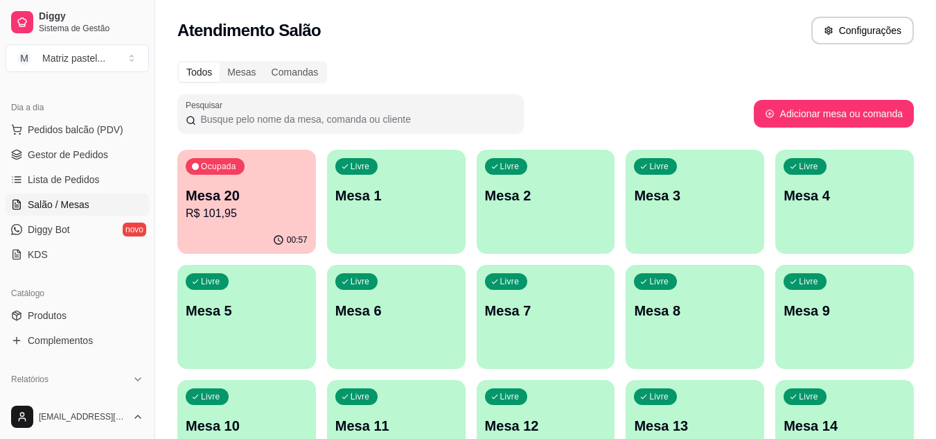
click at [183, 233] on div "00:57" at bounding box center [246, 240] width 139 height 27
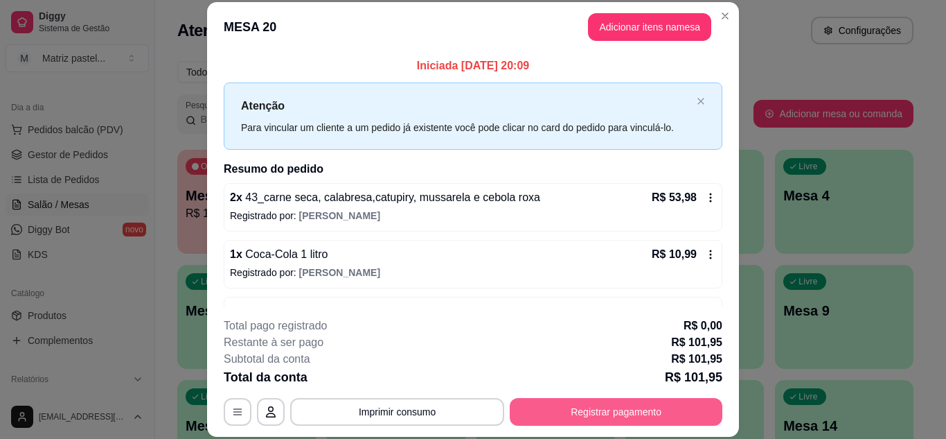
click at [620, 416] on button "Registrar pagamento" at bounding box center [616, 412] width 213 height 28
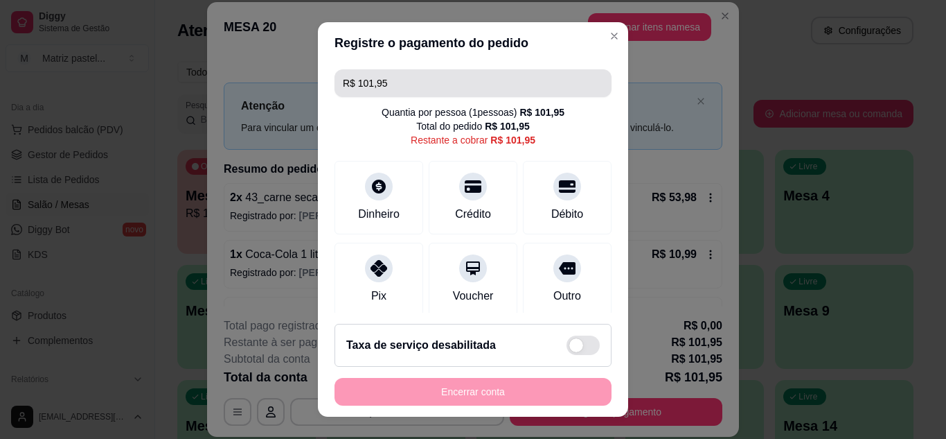
click at [412, 81] on input "R$ 101,95" at bounding box center [473, 83] width 260 height 28
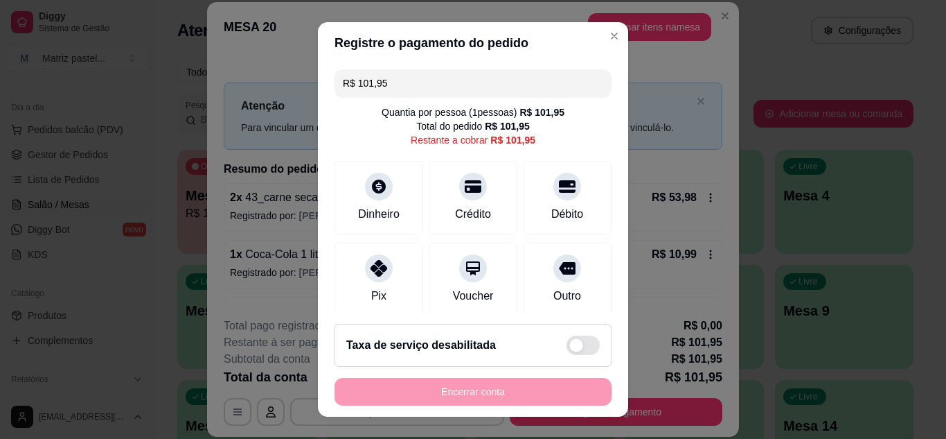
click at [412, 81] on input "R$ 101,95" at bounding box center [473, 83] width 260 height 28
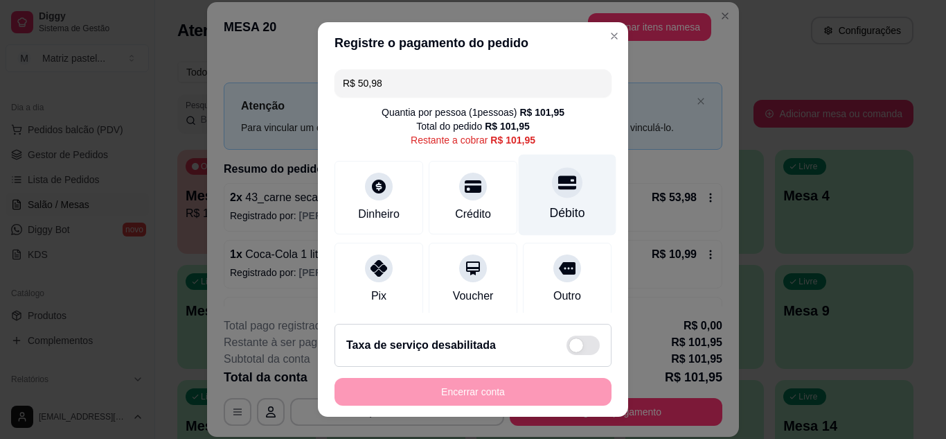
click at [552, 193] on div at bounding box center [567, 182] width 30 height 30
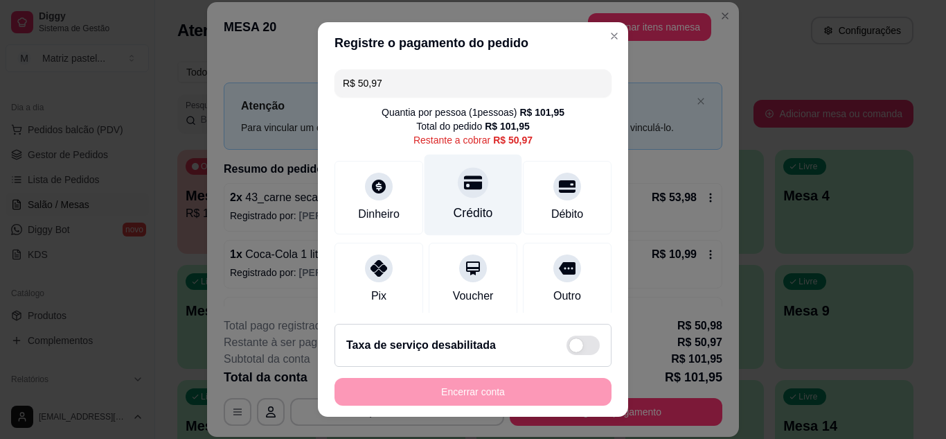
click at [470, 206] on div "Crédito" at bounding box center [473, 213] width 39 height 18
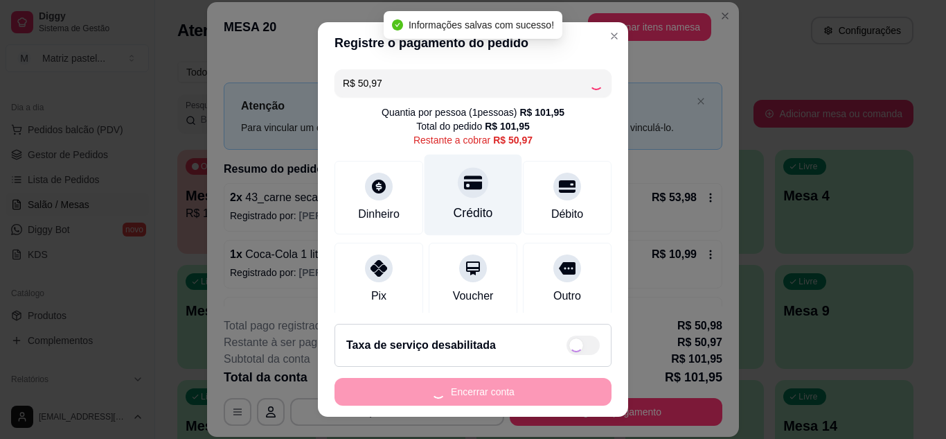
type input "R$ 0,00"
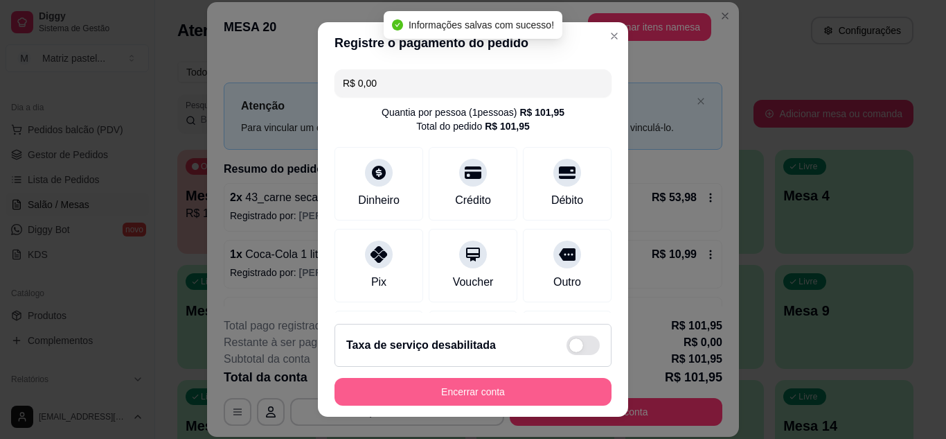
click at [504, 387] on button "Encerrar conta" at bounding box center [473, 392] width 277 height 28
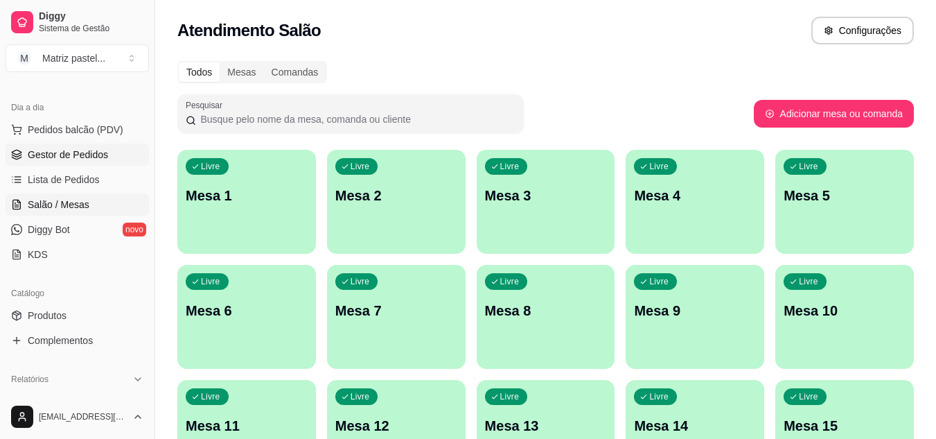
click at [85, 157] on span "Gestor de Pedidos" at bounding box center [68, 155] width 80 height 14
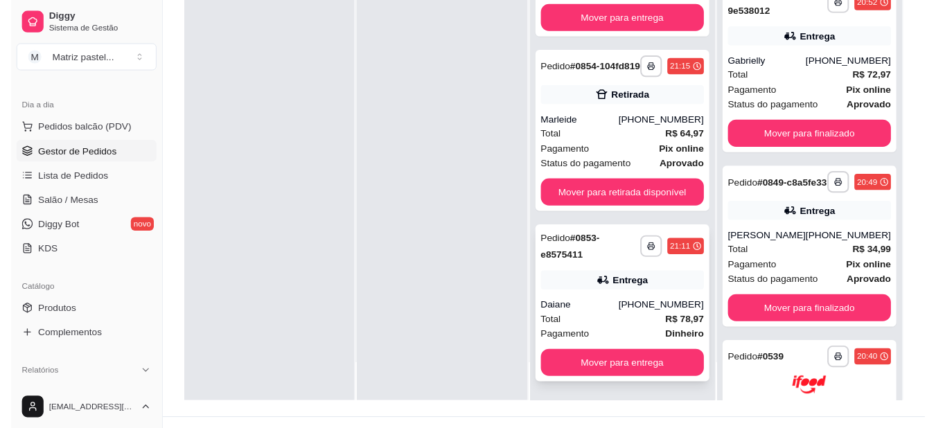
scroll to position [208, 0]
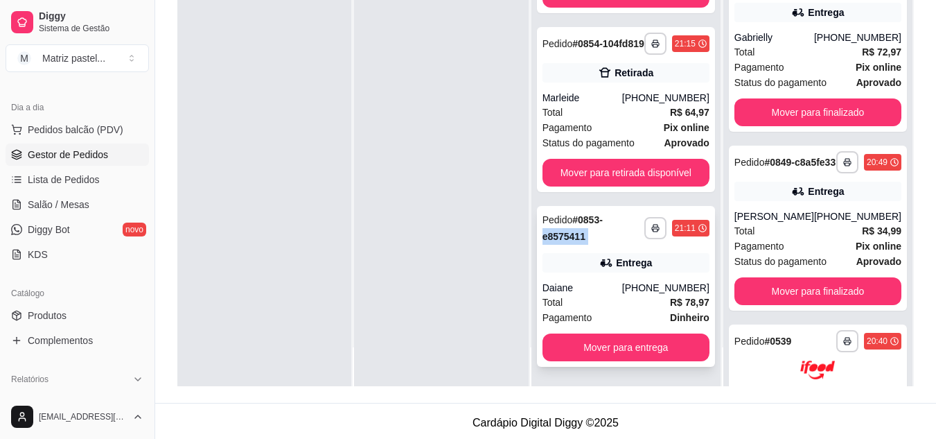
click at [640, 227] on div "**********" at bounding box center [625, 227] width 167 height 33
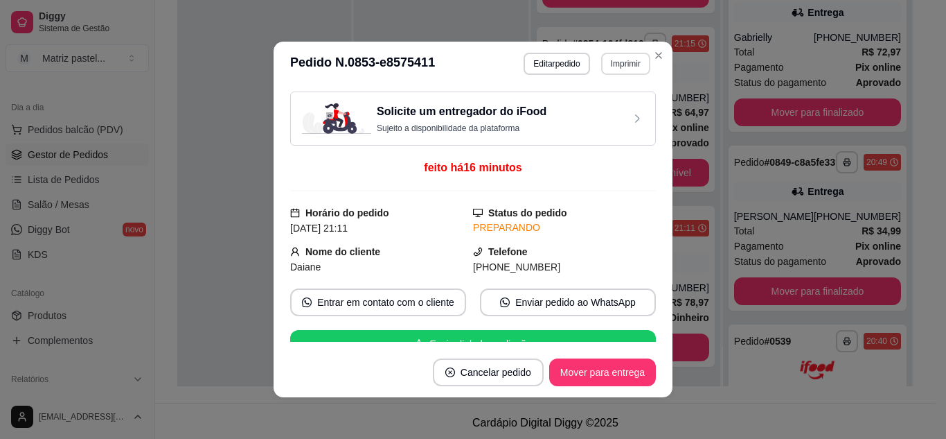
click at [612, 70] on button "Imprimir" at bounding box center [625, 64] width 49 height 22
click at [595, 115] on button "IMPRESSORA" at bounding box center [607, 106] width 80 height 18
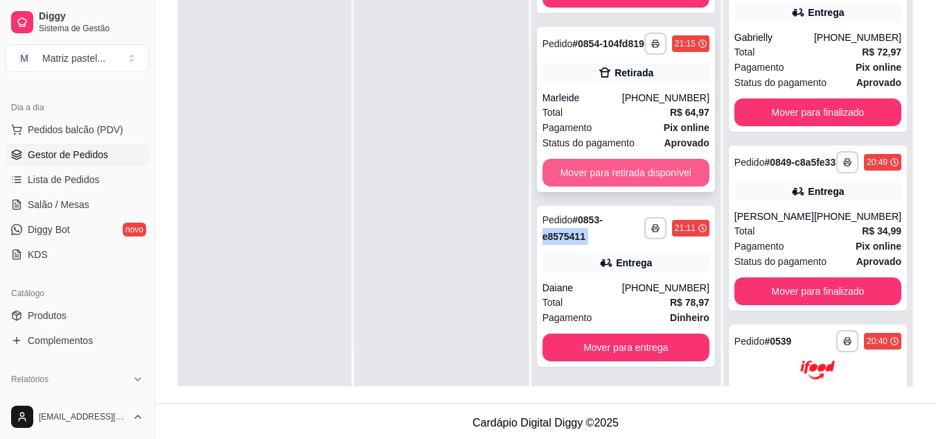
click at [594, 172] on button "Mover para retirada disponível" at bounding box center [625, 173] width 167 height 28
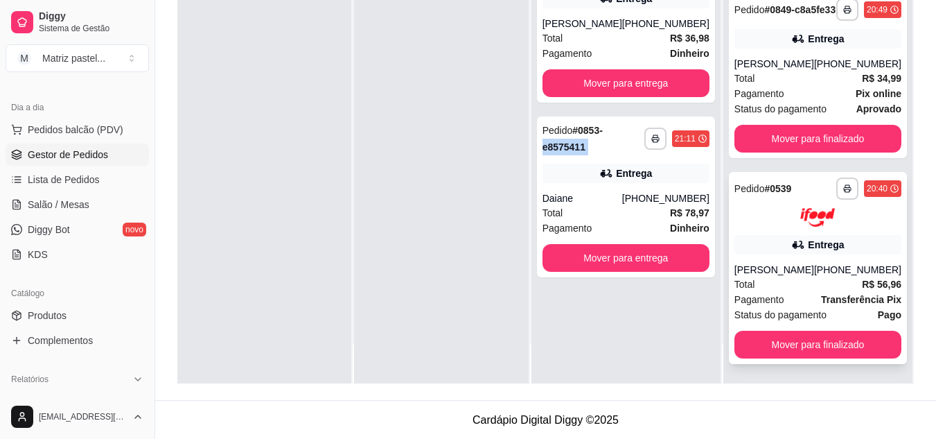
scroll to position [211, 0]
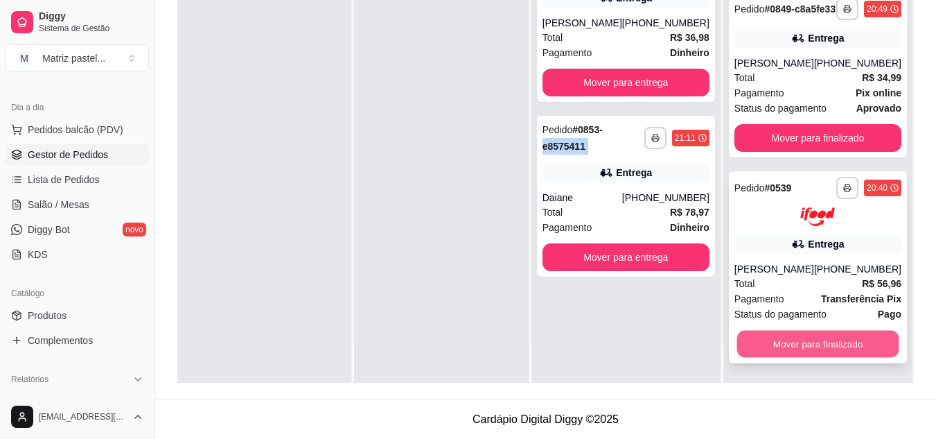
click at [787, 349] on button "Mover para finalizado" at bounding box center [817, 343] width 162 height 27
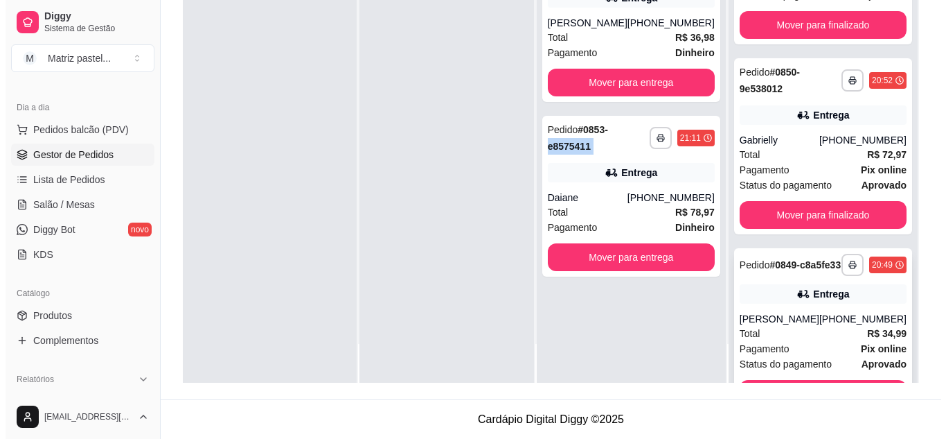
scroll to position [139, 0]
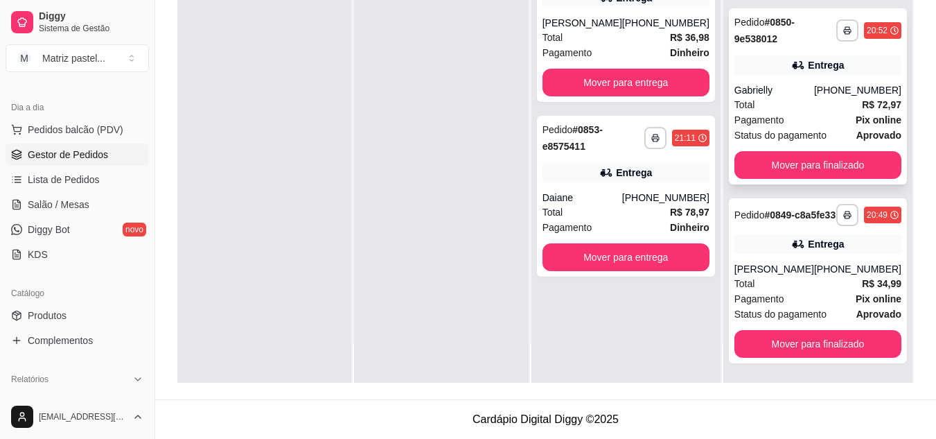
click at [788, 97] on div "Total R$ 72,97" at bounding box center [817, 104] width 167 height 15
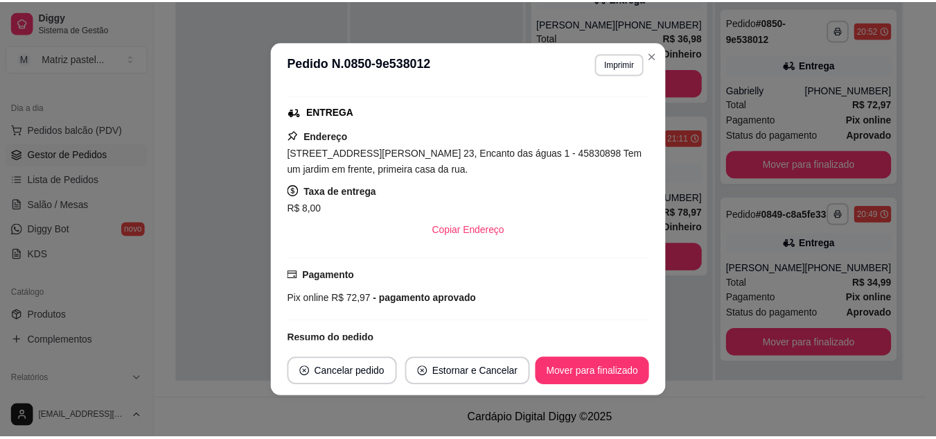
scroll to position [277, 0]
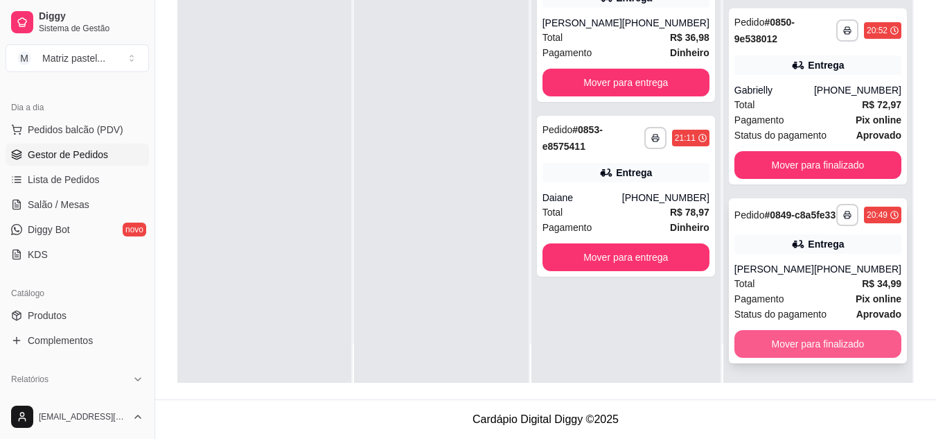
click at [784, 339] on button "Mover para finalizado" at bounding box center [817, 344] width 167 height 28
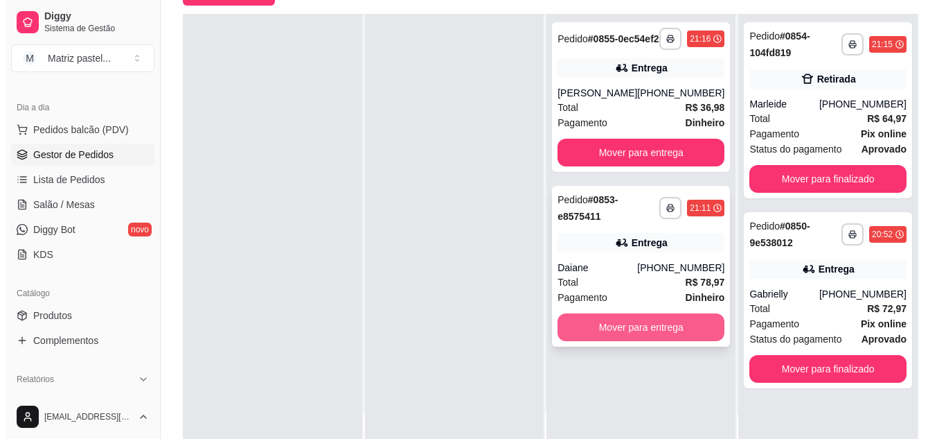
scroll to position [142, 0]
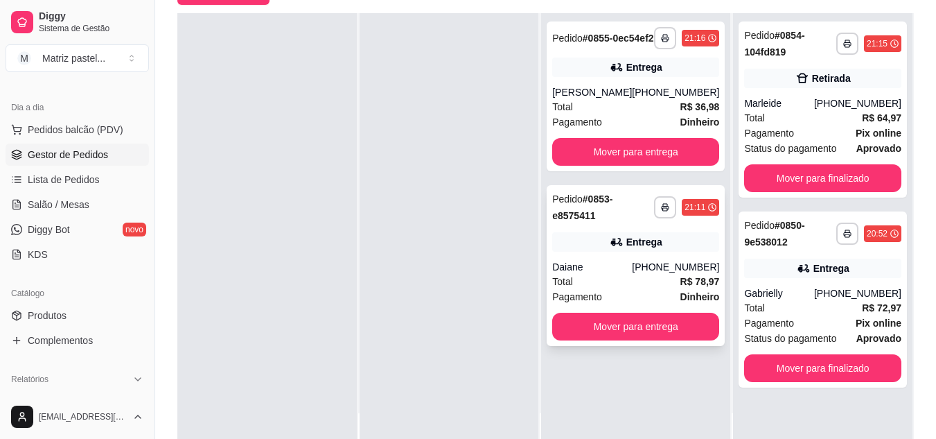
click at [558, 243] on div "Entrega" at bounding box center [635, 241] width 167 height 19
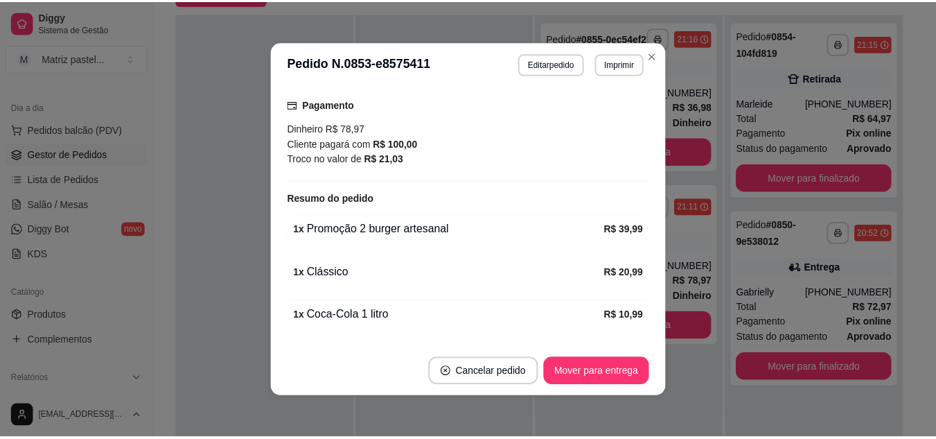
scroll to position [472, 0]
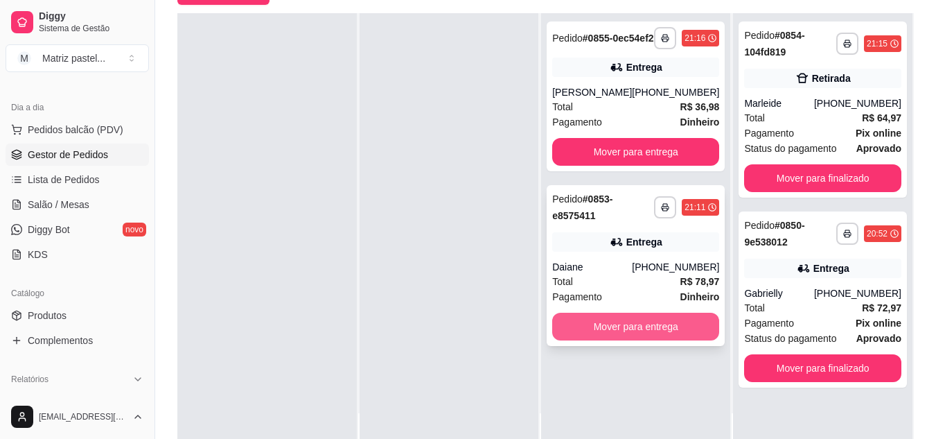
click at [649, 335] on button "Mover para entrega" at bounding box center [635, 326] width 167 height 28
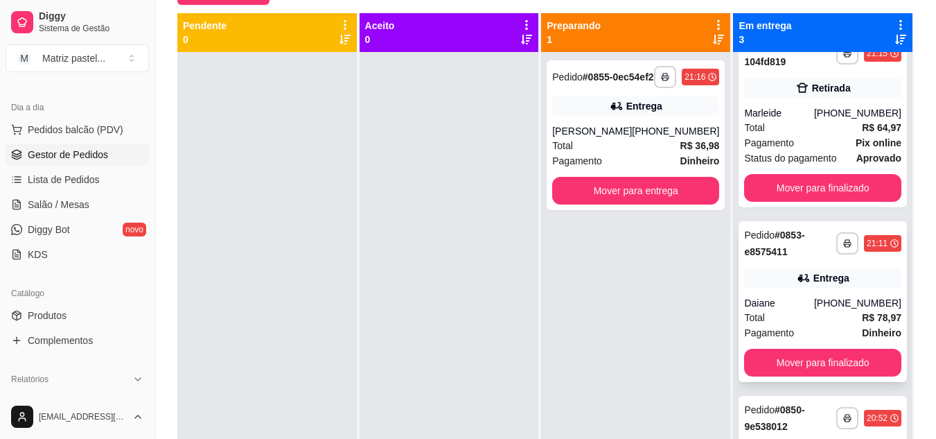
scroll to position [0, 0]
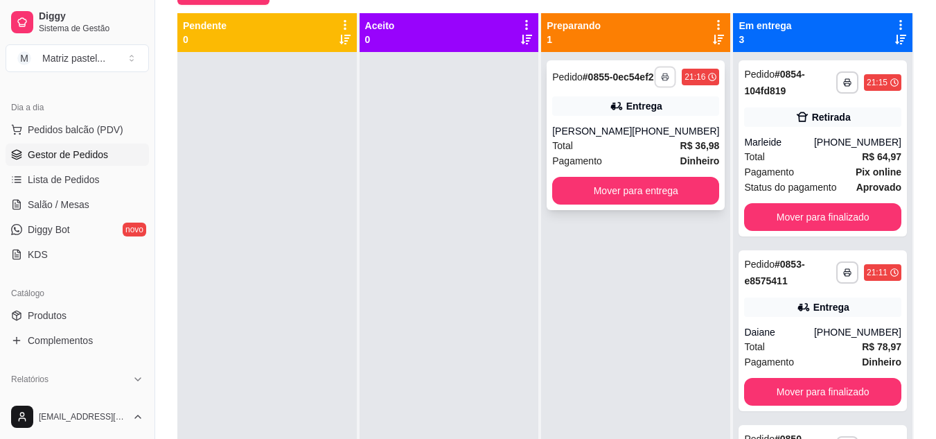
click at [655, 76] on button "button" at bounding box center [665, 76] width 21 height 21
click at [628, 136] on button "IMPRESSORA" at bounding box center [618, 131] width 100 height 22
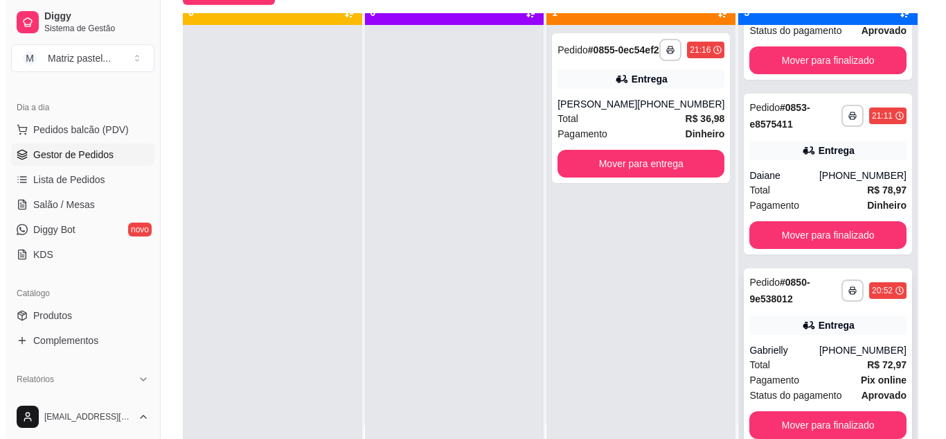
scroll to position [39, 0]
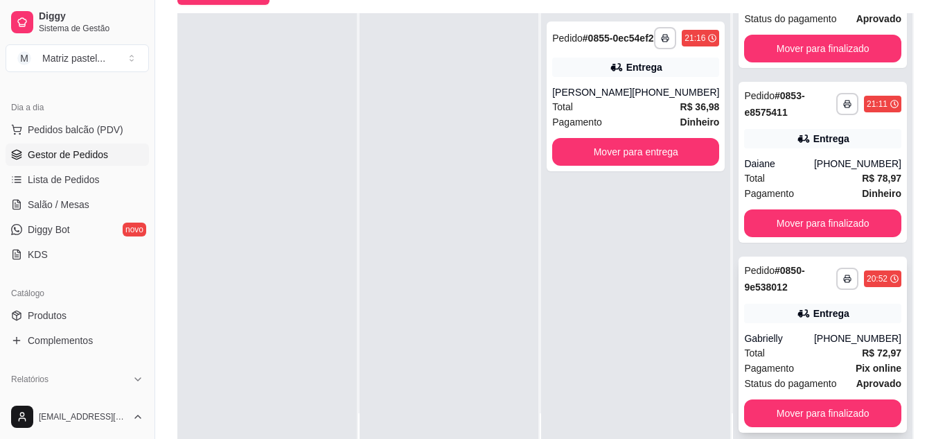
click at [763, 336] on div "Gabrielly" at bounding box center [779, 338] width 70 height 14
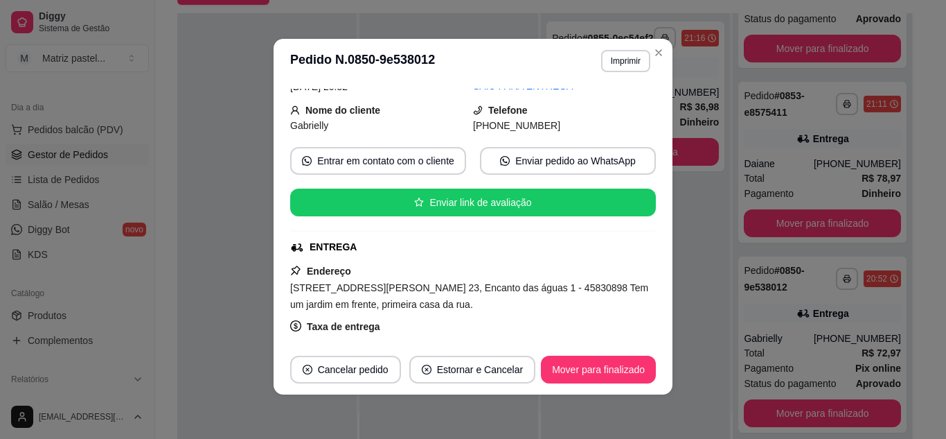
scroll to position [208, 0]
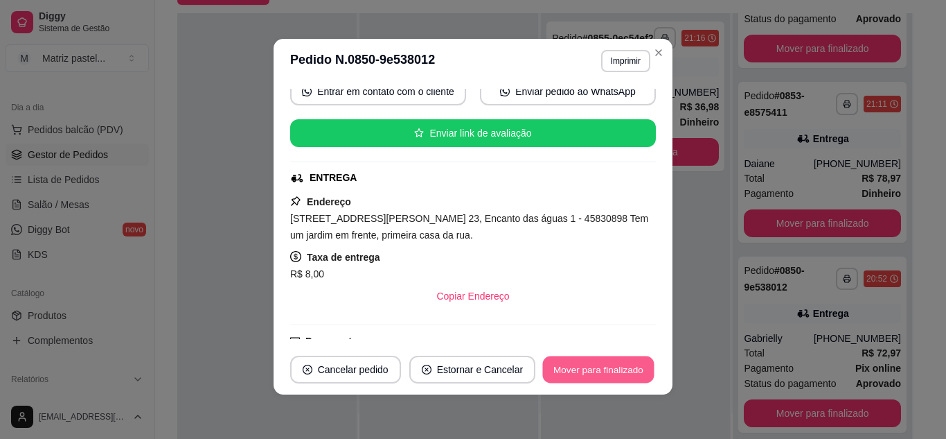
click at [569, 365] on button "Mover para finalizado" at bounding box center [599, 369] width 112 height 27
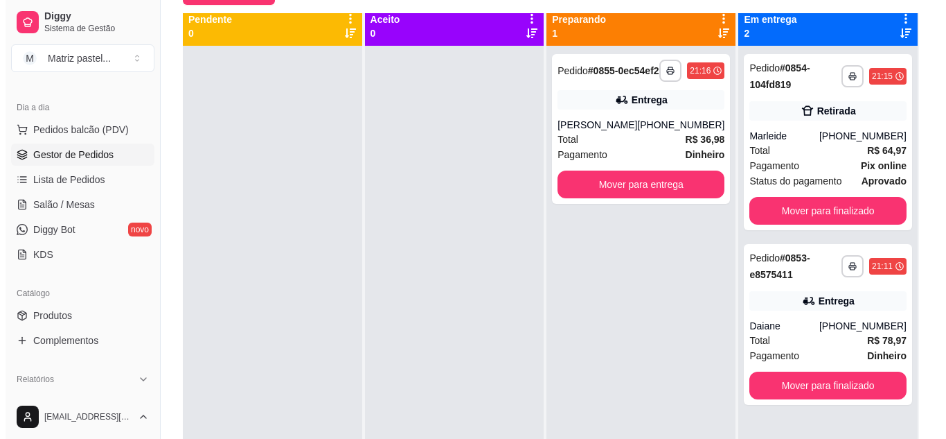
scroll to position [0, 0]
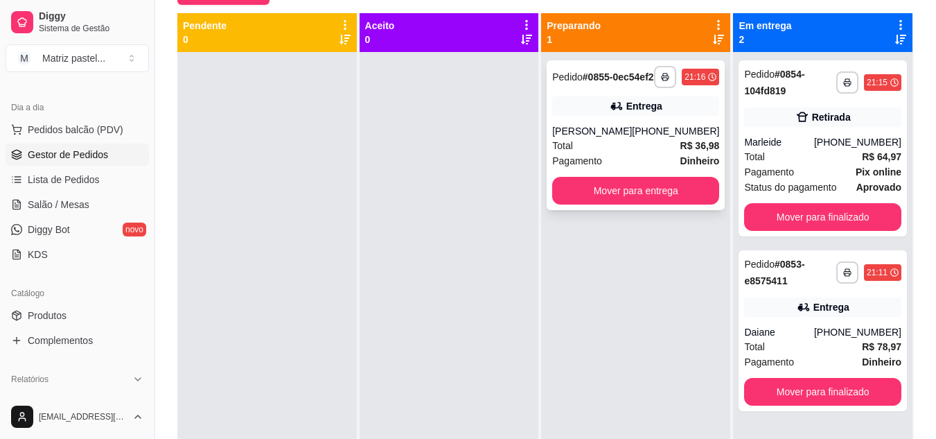
click at [621, 138] on div "[PERSON_NAME]" at bounding box center [592, 131] width 80 height 14
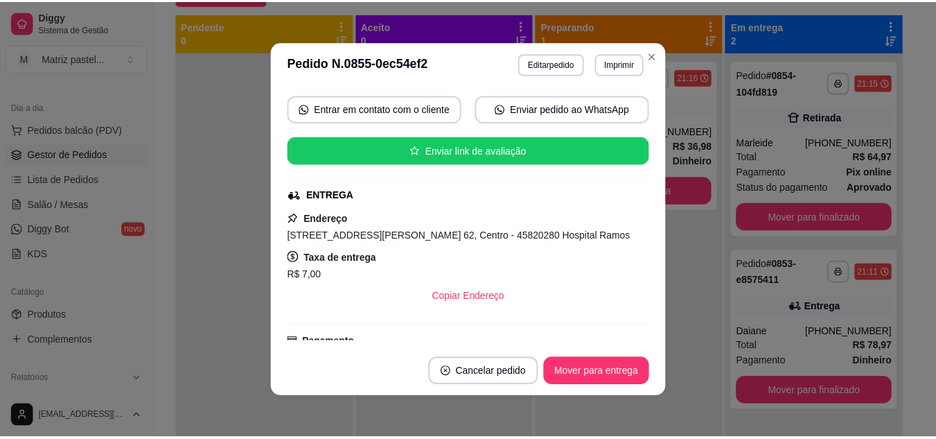
scroll to position [208, 0]
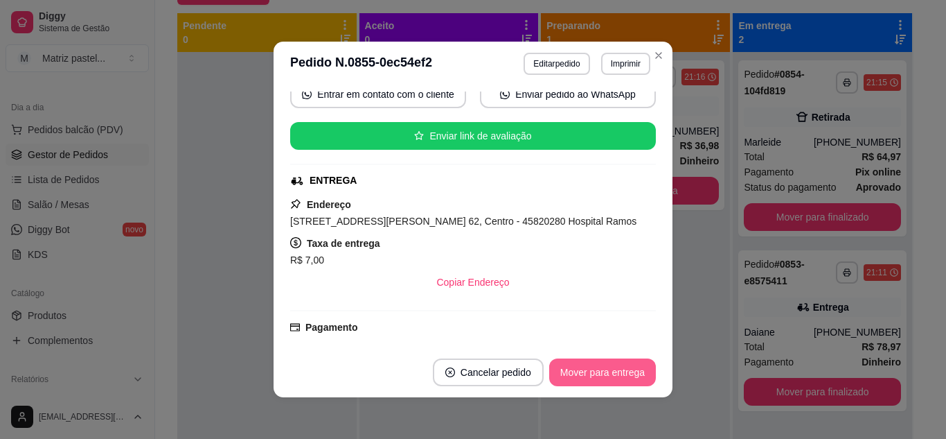
click at [599, 382] on button "Mover para entrega" at bounding box center [602, 372] width 107 height 28
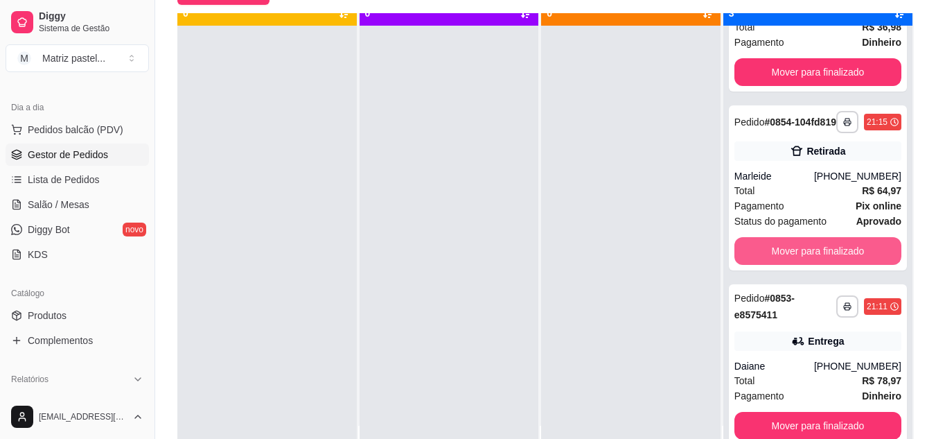
scroll to position [39, 0]
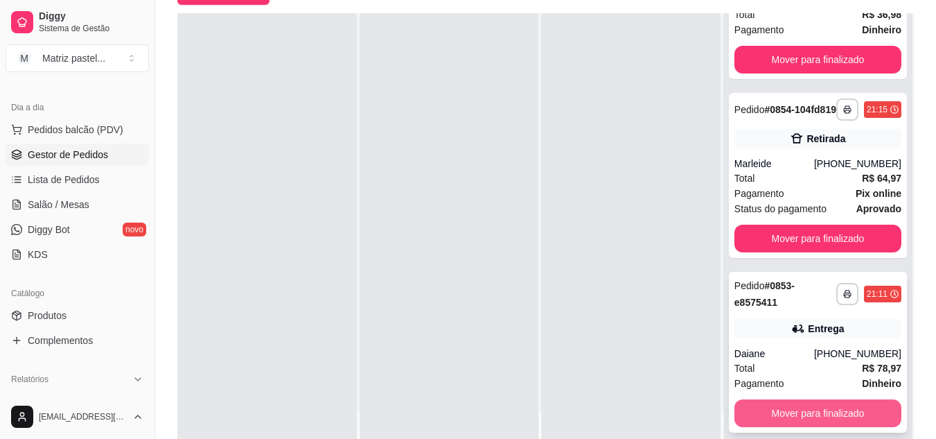
click at [785, 415] on button "Mover para finalizado" at bounding box center [817, 413] width 167 height 28
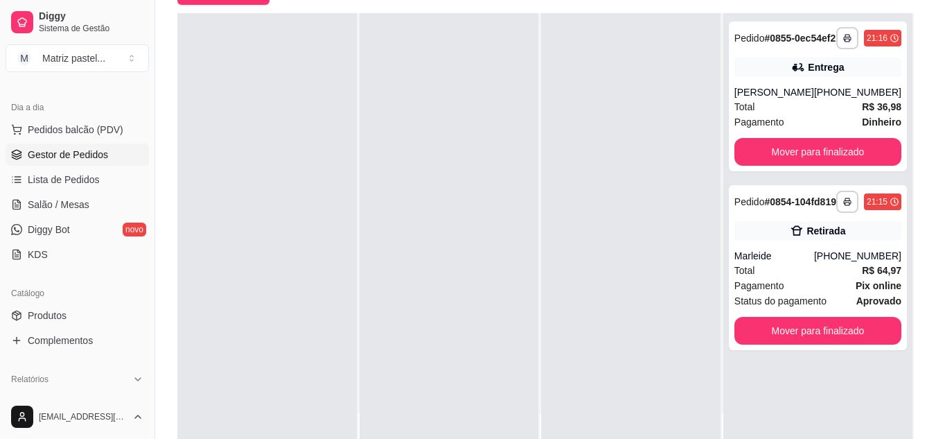
scroll to position [0, 0]
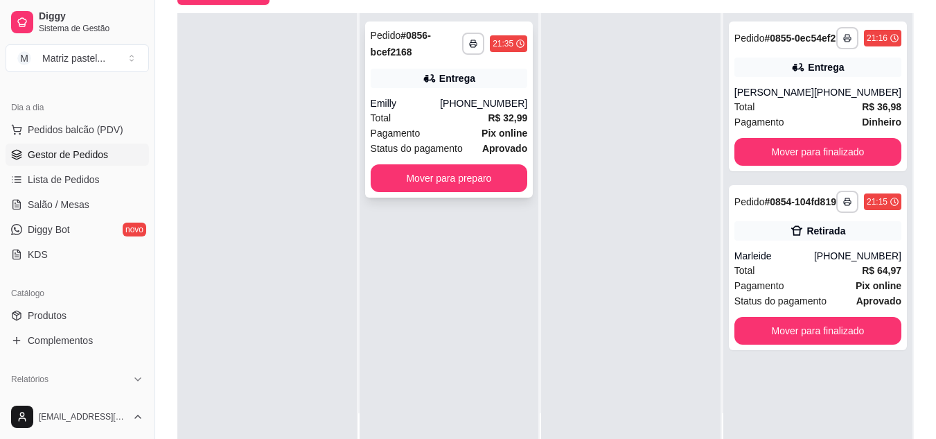
click at [452, 170] on button "Mover para preparo" at bounding box center [449, 178] width 157 height 28
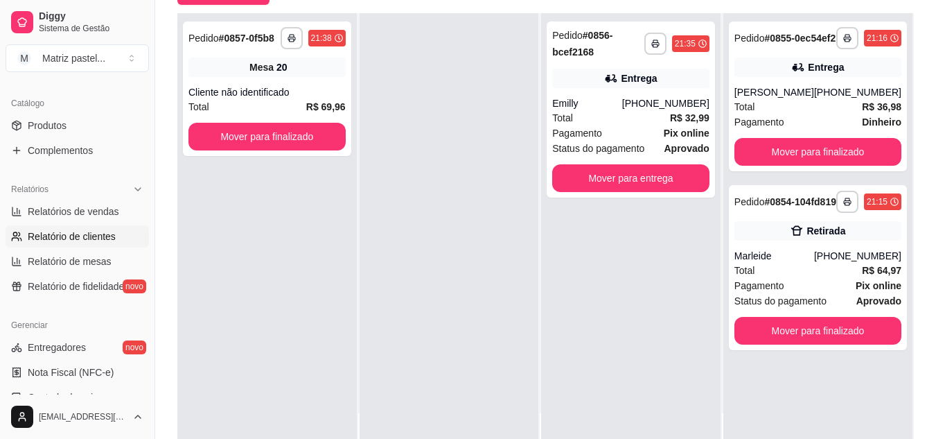
scroll to position [346, 0]
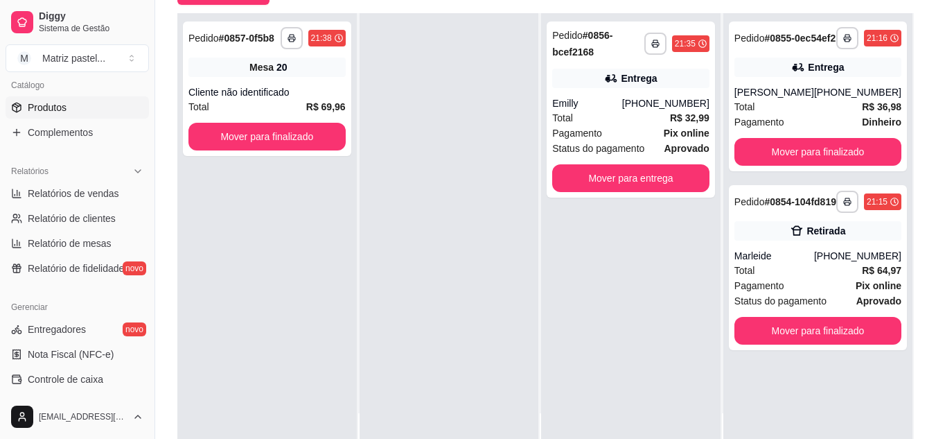
click at [56, 103] on span "Produtos" at bounding box center [47, 107] width 39 height 14
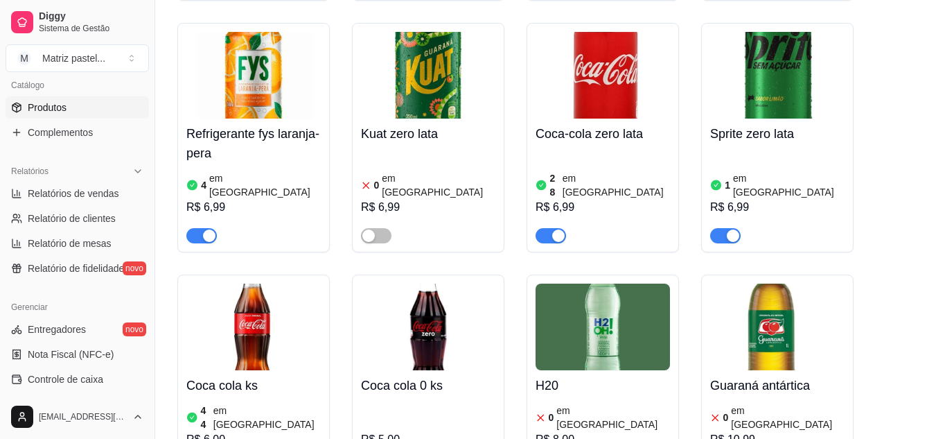
scroll to position [7202, 0]
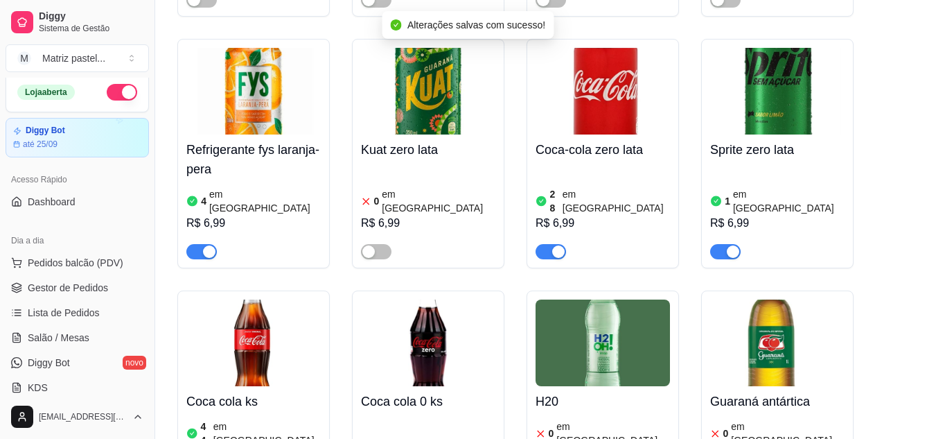
scroll to position [0, 0]
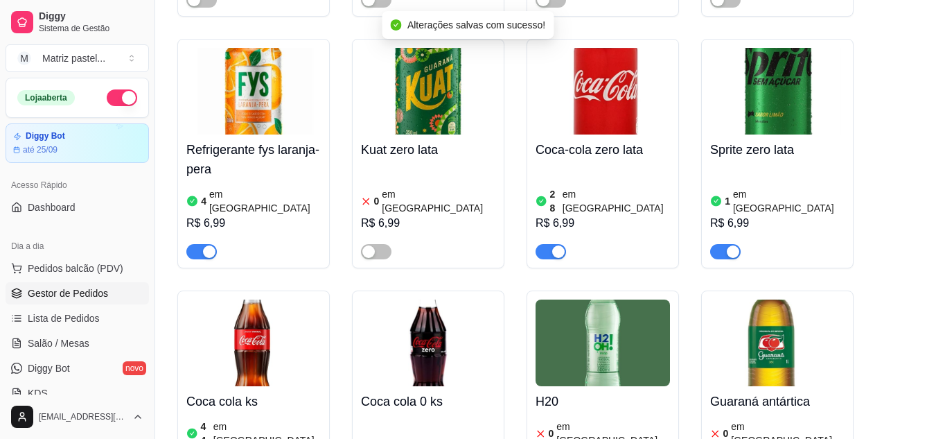
click at [53, 288] on span "Gestor de Pedidos" at bounding box center [68, 293] width 80 height 14
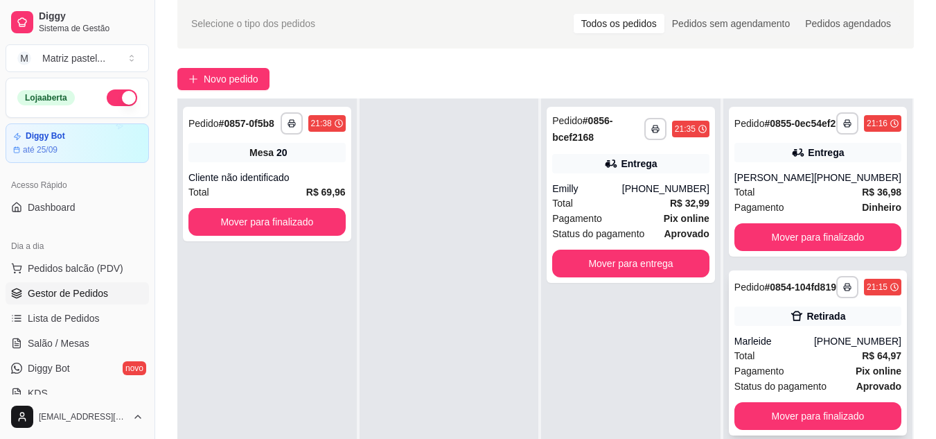
scroll to position [69, 0]
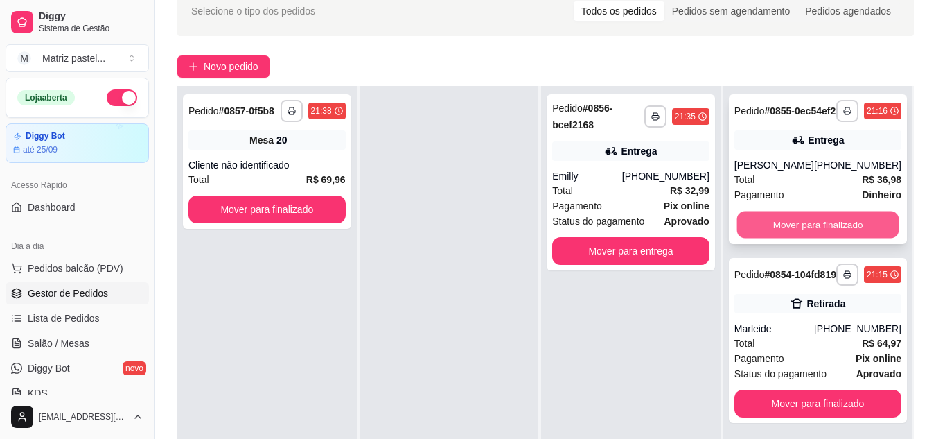
click at [810, 238] on button "Mover para finalizado" at bounding box center [817, 224] width 162 height 27
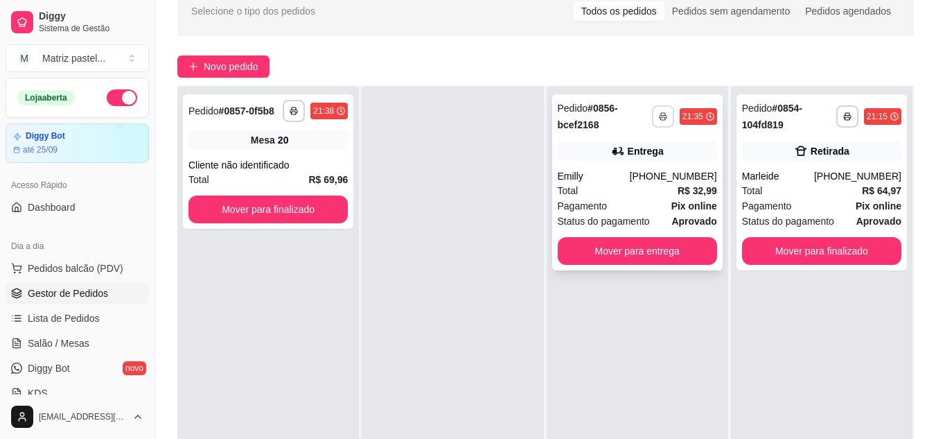
click at [659, 114] on icon "button" at bounding box center [663, 116] width 8 height 8
click at [614, 171] on button "IMPRESSORA" at bounding box center [618, 164] width 97 height 21
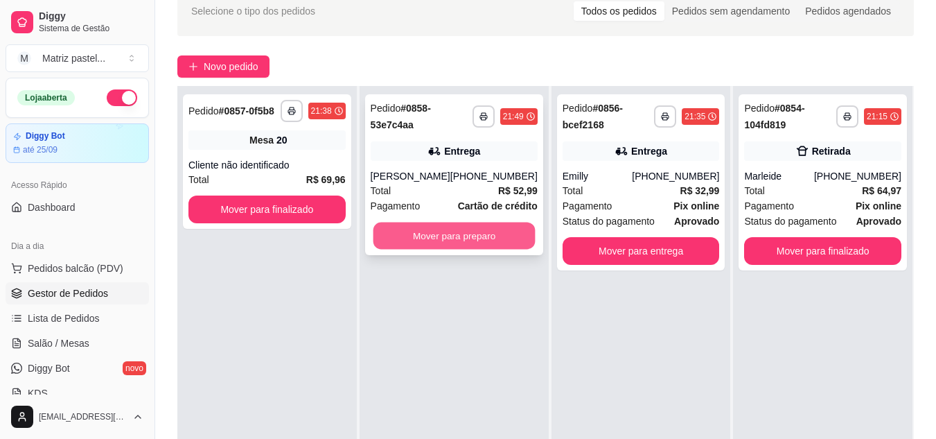
click at [489, 245] on button "Mover para preparo" at bounding box center [454, 235] width 162 height 27
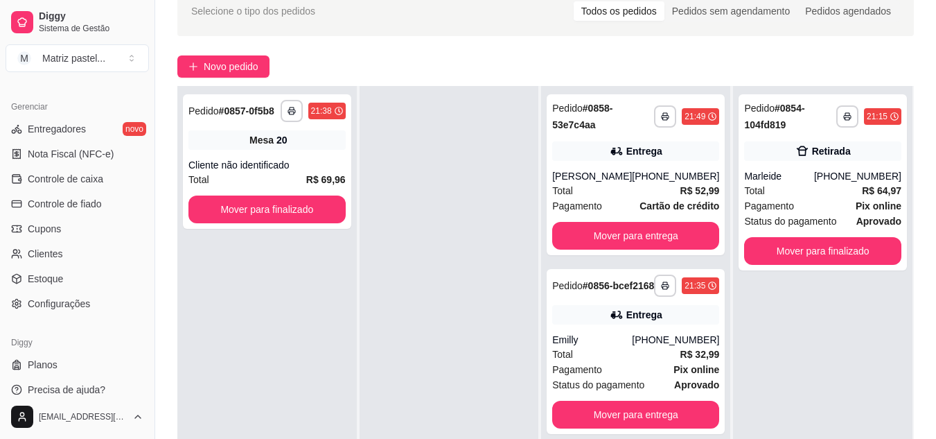
scroll to position [554, 0]
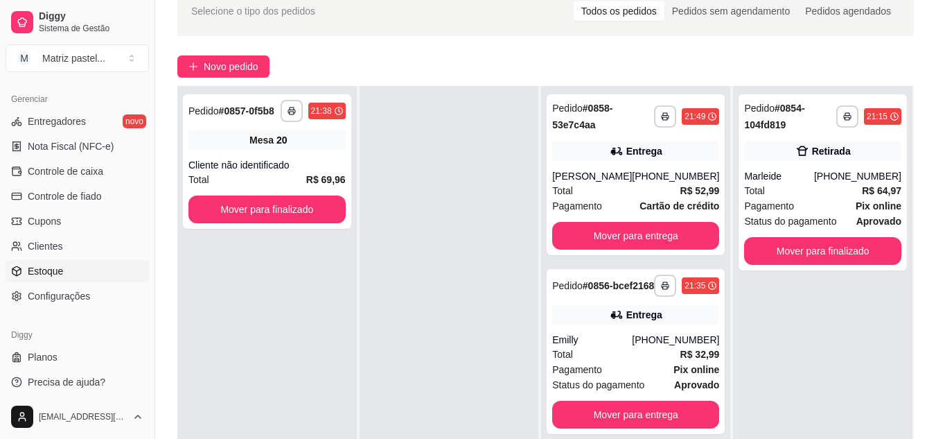
click at [69, 274] on link "Estoque" at bounding box center [77, 271] width 143 height 22
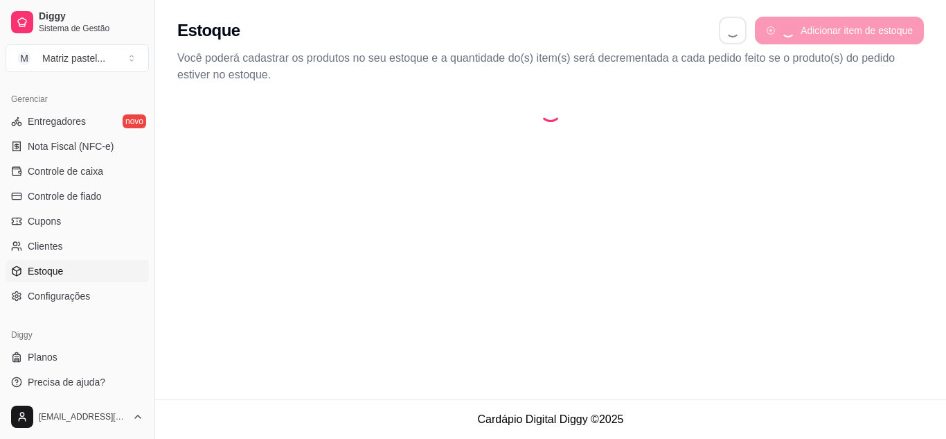
select select "QUANTITY_ORDER"
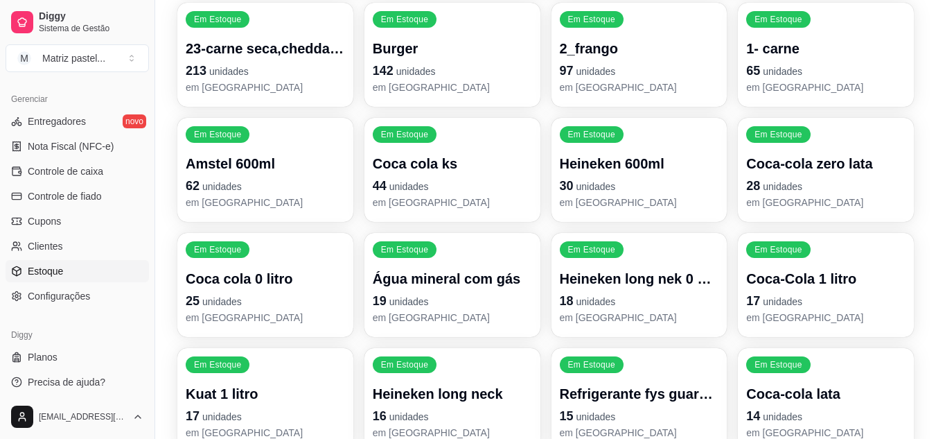
scroll to position [139, 0]
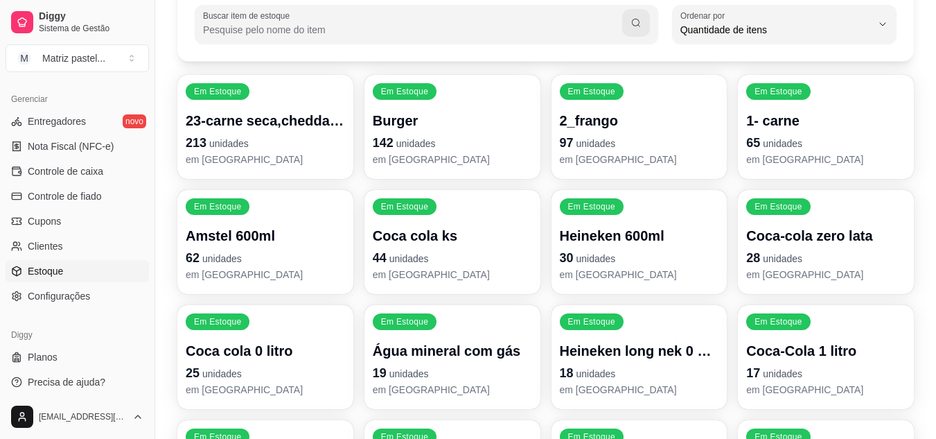
click at [609, 146] on span "unidades" at bounding box center [595, 143] width 39 height 11
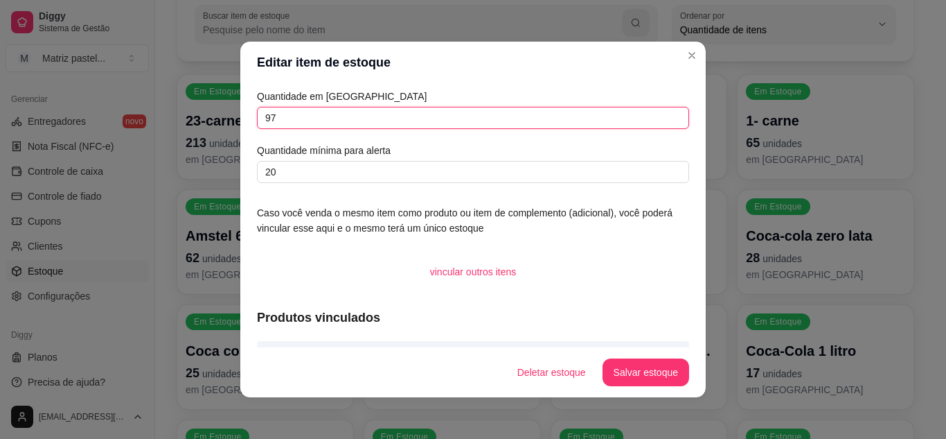
click at [333, 116] on input "97" at bounding box center [473, 118] width 432 height 22
type input "183"
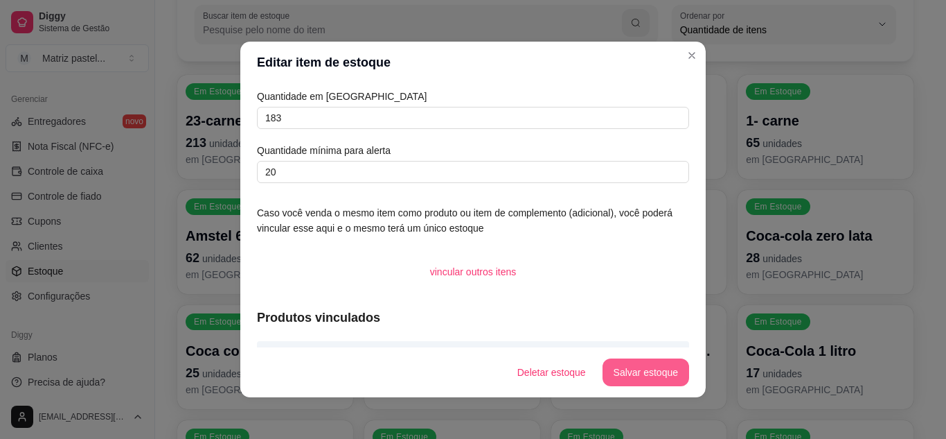
click at [644, 370] on button "Salvar estoque" at bounding box center [646, 372] width 87 height 28
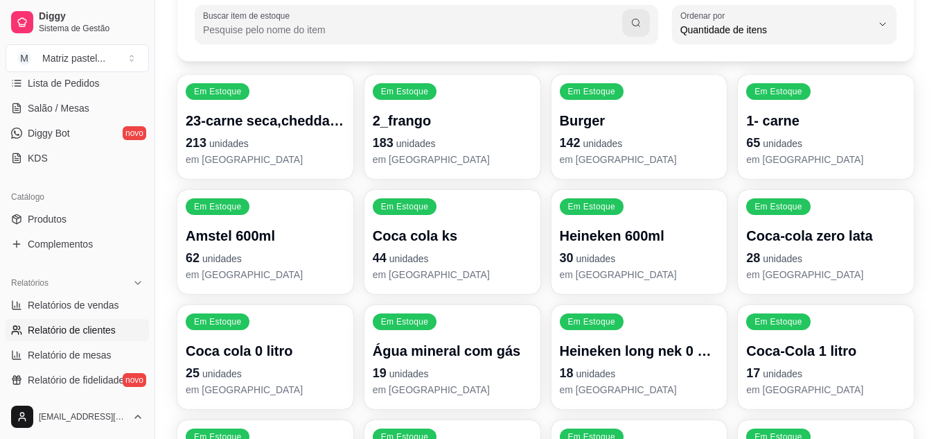
scroll to position [208, 0]
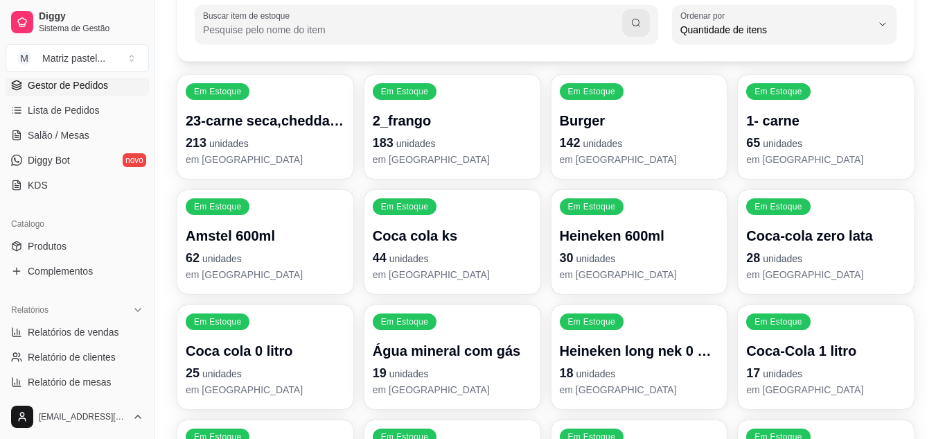
click at [82, 91] on span "Gestor de Pedidos" at bounding box center [68, 85] width 80 height 14
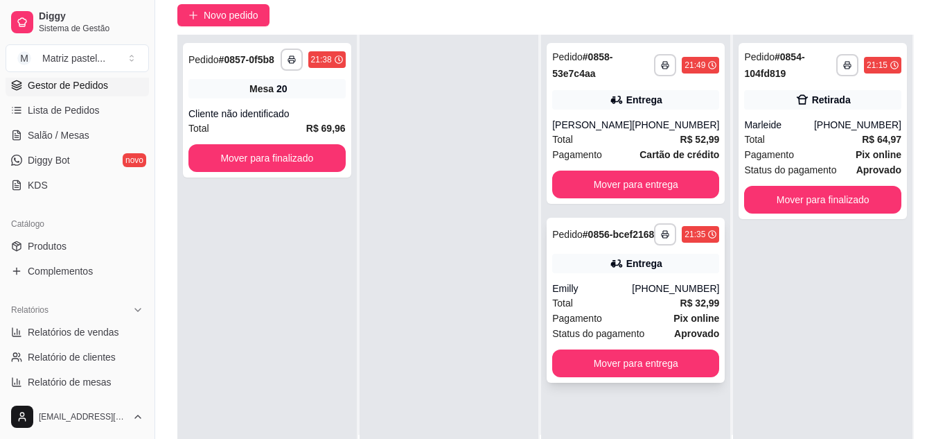
scroll to position [139, 0]
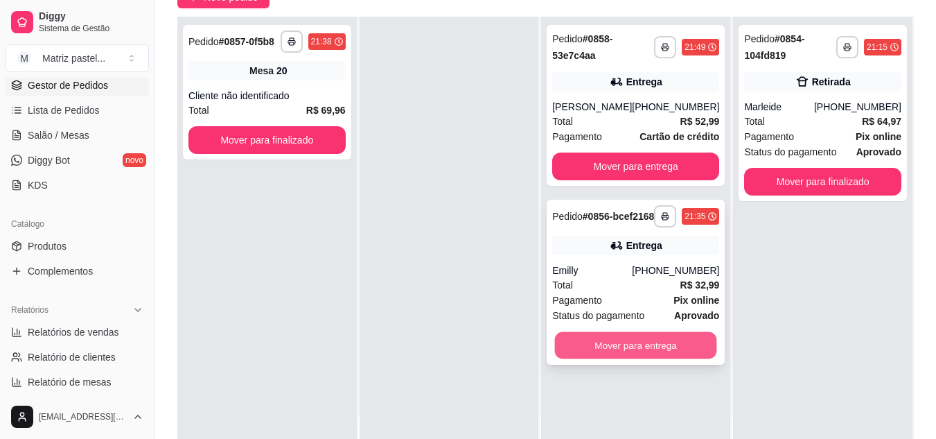
click at [596, 359] on button "Mover para entrega" at bounding box center [636, 345] width 162 height 27
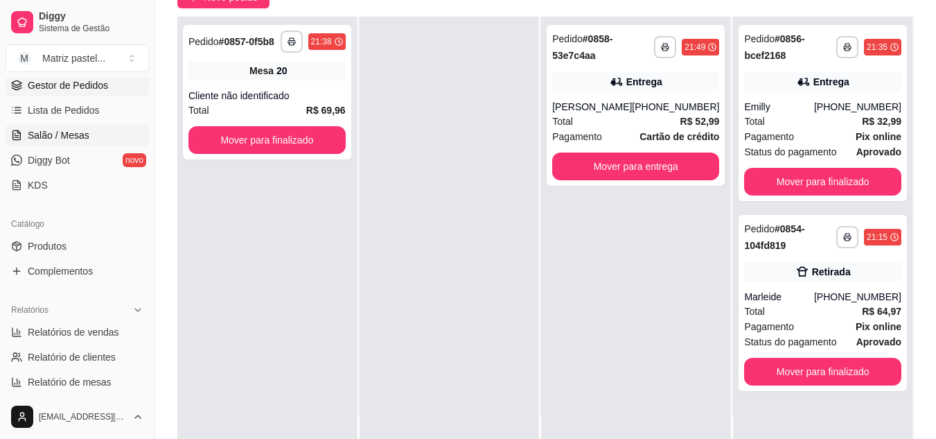
click at [61, 139] on span "Salão / Mesas" at bounding box center [59, 135] width 62 height 14
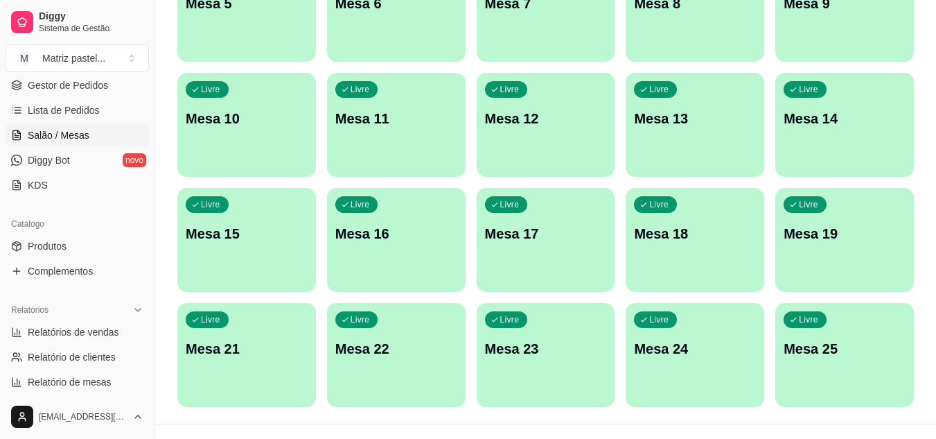
scroll to position [331, 0]
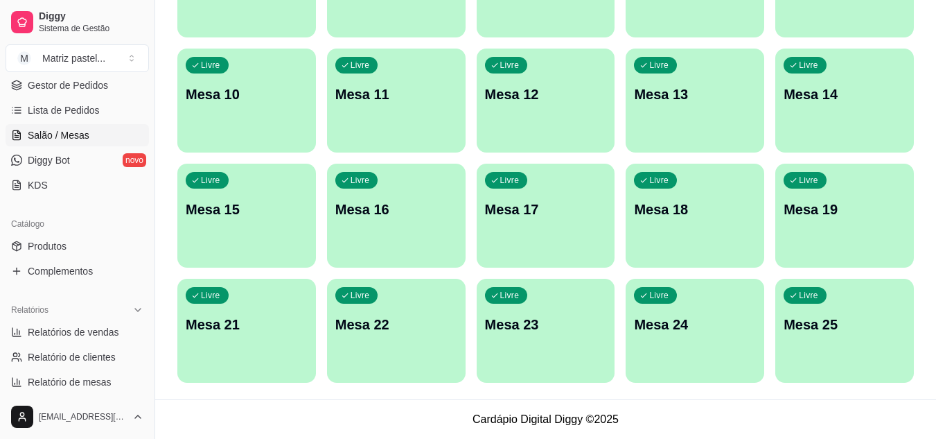
click at [789, 311] on div "Livre Mesa 25" at bounding box center [844, 321] width 139 height 87
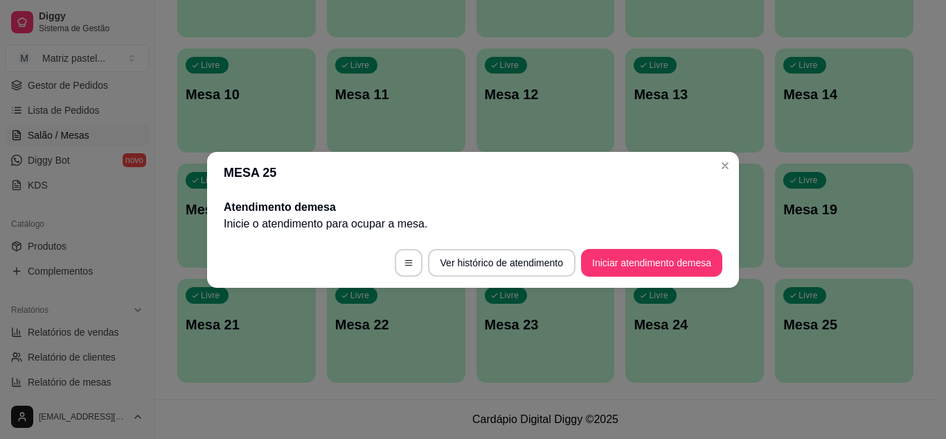
drag, startPoint x: 619, startPoint y: 243, endPoint x: 621, endPoint y: 254, distance: 10.6
click at [619, 244] on footer "Ver histórico de atendimento Iniciar atendimento de mesa" at bounding box center [473, 263] width 532 height 50
click at [622, 258] on button "Iniciar atendimento de mesa" at bounding box center [651, 262] width 137 height 27
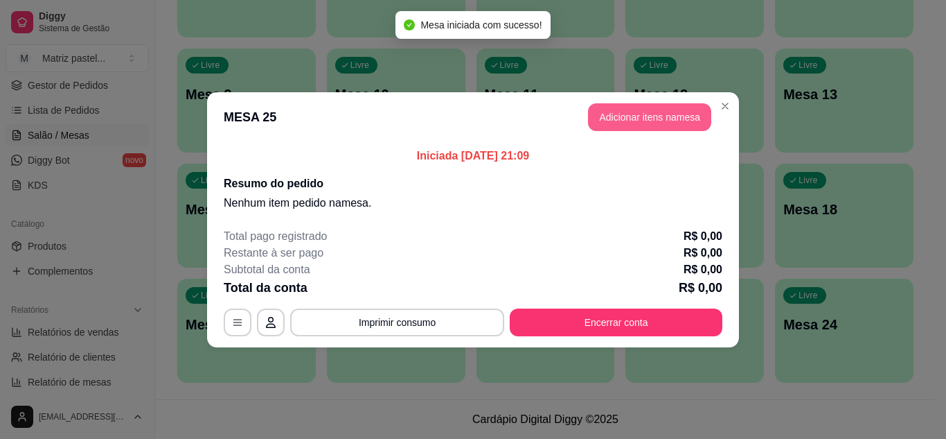
click at [653, 111] on button "Adicionar itens na mesa" at bounding box center [649, 117] width 123 height 28
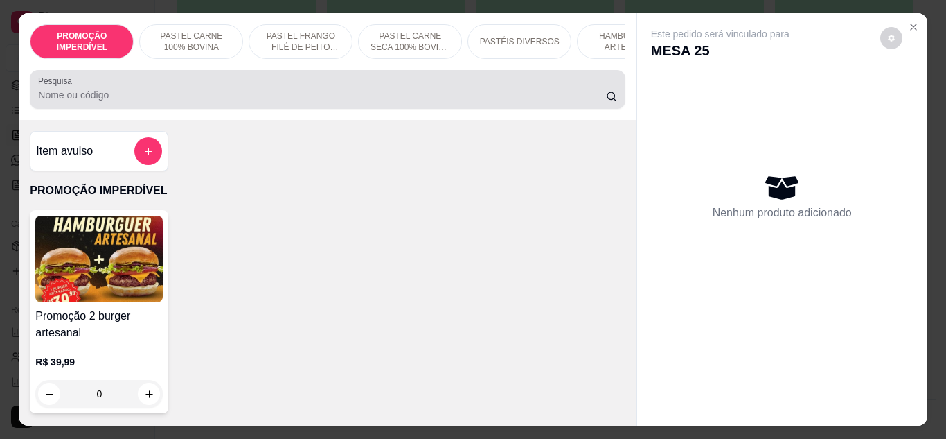
click at [464, 109] on div "Pesquisa" at bounding box center [327, 89] width 595 height 39
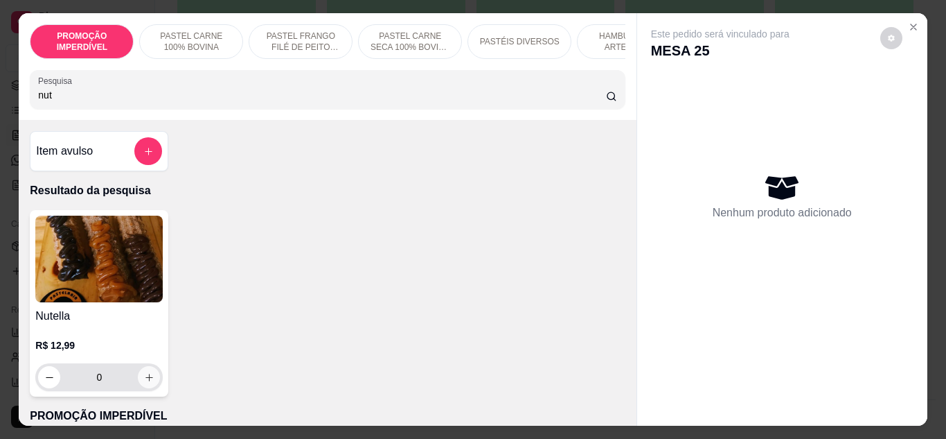
type input "nut"
click at [138, 387] on button "increase-product-quantity" at bounding box center [149, 377] width 22 height 22
type input "1"
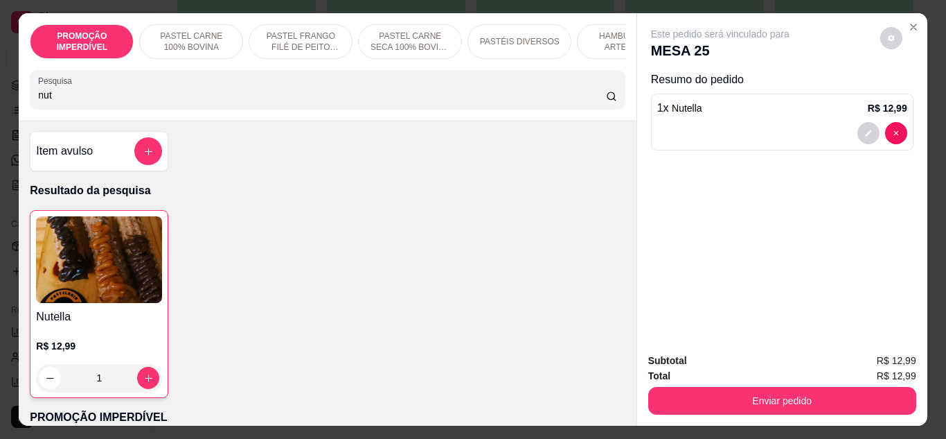
click at [111, 97] on input "nut" at bounding box center [322, 95] width 568 height 14
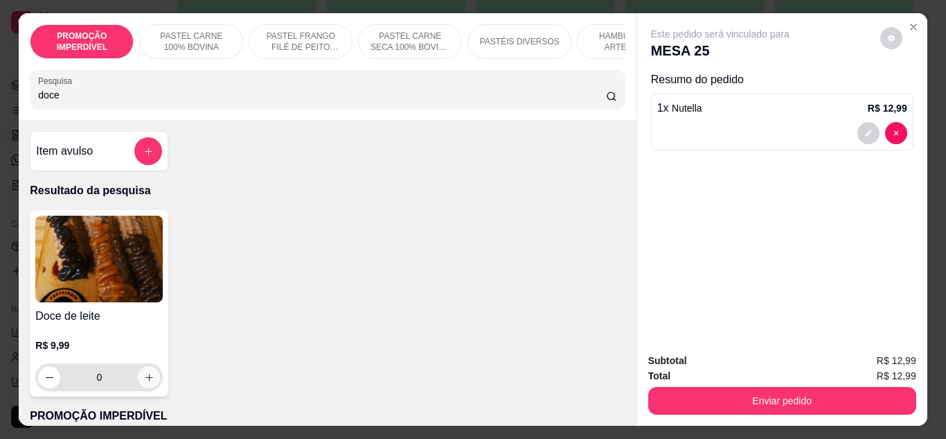
type input "doce"
click at [144, 382] on icon "increase-product-quantity" at bounding box center [149, 377] width 10 height 10
type input "1"
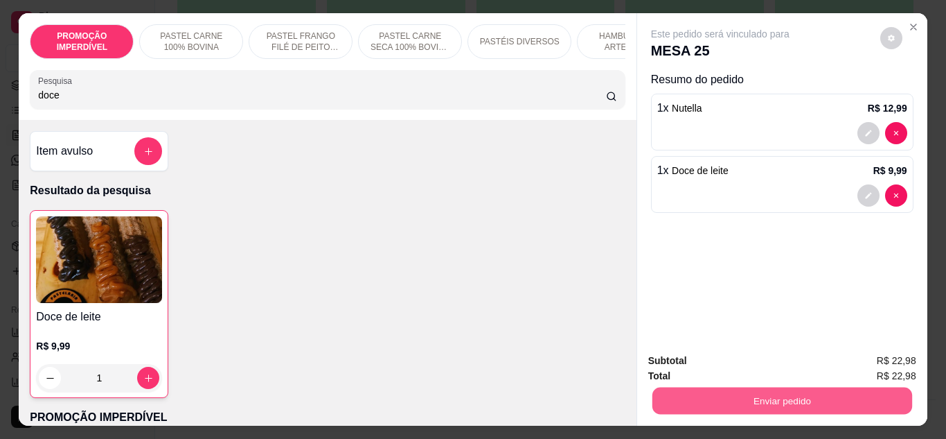
click at [855, 388] on button "Enviar pedido" at bounding box center [782, 400] width 260 height 27
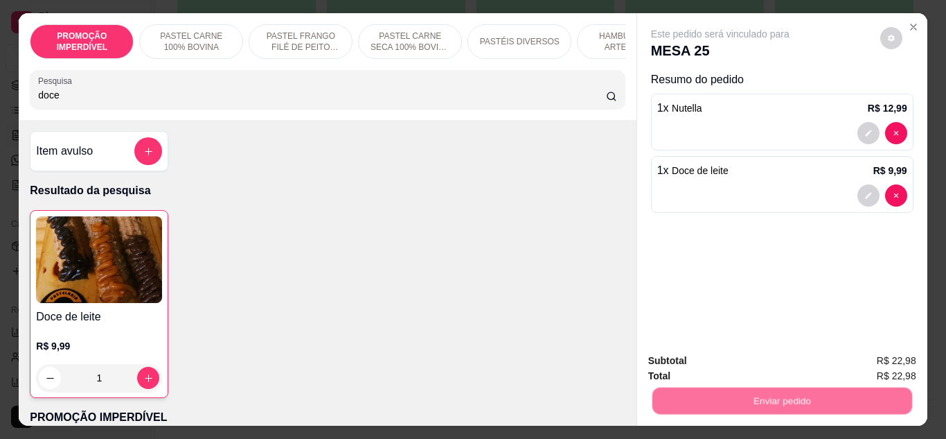
click at [746, 353] on button "Não registrar e enviar pedido" at bounding box center [736, 361] width 144 height 26
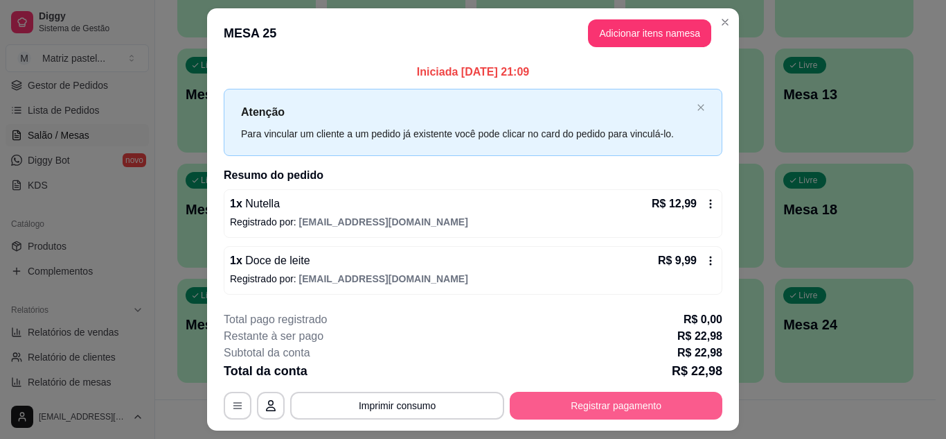
click at [607, 408] on button "Registrar pagamento" at bounding box center [616, 405] width 213 height 28
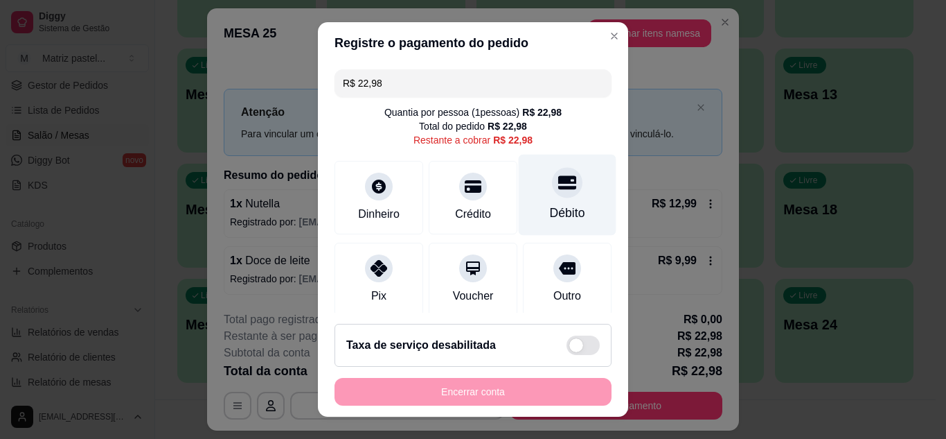
click at [560, 186] on div at bounding box center [567, 182] width 30 height 30
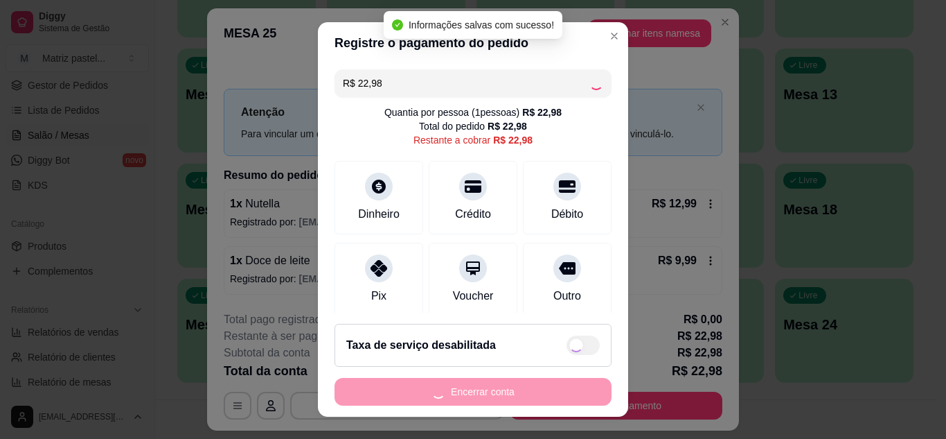
type input "R$ 0,00"
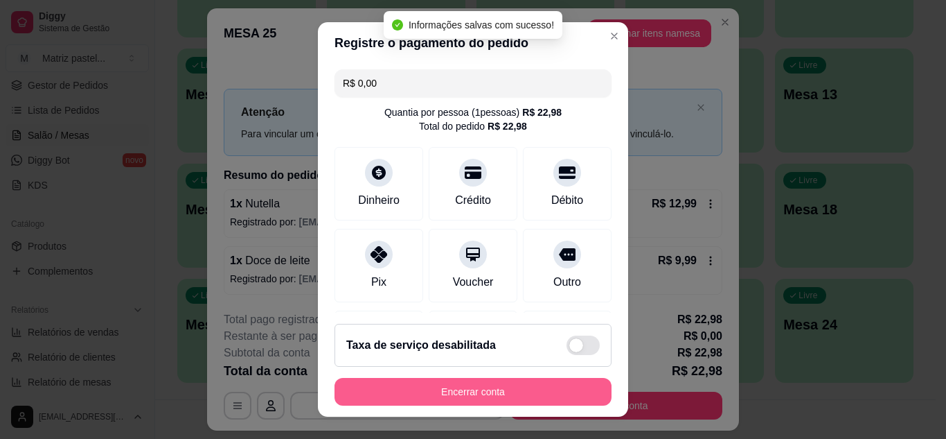
click at [450, 380] on button "Encerrar conta" at bounding box center [473, 392] width 277 height 28
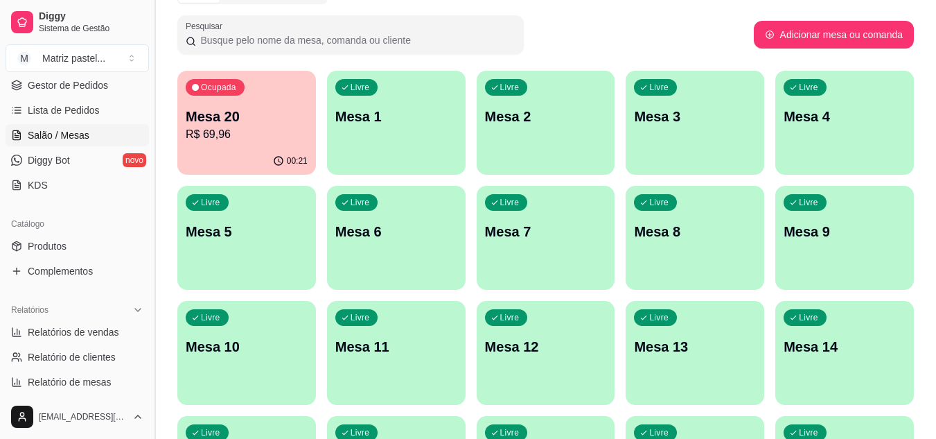
scroll to position [54, 0]
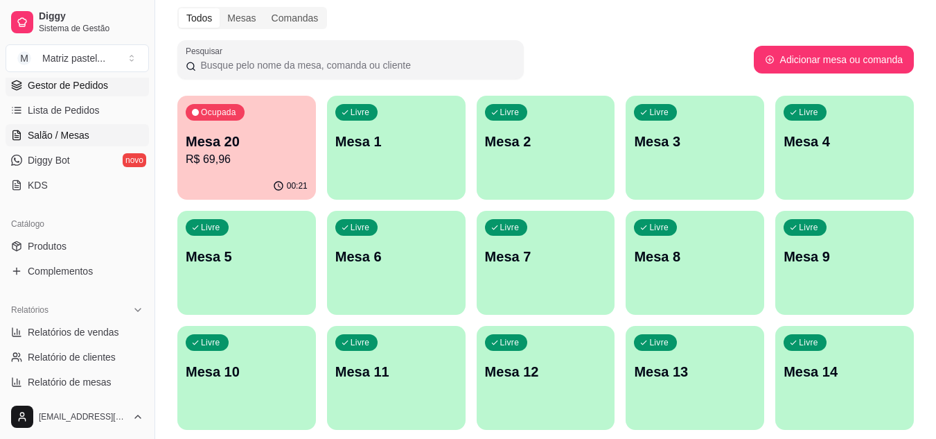
click at [88, 81] on span "Gestor de Pedidos" at bounding box center [68, 85] width 80 height 14
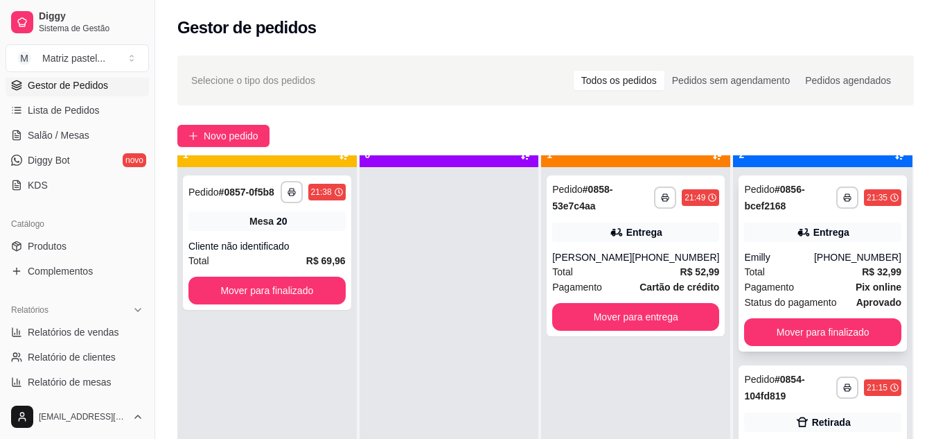
scroll to position [39, 0]
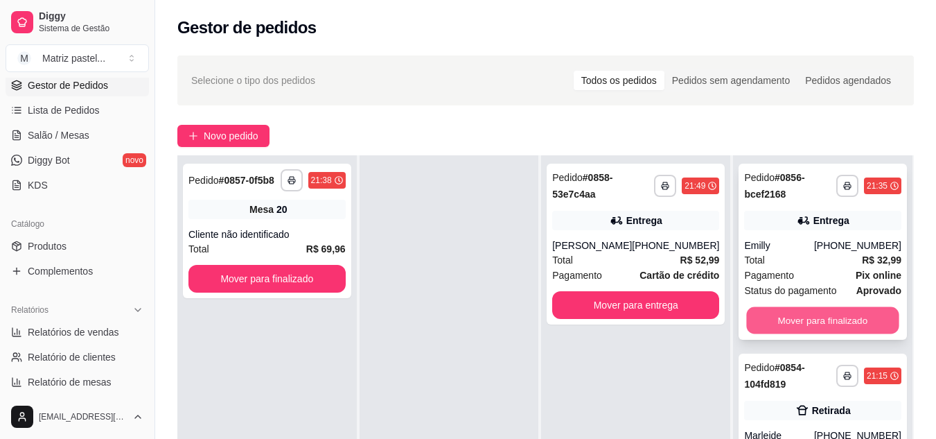
click at [822, 312] on button "Mover para finalizado" at bounding box center [823, 320] width 152 height 27
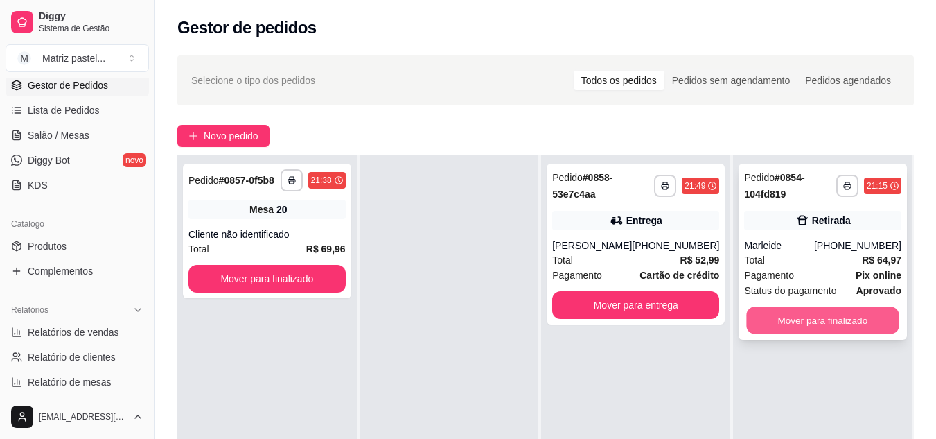
click at [818, 328] on button "Mover para finalizado" at bounding box center [823, 320] width 152 height 27
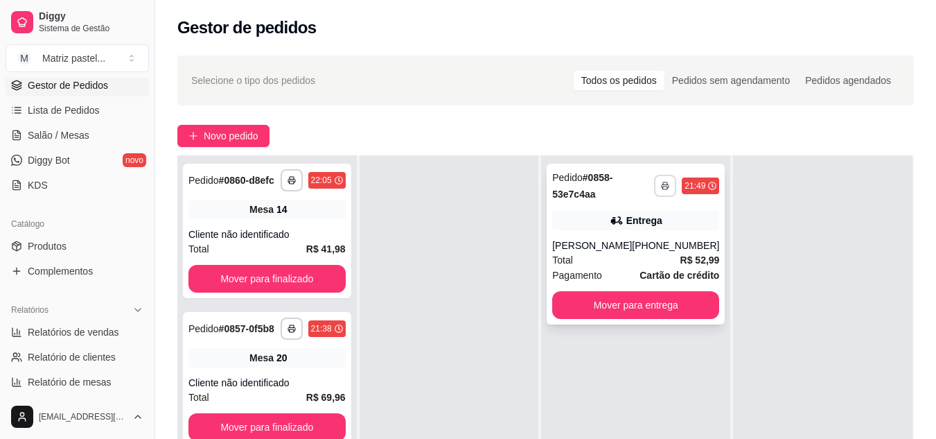
click at [654, 186] on button "button" at bounding box center [665, 186] width 22 height 22
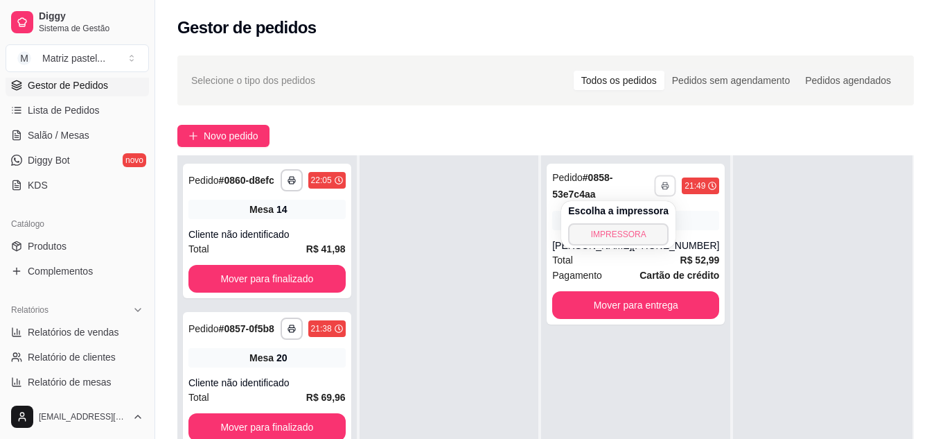
click at [612, 236] on button "IMPRESSORA" at bounding box center [618, 234] width 100 height 22
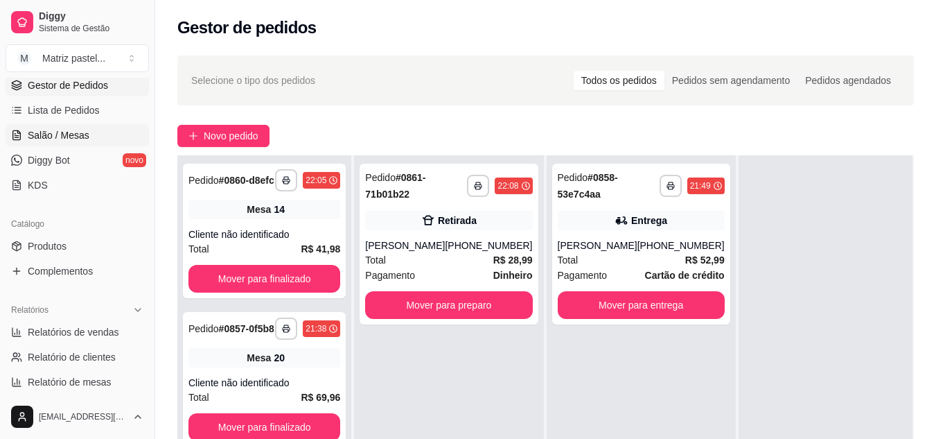
click at [53, 125] on link "Salão / Mesas" at bounding box center [77, 135] width 143 height 22
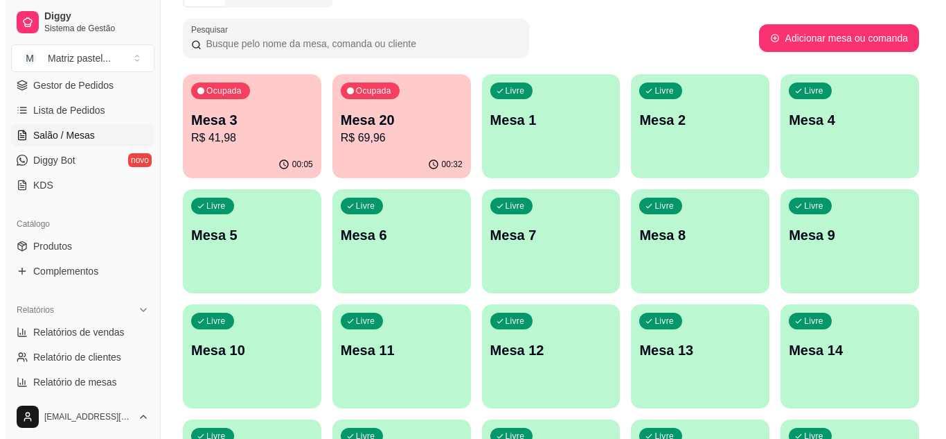
scroll to position [109, 0]
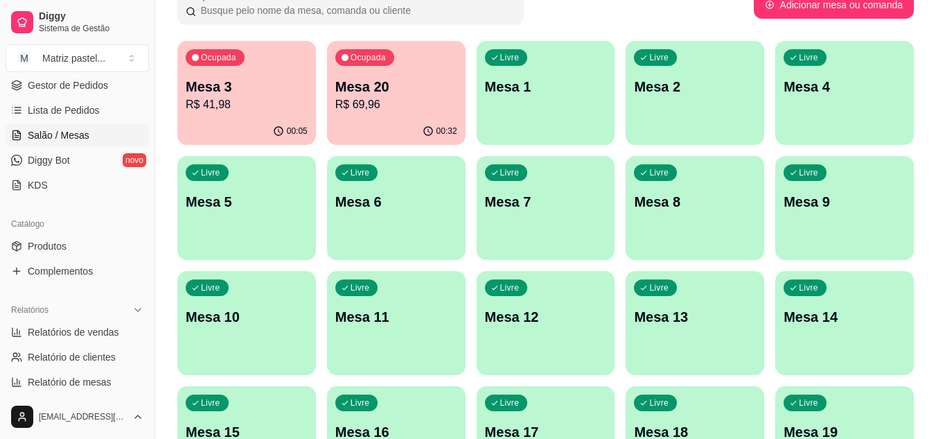
click at [205, 100] on p "R$ 41,98" at bounding box center [247, 104] width 122 height 17
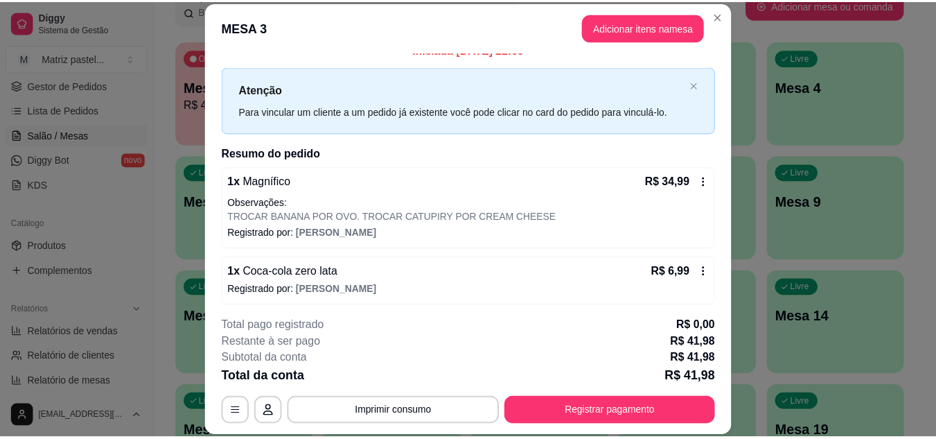
scroll to position [21, 0]
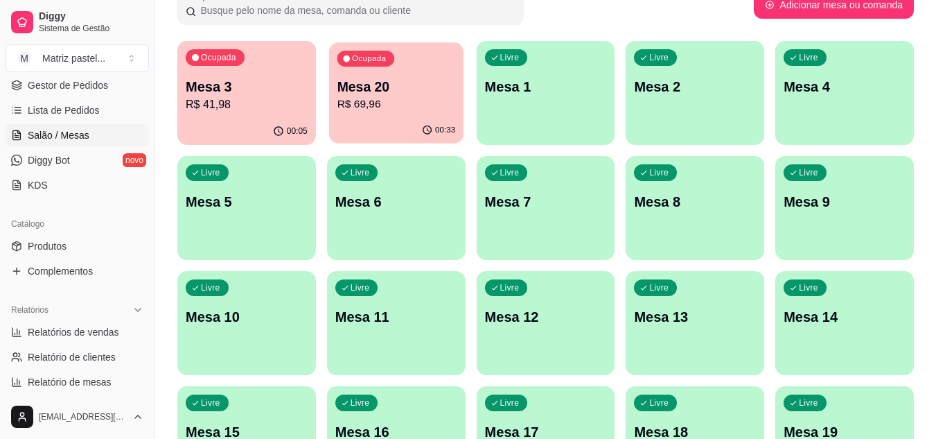
click at [436, 130] on div "00:33" at bounding box center [438, 130] width 34 height 11
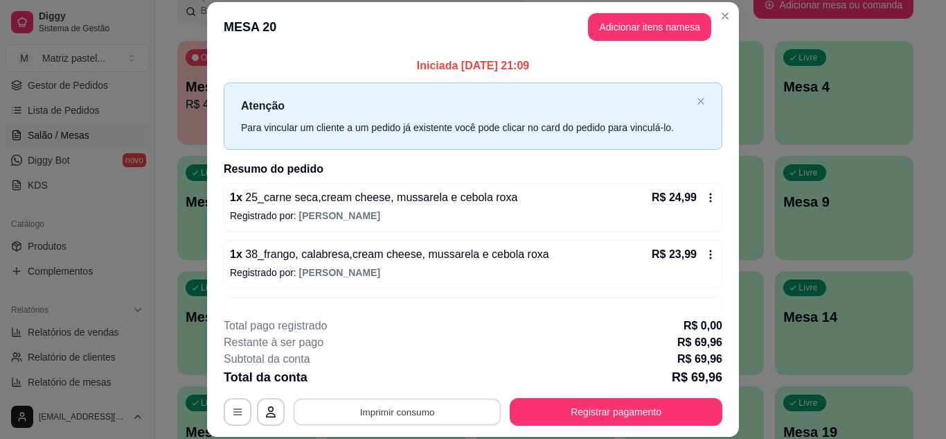
click at [403, 406] on button "Imprimir consumo" at bounding box center [398, 411] width 208 height 27
click at [398, 390] on div "Escolha a impressora IMPRESSORA" at bounding box center [396, 369] width 114 height 47
click at [412, 375] on button "IMPRESSORA" at bounding box center [396, 380] width 100 height 22
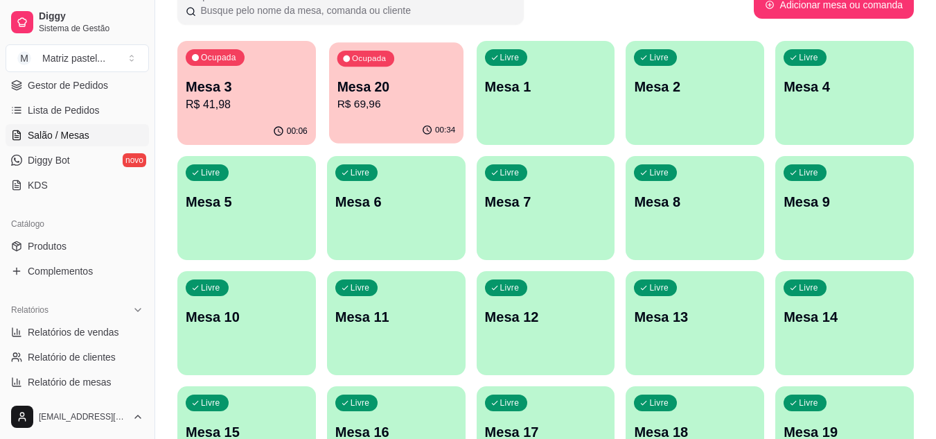
click at [405, 117] on div "Ocupada Mesa 20 R$ 69,96" at bounding box center [396, 79] width 134 height 75
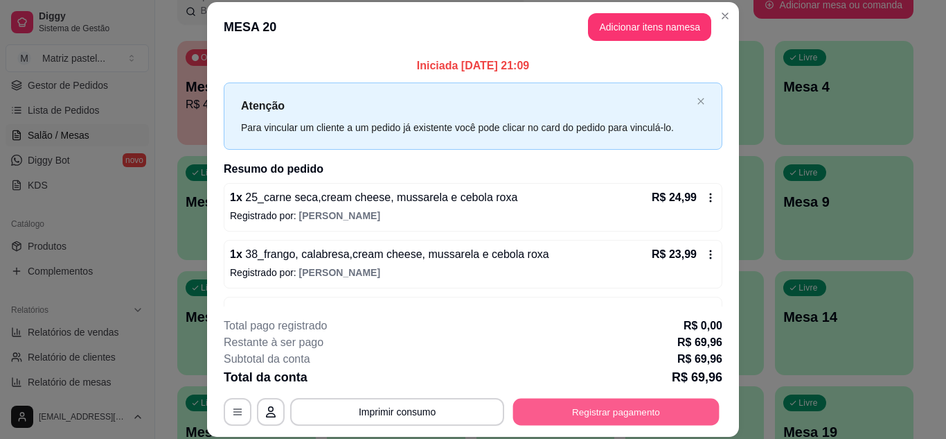
click at [547, 402] on button "Registrar pagamento" at bounding box center [616, 411] width 206 height 27
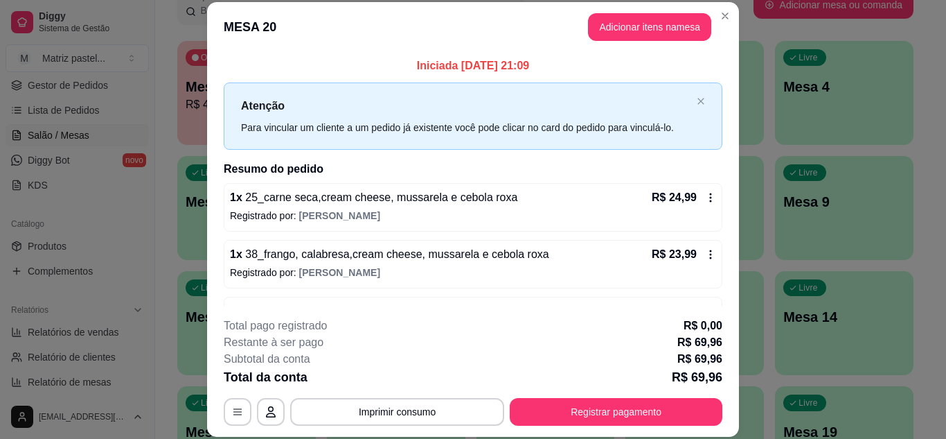
click at [543, 203] on div "Débito" at bounding box center [568, 194] width 98 height 81
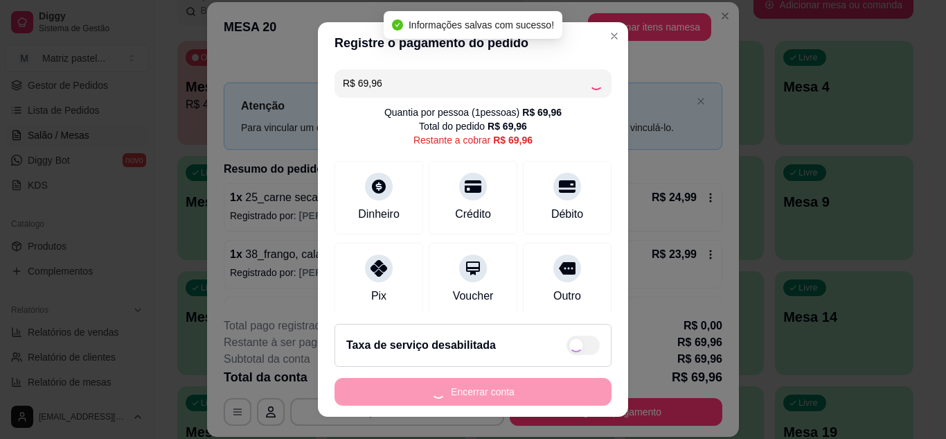
type input "R$ 0,00"
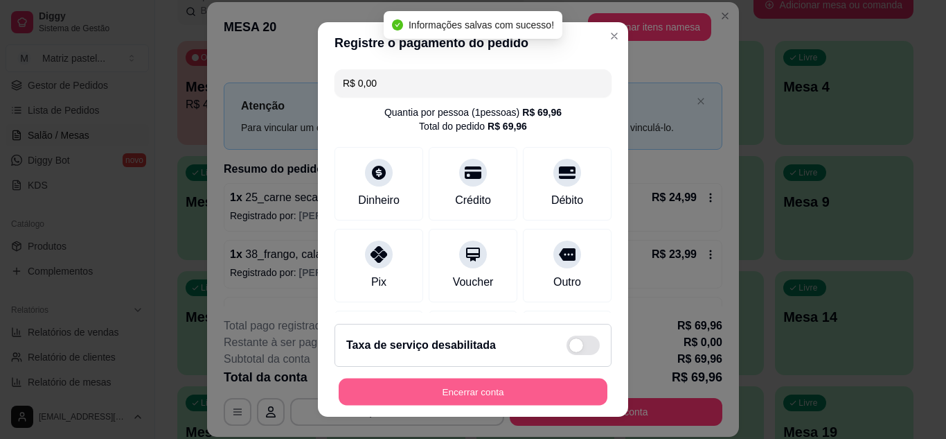
click at [505, 398] on button "Encerrar conta" at bounding box center [473, 391] width 269 height 27
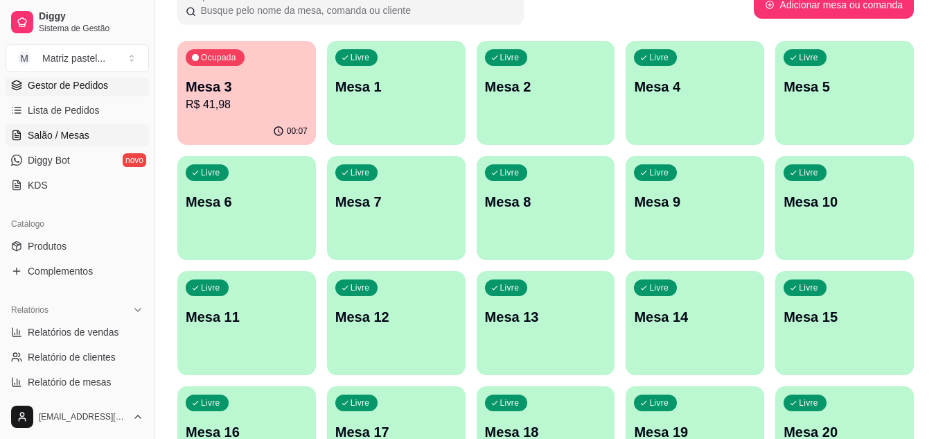
click at [81, 87] on span "Gestor de Pedidos" at bounding box center [68, 85] width 80 height 14
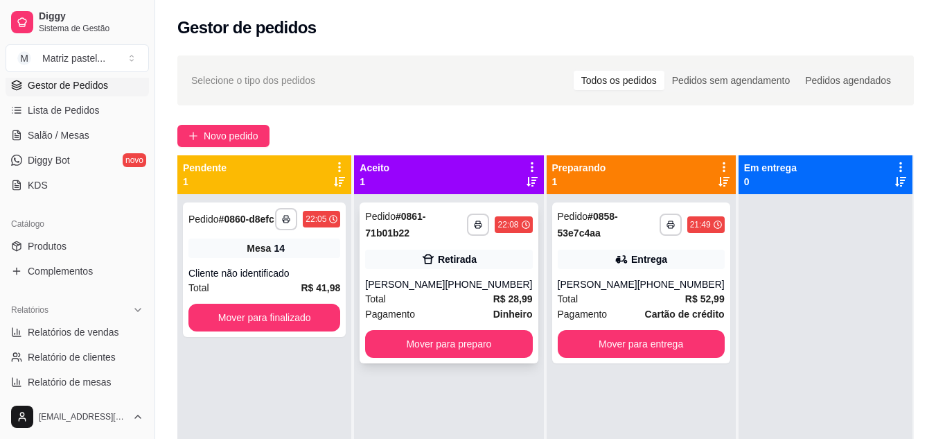
scroll to position [39, 0]
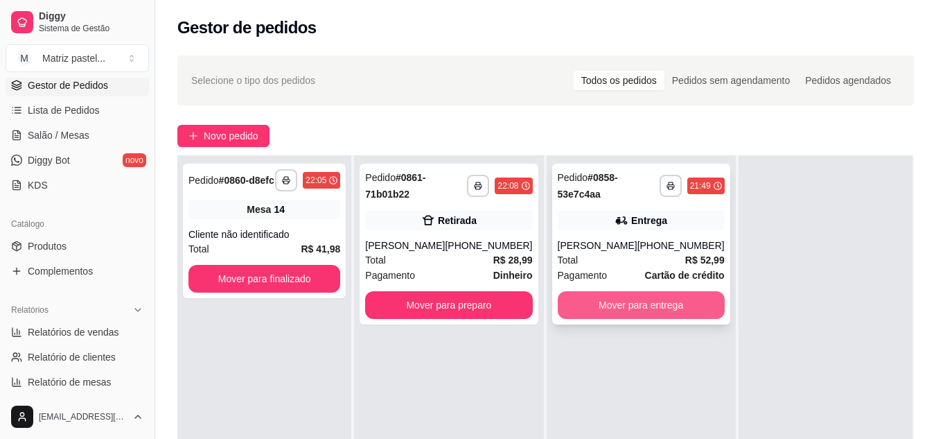
click at [614, 319] on button "Mover para entrega" at bounding box center [641, 305] width 167 height 28
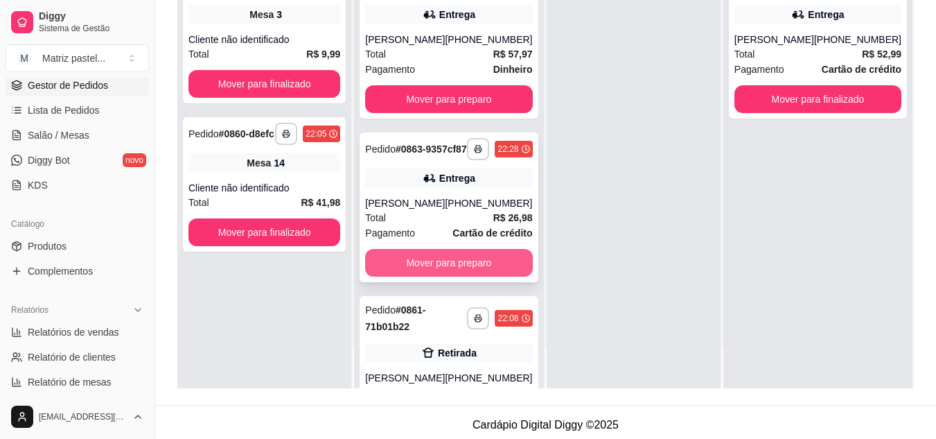
scroll to position [211, 0]
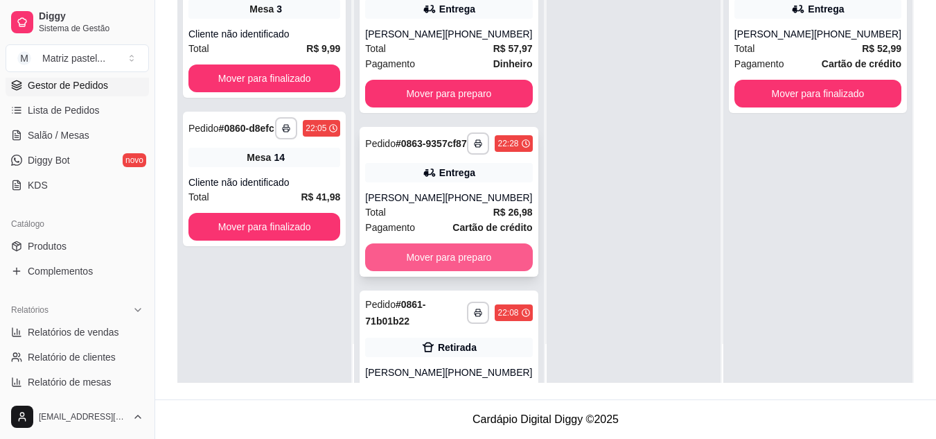
click at [449, 267] on button "Mover para preparo" at bounding box center [448, 257] width 167 height 28
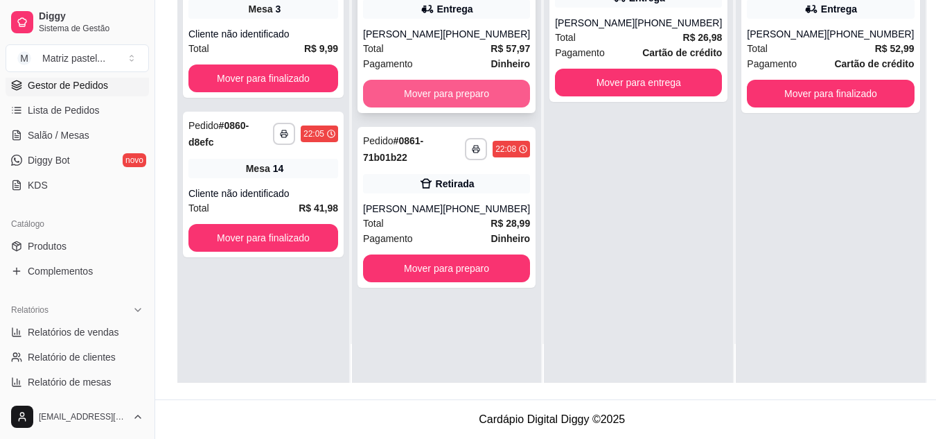
click at [451, 98] on button "Mover para preparo" at bounding box center [446, 94] width 167 height 28
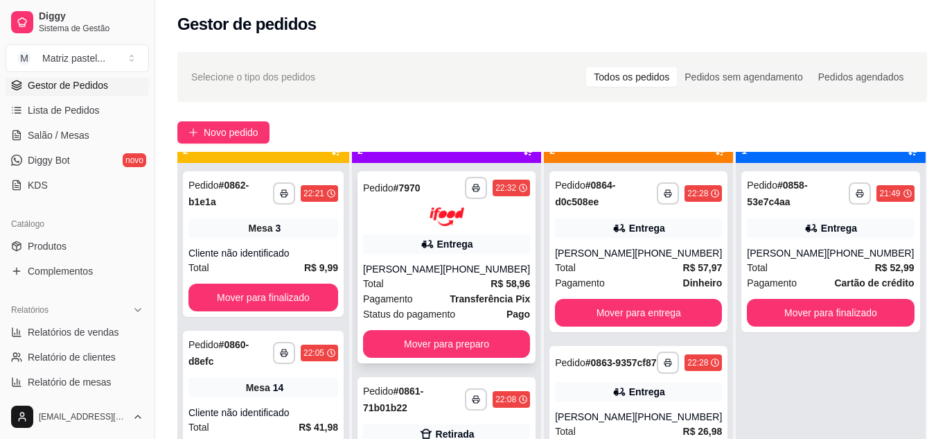
scroll to position [39, 0]
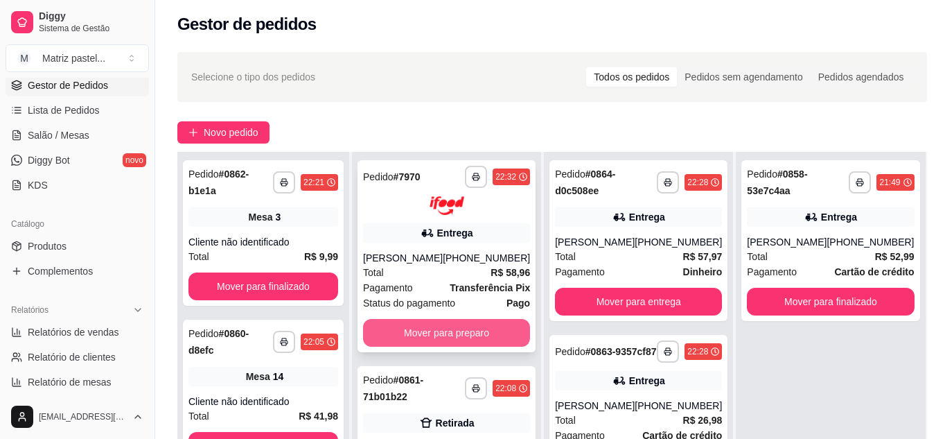
click at [442, 328] on button "Mover para preparo" at bounding box center [446, 333] width 167 height 28
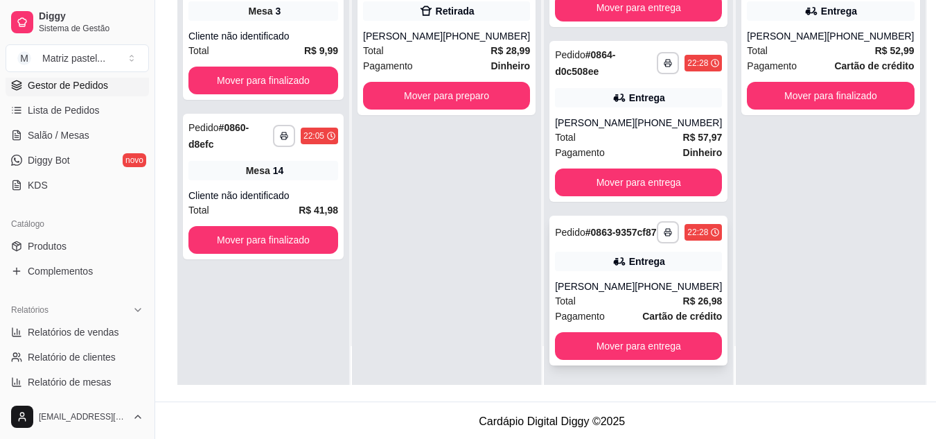
scroll to position [211, 0]
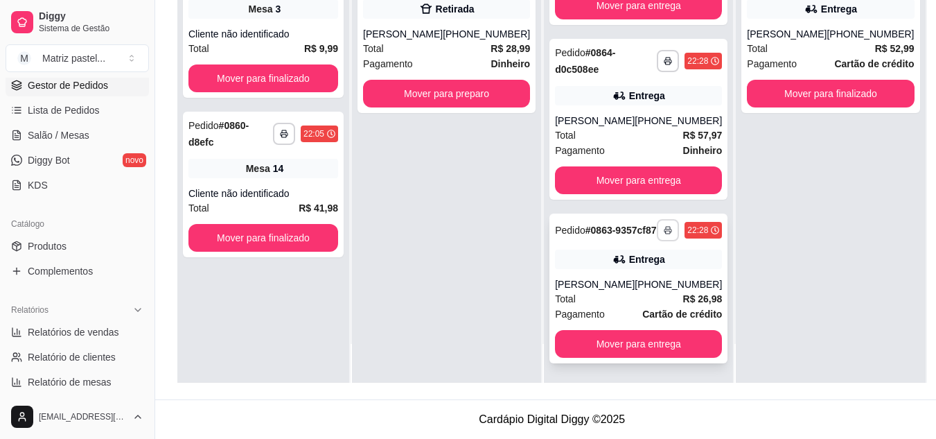
click at [657, 226] on button "button" at bounding box center [668, 230] width 22 height 22
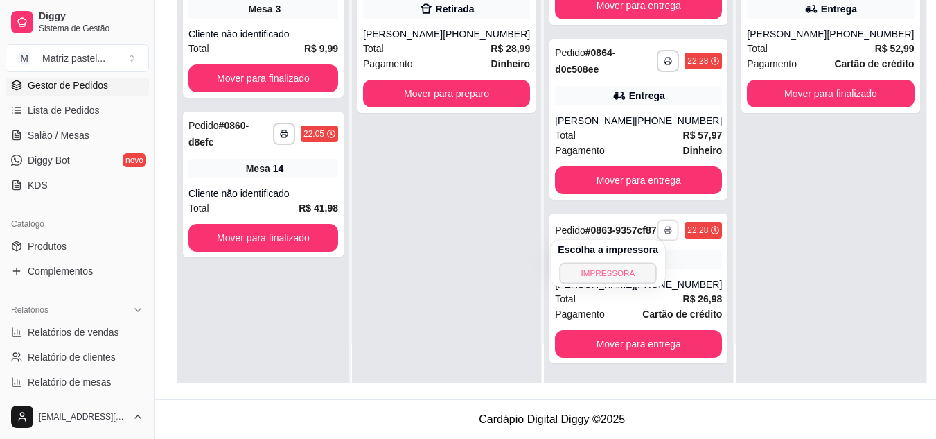
click at [606, 265] on button "IMPRESSORA" at bounding box center [608, 272] width 97 height 21
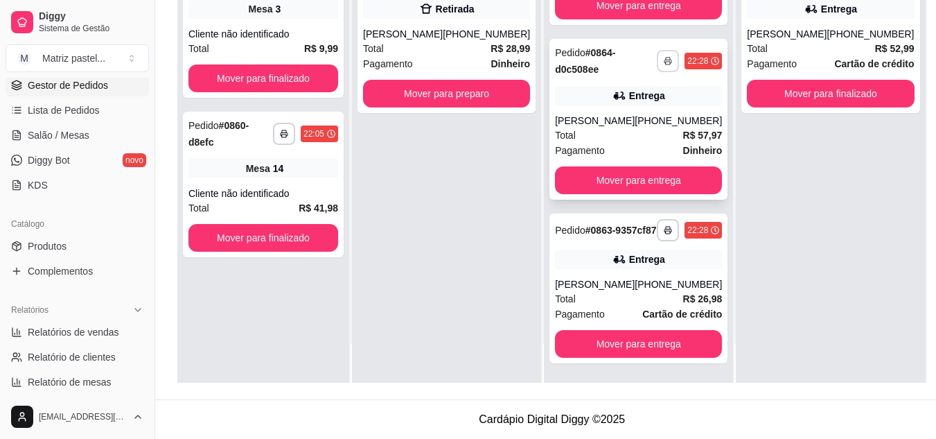
click at [657, 55] on button "button" at bounding box center [668, 61] width 22 height 22
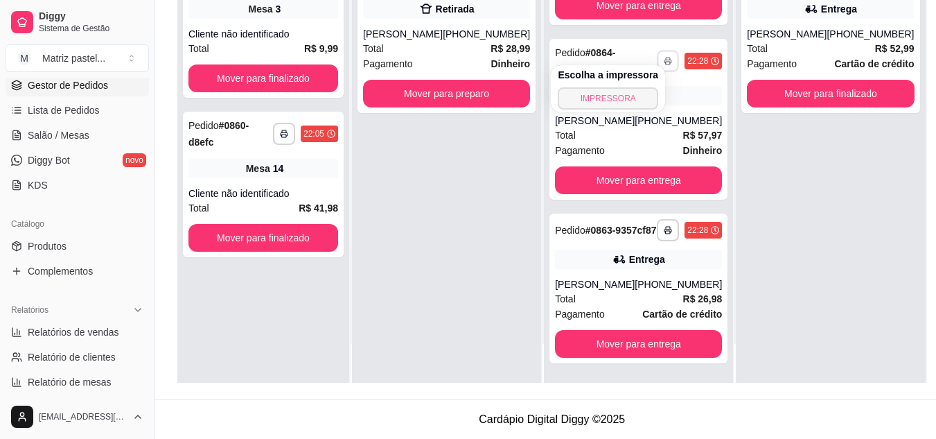
click at [614, 101] on button "IMPRESSORA" at bounding box center [608, 98] width 100 height 22
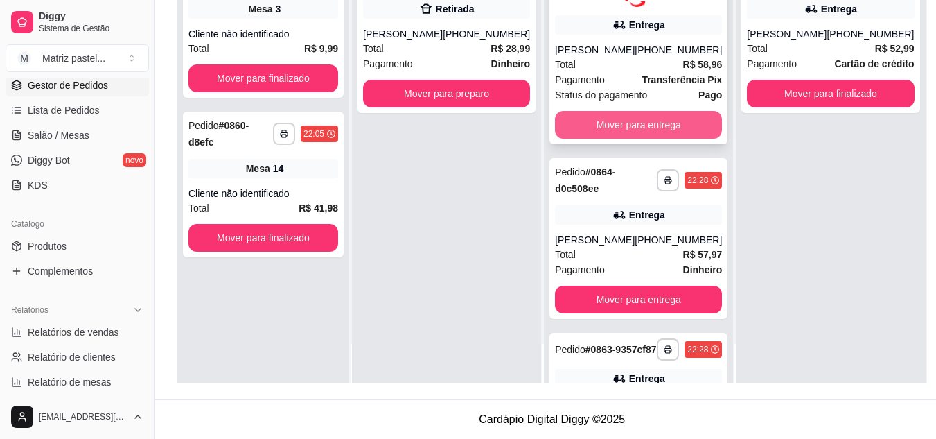
scroll to position [0, 0]
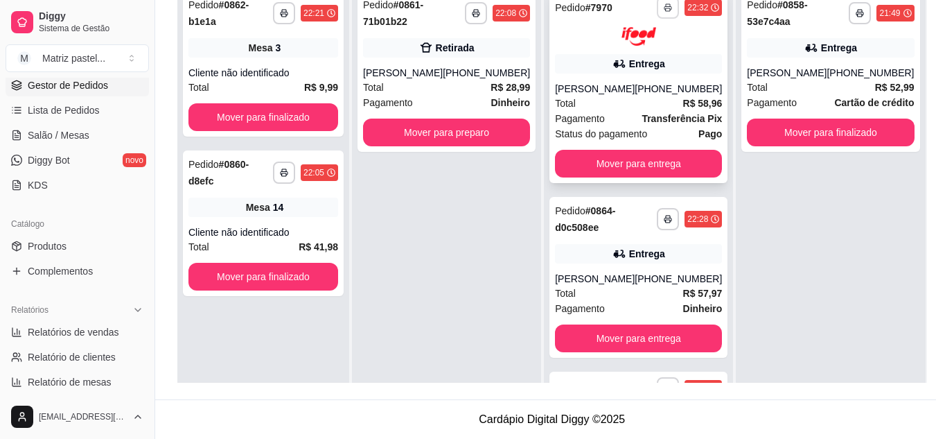
click at [657, 15] on button "button" at bounding box center [668, 8] width 22 height 22
click at [639, 52] on button "IMPRESSORA" at bounding box center [608, 56] width 100 height 22
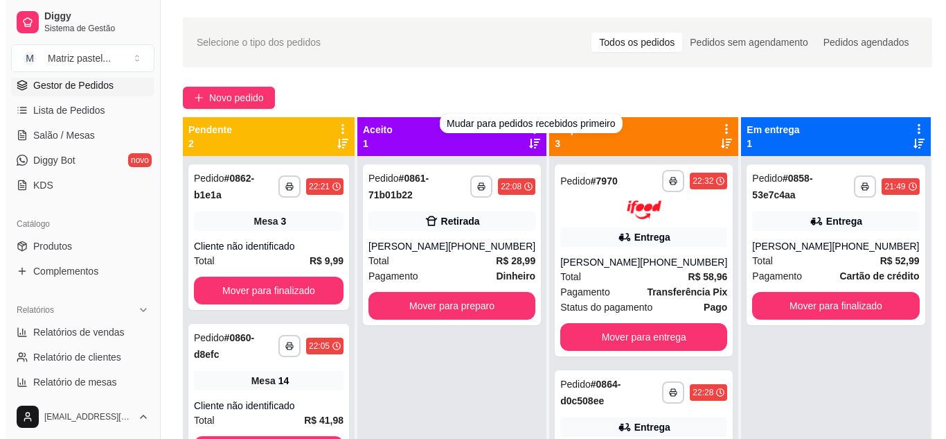
scroll to position [3, 0]
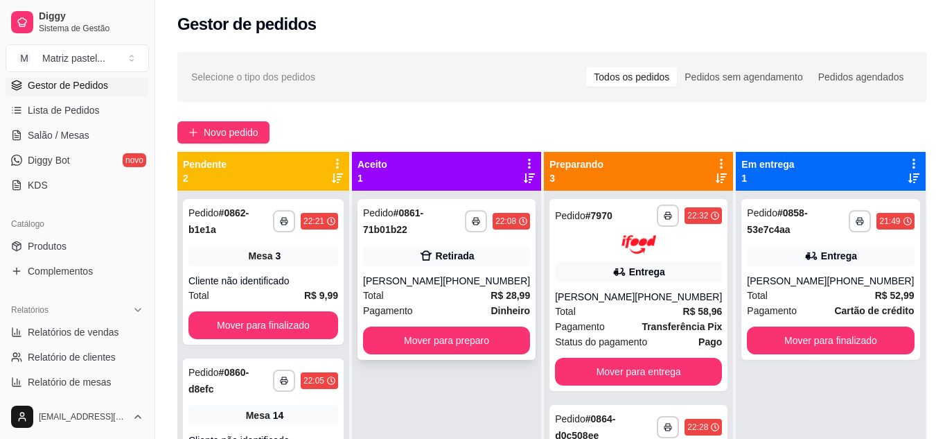
click at [442, 269] on div "**********" at bounding box center [446, 279] width 178 height 161
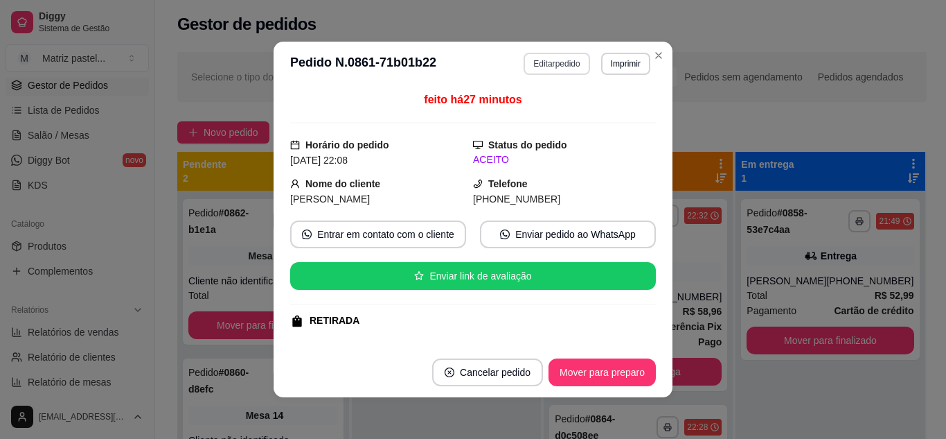
click at [532, 66] on button "Editar pedido" at bounding box center [557, 64] width 66 height 22
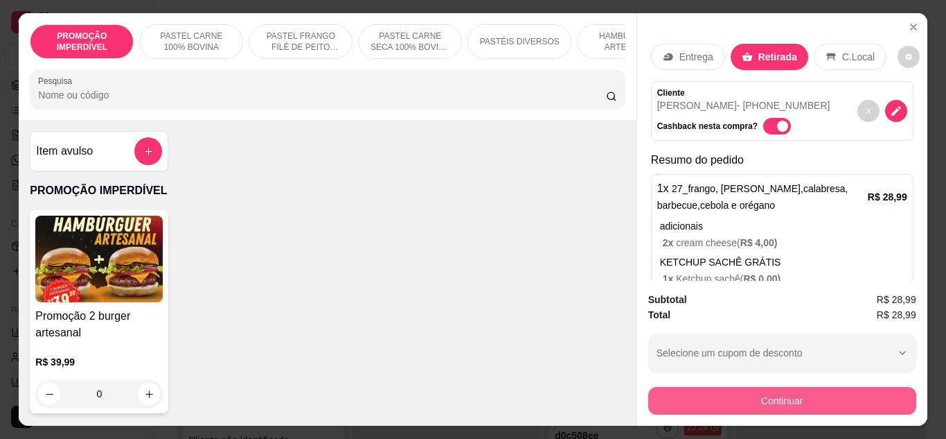
click at [706, 394] on button "Continuar" at bounding box center [782, 401] width 268 height 28
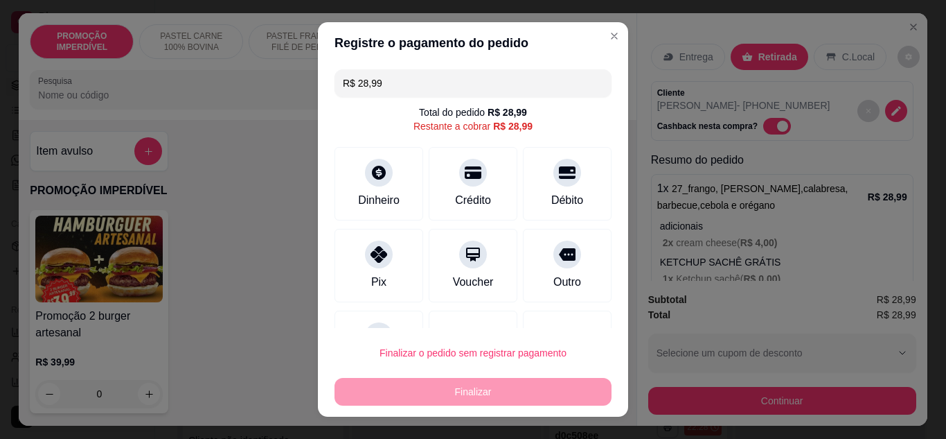
scroll to position [61, 0]
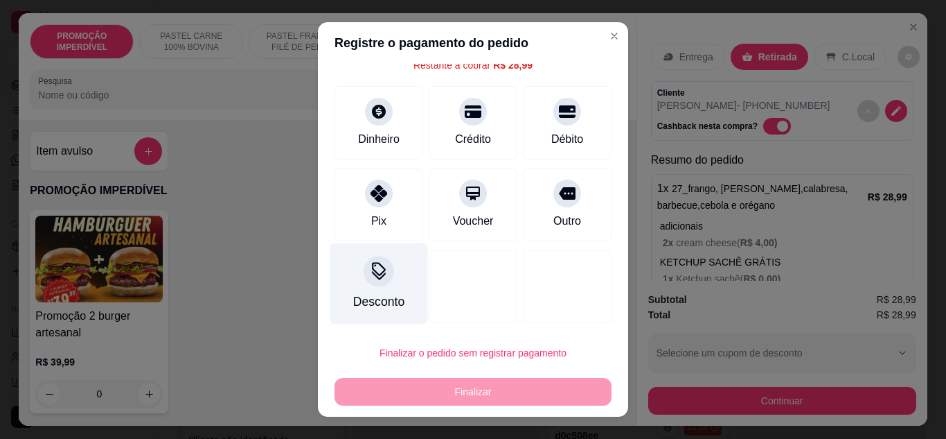
click at [382, 278] on div at bounding box center [379, 271] width 30 height 30
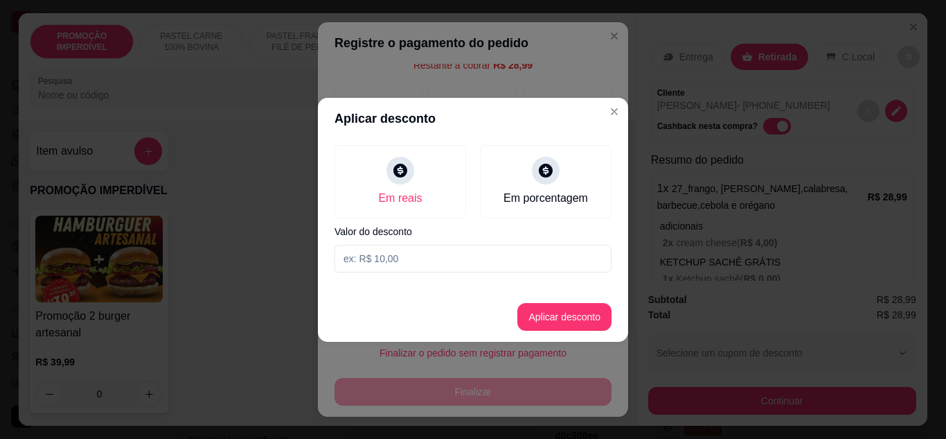
click at [387, 256] on input at bounding box center [473, 259] width 277 height 28
type input "28,97"
click at [560, 316] on button "Aplicar desconto" at bounding box center [564, 317] width 94 height 28
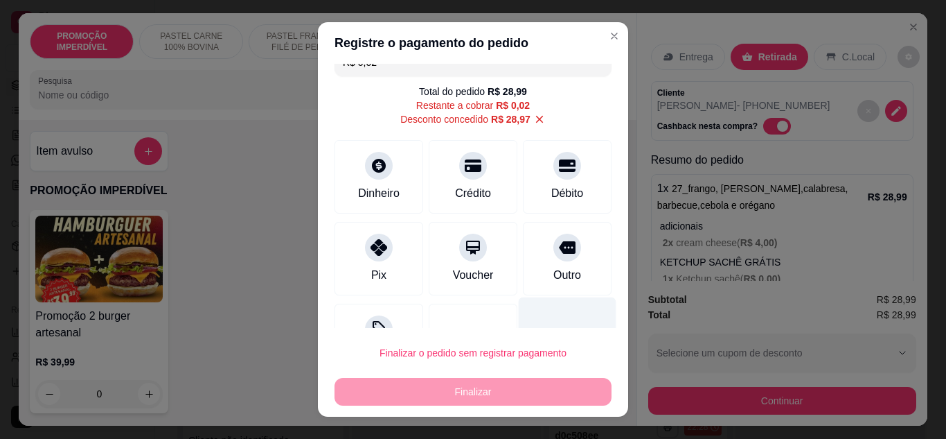
scroll to position [0, 0]
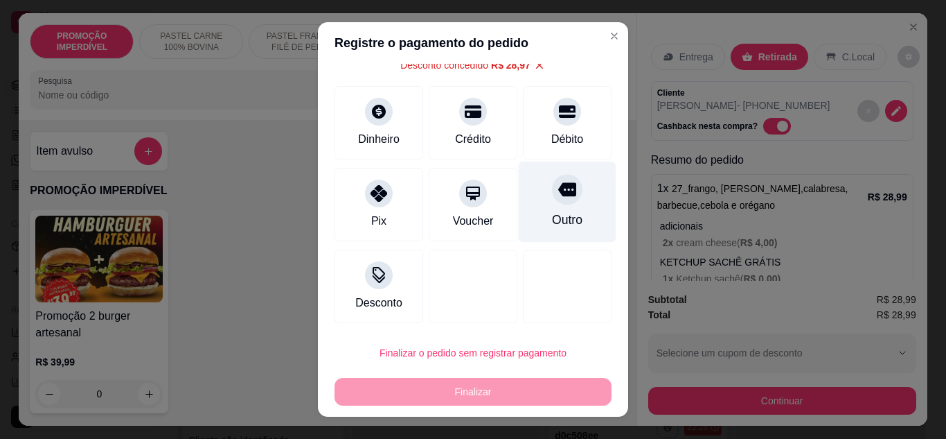
click at [552, 218] on div "Outro" at bounding box center [567, 220] width 30 height 18
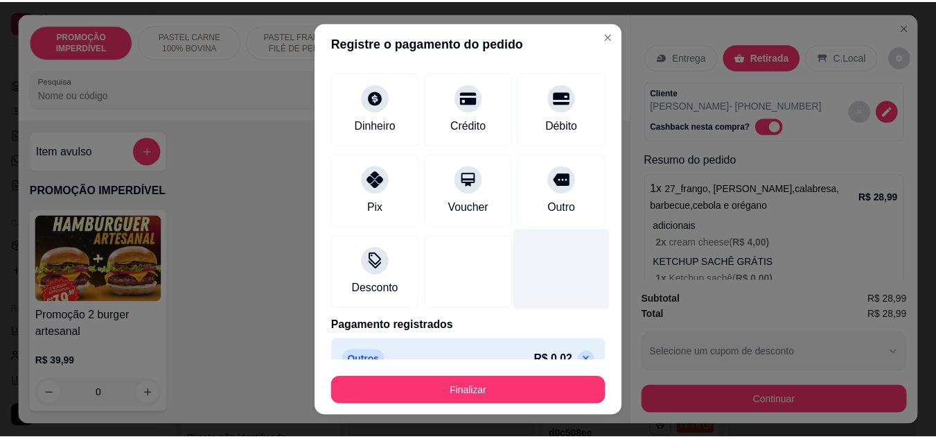
scroll to position [61, 0]
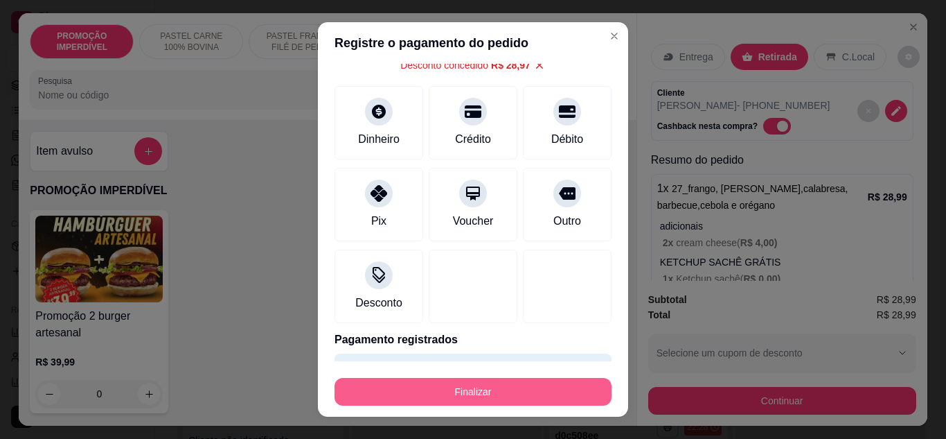
click at [493, 378] on button "Finalizar" at bounding box center [473, 392] width 277 height 28
click at [472, 397] on button "Finalizar" at bounding box center [473, 391] width 269 height 27
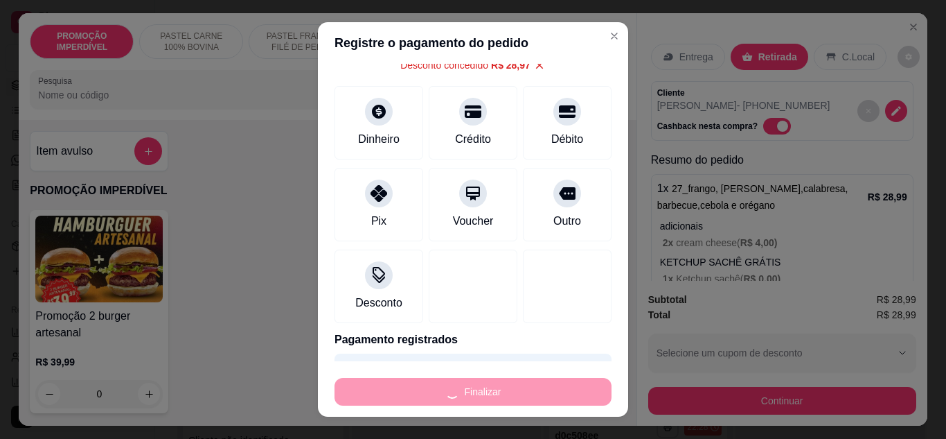
type input "-R$ 28,99"
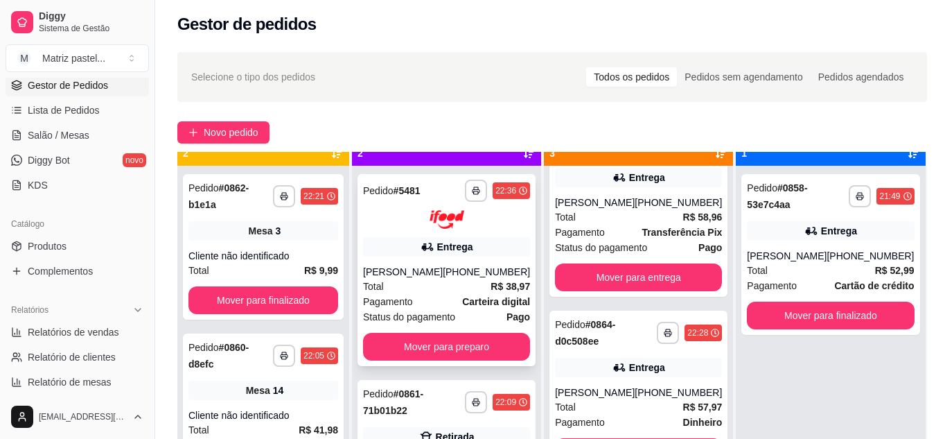
scroll to position [39, 0]
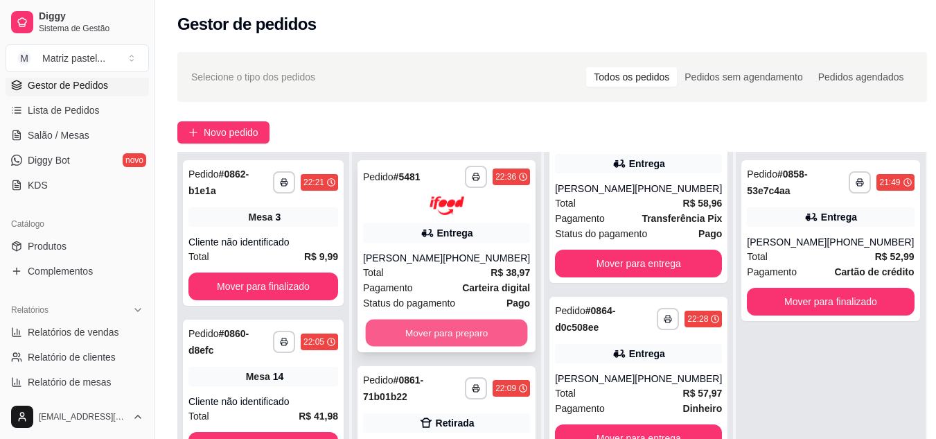
click at [439, 324] on button "Mover para preparo" at bounding box center [447, 332] width 162 height 27
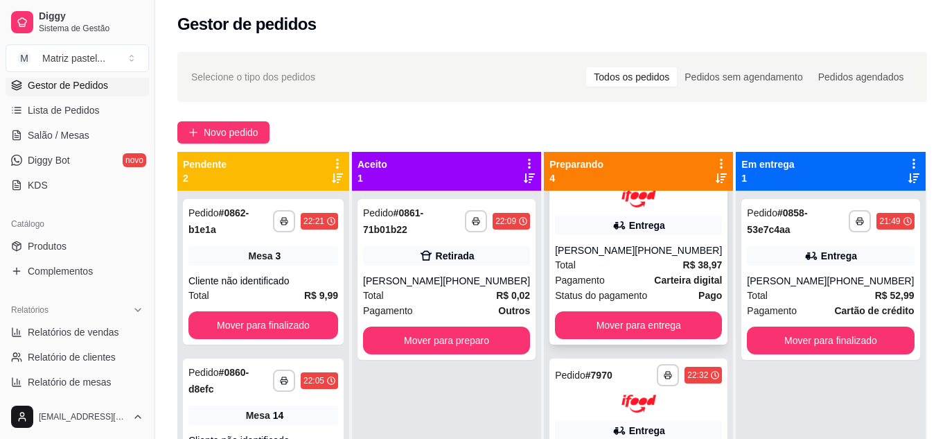
scroll to position [0, 0]
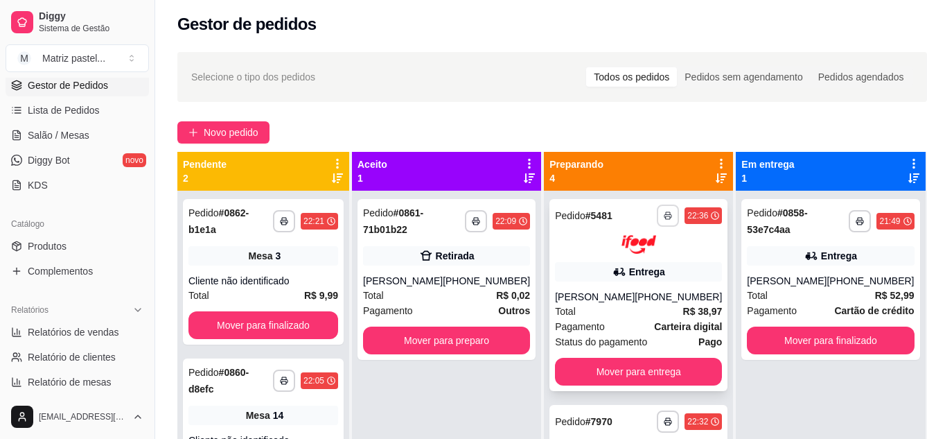
click at [657, 220] on button "button" at bounding box center [668, 215] width 22 height 22
click at [611, 265] on button "IMPRESSORA" at bounding box center [608, 263] width 97 height 21
click at [93, 129] on link "Salão / Mesas" at bounding box center [77, 135] width 143 height 22
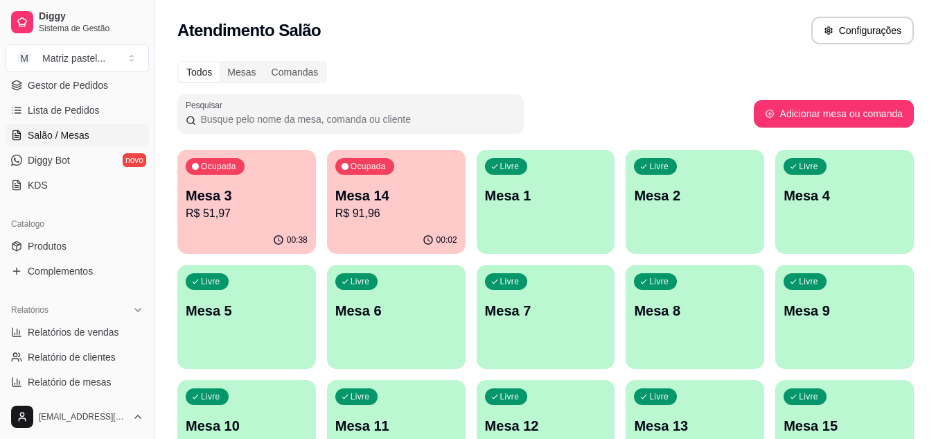
click at [277, 224] on div "Ocupada Mesa 3 R$ 51,97" at bounding box center [246, 188] width 139 height 77
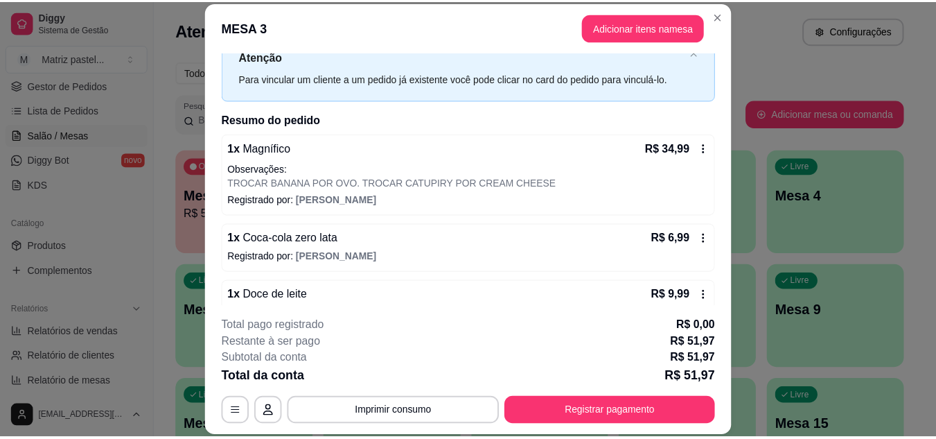
scroll to position [78, 0]
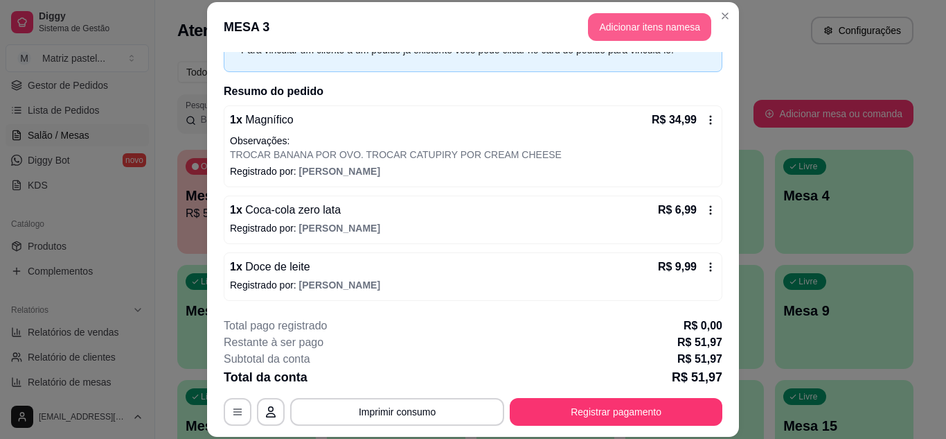
click at [630, 28] on button "Adicionar itens na mesa" at bounding box center [649, 27] width 123 height 28
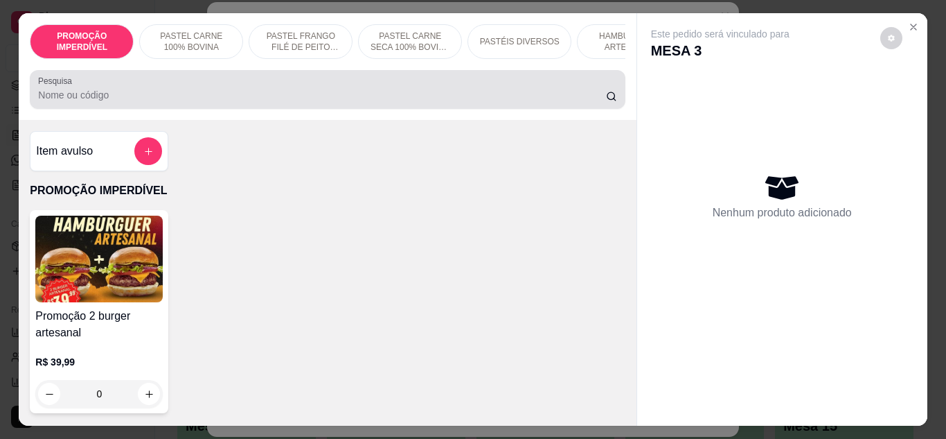
click at [307, 90] on div at bounding box center [327, 90] width 578 height 28
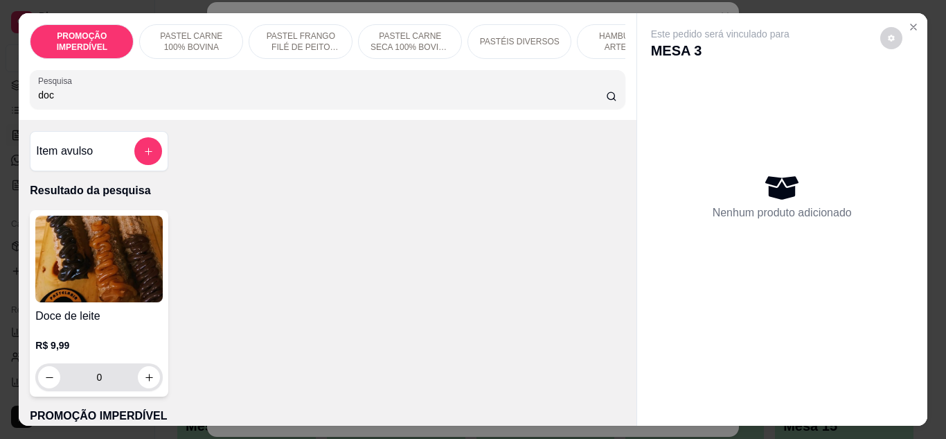
type input "doc"
click at [149, 382] on icon "increase-product-quantity" at bounding box center [149, 377] width 10 height 10
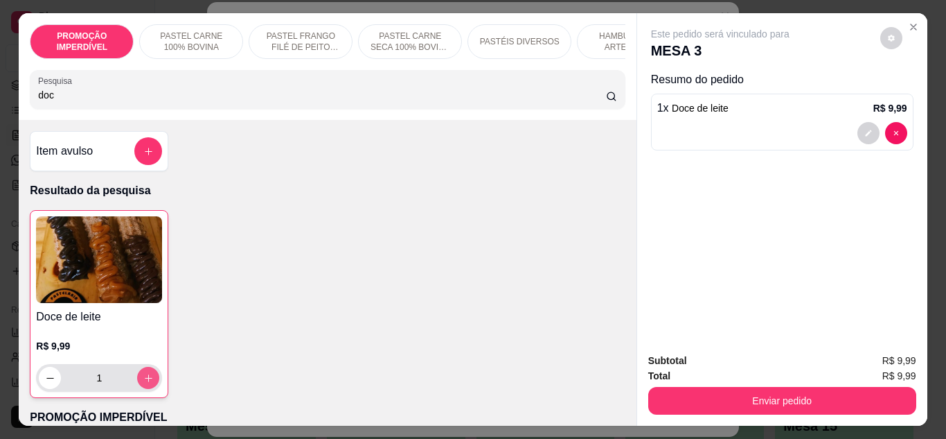
type input "1"
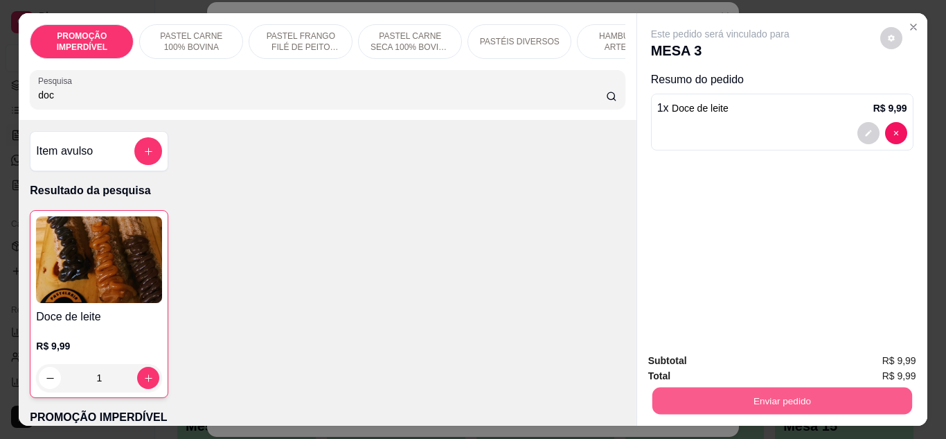
click at [691, 391] on button "Enviar pedido" at bounding box center [782, 400] width 260 height 27
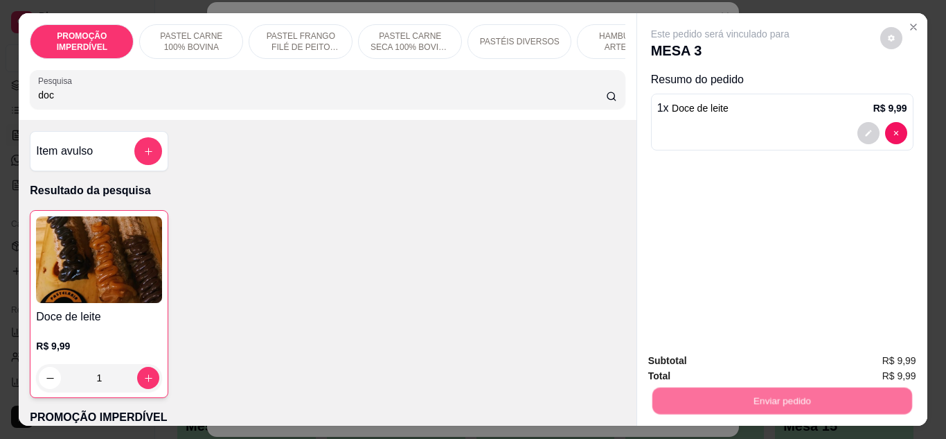
click at [699, 362] on button "Não registrar e enviar pedido" at bounding box center [736, 361] width 144 height 26
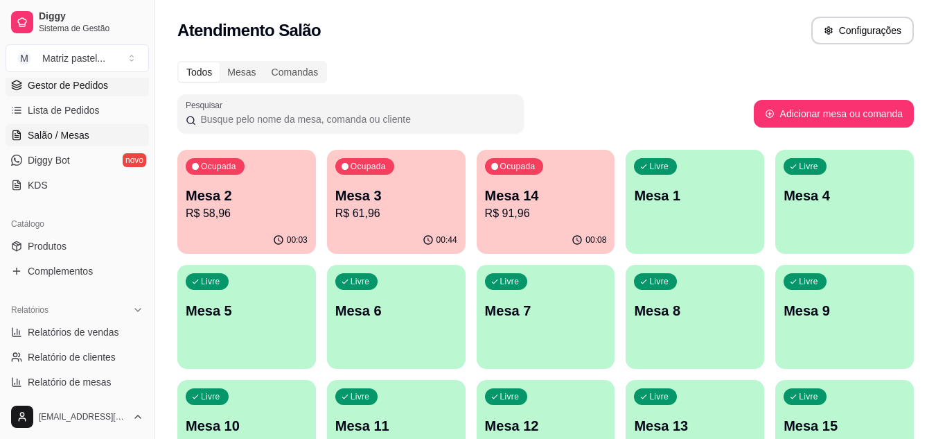
click at [81, 89] on span "Gestor de Pedidos" at bounding box center [68, 85] width 80 height 14
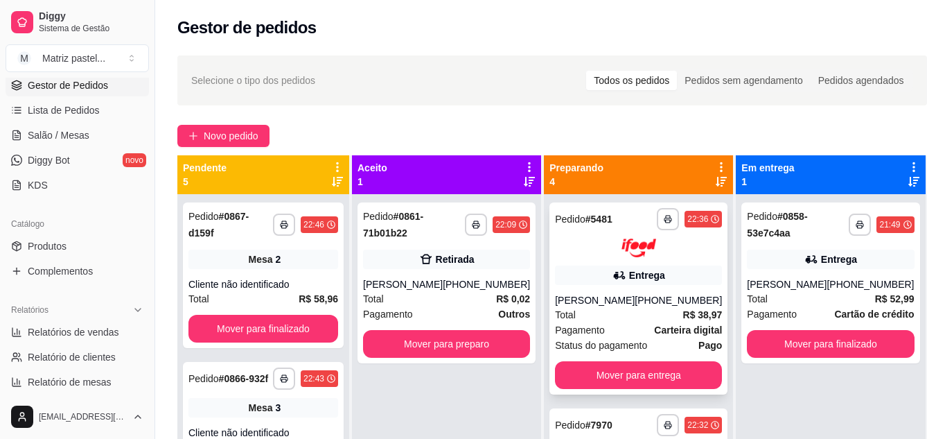
click at [635, 298] on div "[PHONE_NUMBER]" at bounding box center [678, 300] width 87 height 14
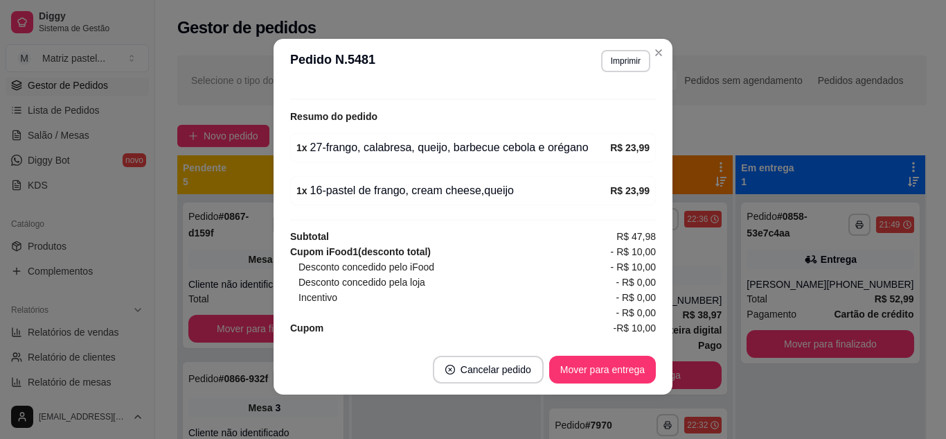
scroll to position [485, 0]
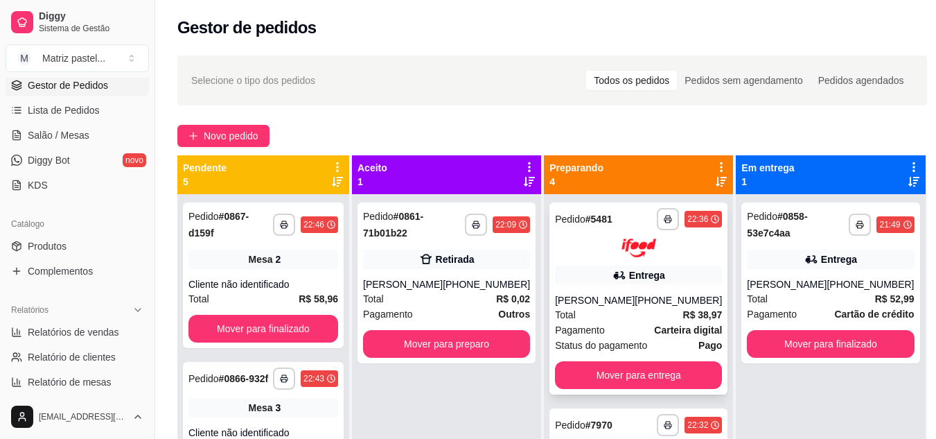
click at [604, 294] on div "[PERSON_NAME]" at bounding box center [595, 300] width 80 height 14
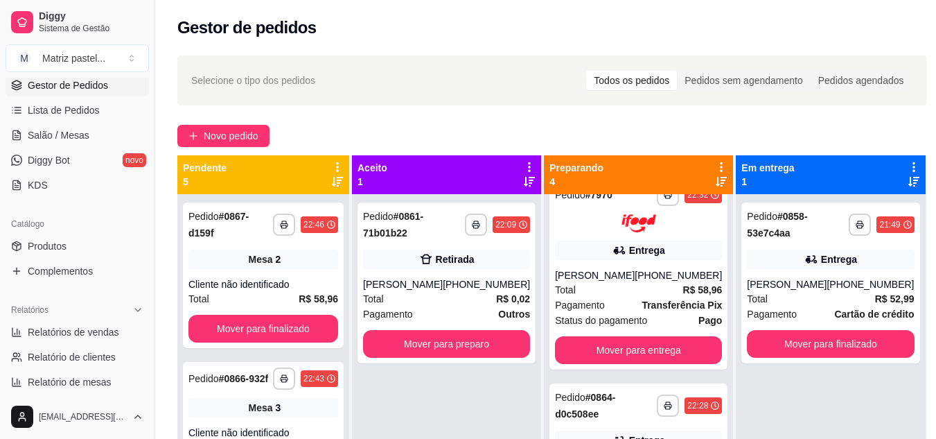
scroll to position [346, 0]
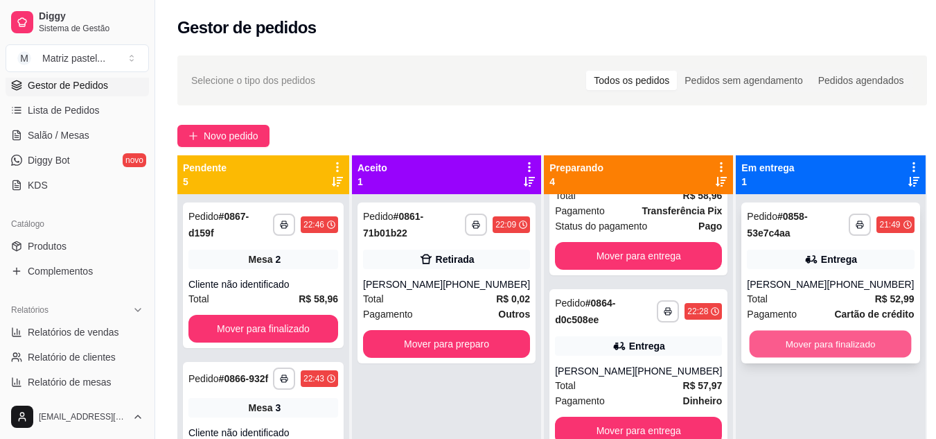
click at [797, 355] on button "Mover para finalizado" at bounding box center [831, 343] width 162 height 27
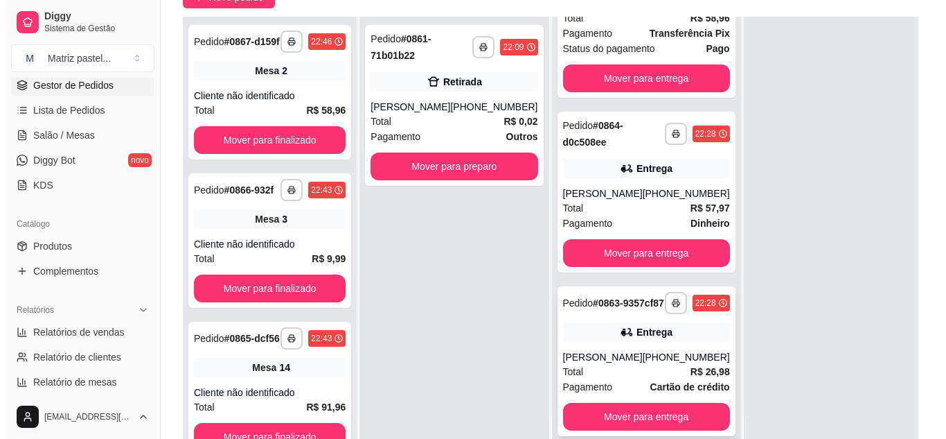
scroll to position [208, 0]
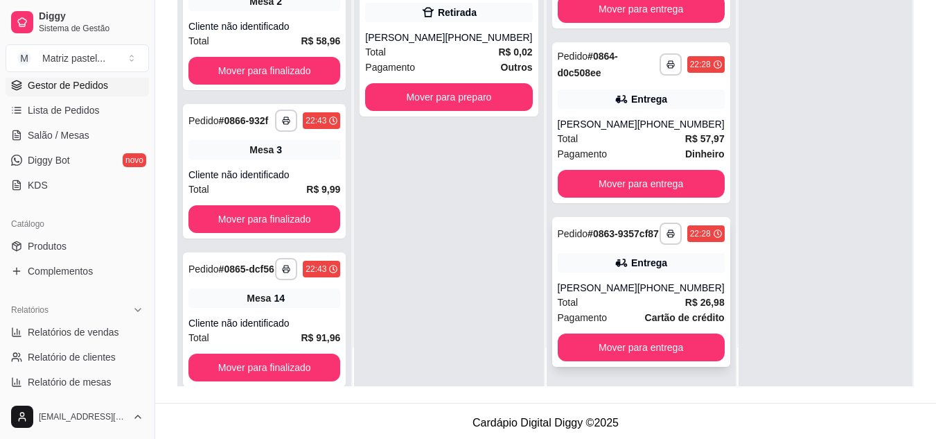
click at [615, 270] on div "Entrega" at bounding box center [641, 262] width 167 height 19
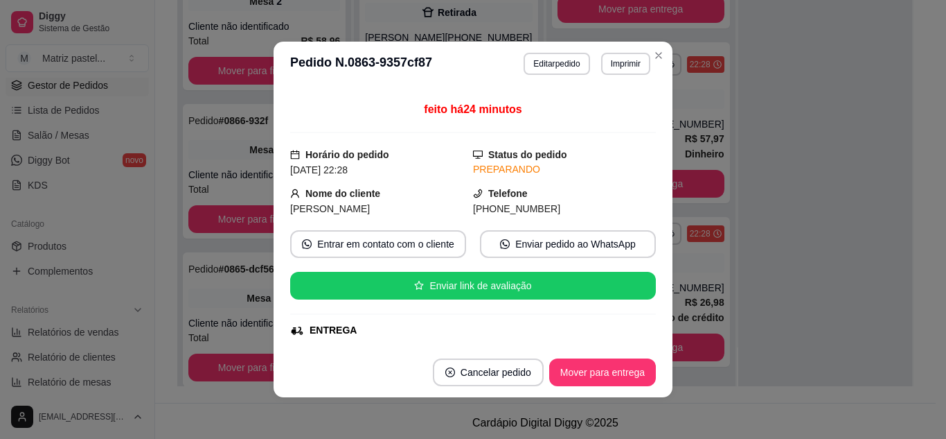
scroll to position [345, 0]
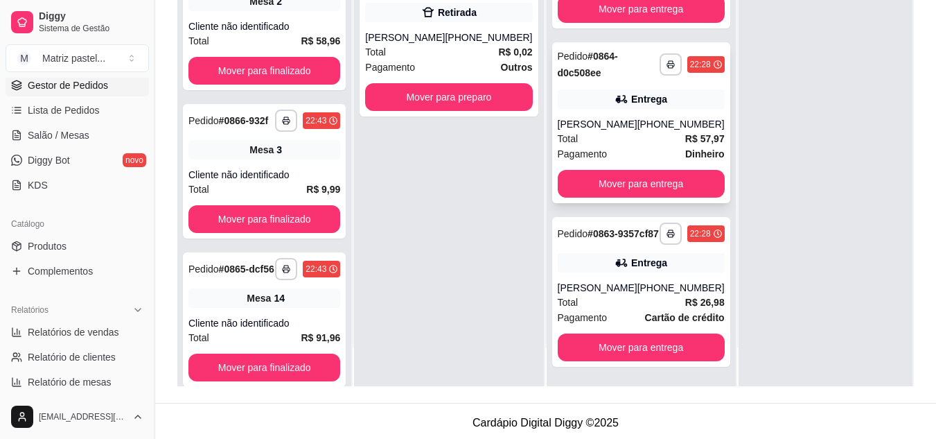
click at [648, 92] on div "Entrega" at bounding box center [649, 99] width 36 height 14
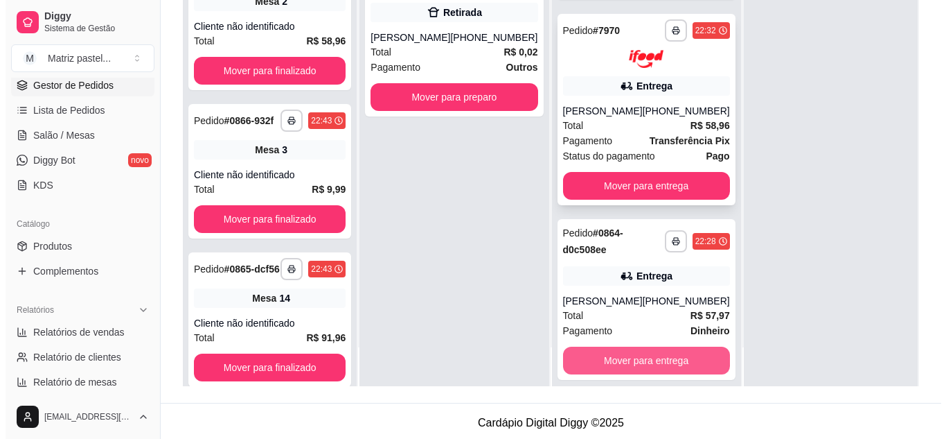
scroll to position [141, 0]
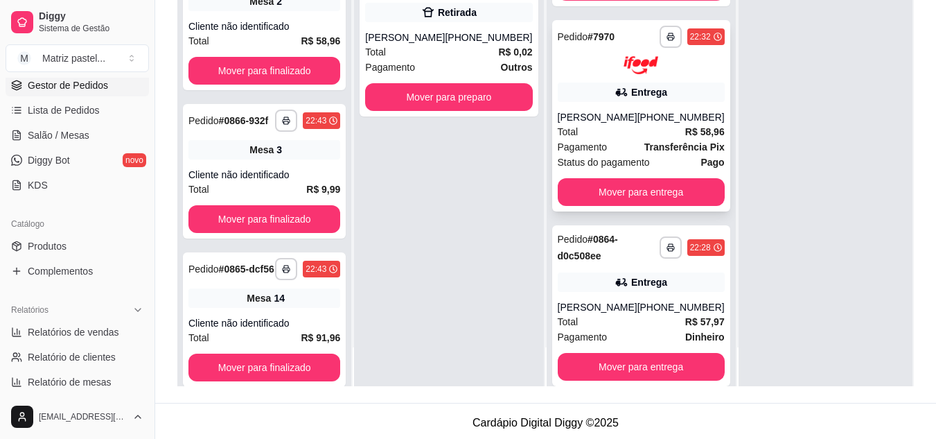
click at [620, 120] on div "[PERSON_NAME]" at bounding box center [598, 117] width 80 height 14
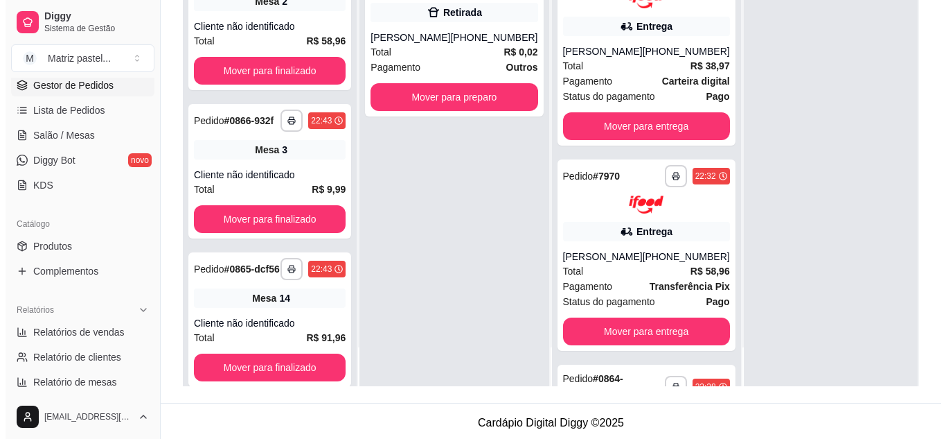
scroll to position [0, 0]
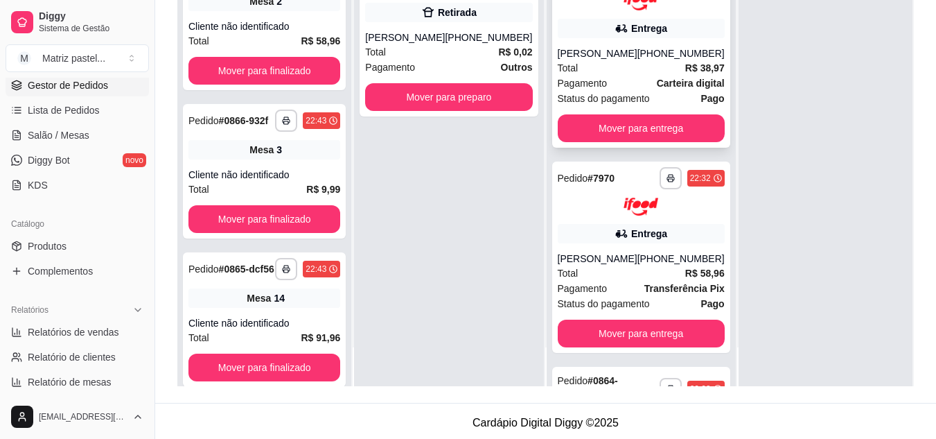
click at [574, 52] on div "[PERSON_NAME]" at bounding box center [598, 53] width 80 height 14
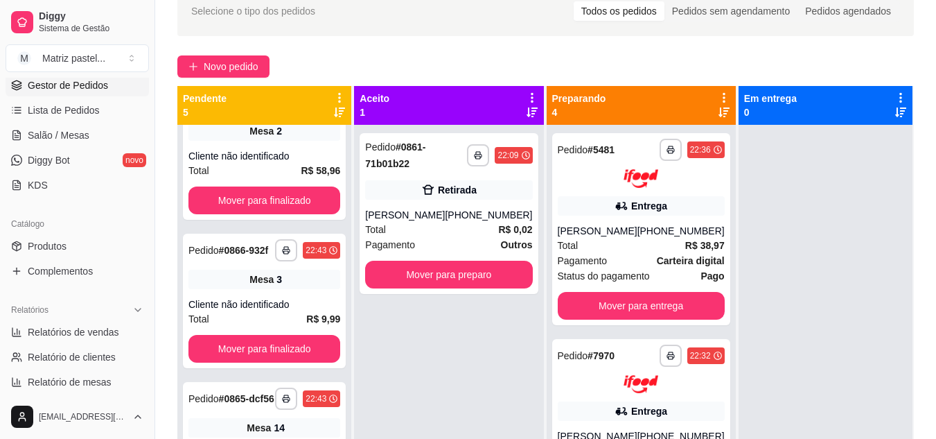
scroll to position [69, 0]
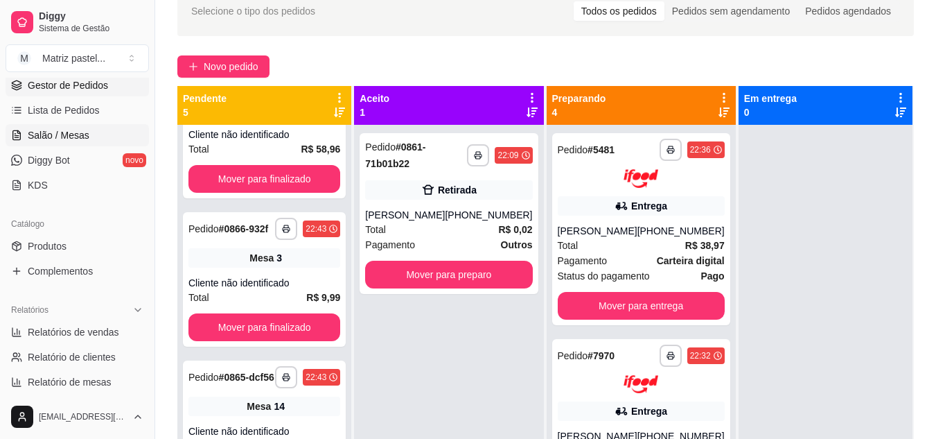
click at [64, 138] on span "Salão / Mesas" at bounding box center [59, 135] width 62 height 14
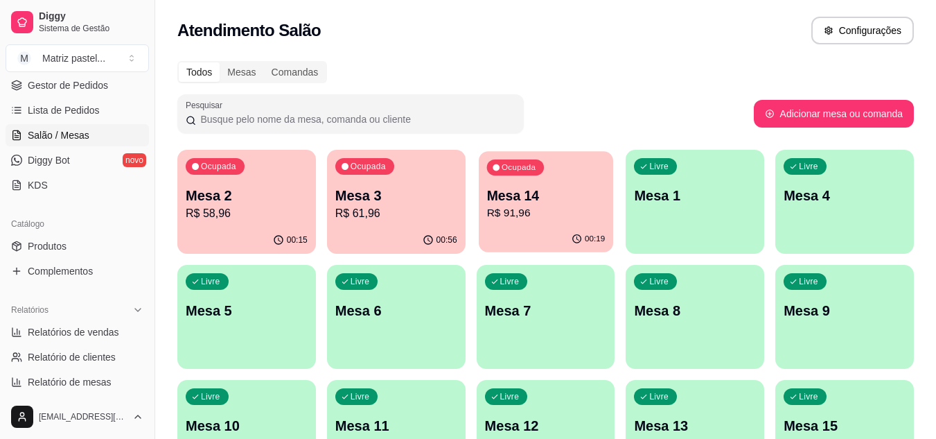
click at [565, 202] on p "Mesa 14" at bounding box center [545, 195] width 118 height 19
click at [357, 218] on p "R$ 61,96" at bounding box center [396, 213] width 122 height 17
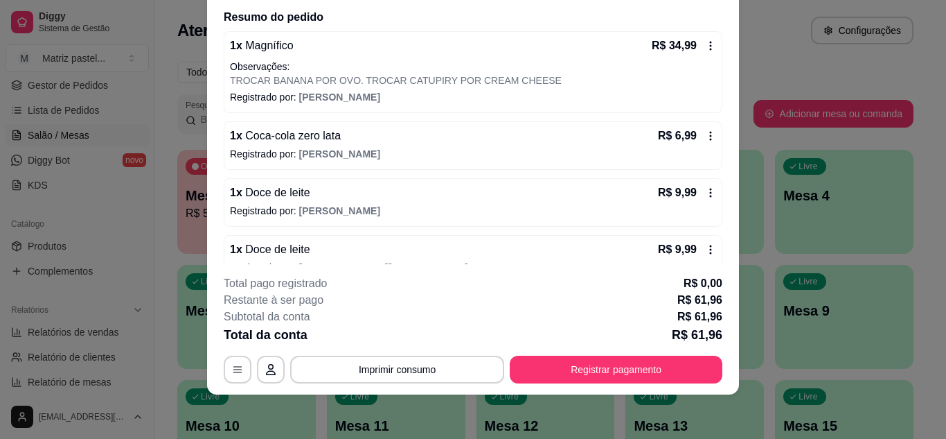
scroll to position [134, 0]
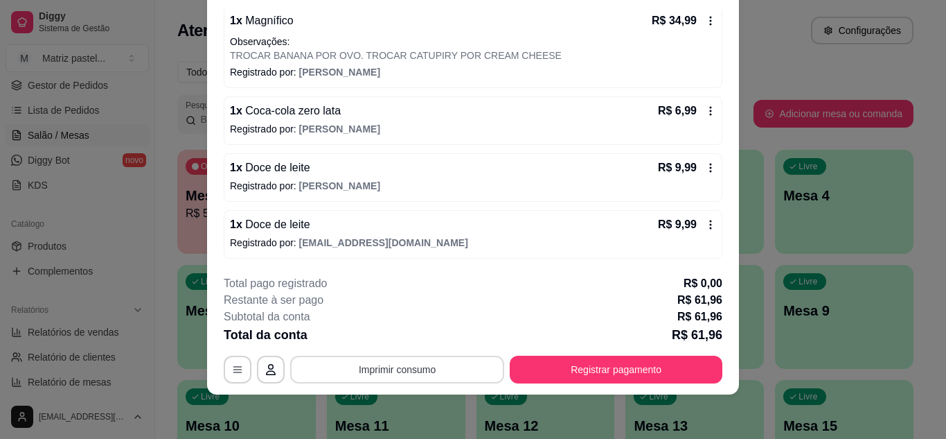
click at [381, 362] on button "Imprimir consumo" at bounding box center [397, 369] width 214 height 28
click at [380, 344] on button "IMPRESSORA" at bounding box center [396, 337] width 100 height 22
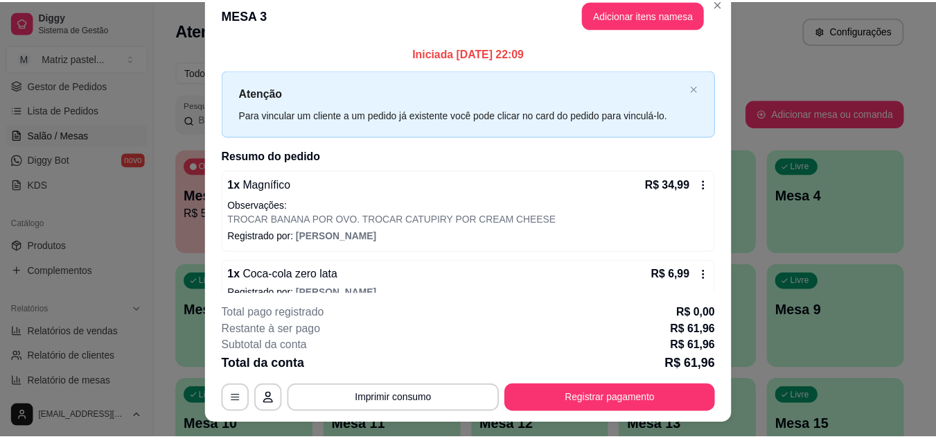
scroll to position [0, 0]
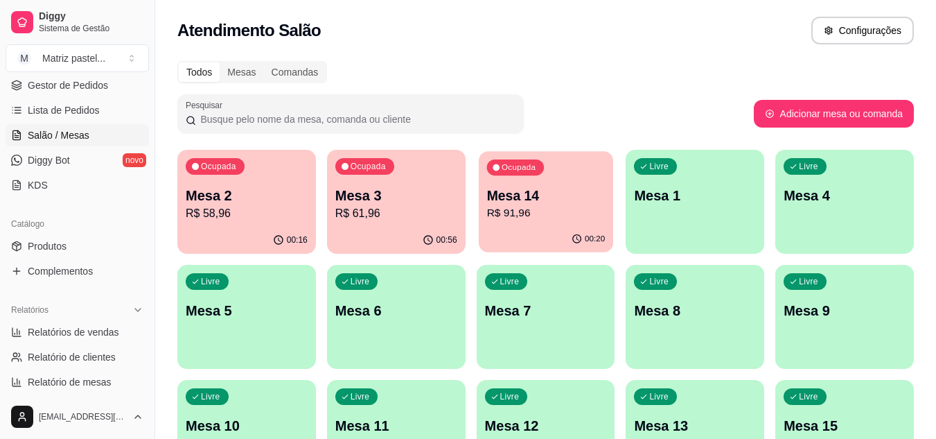
click at [531, 202] on p "Mesa 14" at bounding box center [545, 195] width 118 height 19
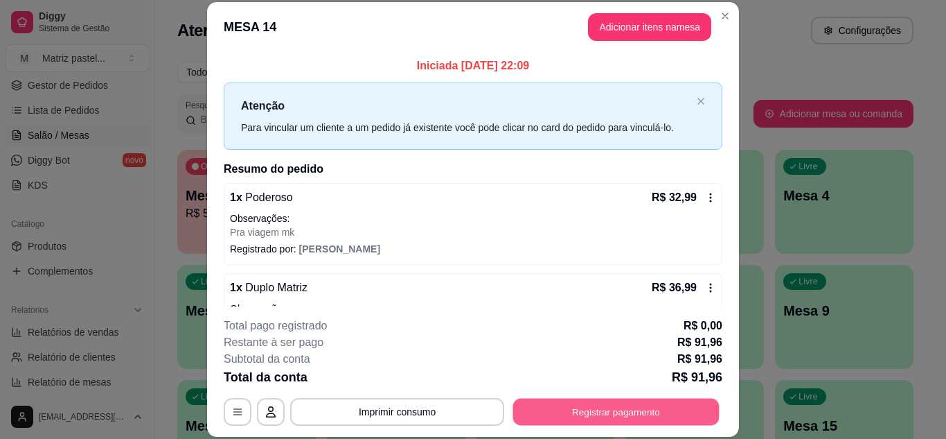
click at [537, 403] on button "Registrar pagamento" at bounding box center [616, 411] width 206 height 27
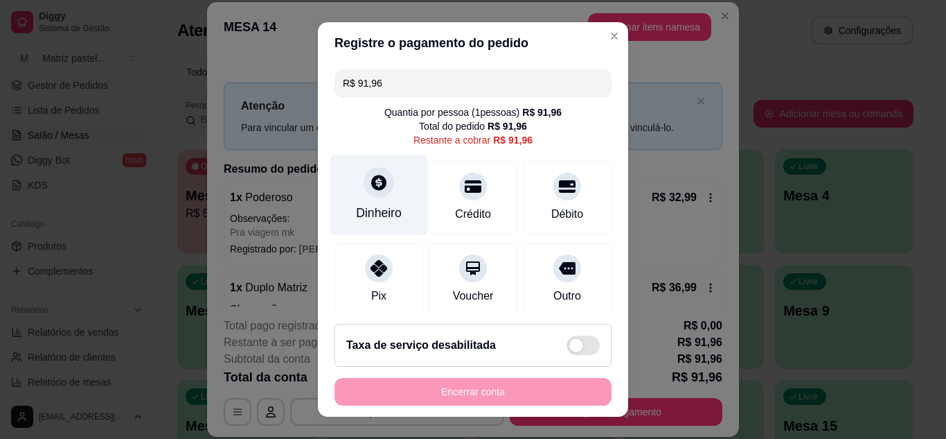
click at [375, 179] on icon at bounding box center [378, 182] width 15 height 15
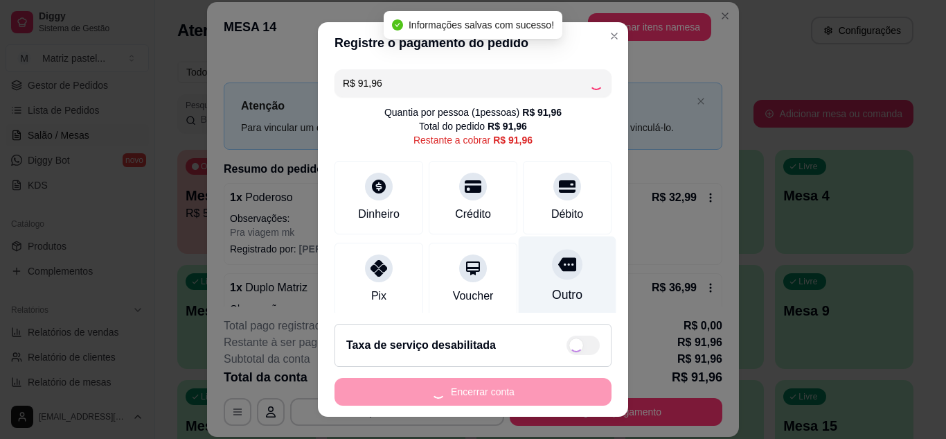
type input "R$ 0,00"
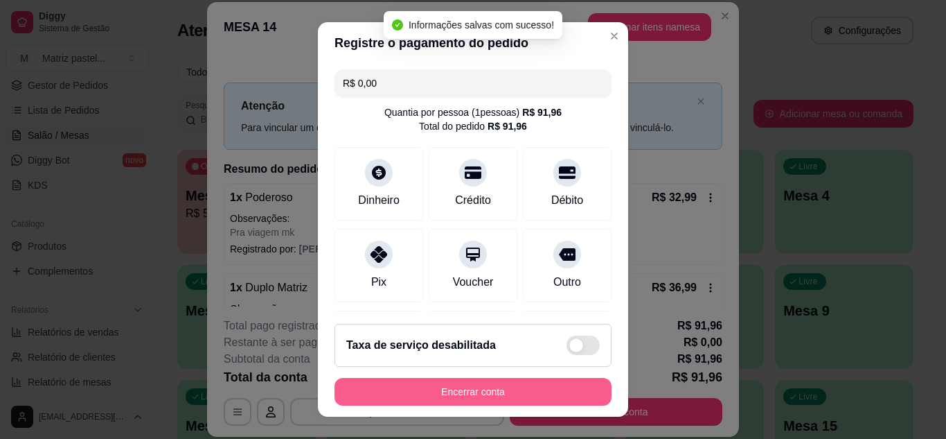
click at [517, 402] on button "Encerrar conta" at bounding box center [473, 392] width 277 height 28
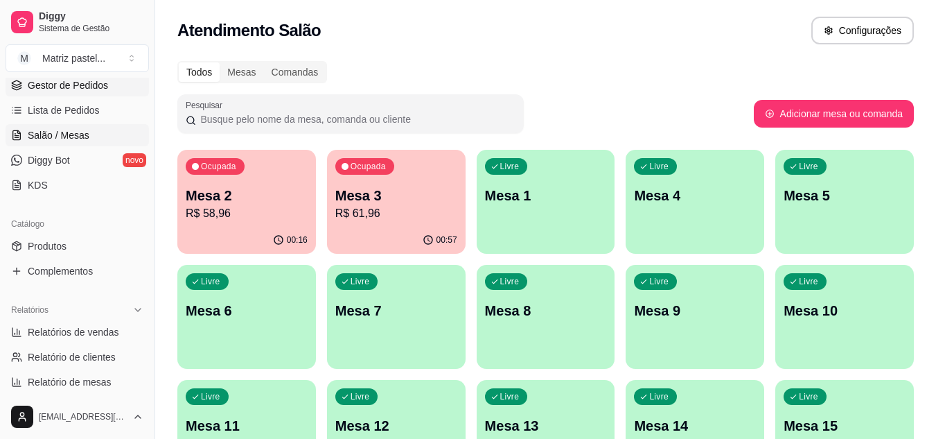
click at [57, 89] on span "Gestor de Pedidos" at bounding box center [68, 85] width 80 height 14
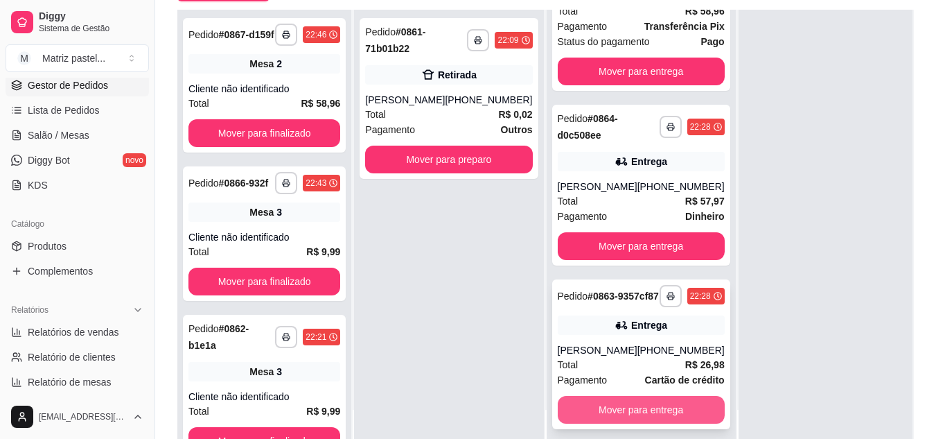
scroll to position [211, 0]
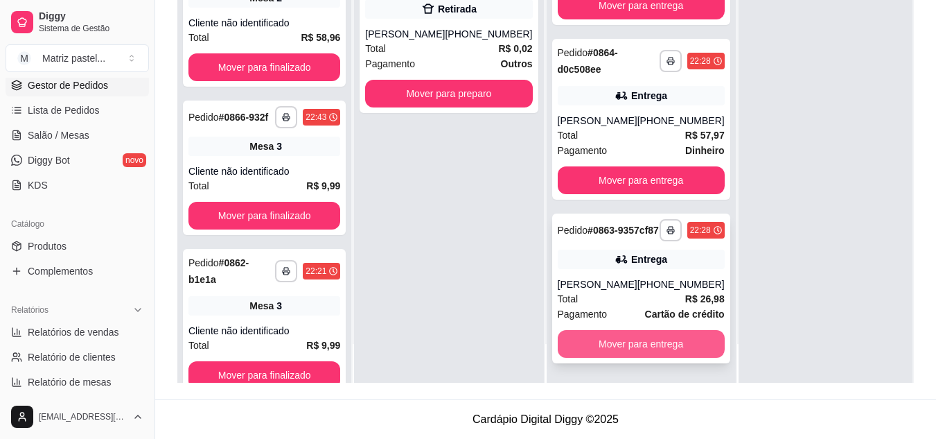
click at [653, 342] on button "Mover para entrega" at bounding box center [641, 344] width 167 height 28
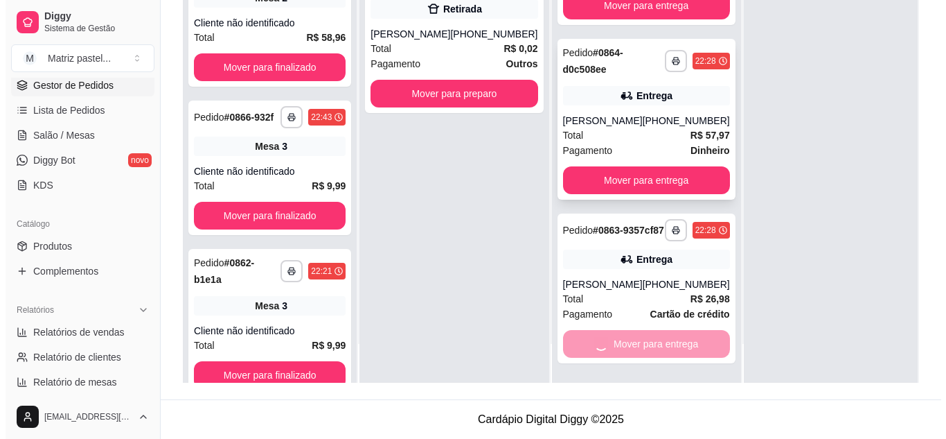
scroll to position [175, 0]
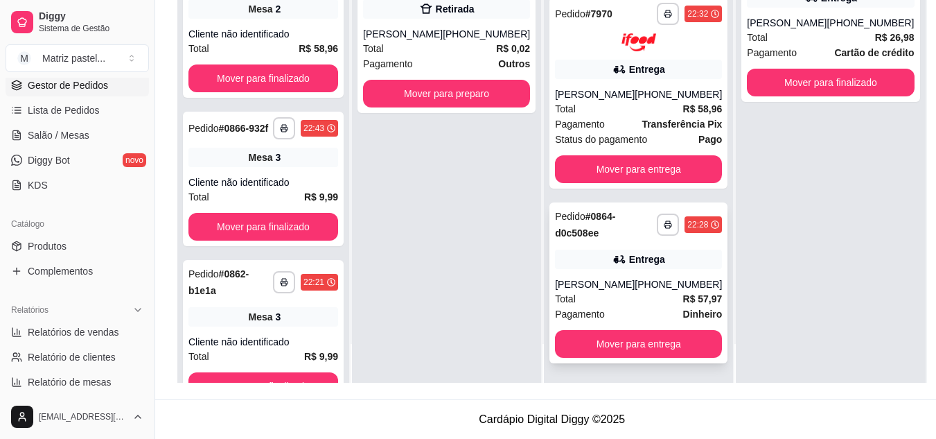
click at [612, 329] on div "**********" at bounding box center [638, 282] width 178 height 161
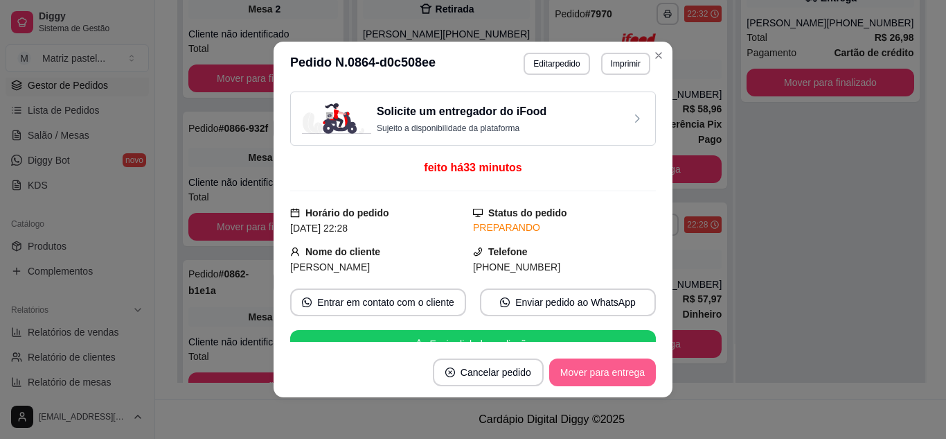
click at [614, 371] on button "Mover para entrega" at bounding box center [602, 372] width 107 height 28
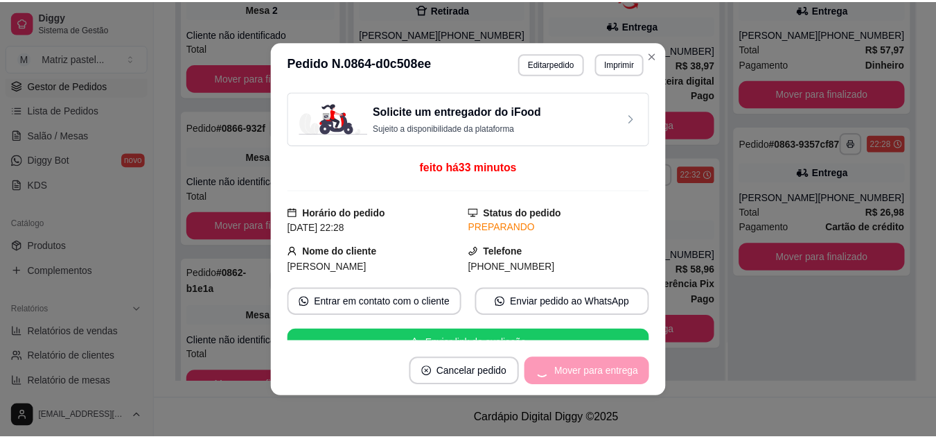
scroll to position [0, 0]
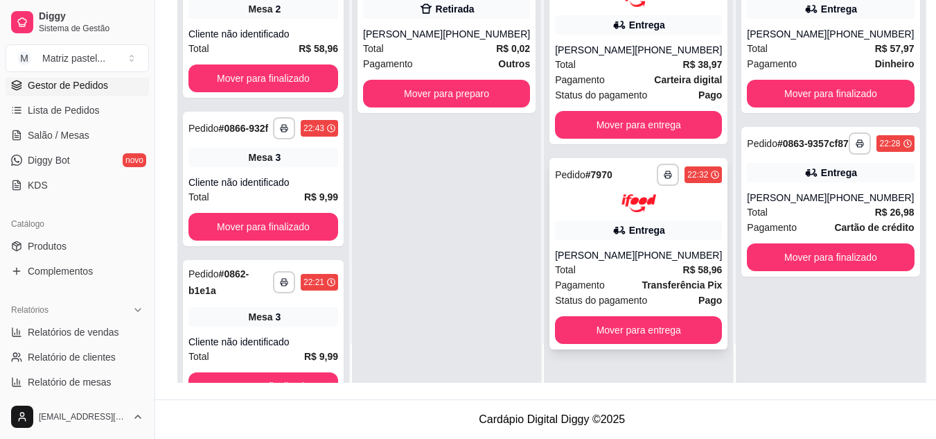
click at [630, 312] on div "**********" at bounding box center [638, 254] width 178 height 192
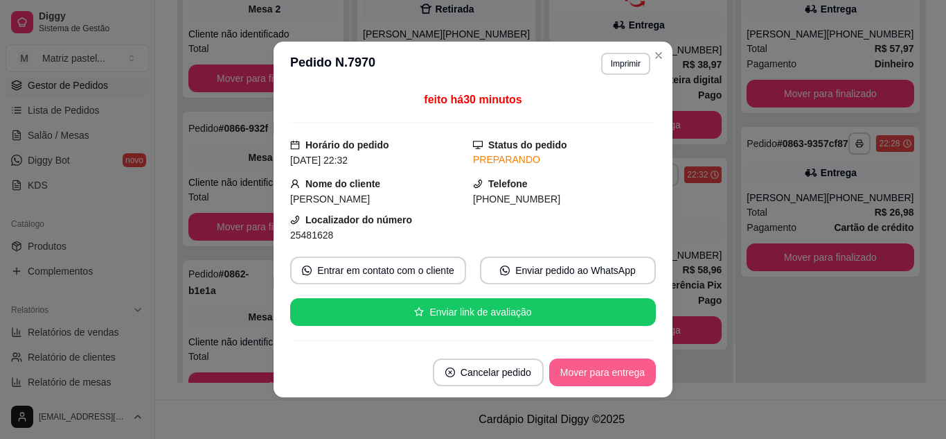
click at [602, 386] on footer "Cancelar pedido Mover para entrega" at bounding box center [473, 372] width 399 height 50
click at [596, 374] on button "Mover para entrega" at bounding box center [602, 372] width 107 height 28
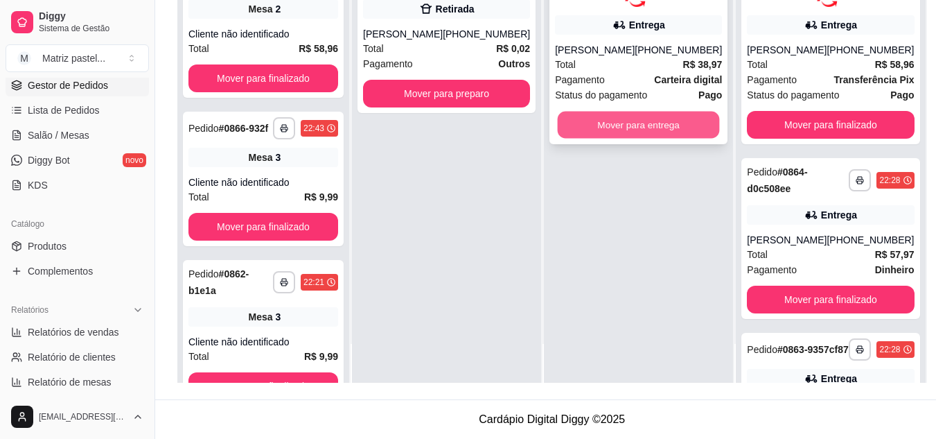
click at [641, 127] on button "Mover para entrega" at bounding box center [639, 124] width 162 height 27
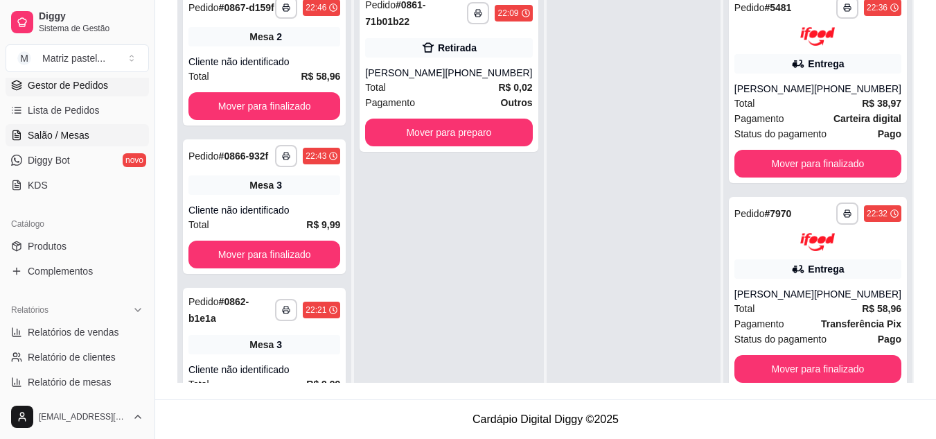
click at [82, 133] on span "Salão / Mesas" at bounding box center [59, 135] width 62 height 14
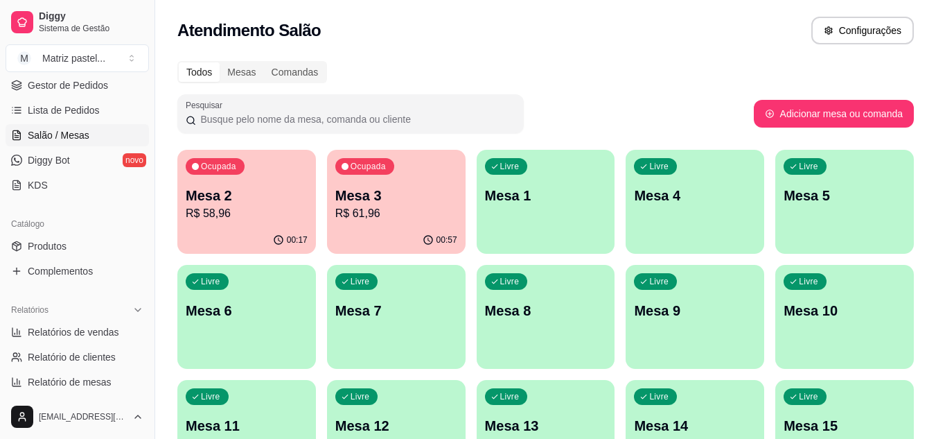
click at [371, 200] on p "Mesa 3" at bounding box center [396, 195] width 122 height 19
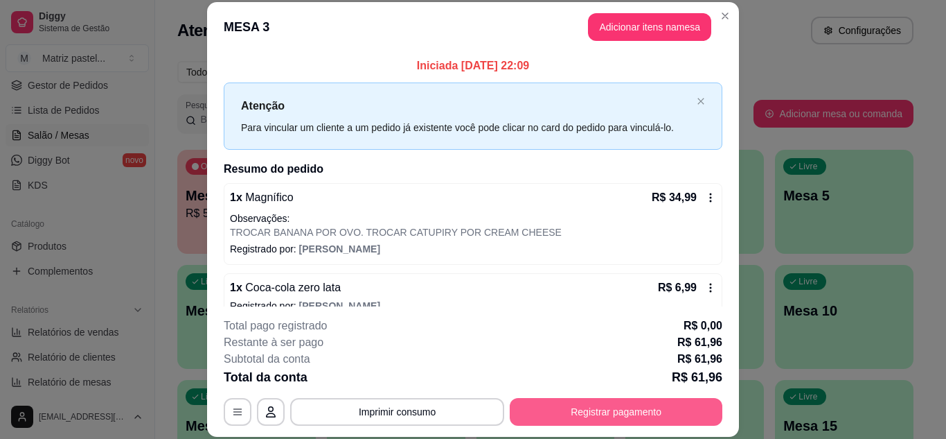
click at [628, 409] on button "Registrar pagamento" at bounding box center [616, 412] width 213 height 28
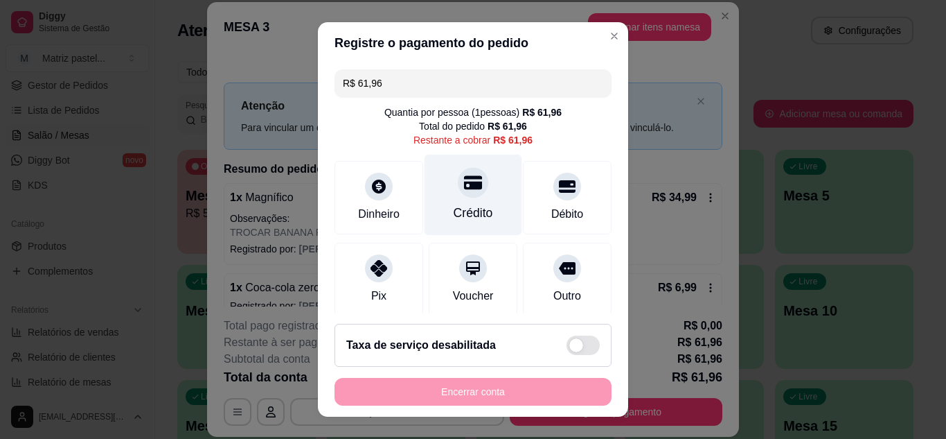
click at [477, 198] on div "Crédito" at bounding box center [474, 194] width 98 height 81
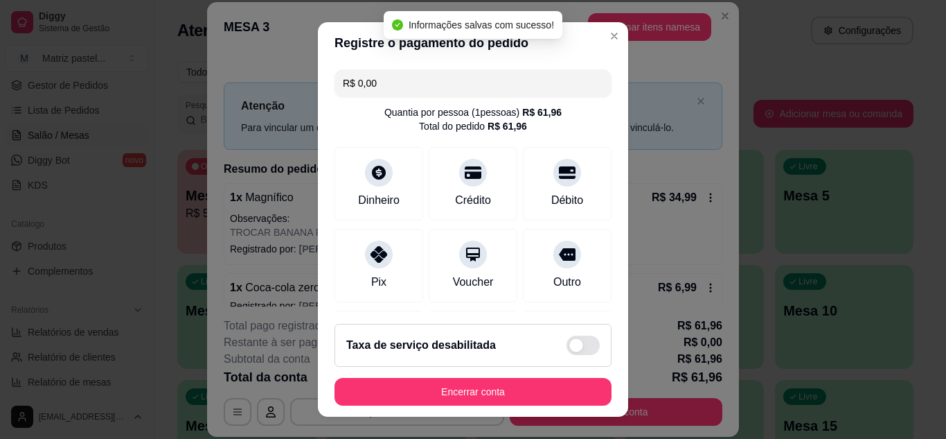
type input "R$ 0,00"
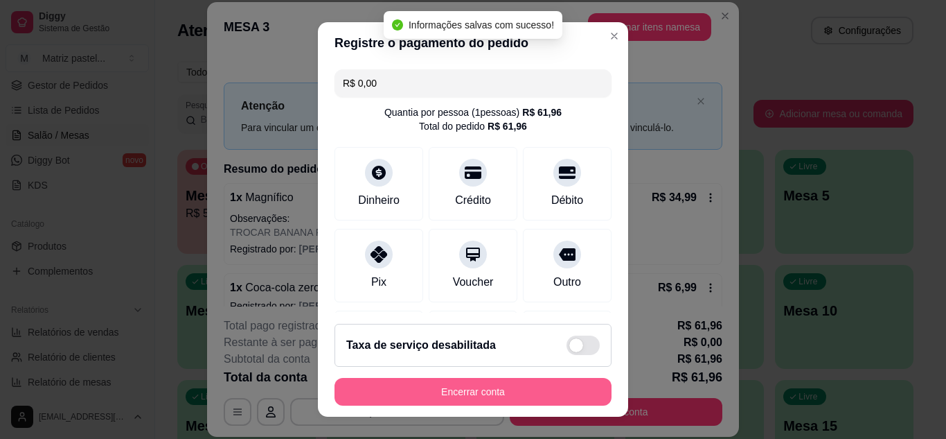
click at [462, 393] on button "Encerrar conta" at bounding box center [473, 392] width 277 height 28
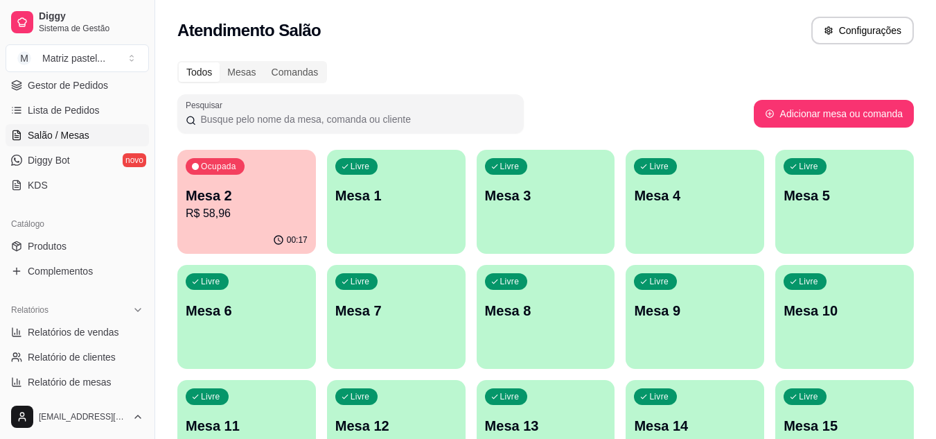
click at [233, 198] on p "Mesa 2" at bounding box center [247, 195] width 122 height 19
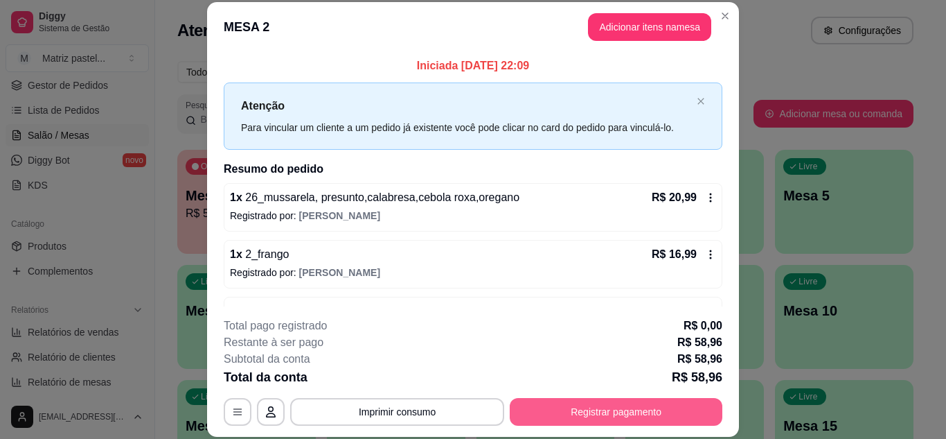
click at [523, 400] on button "Registrar pagamento" at bounding box center [616, 412] width 213 height 28
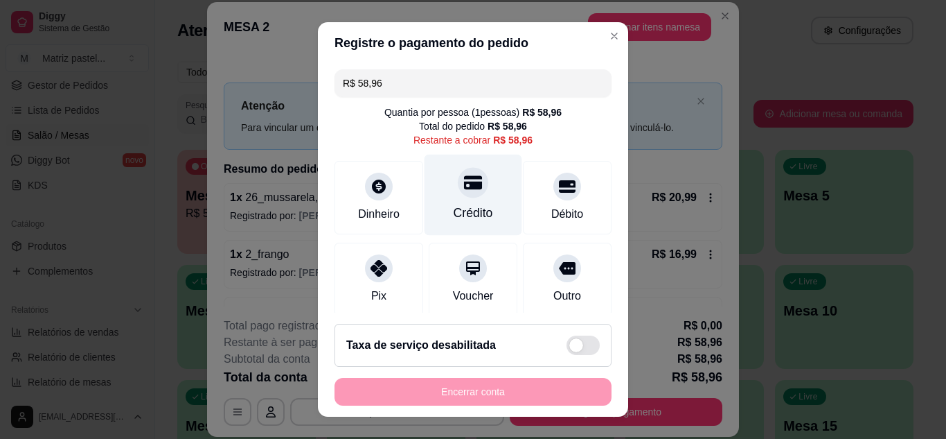
click at [475, 195] on div "Crédito" at bounding box center [474, 194] width 98 height 81
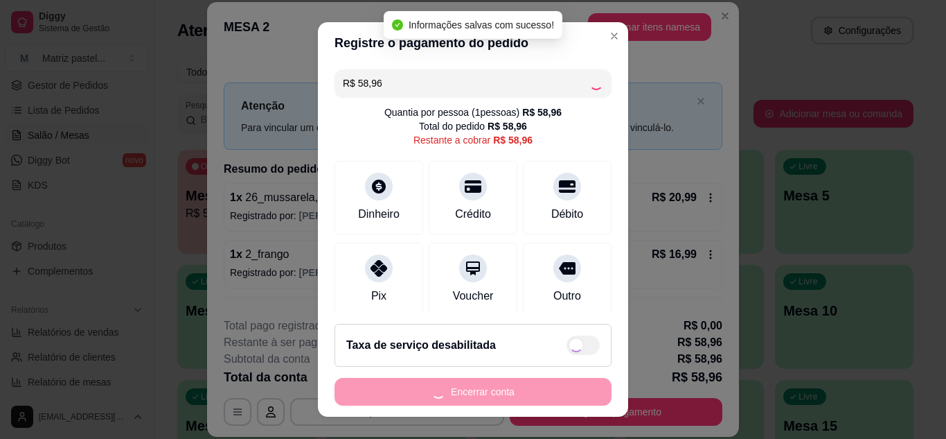
type input "R$ 0,00"
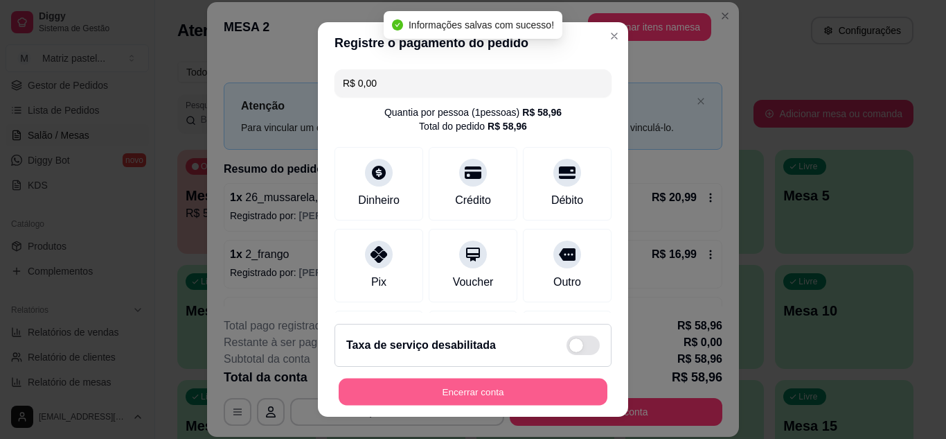
click at [457, 391] on button "Encerrar conta" at bounding box center [473, 391] width 269 height 27
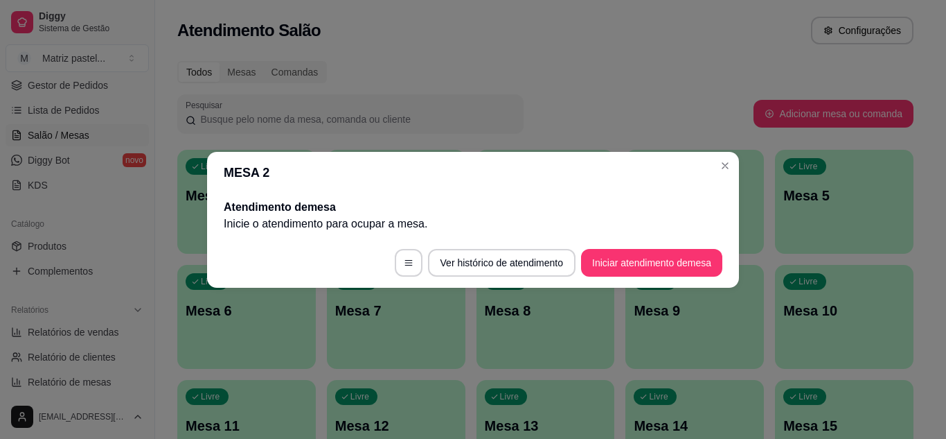
click at [736, 170] on header "MESA 2" at bounding box center [473, 173] width 532 height 42
click at [736, 163] on header "MESA 2" at bounding box center [473, 173] width 532 height 42
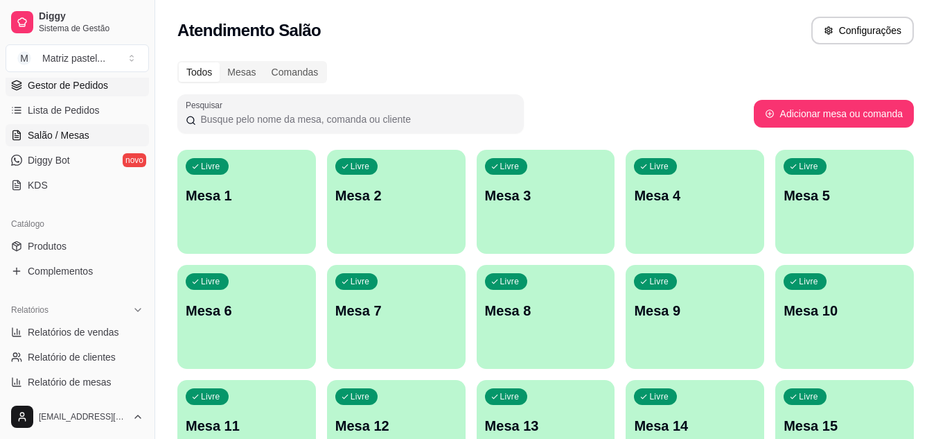
click at [98, 95] on link "Gestor de Pedidos" at bounding box center [77, 85] width 143 height 22
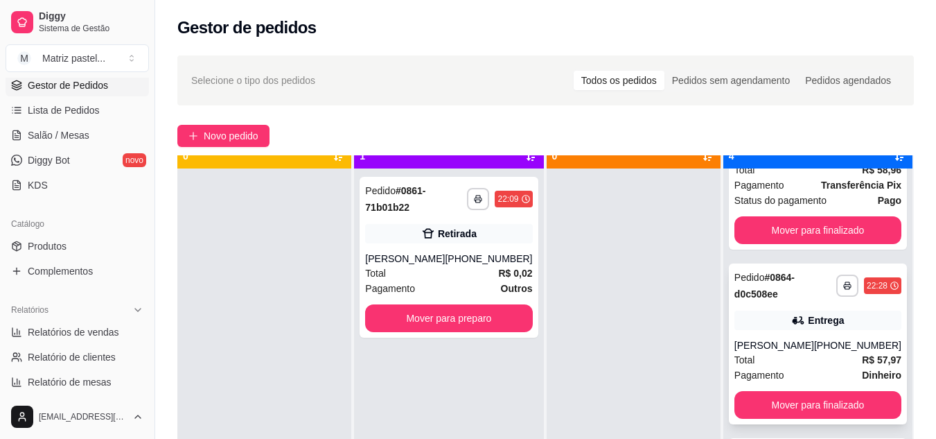
scroll to position [39, 0]
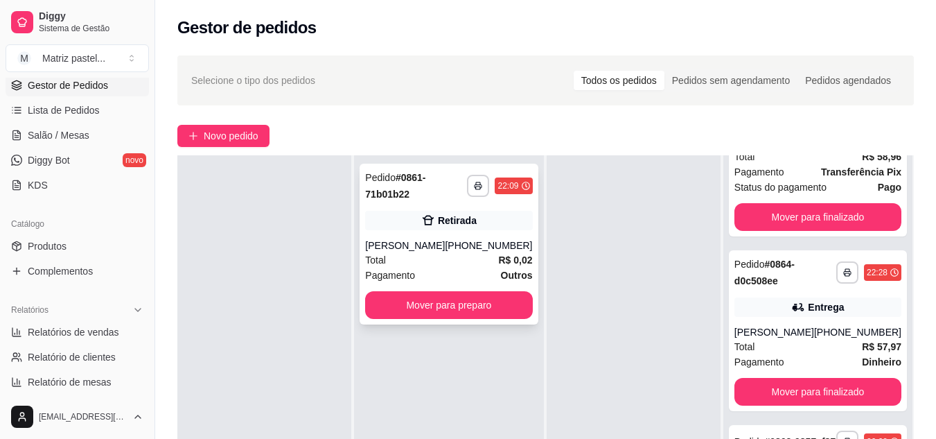
click at [429, 290] on div "**********" at bounding box center [449, 243] width 178 height 161
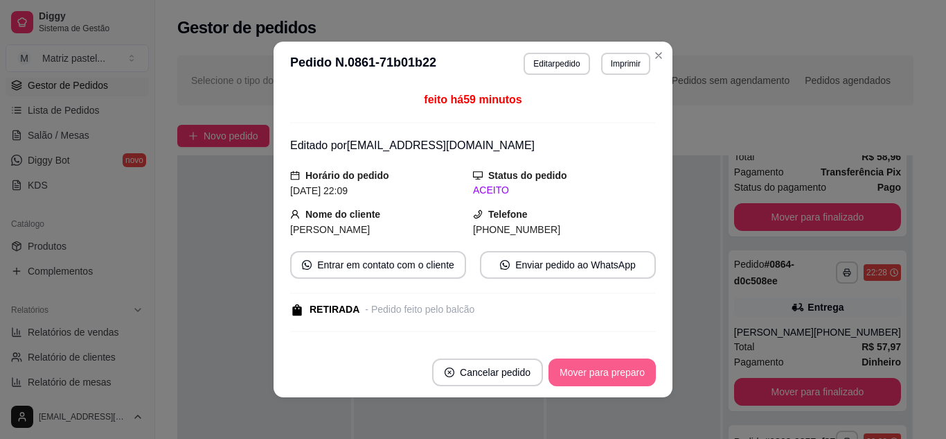
click at [583, 372] on button "Mover para preparo" at bounding box center [602, 372] width 107 height 28
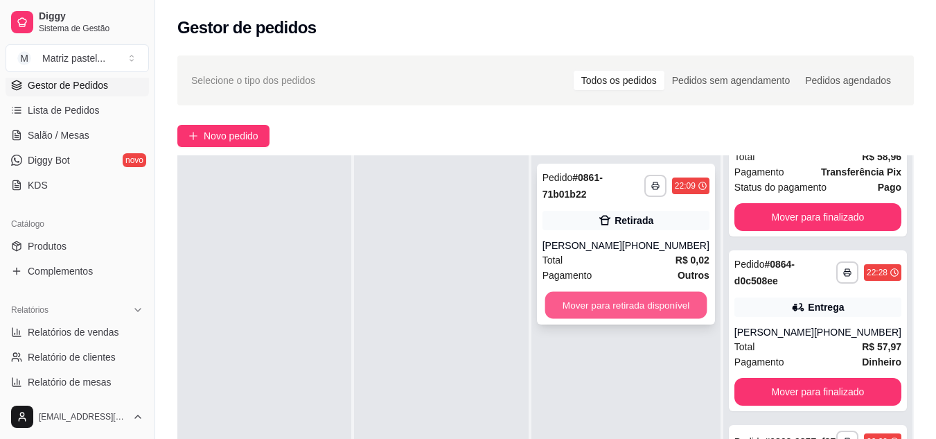
click at [646, 294] on button "Mover para retirada disponível" at bounding box center [625, 305] width 162 height 27
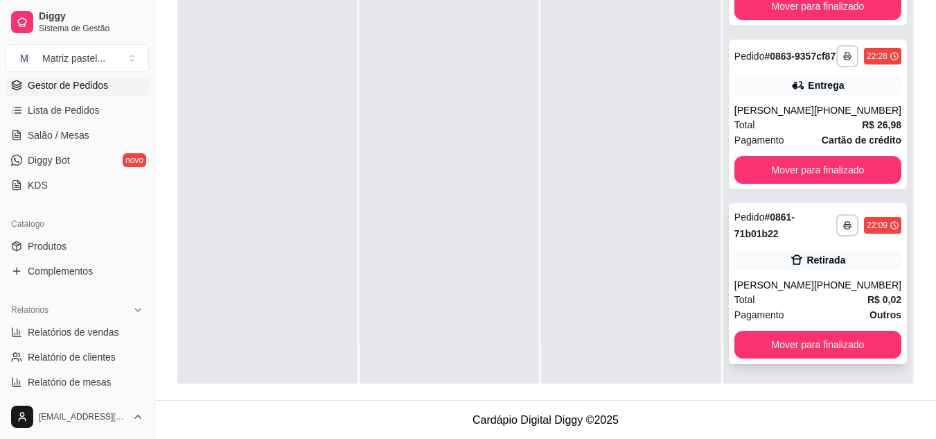
scroll to position [211, 0]
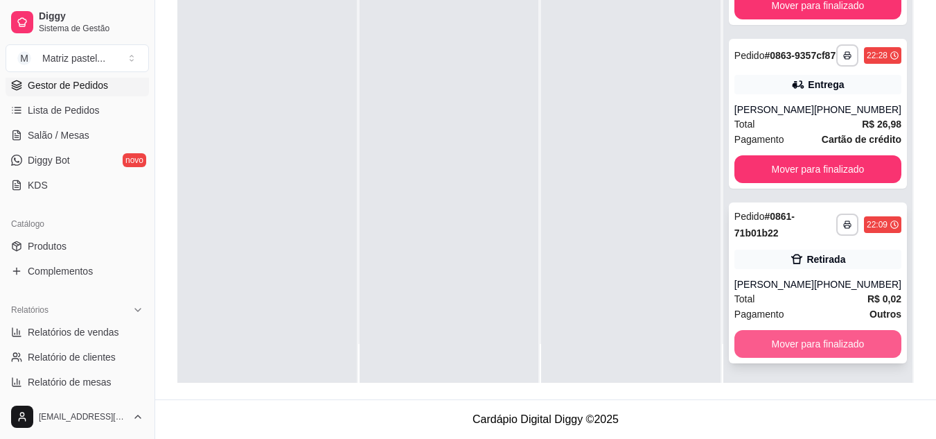
click at [790, 337] on button "Mover para finalizado" at bounding box center [817, 344] width 167 height 28
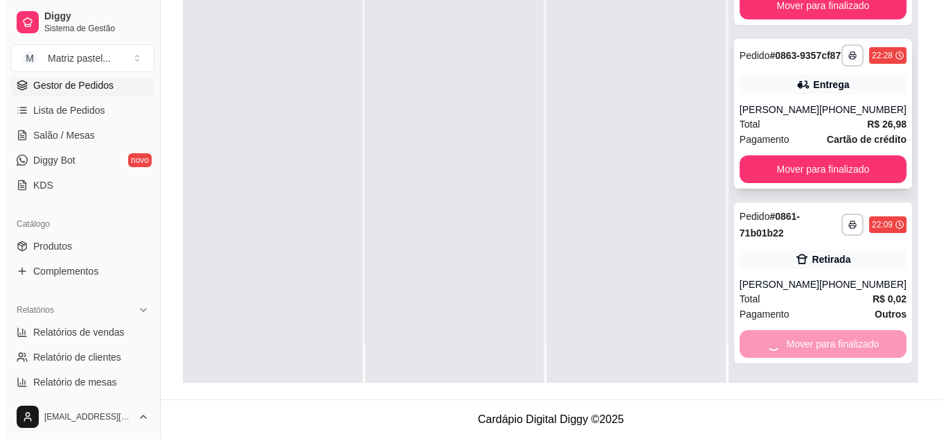
scroll to position [349, 0]
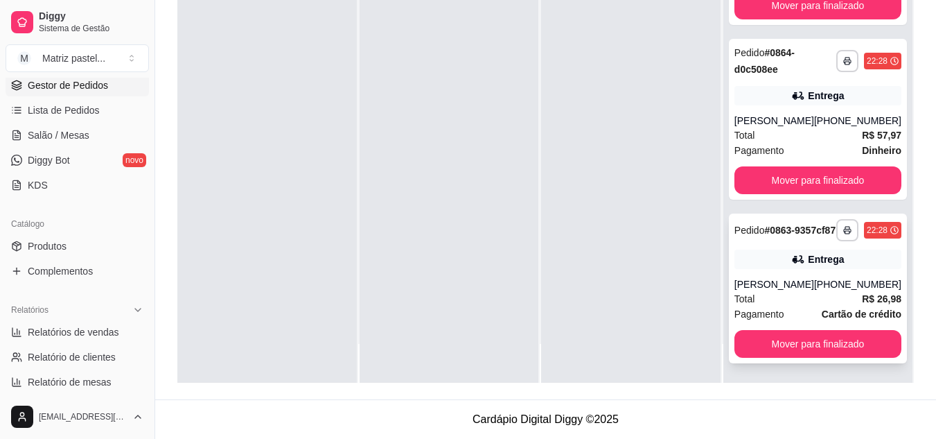
click at [792, 259] on icon at bounding box center [797, 259] width 10 height 8
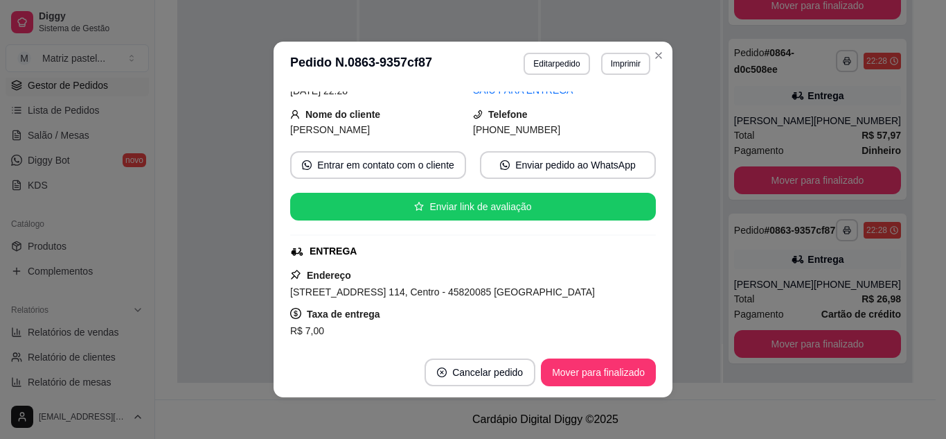
scroll to position [137, 0]
click at [599, 372] on button "Mover para finalizado" at bounding box center [599, 372] width 112 height 27
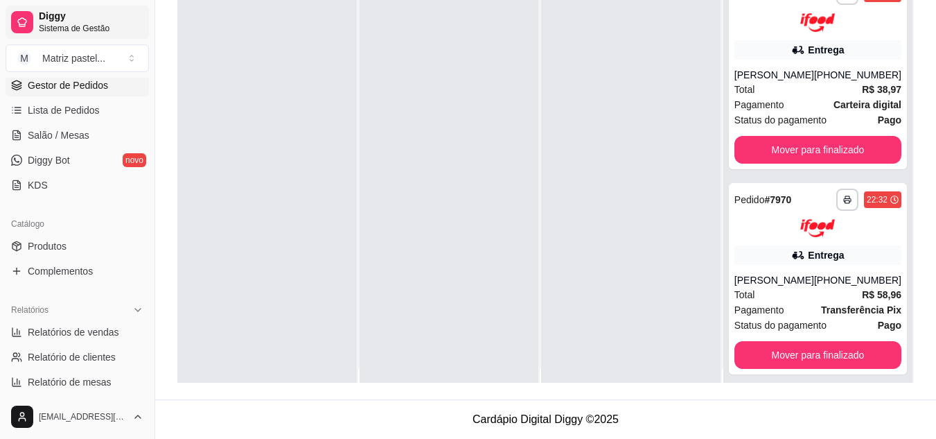
scroll to position [0, 0]
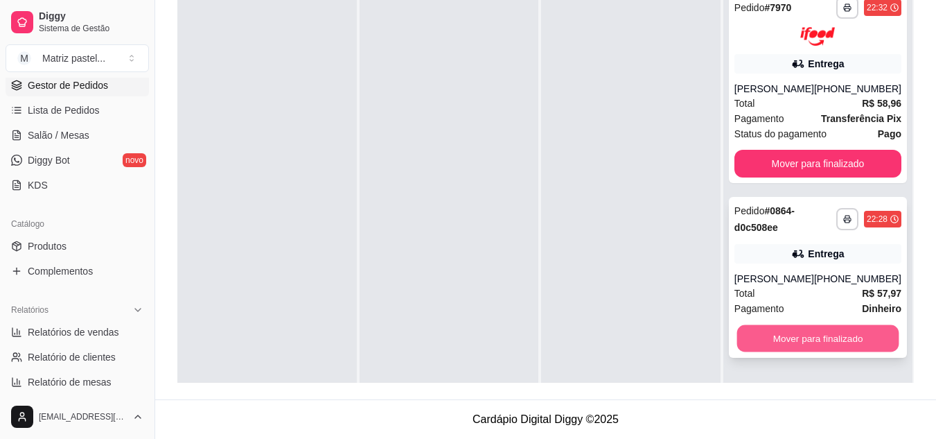
click at [776, 342] on button "Mover para finalizado" at bounding box center [817, 337] width 162 height 27
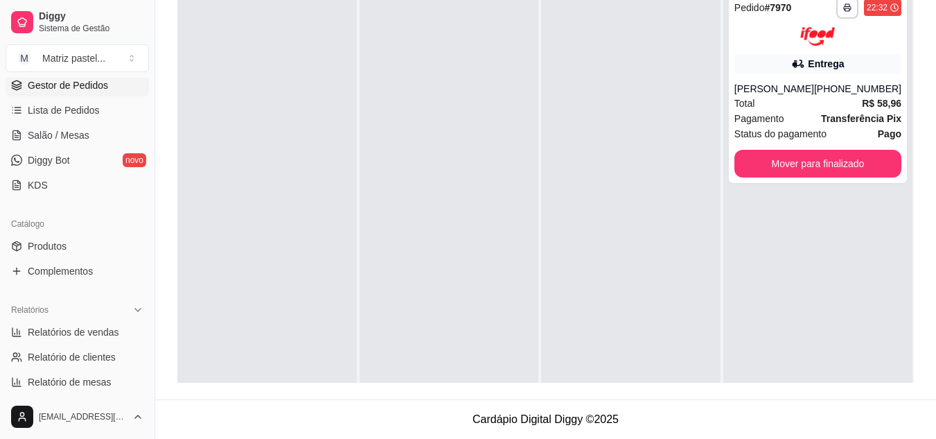
scroll to position [73, 0]
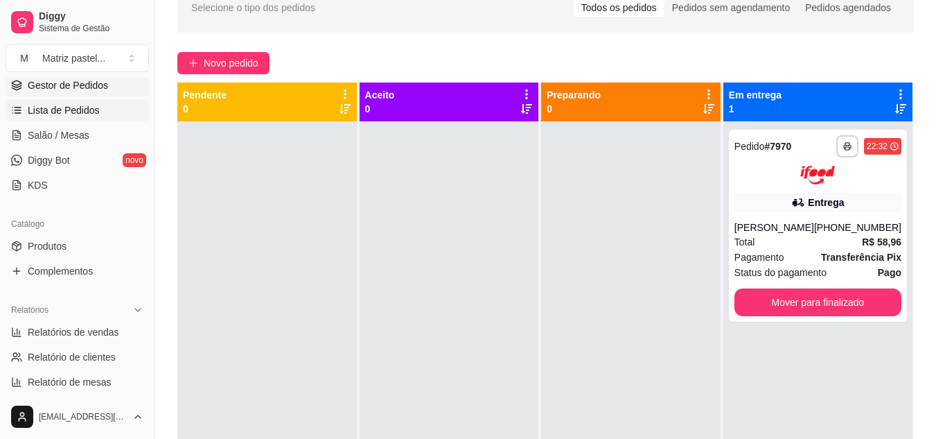
click at [74, 117] on link "Lista de Pedidos" at bounding box center [77, 110] width 143 height 22
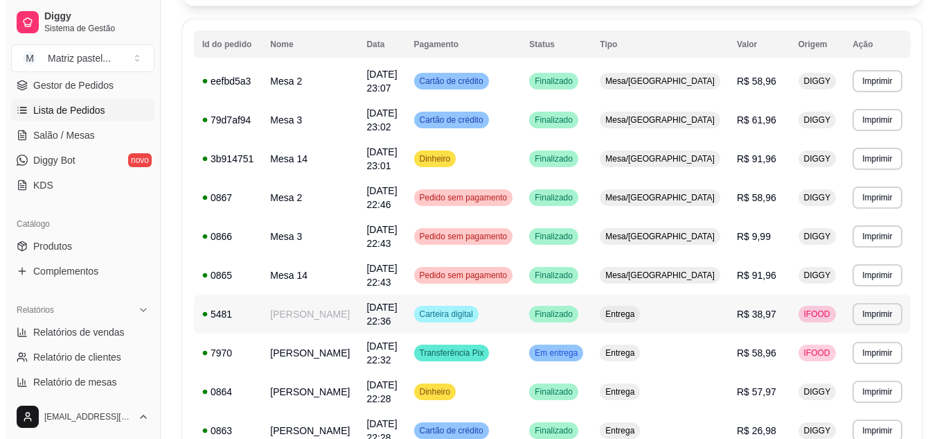
scroll to position [208, 0]
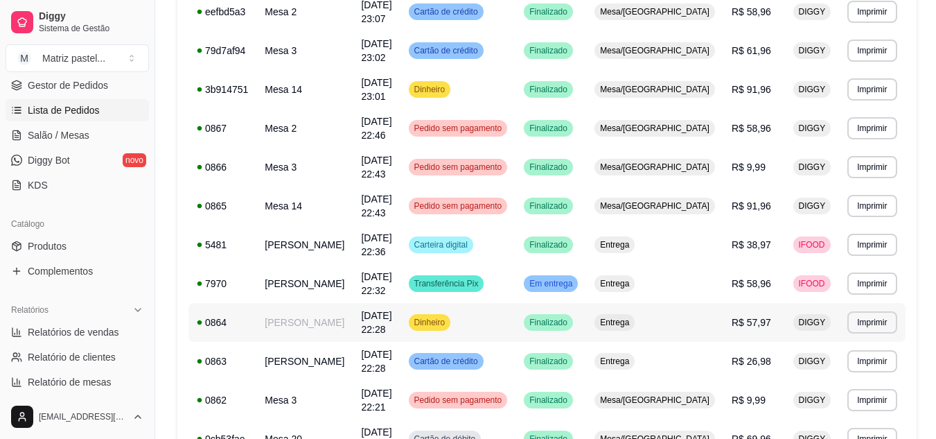
click at [516, 321] on td "Dinheiro" at bounding box center [458, 322] width 116 height 39
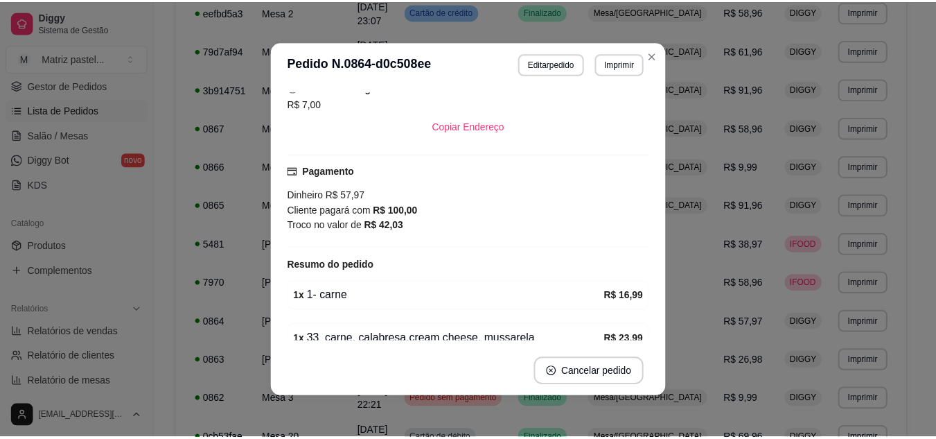
scroll to position [331, 0]
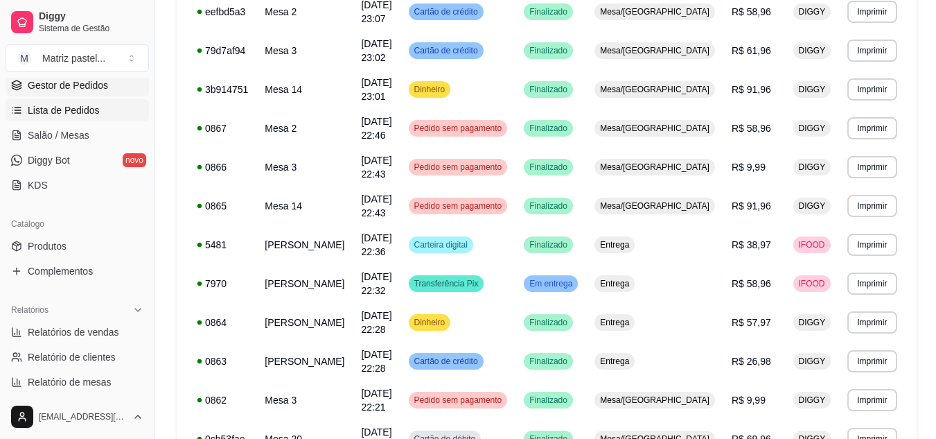
click at [44, 89] on span "Gestor de Pedidos" at bounding box center [68, 85] width 80 height 14
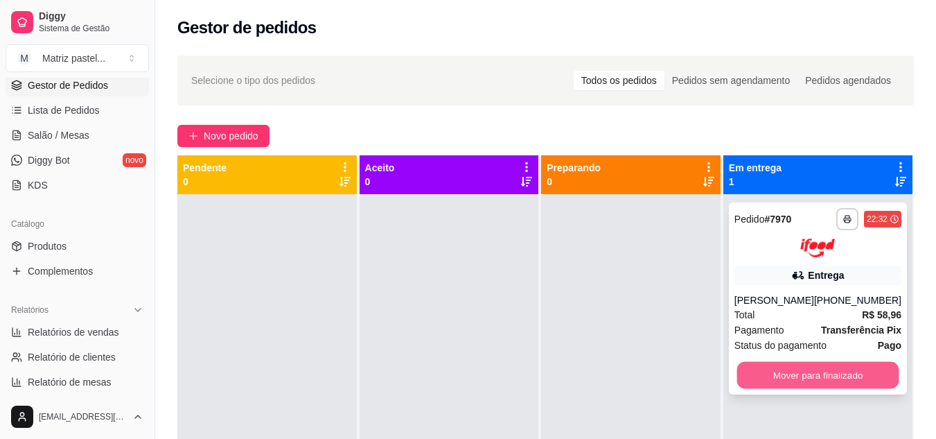
click at [760, 362] on button "Mover para finalizado" at bounding box center [817, 374] width 162 height 27
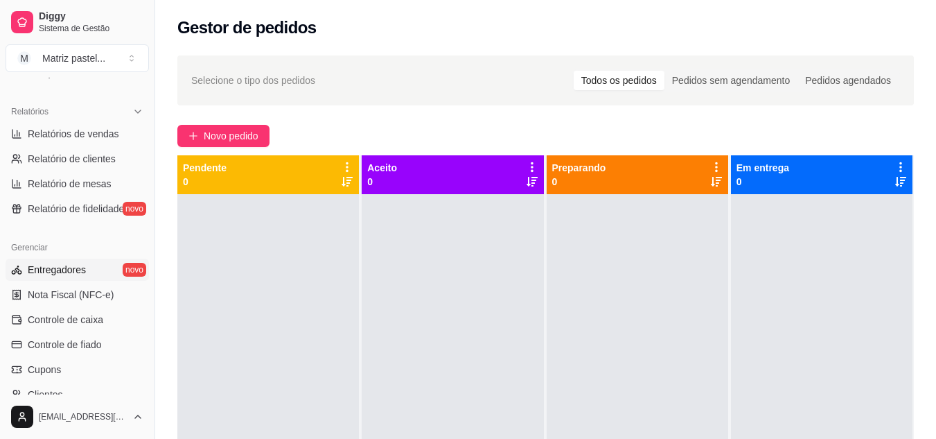
scroll to position [416, 0]
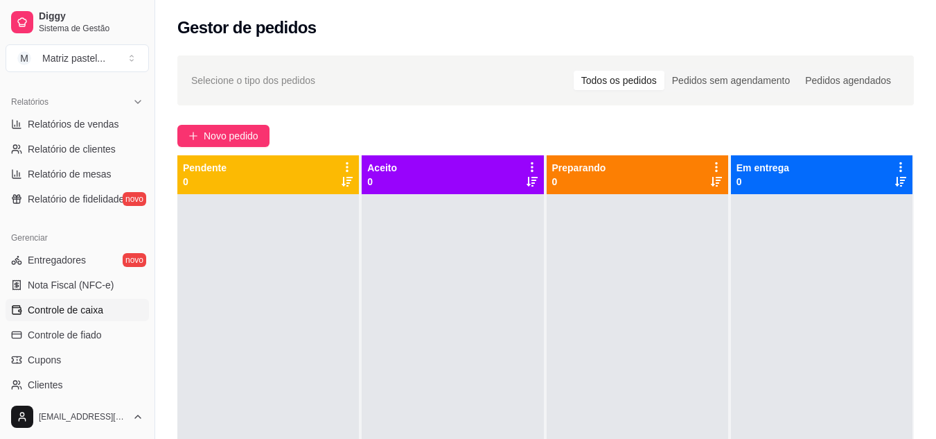
click at [76, 308] on span "Controle de caixa" at bounding box center [66, 310] width 76 height 14
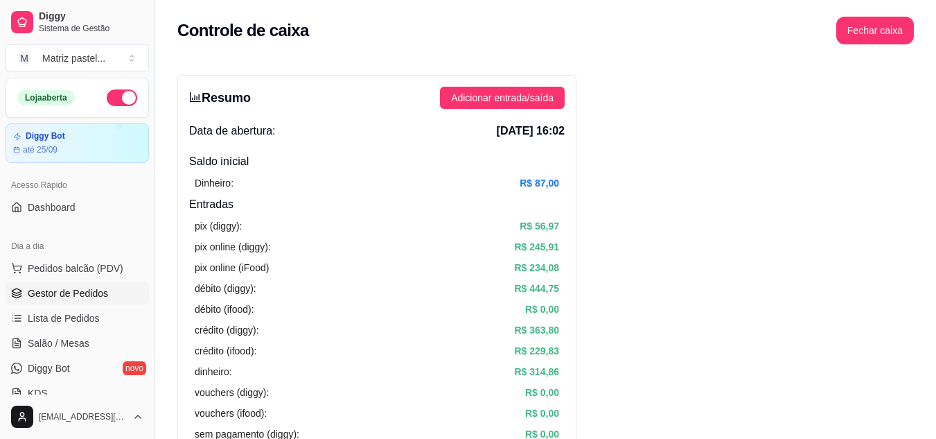
click at [68, 303] on link "Gestor de Pedidos" at bounding box center [77, 293] width 143 height 22
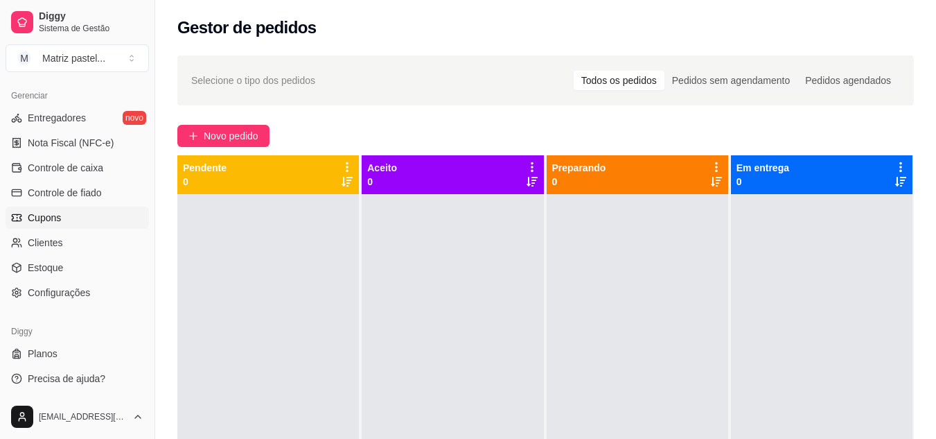
scroll to position [558, 0]
click at [58, 172] on span "Controle de caixa" at bounding box center [66, 167] width 76 height 14
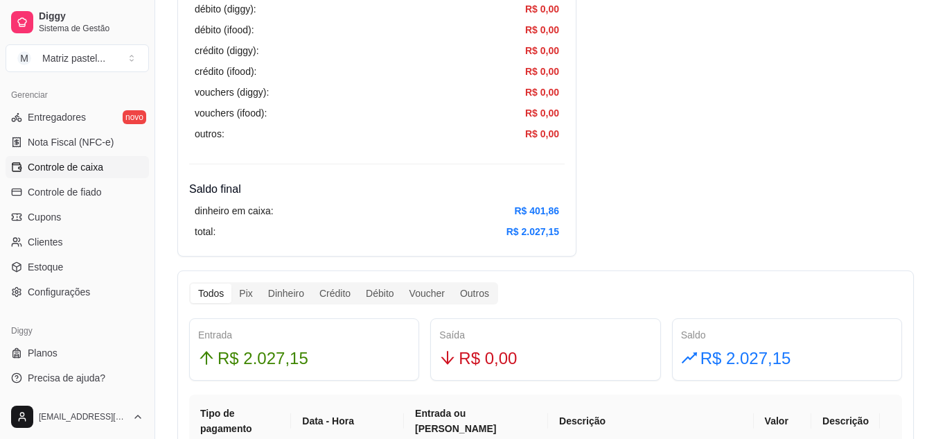
scroll to position [554, 0]
